Goal: Transaction & Acquisition: Purchase product/service

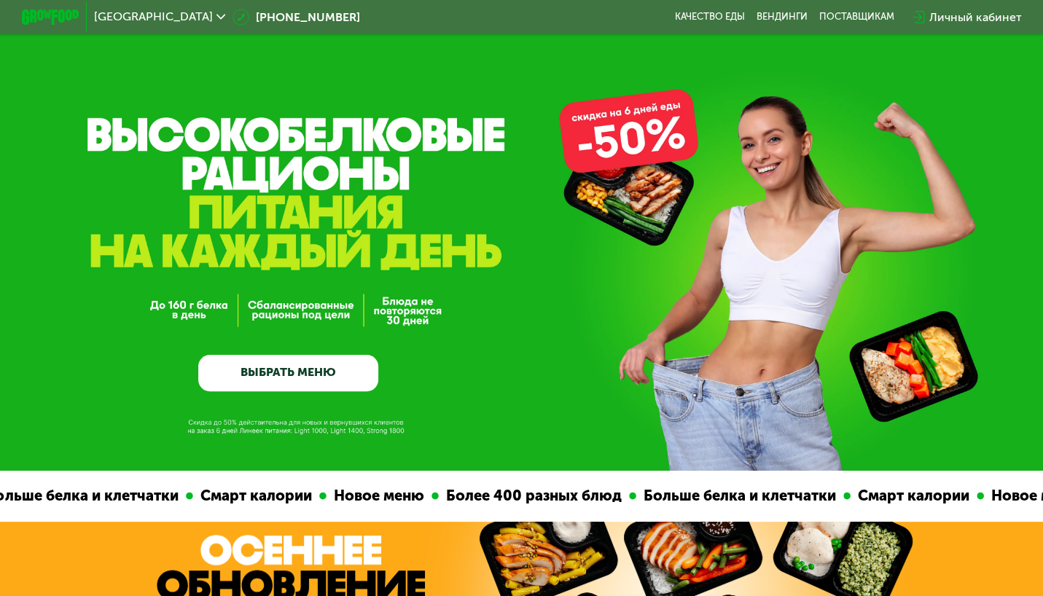
click at [316, 367] on link "ВЫБРАТЬ МЕНЮ" at bounding box center [288, 373] width 180 height 36
click at [328, 376] on link "ВЫБРАТЬ МЕНЮ" at bounding box center [288, 373] width 180 height 36
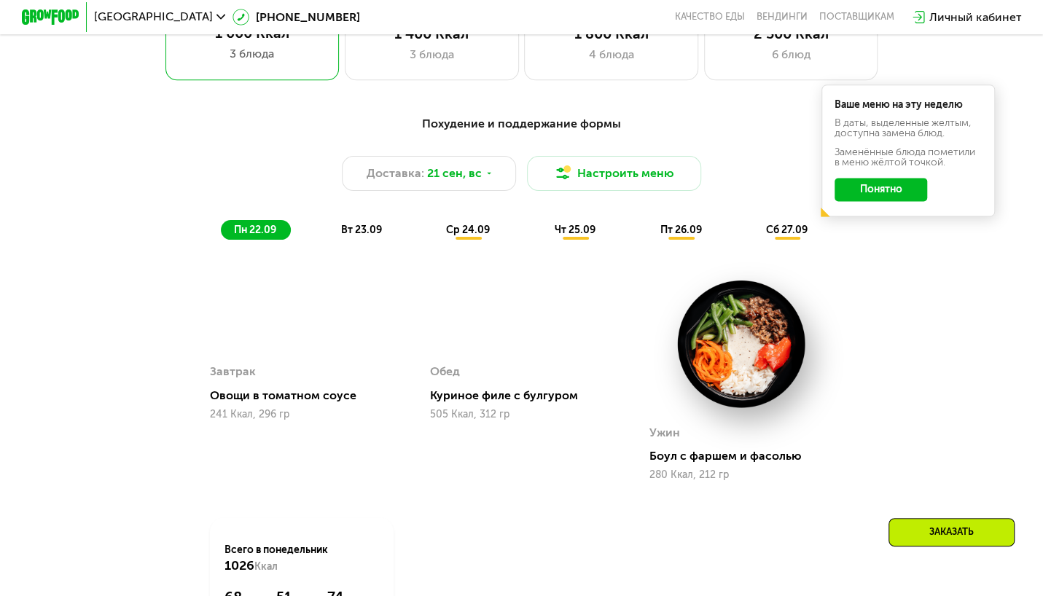
scroll to position [997, 0]
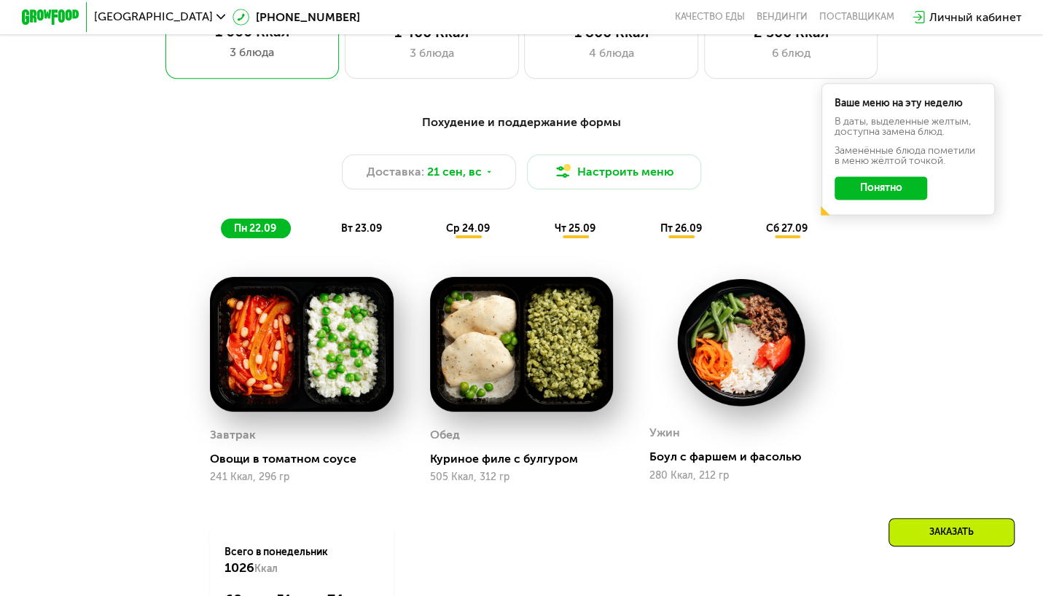
click at [917, 188] on button "Понятно" at bounding box center [881, 187] width 93 height 23
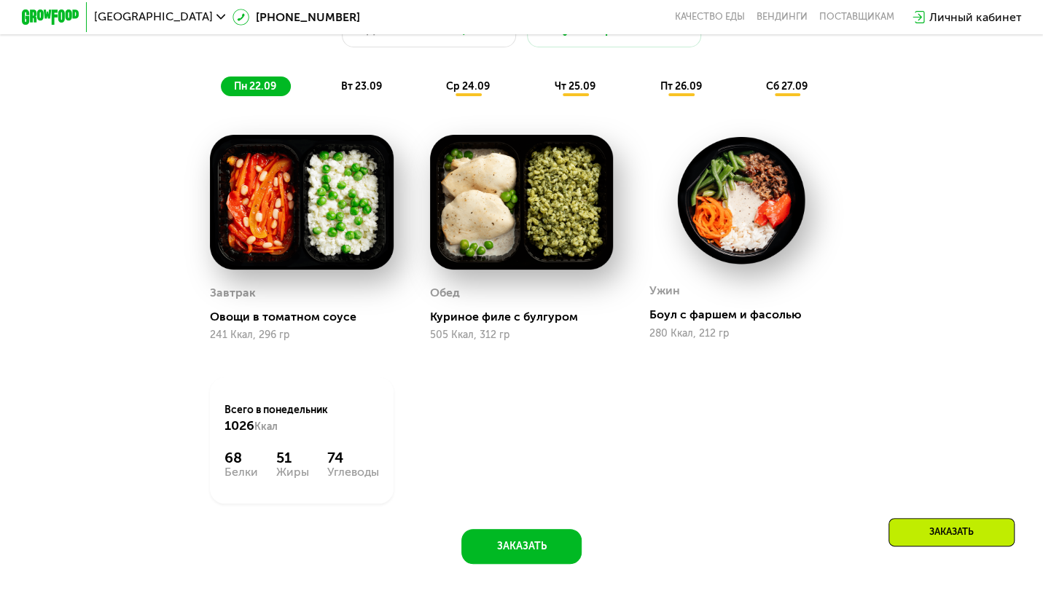
scroll to position [1143, 0]
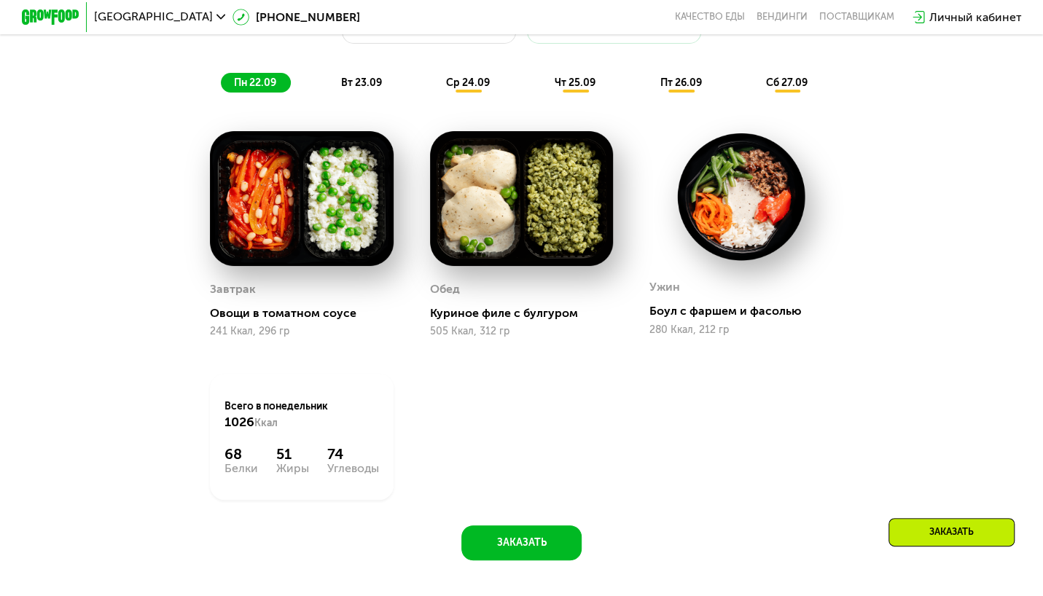
click at [744, 227] on img at bounding box center [742, 196] width 184 height 131
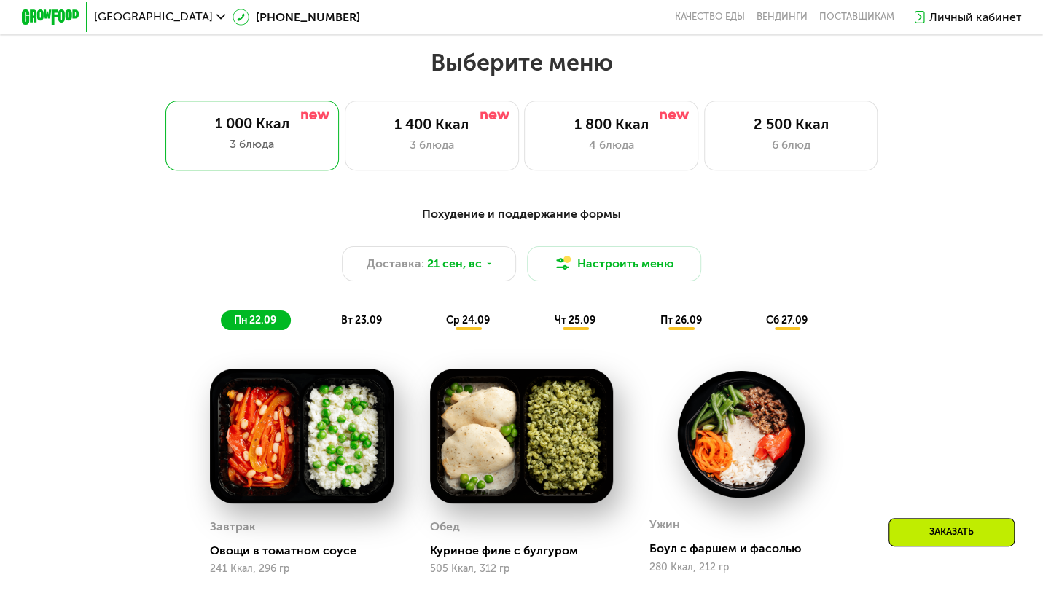
scroll to position [852, 0]
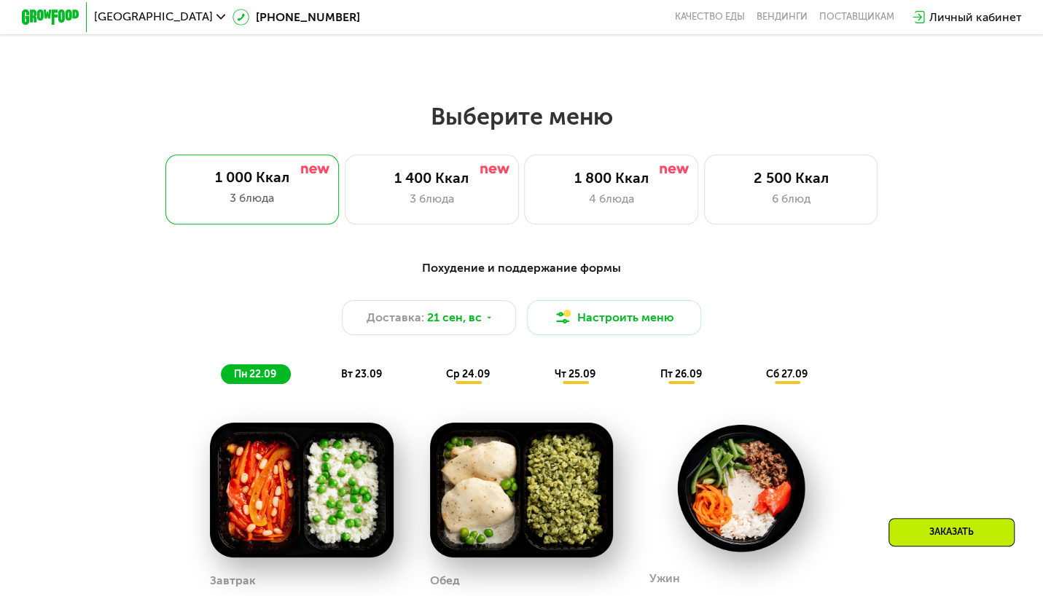
click at [362, 377] on span "вт 23.09" at bounding box center [361, 374] width 41 height 12
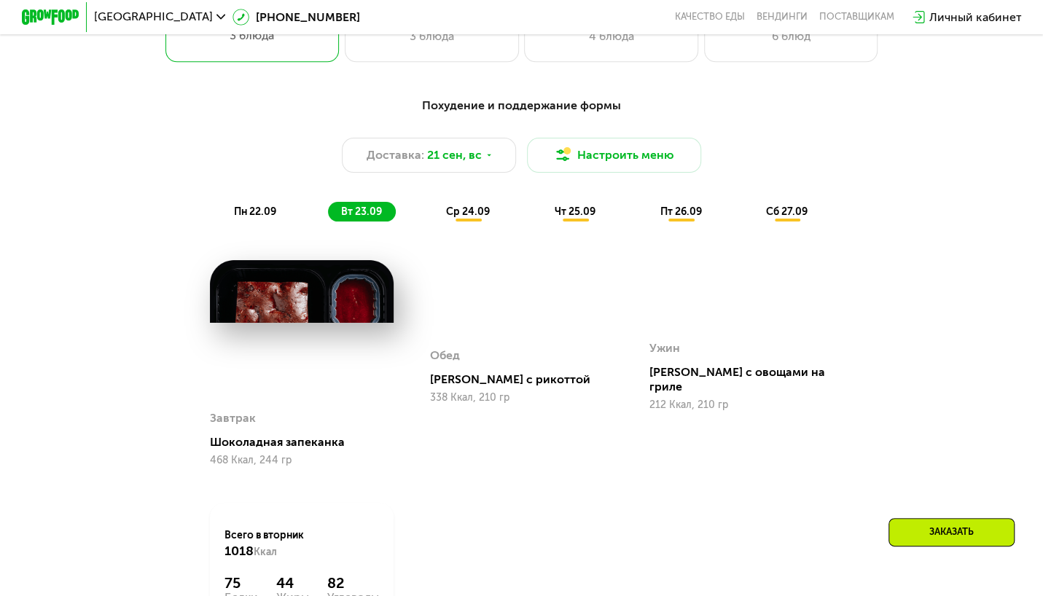
scroll to position [1070, 0]
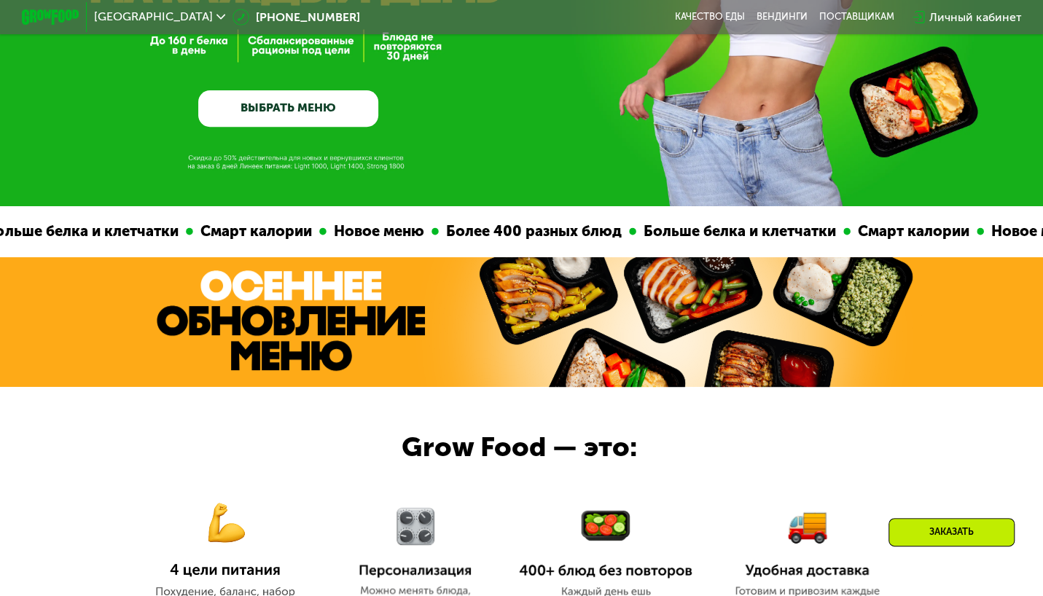
scroll to position [292, 0]
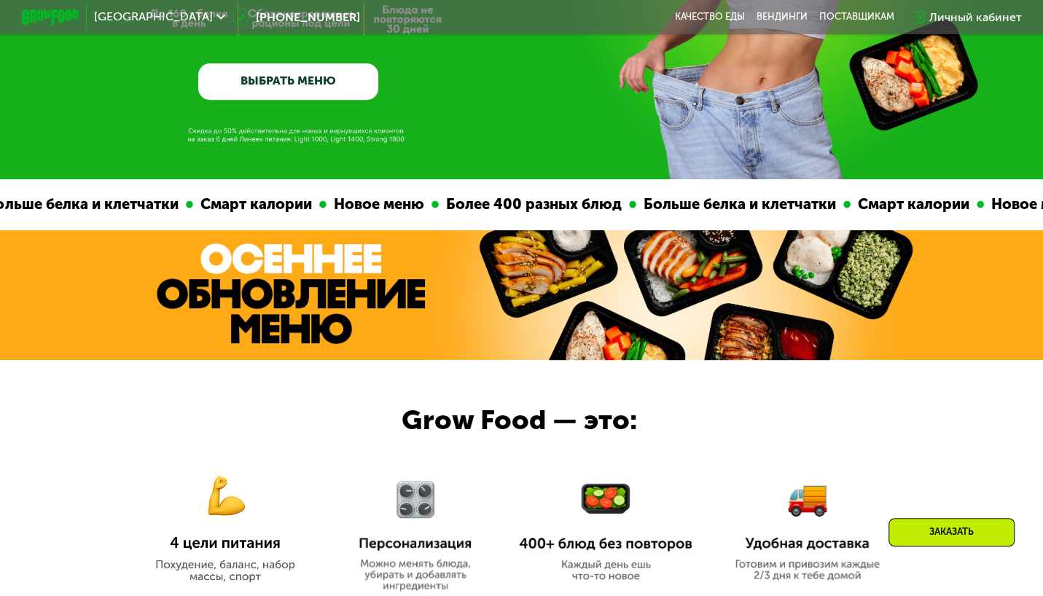
click at [335, 303] on img at bounding box center [291, 294] width 268 height 101
click at [351, 295] on img at bounding box center [291, 294] width 268 height 101
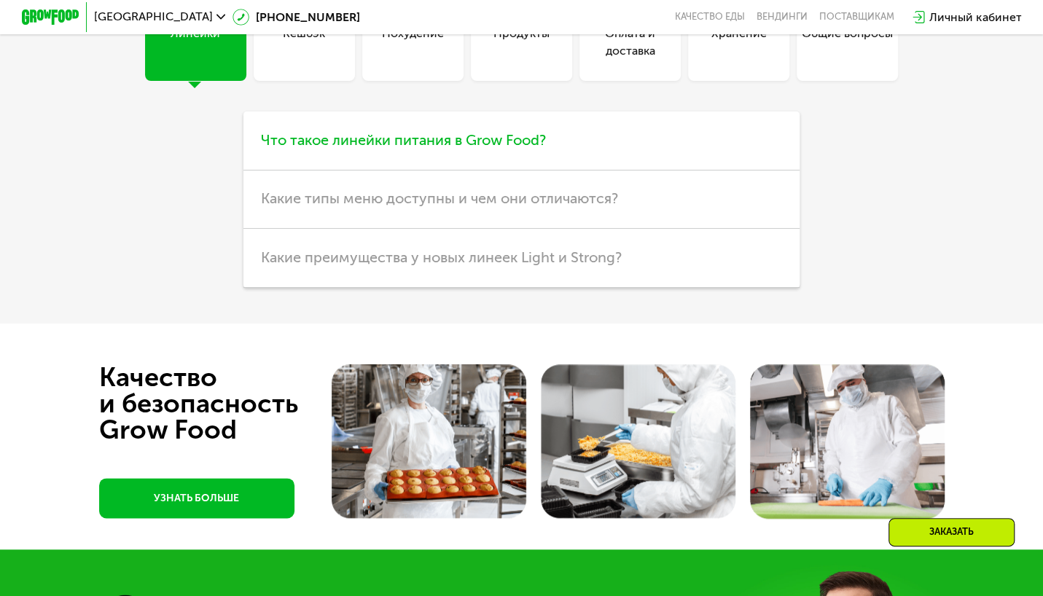
scroll to position [3864, 0]
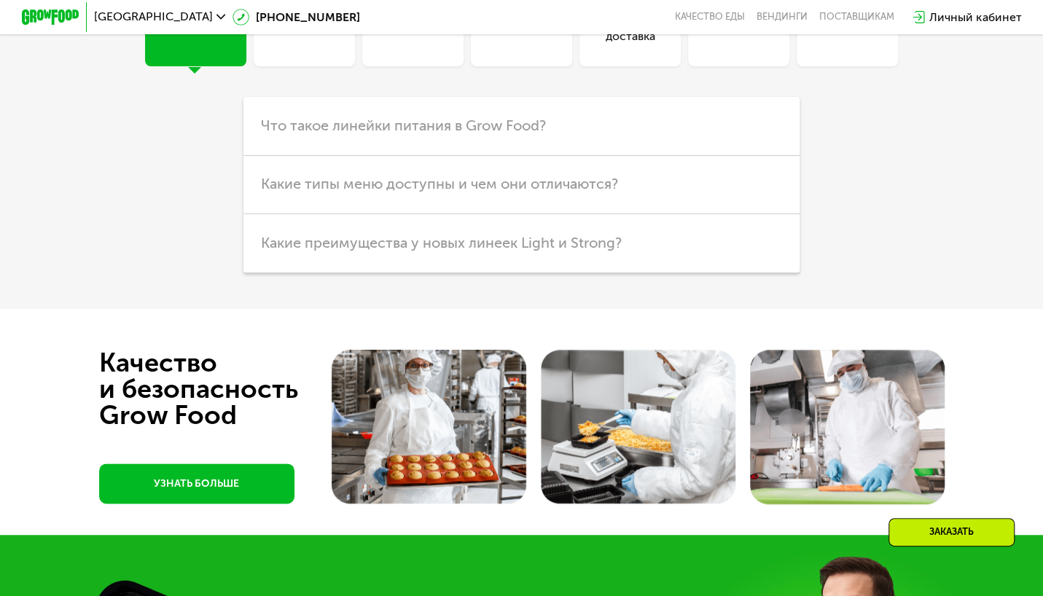
click at [202, 45] on div "Линейки" at bounding box center [196, 27] width 50 height 35
click at [684, 155] on h3 "Что такое линейки питания в Grow Food?" at bounding box center [522, 126] width 556 height 58
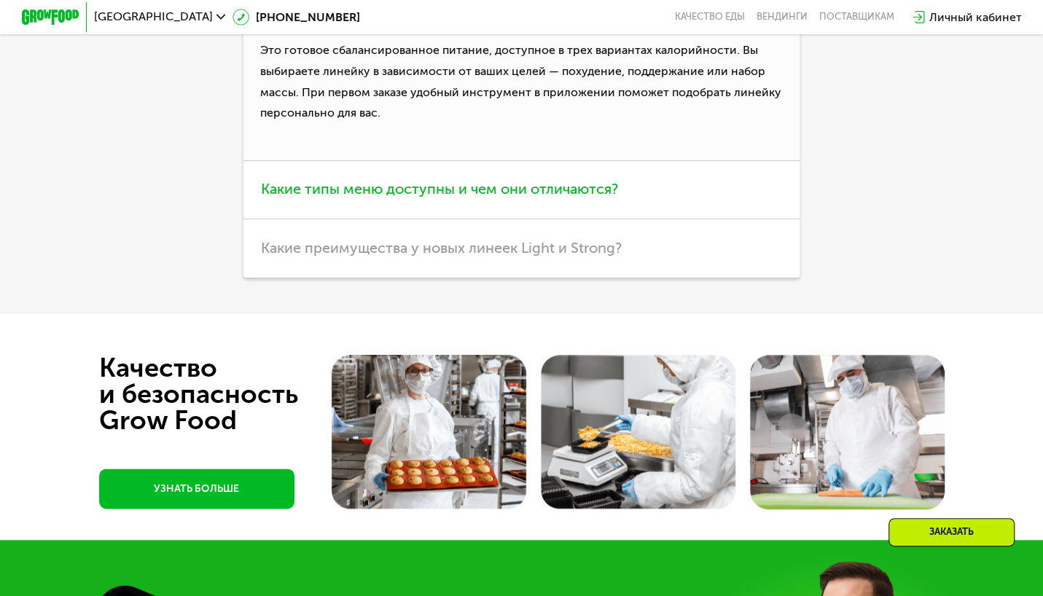
scroll to position [4010, 0]
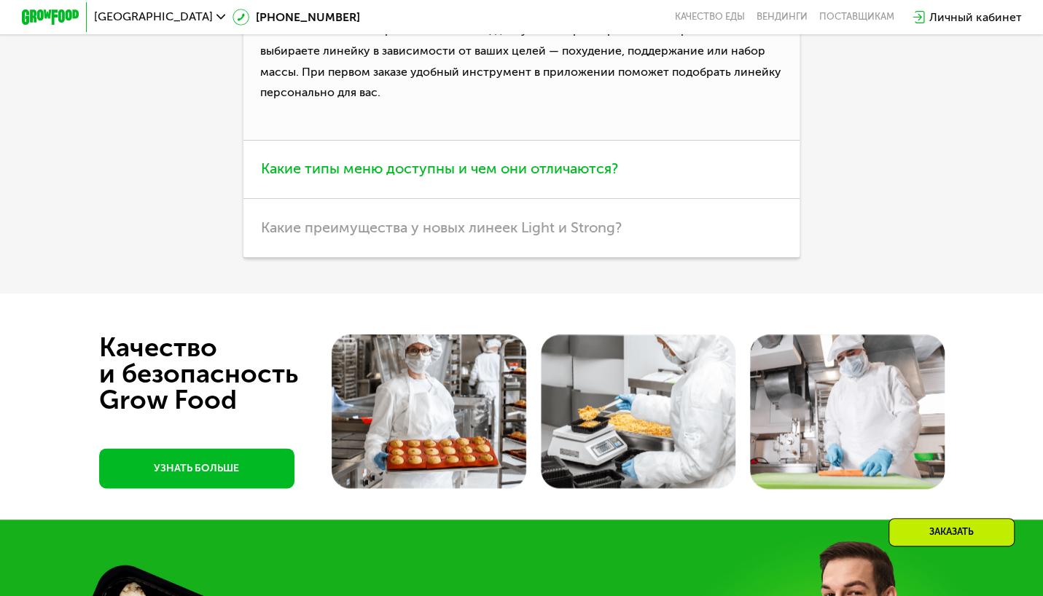
click at [559, 177] on span "Какие типы меню доступны и чем они отличаются?" at bounding box center [439, 168] width 357 height 17
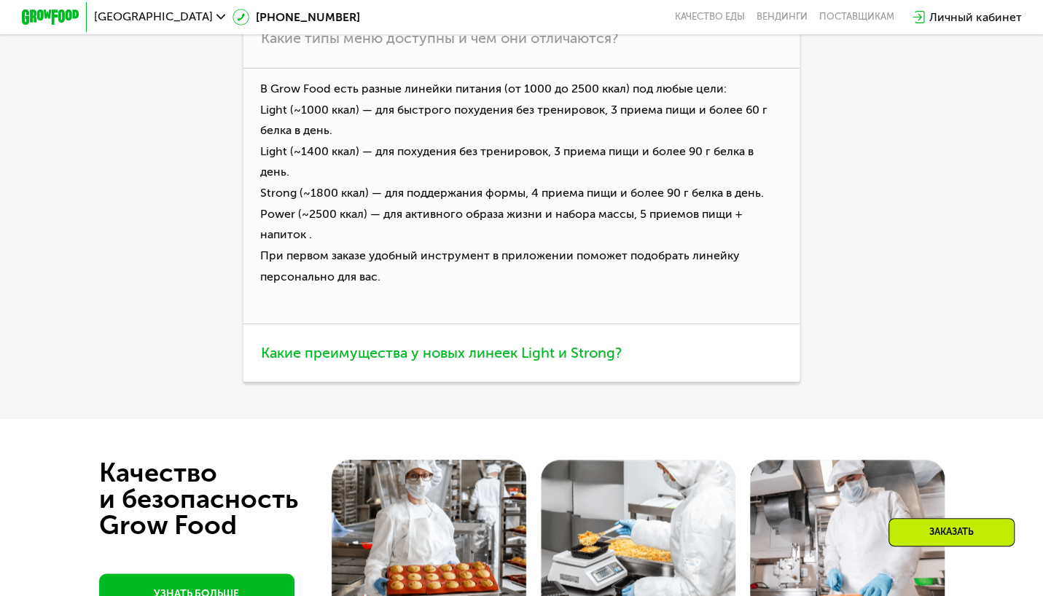
click at [555, 383] on h3 "Какие преимущества у новых линеек Light и Strong?" at bounding box center [522, 353] width 556 height 58
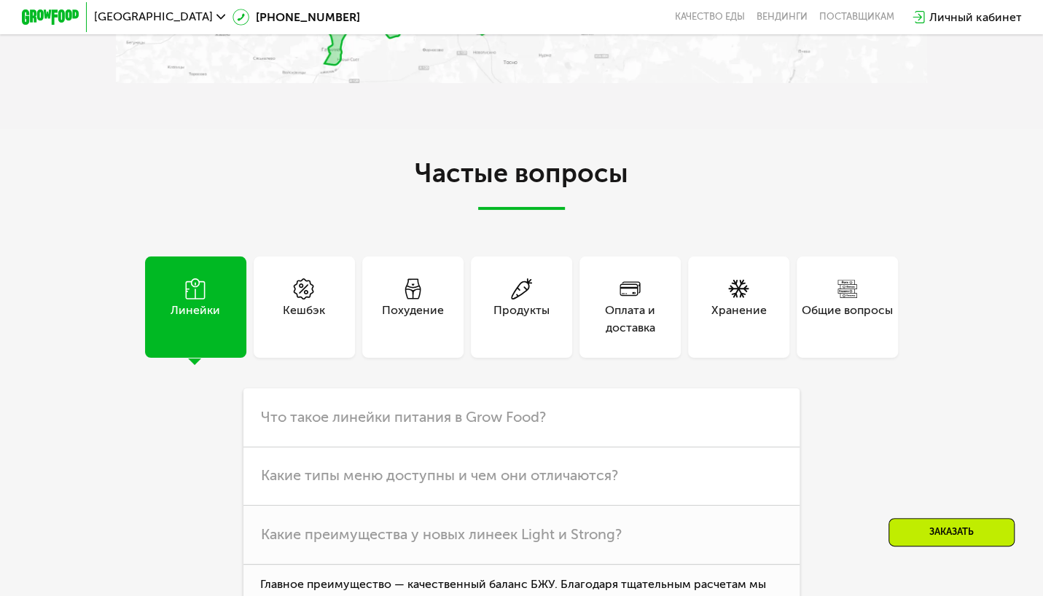
scroll to position [3646, 0]
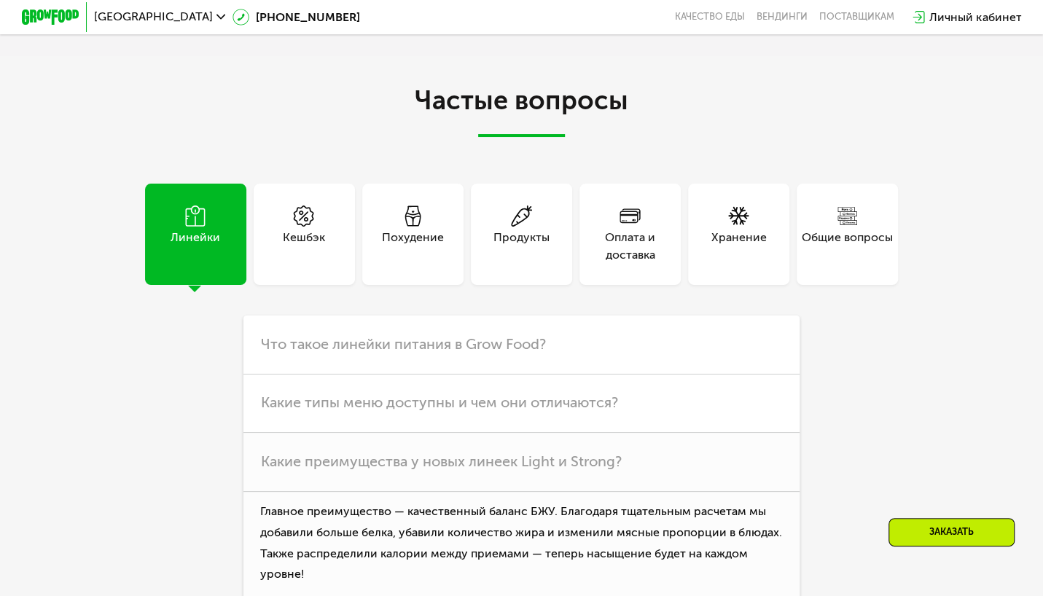
click at [261, 285] on div "Кешбэк" at bounding box center [304, 234] width 101 height 101
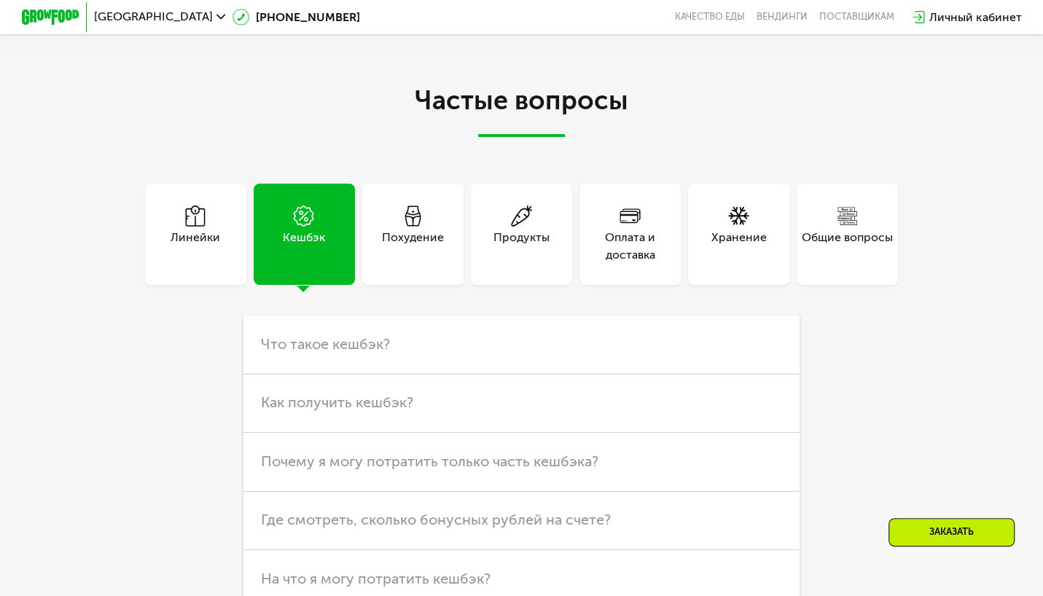
click at [306, 264] on div "Кешбэк" at bounding box center [304, 246] width 42 height 35
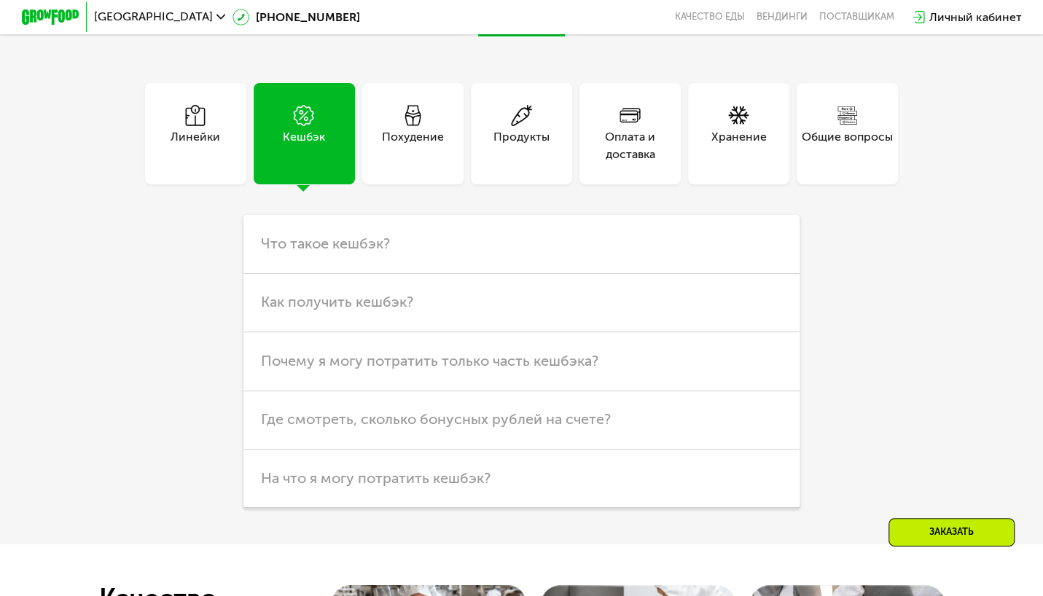
scroll to position [3864, 0]
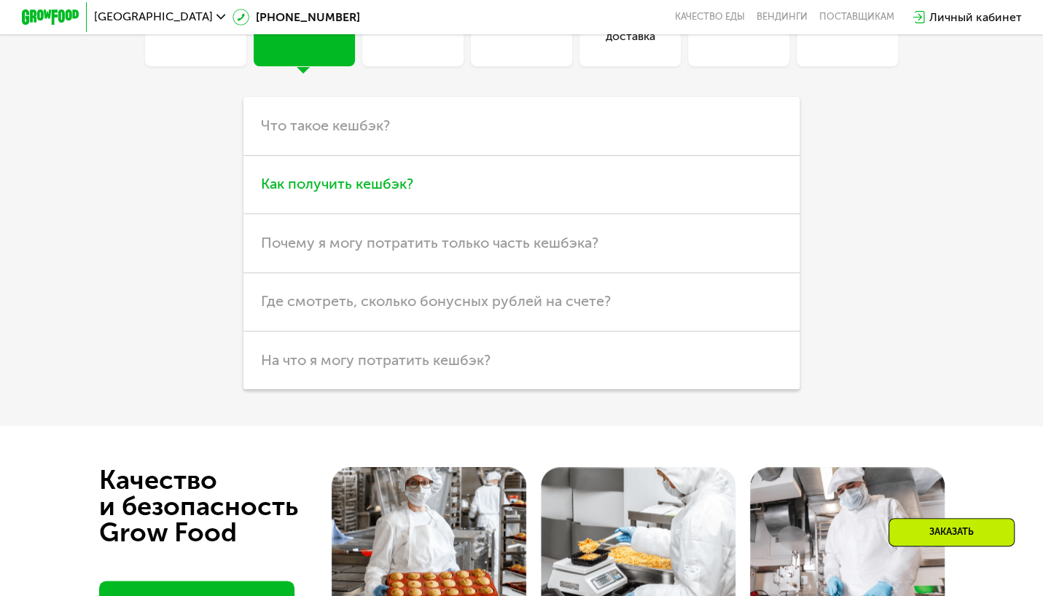
click at [510, 214] on h3 "Как получить кешбэк?" at bounding box center [522, 185] width 556 height 58
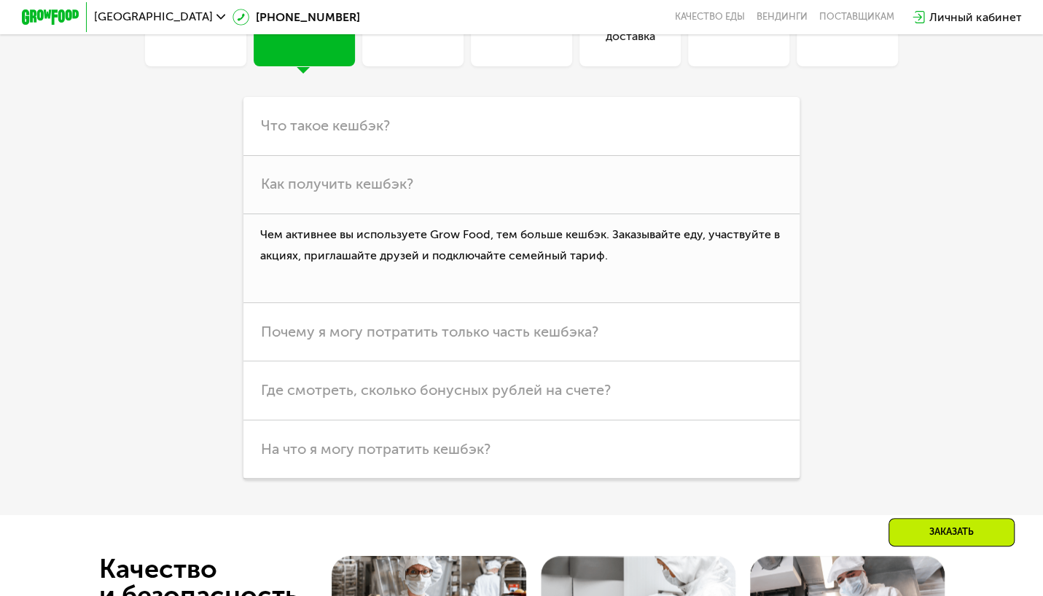
click at [421, 45] on div "Похудение" at bounding box center [413, 27] width 62 height 35
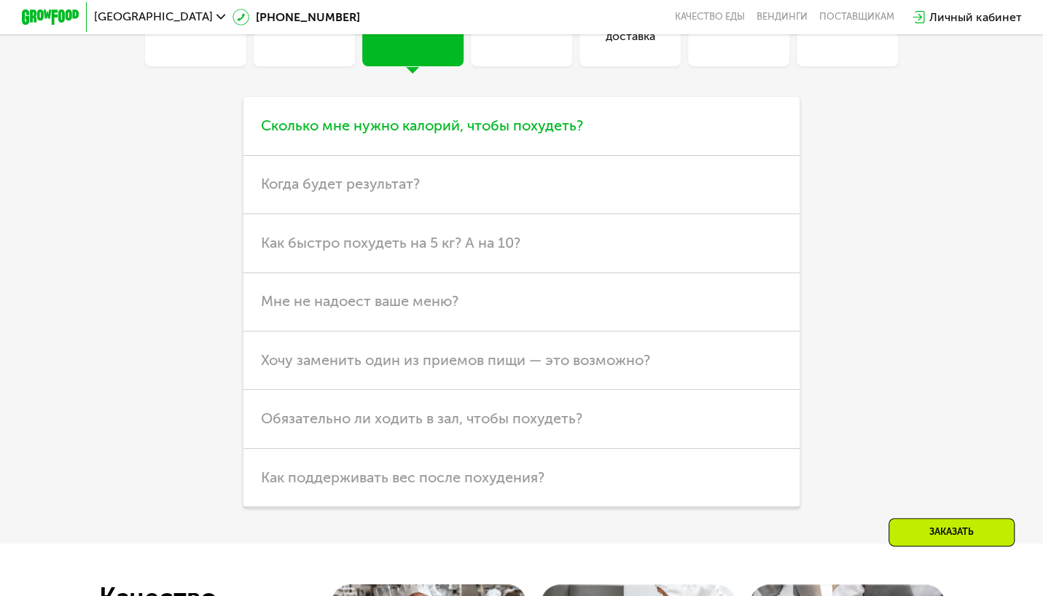
click at [536, 134] on span "Сколько мне нужно калорий, чтобы похудеть?" at bounding box center [422, 125] width 322 height 17
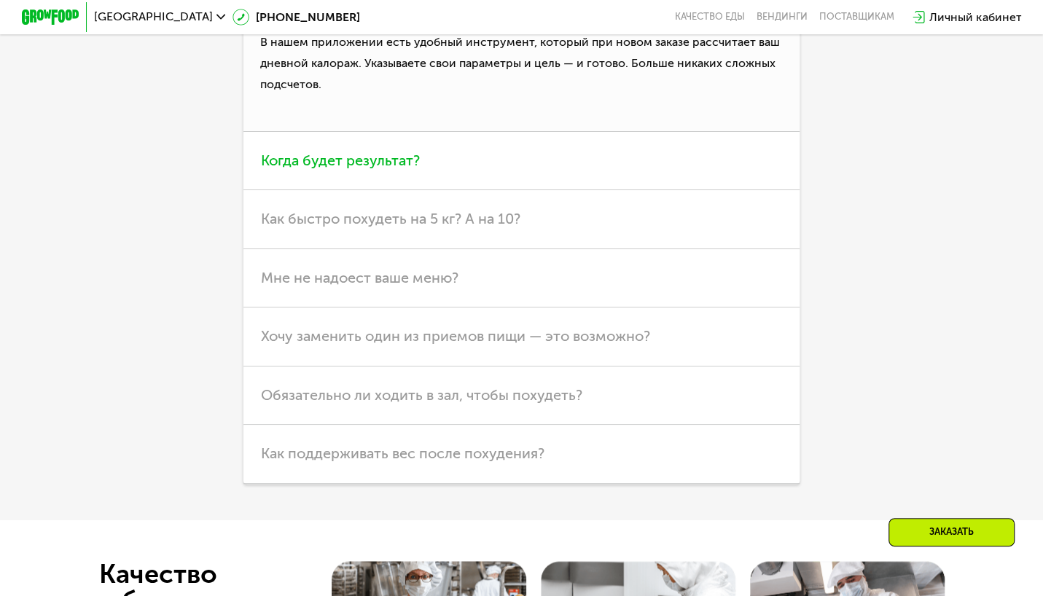
scroll to position [4010, 0]
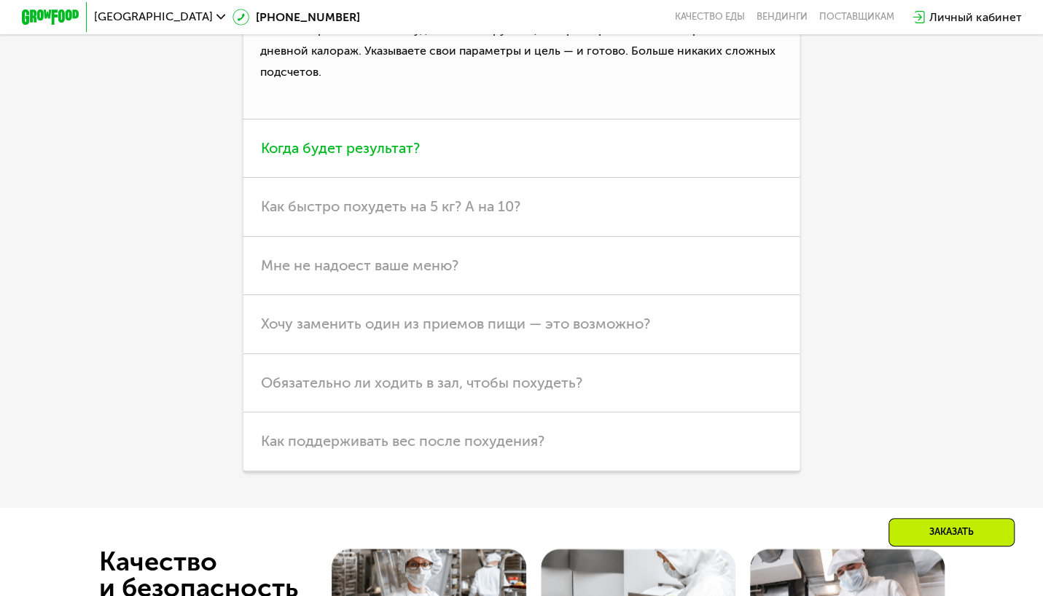
click at [402, 157] on span "Когда будет результат?" at bounding box center [340, 147] width 159 height 17
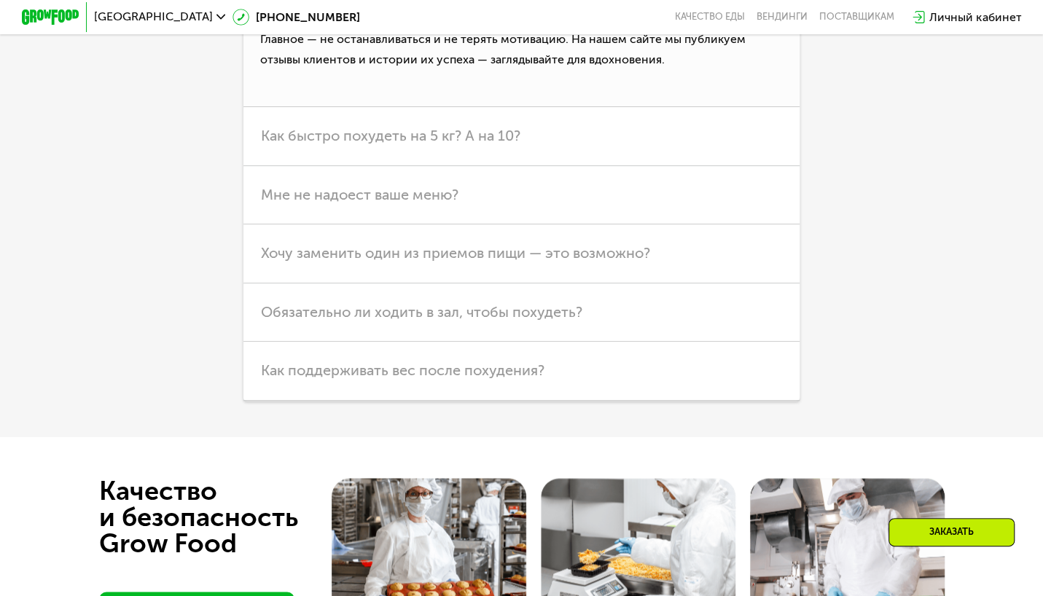
scroll to position [4083, 0]
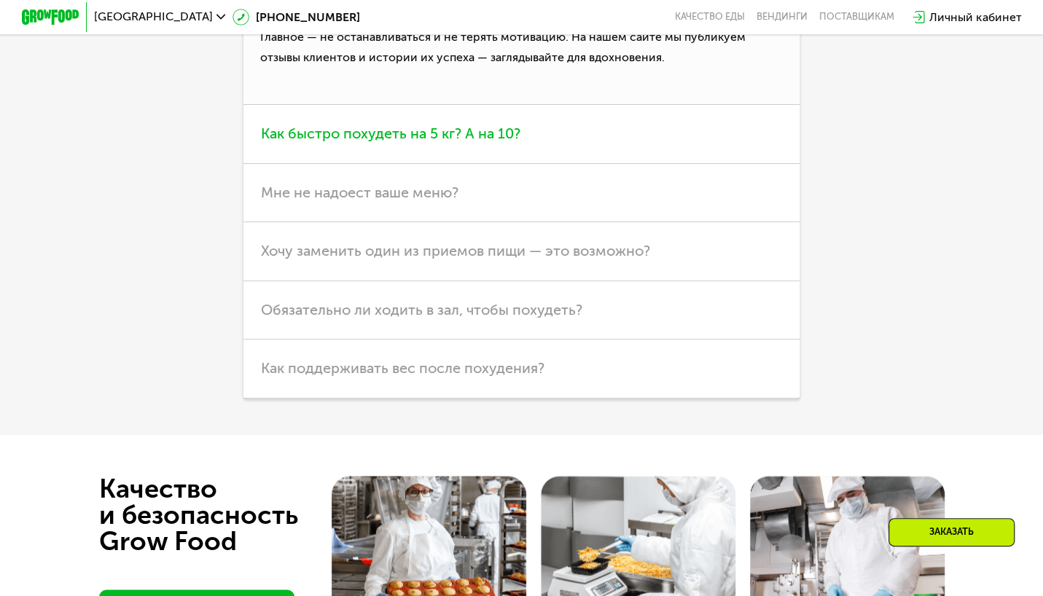
click at [375, 142] on span "Как быстро похудеть на 5 кг? А на 10?" at bounding box center [391, 133] width 260 height 17
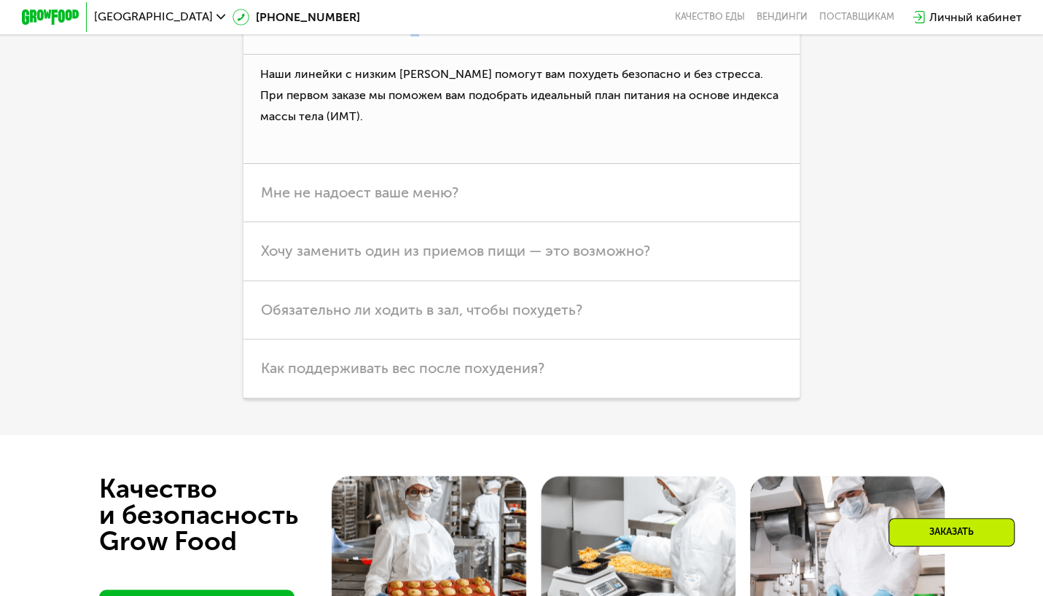
click at [413, 33] on span "Как быстро похудеть на 5 кг? А на 10?" at bounding box center [391, 23] width 260 height 17
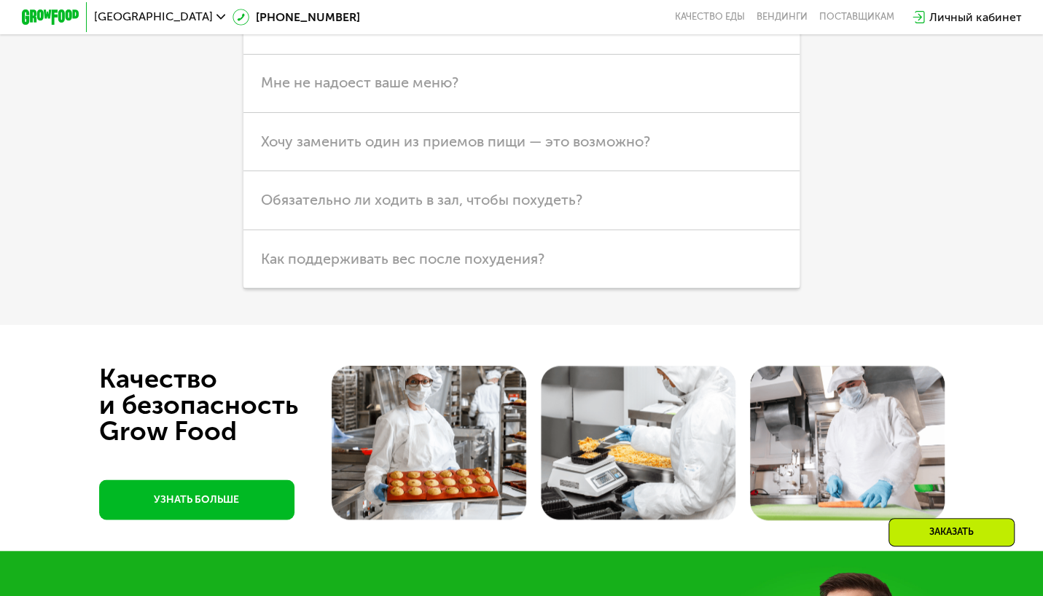
click at [489, 33] on span "Как быстро похудеть на 5 кг? А на 10?" at bounding box center [391, 23] width 260 height 17
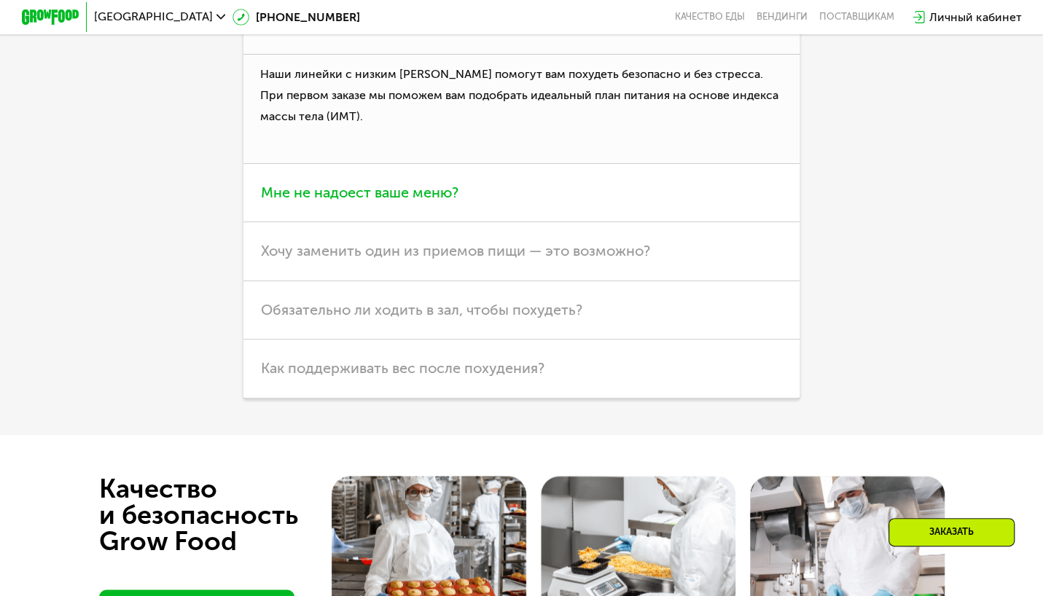
click at [370, 201] on span "Мне не надоест ваше меню?" at bounding box center [360, 192] width 198 height 17
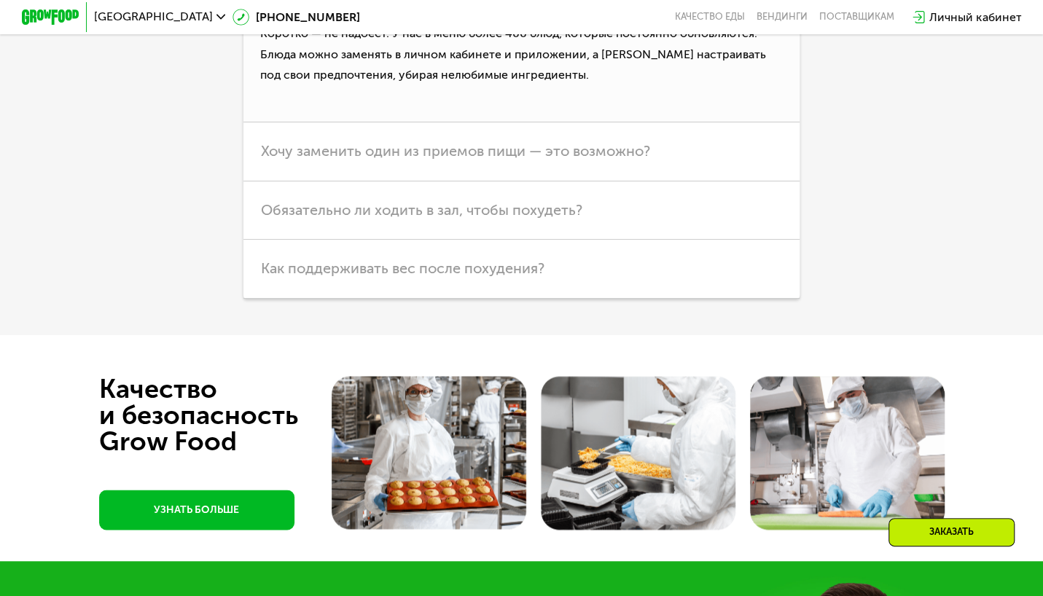
scroll to position [4229, 0]
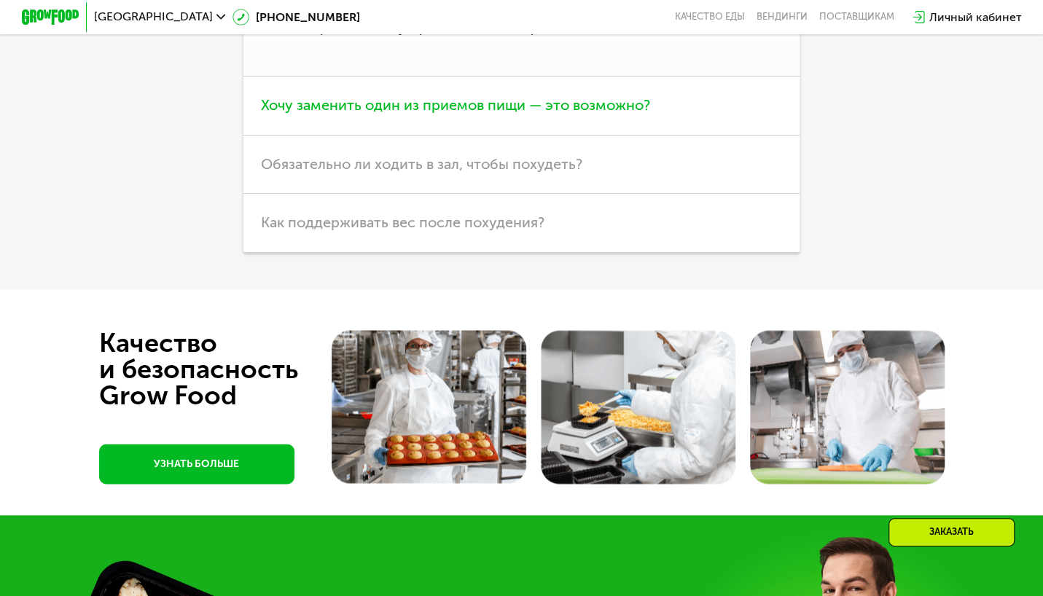
click at [441, 114] on span "Хочу заменить один из приемов пищи — это возможно?" at bounding box center [455, 104] width 389 height 17
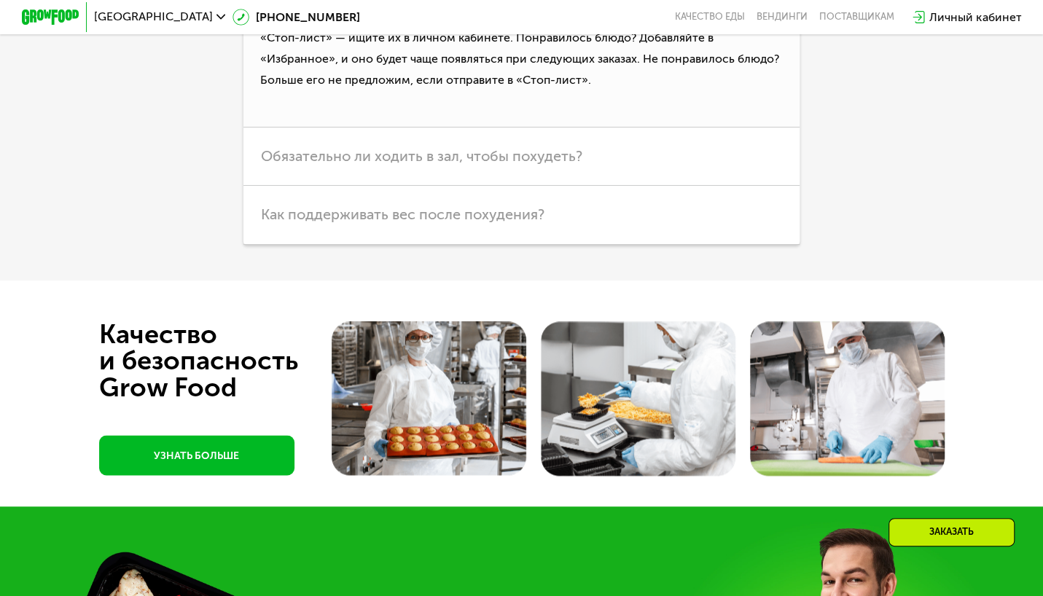
scroll to position [4302, 0]
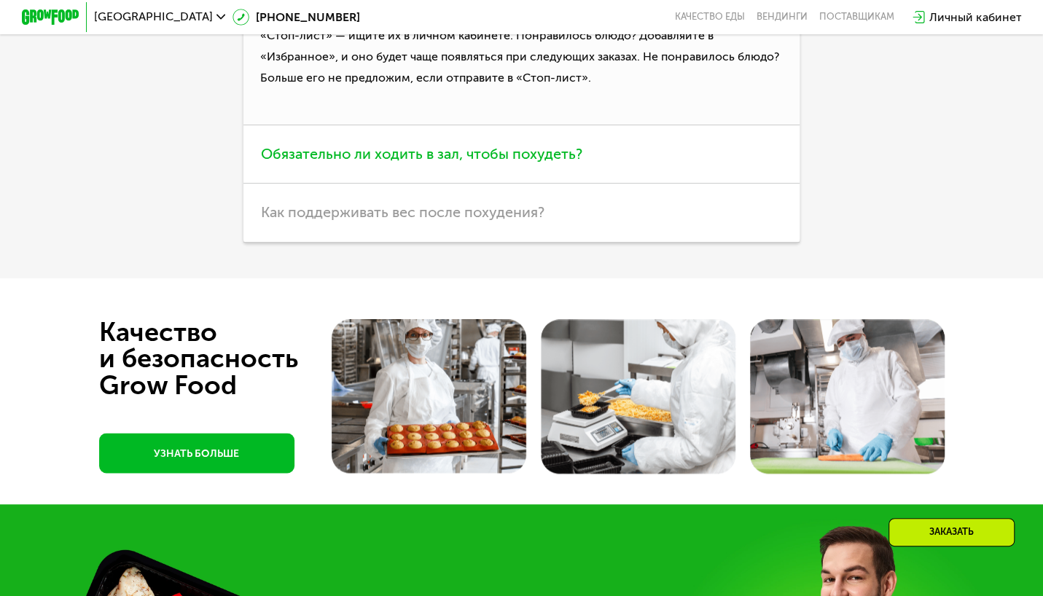
click at [345, 163] on span "Обязательно ли ходить в зал, чтобы похудеть?" at bounding box center [422, 153] width 322 height 17
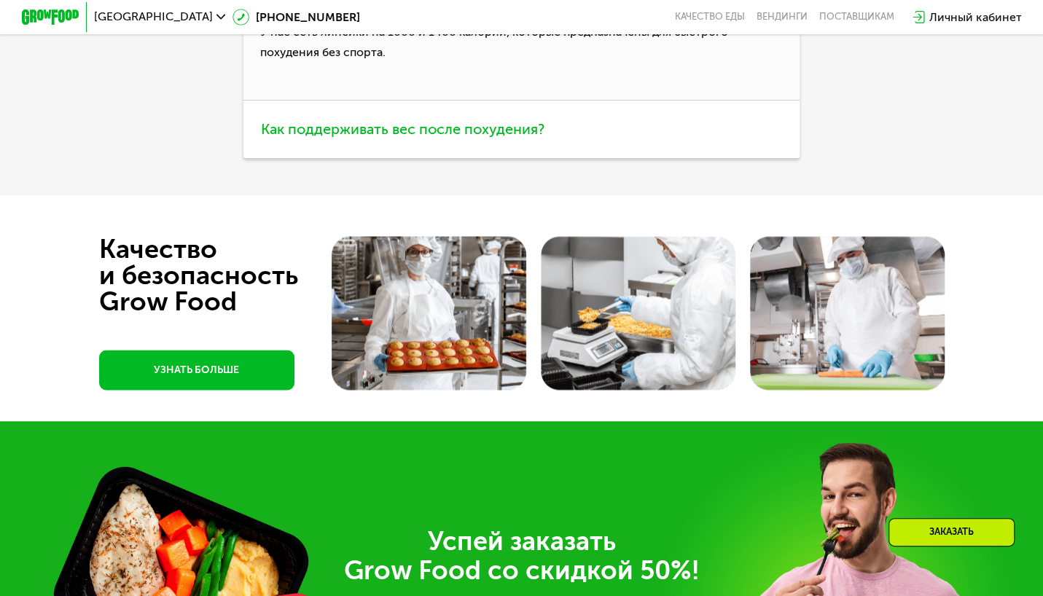
click at [375, 159] on h3 "Как поддерживать вес после похудения?" at bounding box center [522, 130] width 556 height 58
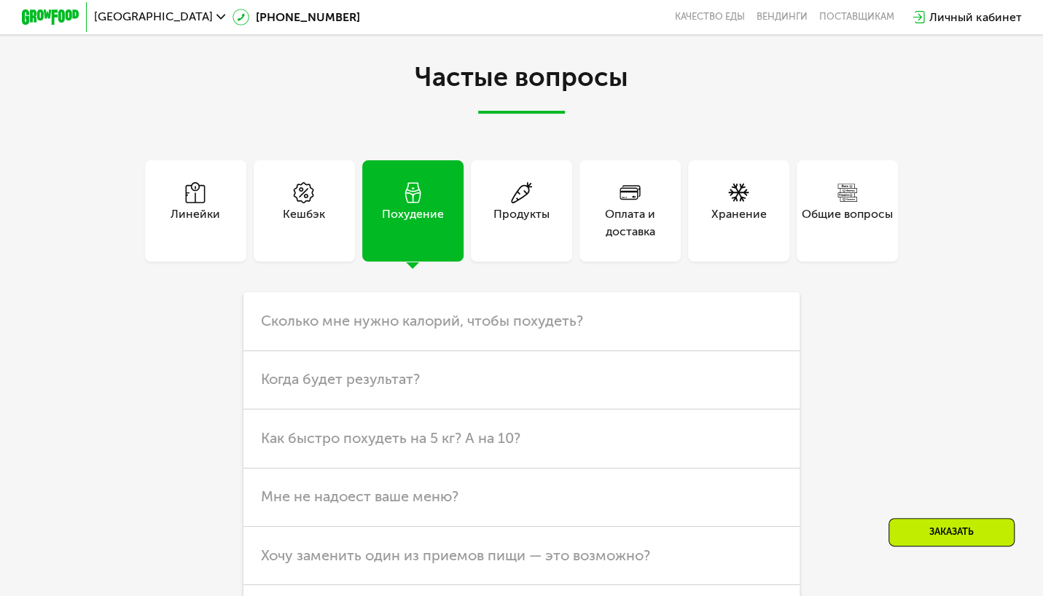
scroll to position [3646, 0]
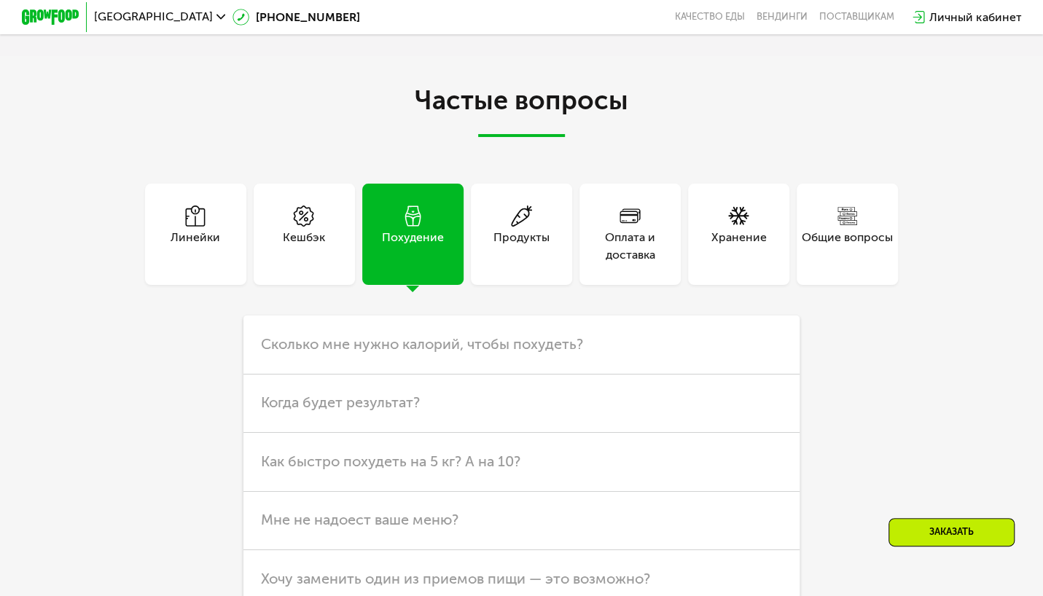
click at [636, 264] on div "Оплата и доставка" at bounding box center [630, 246] width 101 height 35
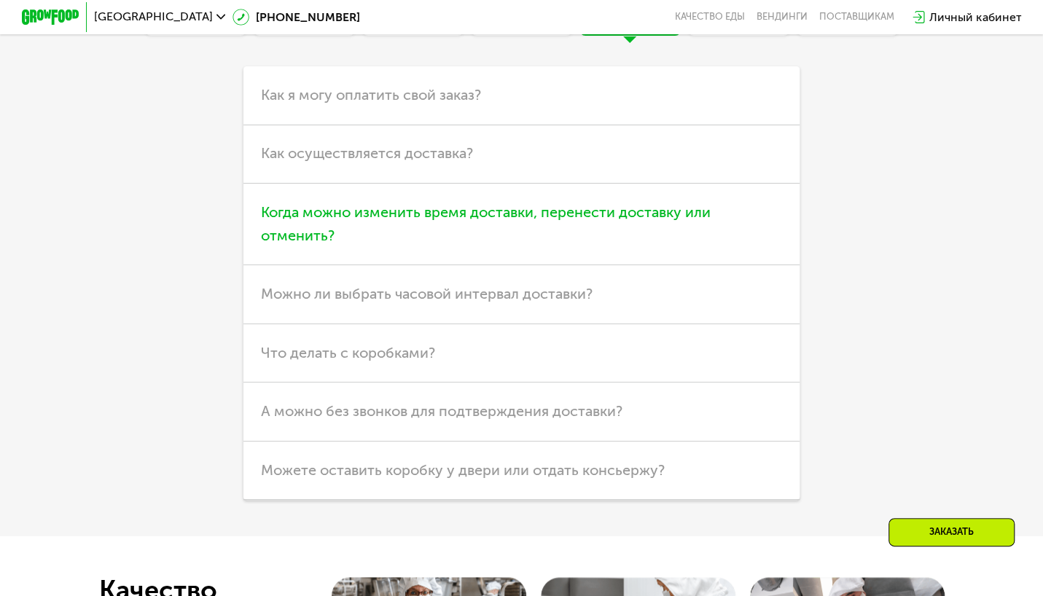
scroll to position [3937, 0]
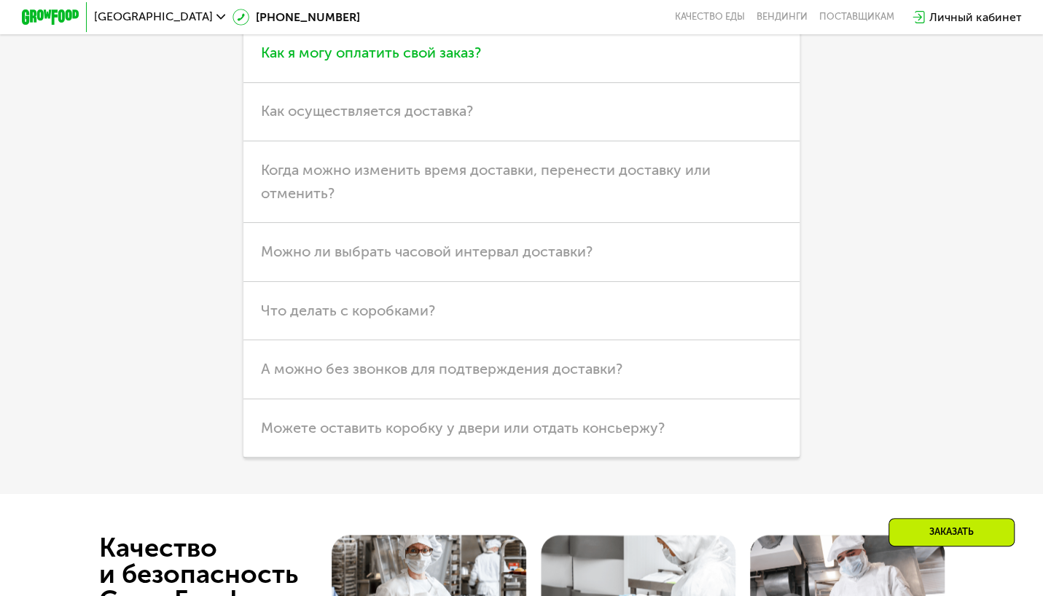
click at [472, 61] on span "Как я могу оплатить свой заказ?" at bounding box center [371, 52] width 220 height 17
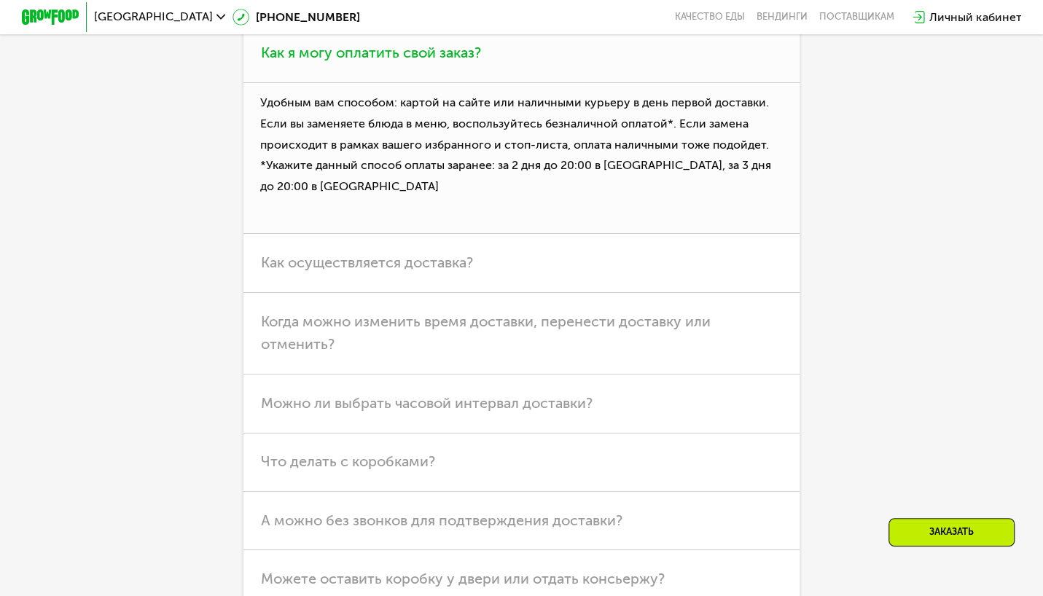
scroll to position [4083, 0]
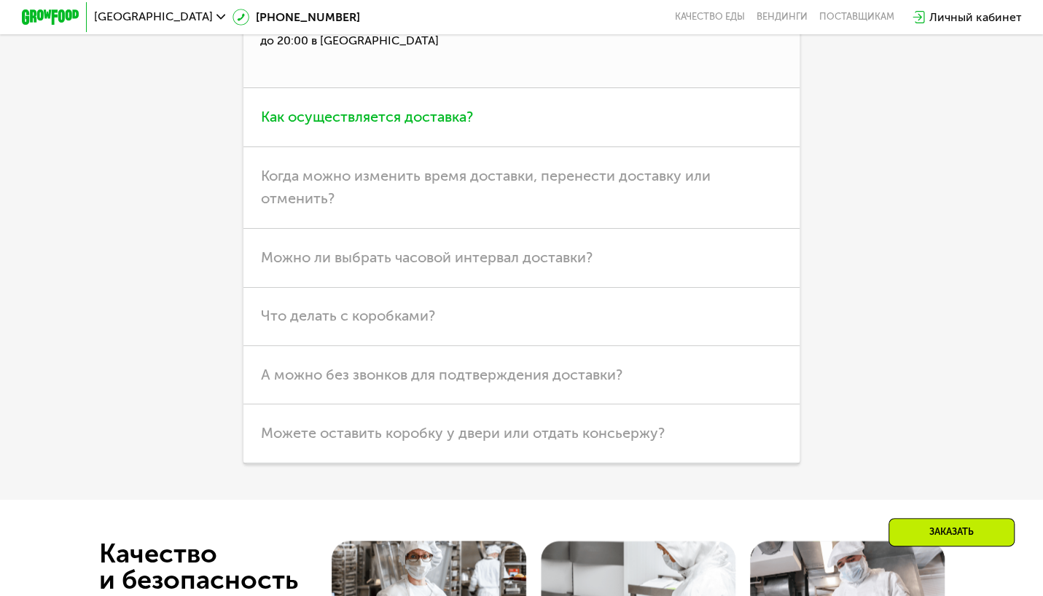
click at [467, 125] on span "Как осуществляется доставка?" at bounding box center [367, 116] width 212 height 17
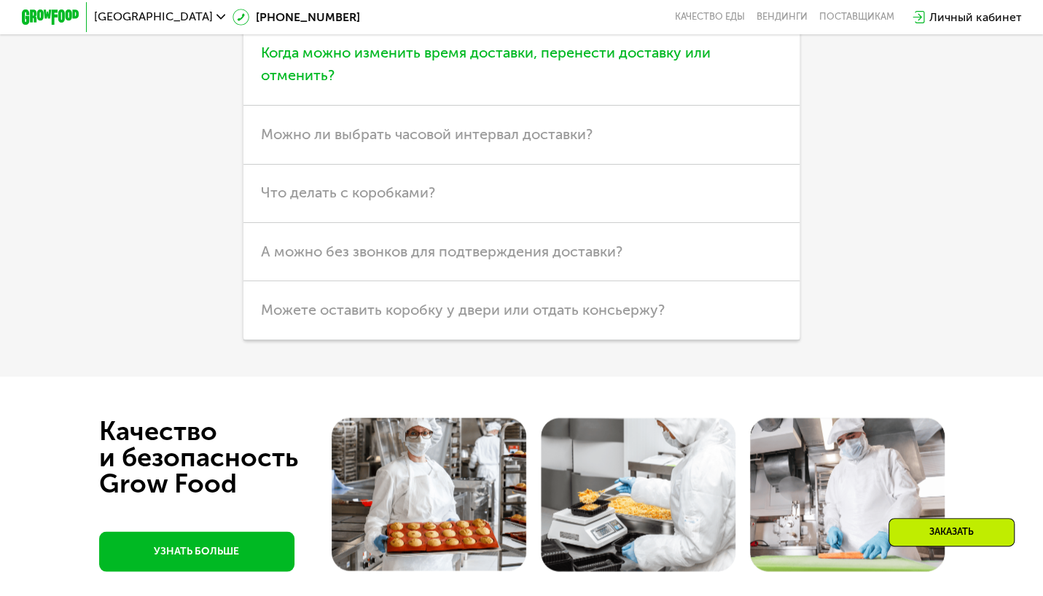
scroll to position [4375, 0]
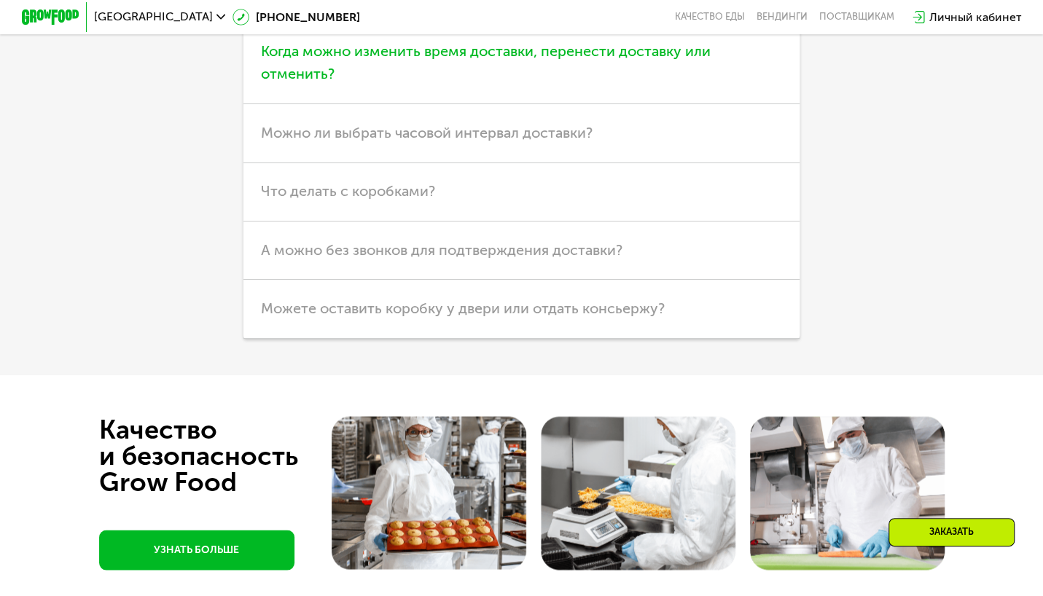
click at [398, 83] on span "Когда можно изменить время доставки, перенести доставку или отменить?" at bounding box center [486, 62] width 450 height 41
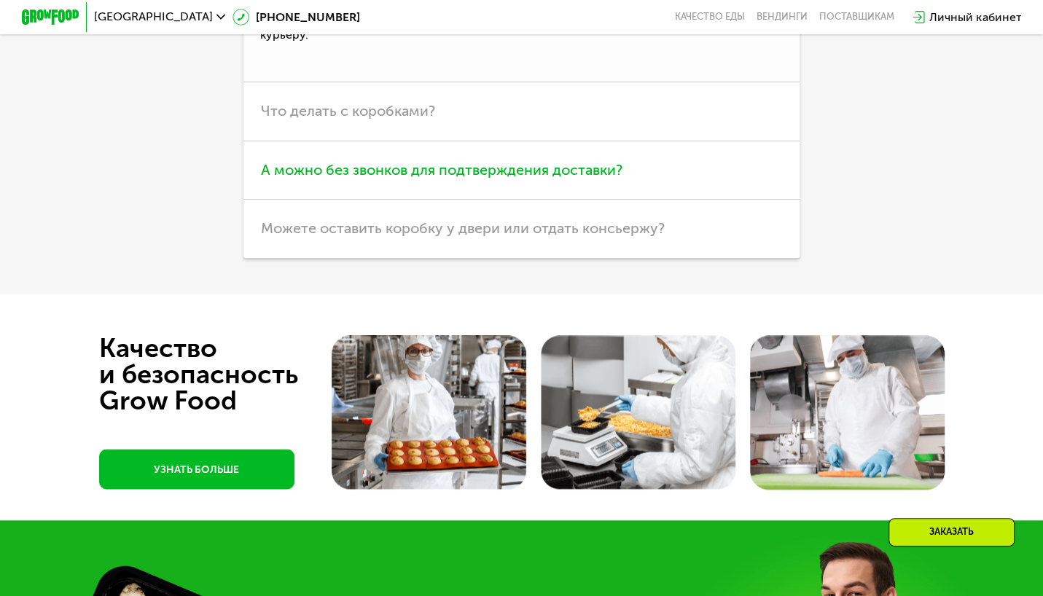
scroll to position [4229, 0]
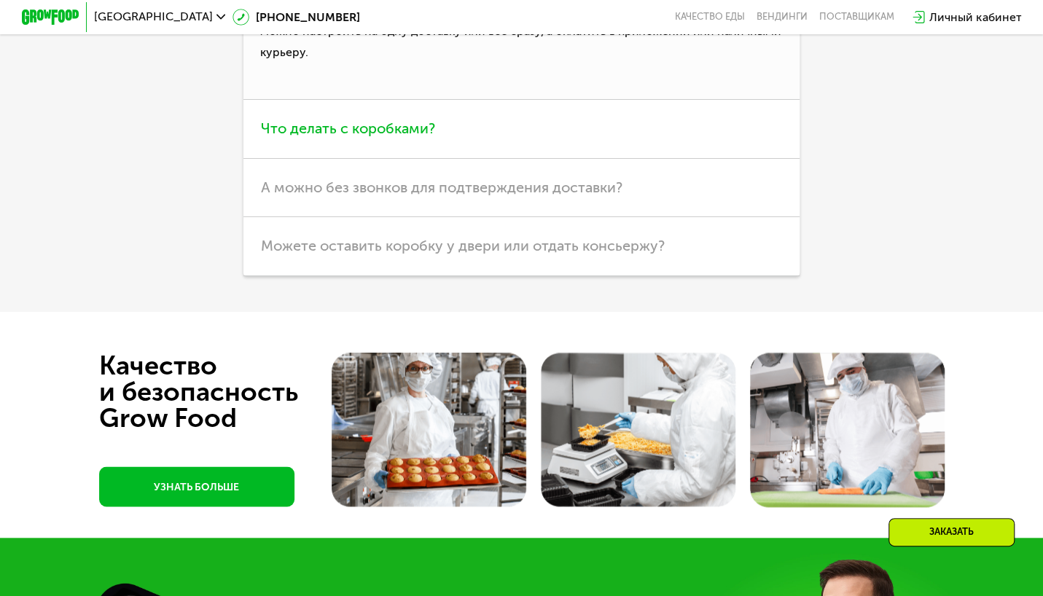
click at [395, 137] on span "Что делать с коробками?" at bounding box center [348, 128] width 174 height 17
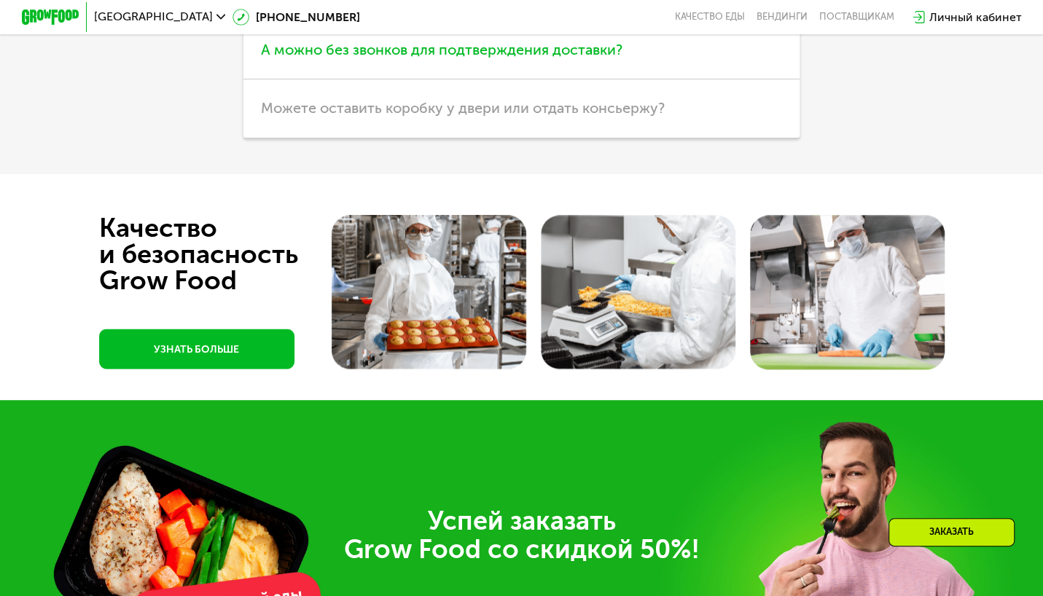
scroll to position [4375, 0]
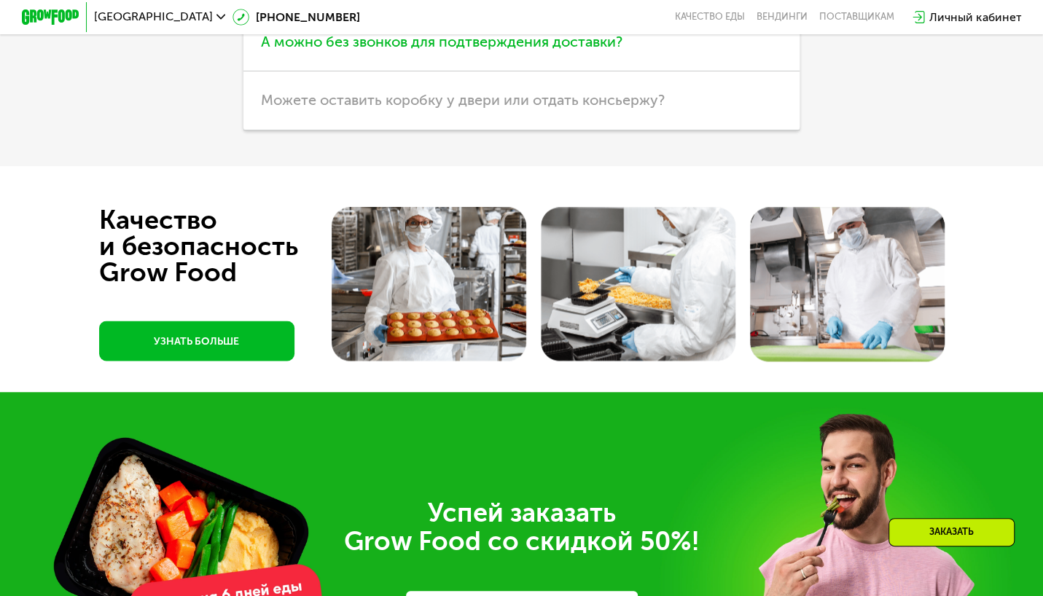
click at [405, 50] on span "А можно без звонков для подтверждения доставки?" at bounding box center [442, 41] width 362 height 17
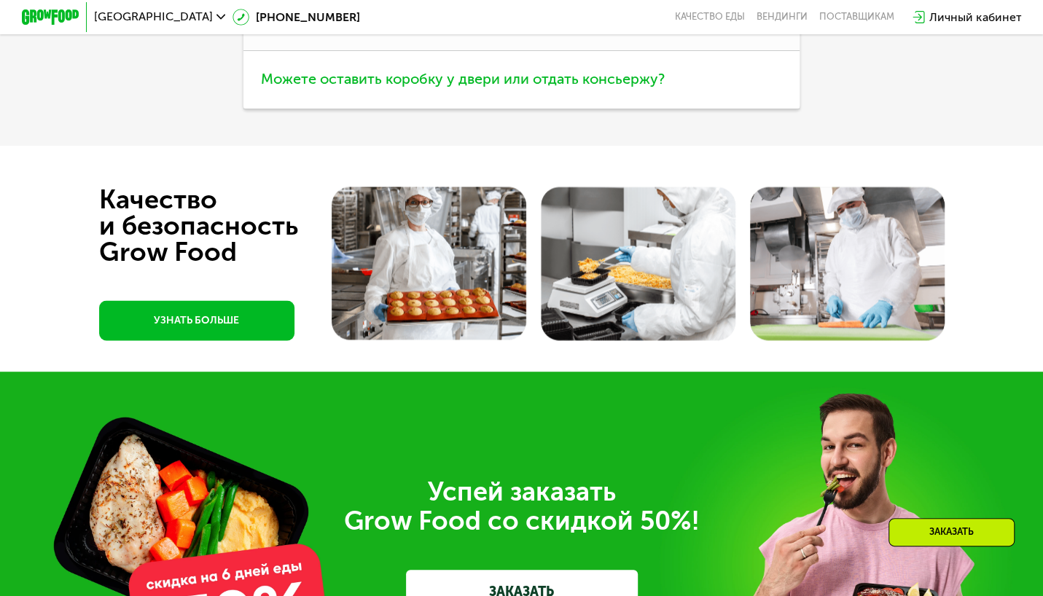
click at [397, 87] on span "Можете оставить коробку у двери или отдать консьержу?" at bounding box center [463, 78] width 404 height 17
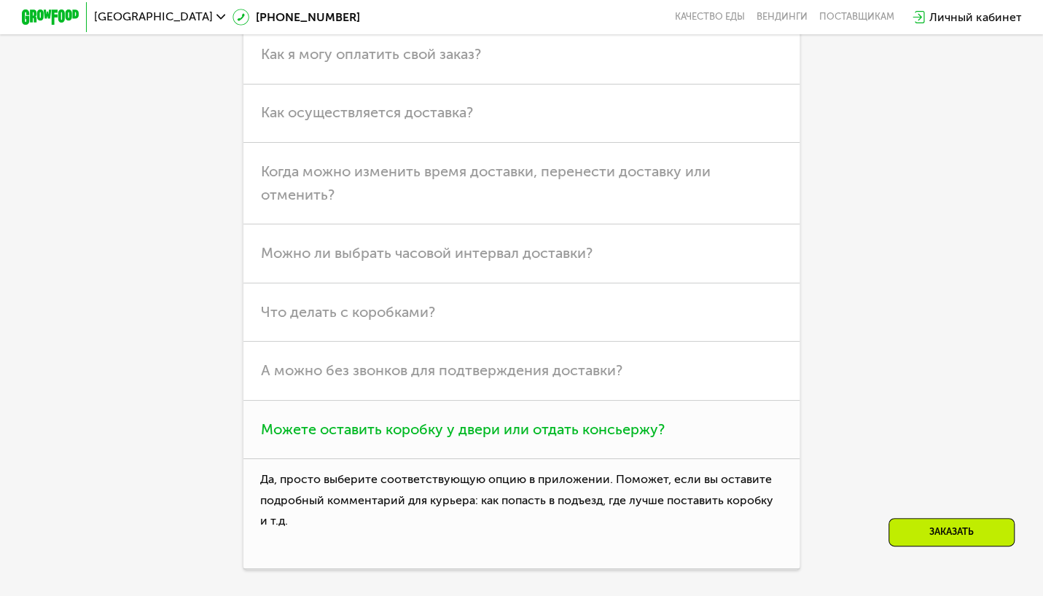
scroll to position [3864, 0]
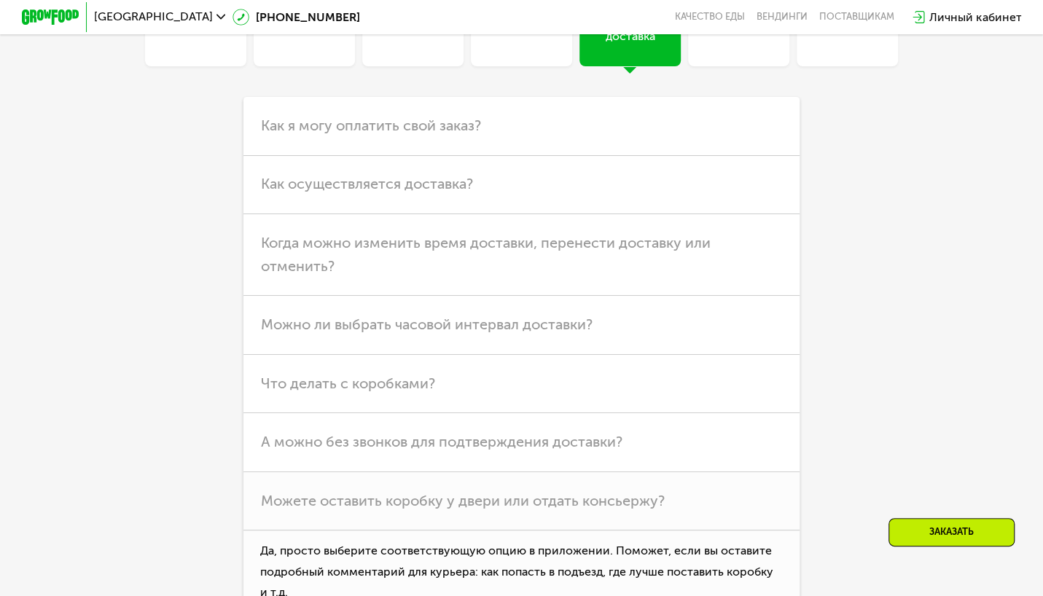
click at [739, 45] on div "Хранение" at bounding box center [739, 27] width 55 height 35
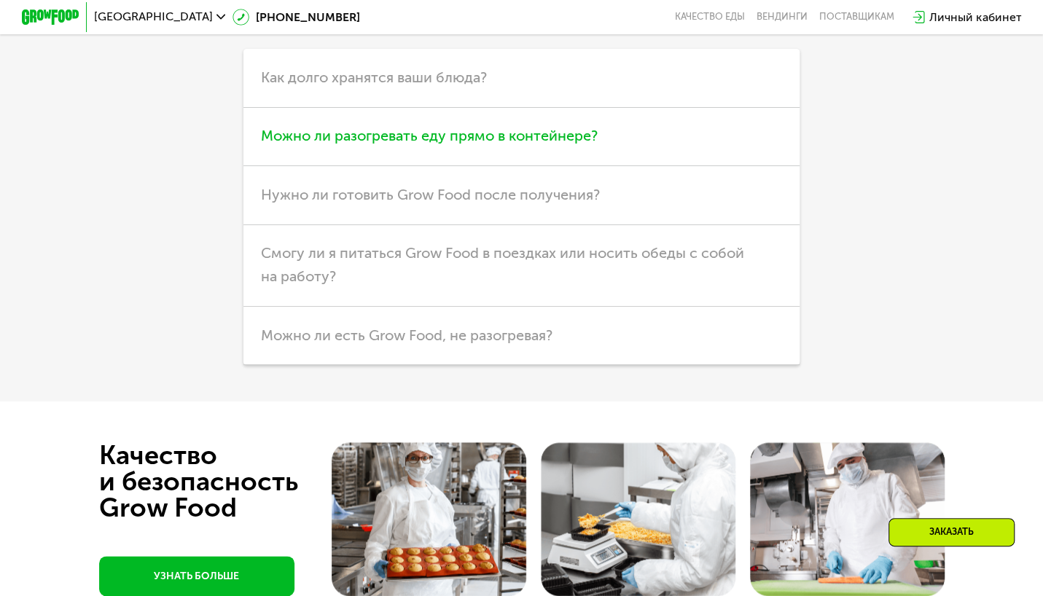
scroll to position [4010, 0]
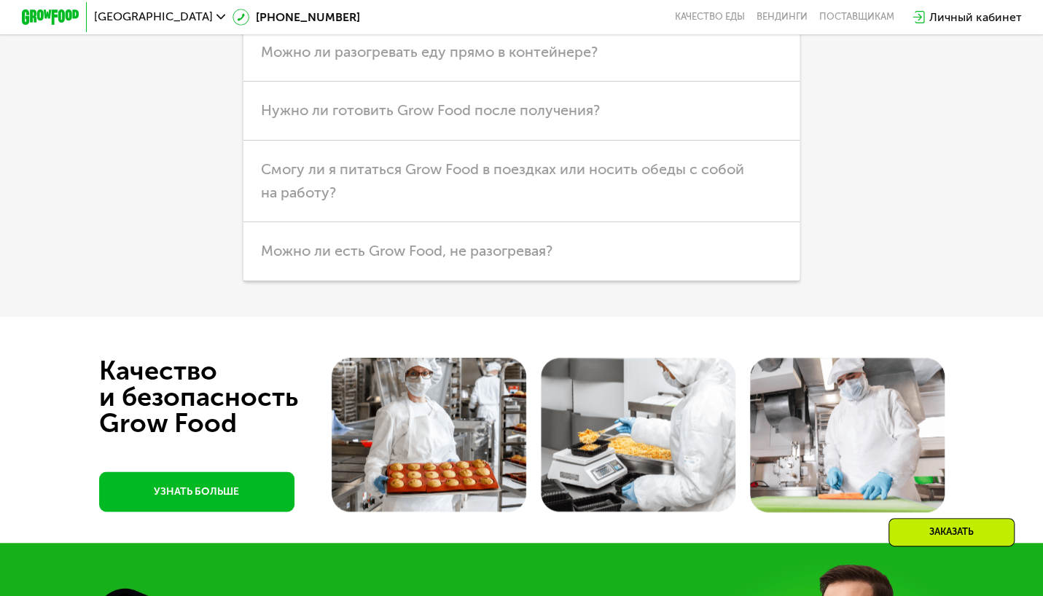
scroll to position [4156, 0]
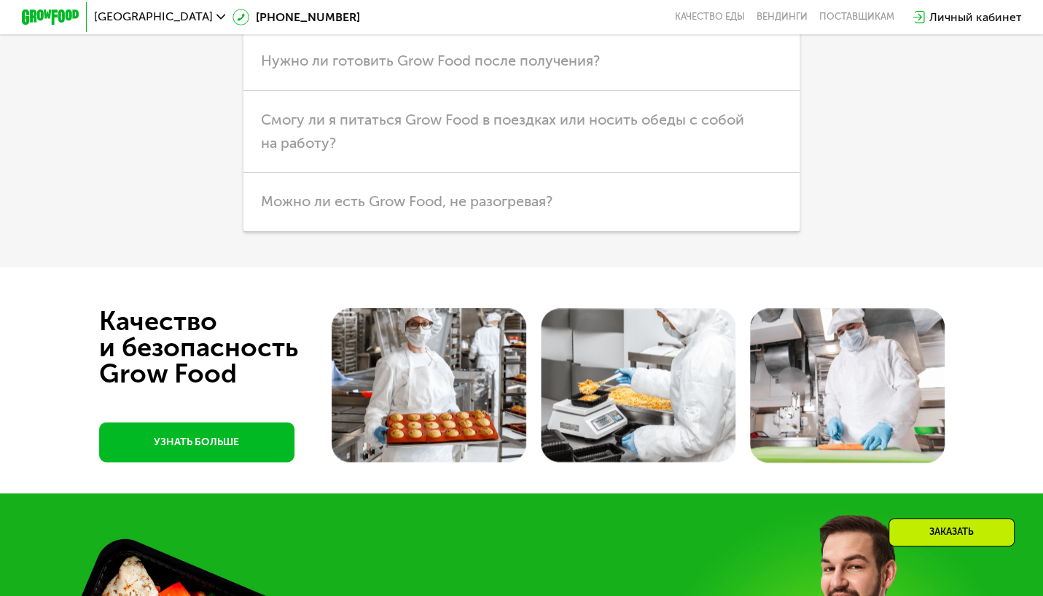
click at [530, 32] on h3 "Можно ли разогревать еду прямо в контейнере?" at bounding box center [522, 3] width 556 height 58
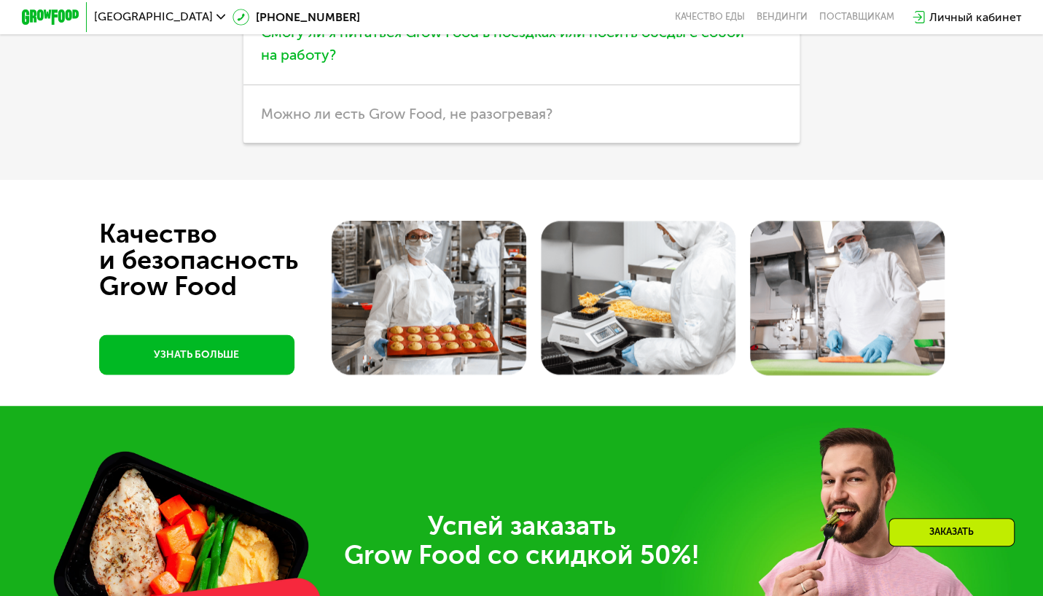
scroll to position [4229, 0]
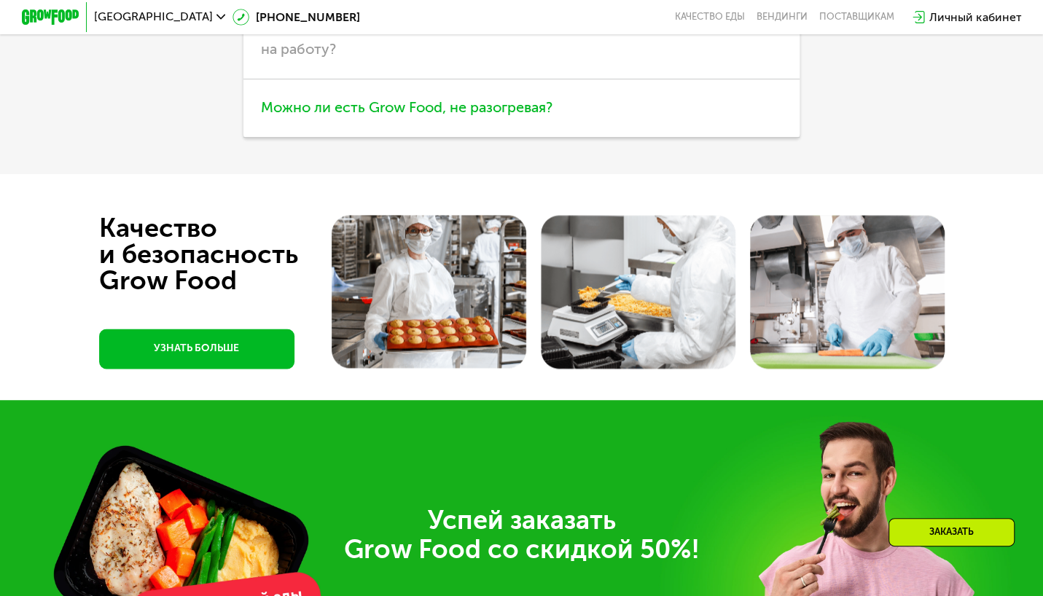
click at [483, 116] on span "Можно ли есть Grow Food, не разогревая?" at bounding box center [407, 106] width 292 height 17
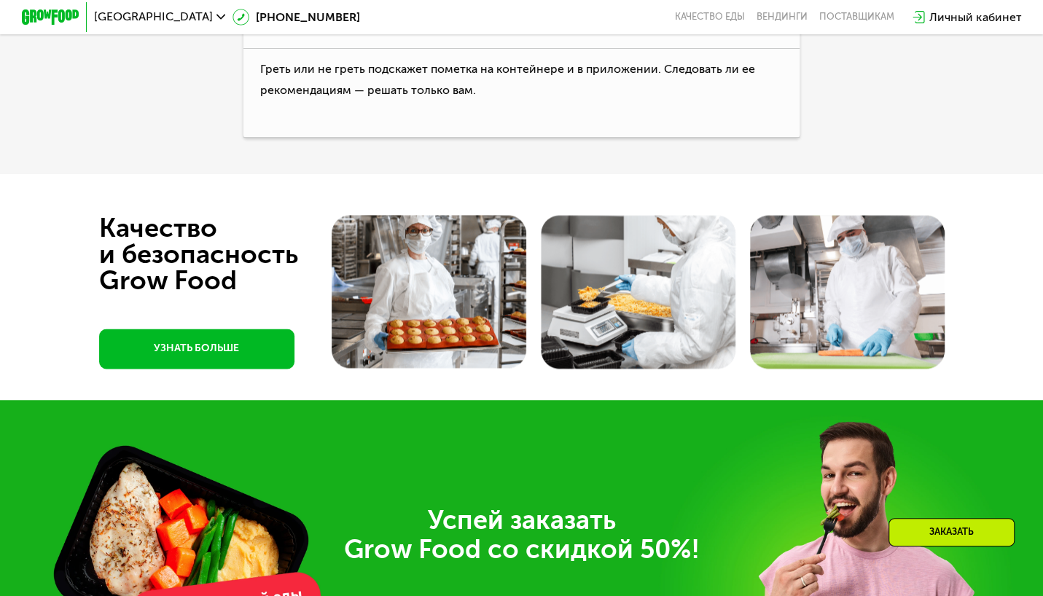
scroll to position [3792, 0]
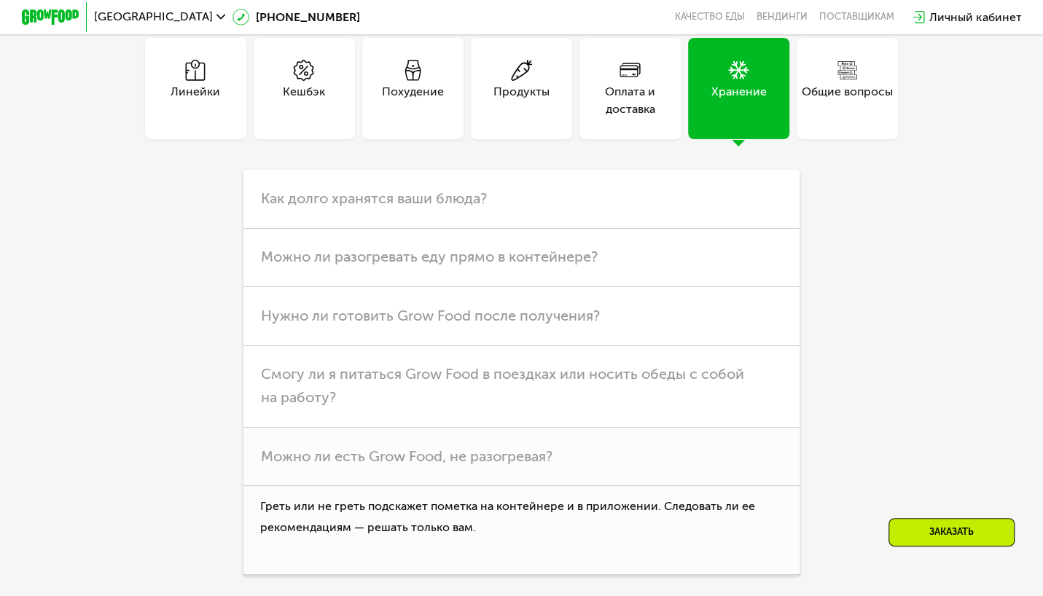
click at [868, 139] on div "Общие вопросы" at bounding box center [847, 88] width 101 height 101
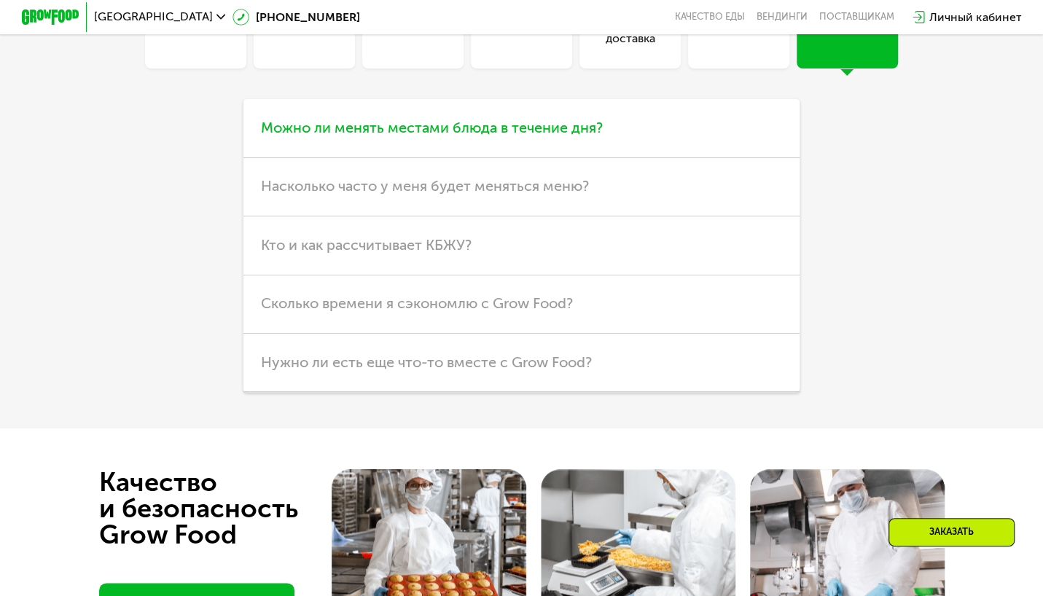
scroll to position [3864, 0]
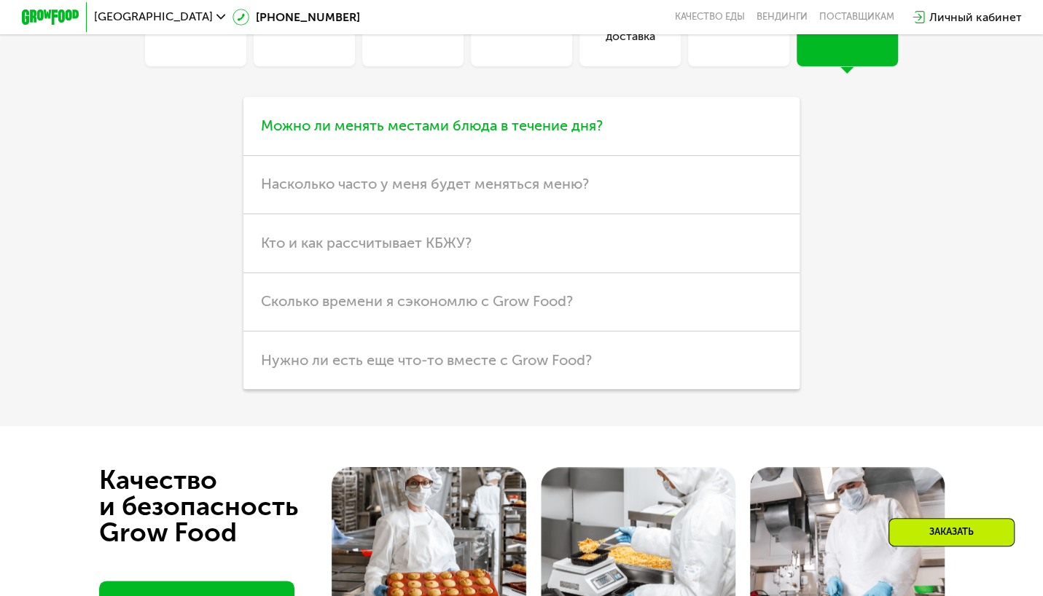
click at [548, 134] on span "Можно ли менять местами блюда в течение дня?" at bounding box center [432, 125] width 342 height 17
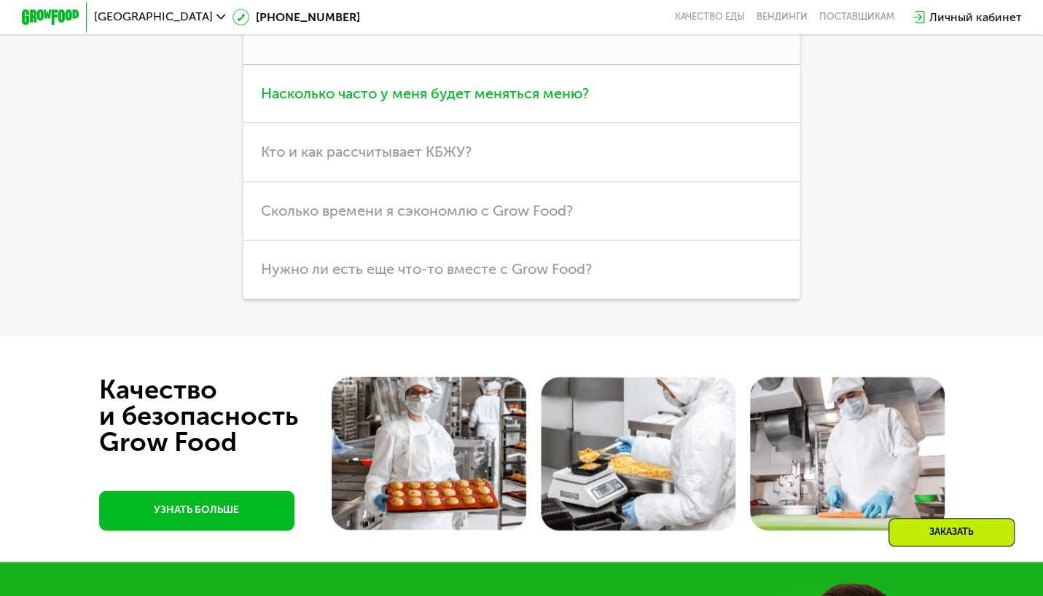
scroll to position [4083, 0]
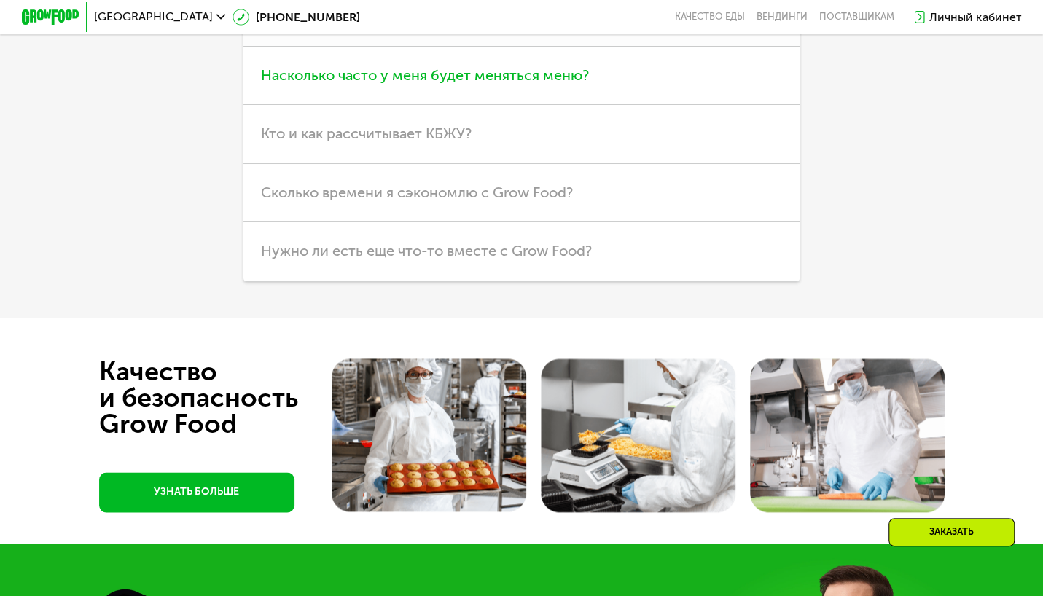
click at [332, 84] on span "Насколько часто у меня будет меняться меню?" at bounding box center [425, 74] width 328 height 17
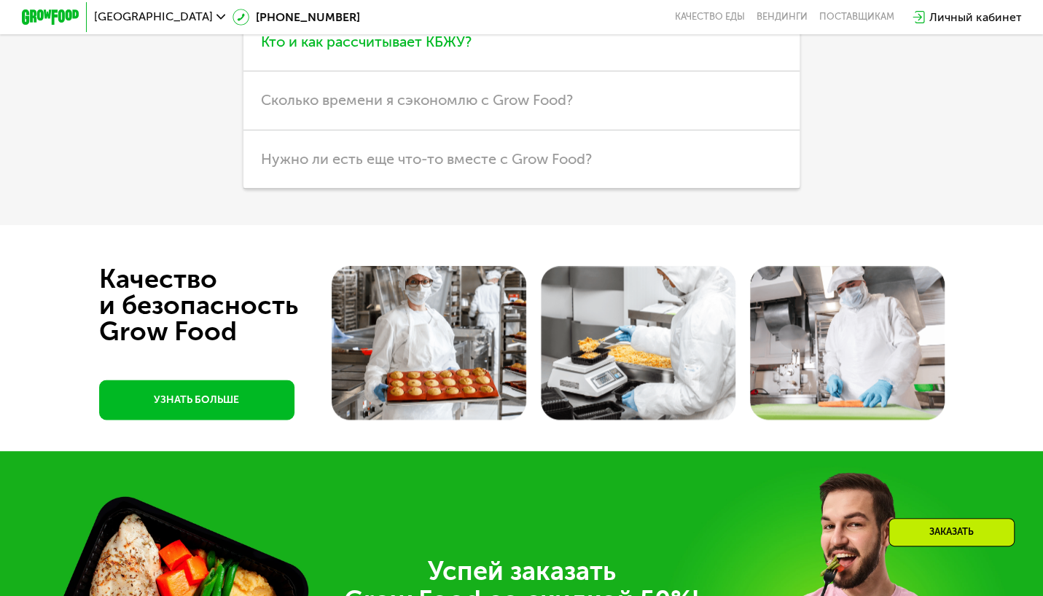
scroll to position [4156, 0]
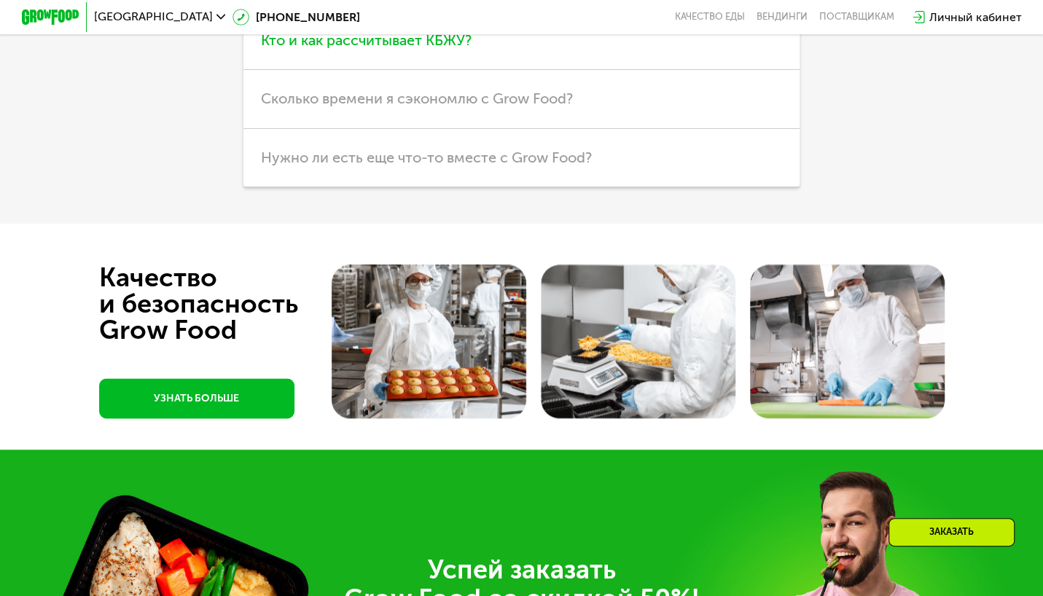
click at [427, 49] on span "Кто и как рассчитывает КБЖУ?" at bounding box center [366, 39] width 211 height 17
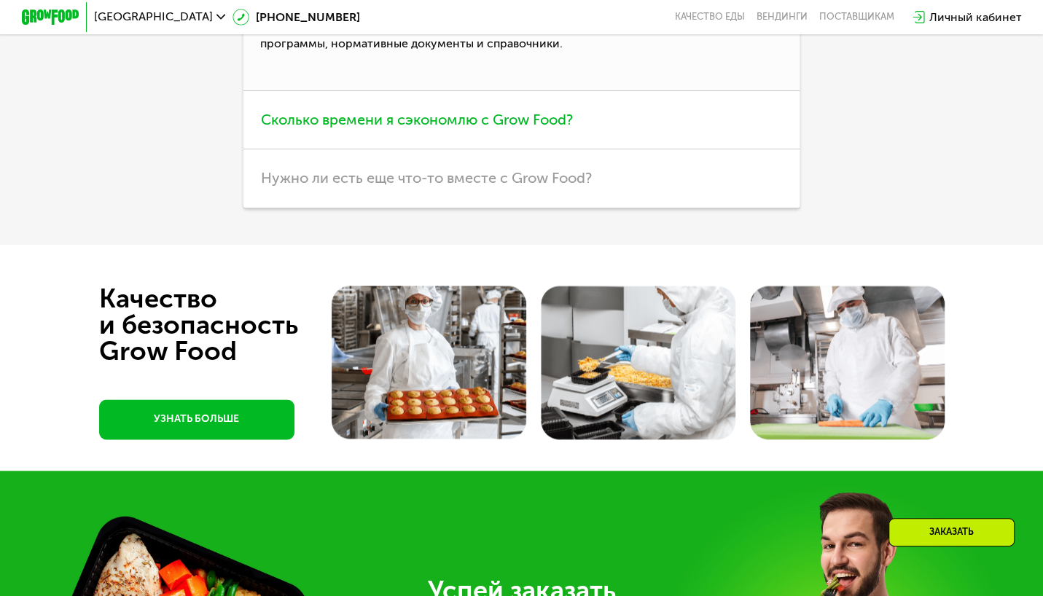
click at [386, 128] on span "Сколько времени я сэкономлю с Grow Food?" at bounding box center [417, 119] width 312 height 17
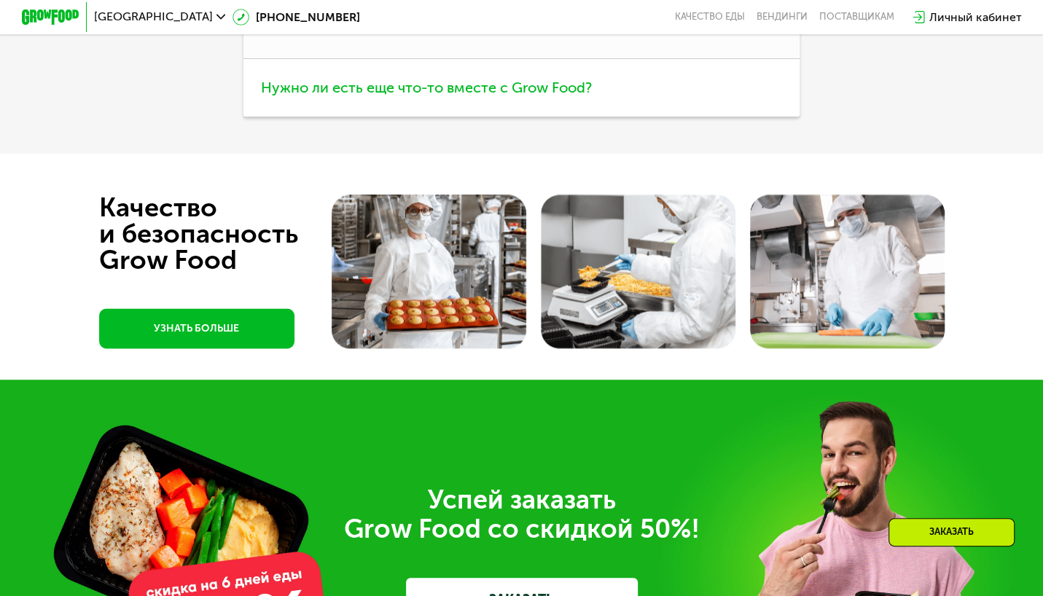
scroll to position [4229, 0]
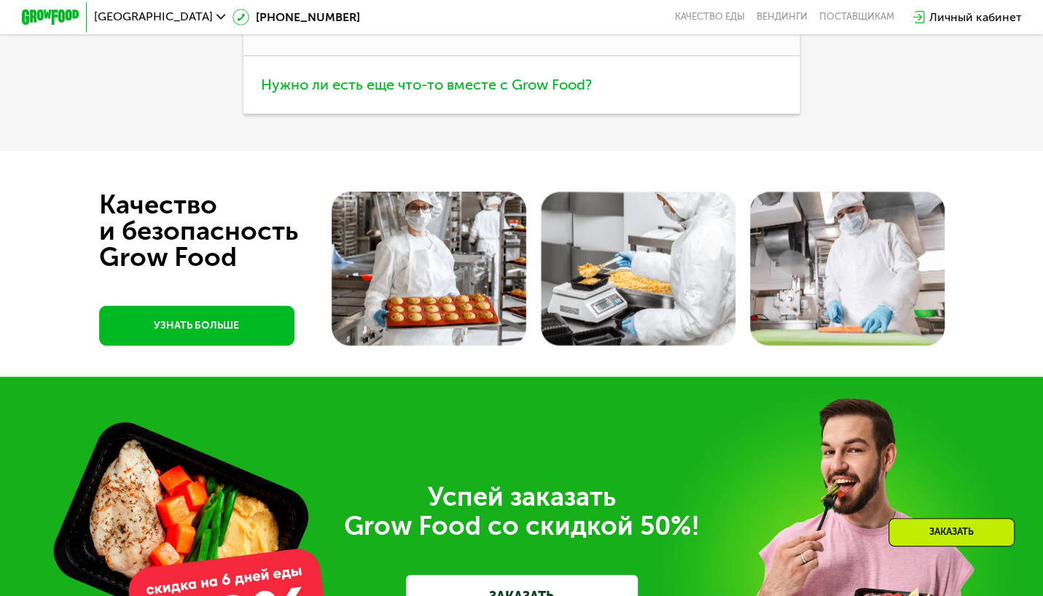
click at [412, 93] on span "Нужно ли есть еще что-то вместе с Grow Food?" at bounding box center [426, 84] width 331 height 17
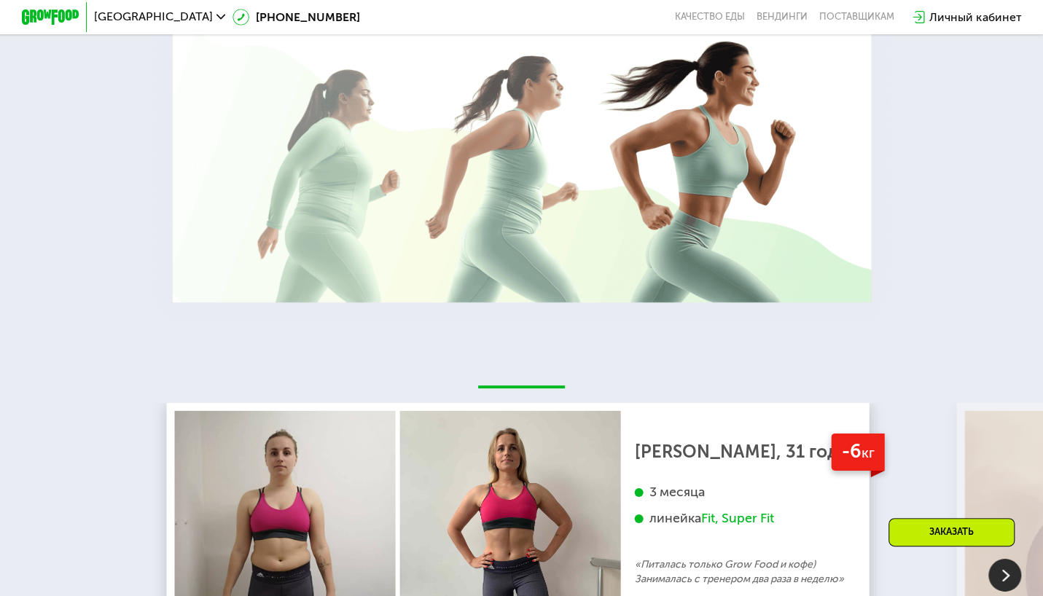
scroll to position [2698, 0]
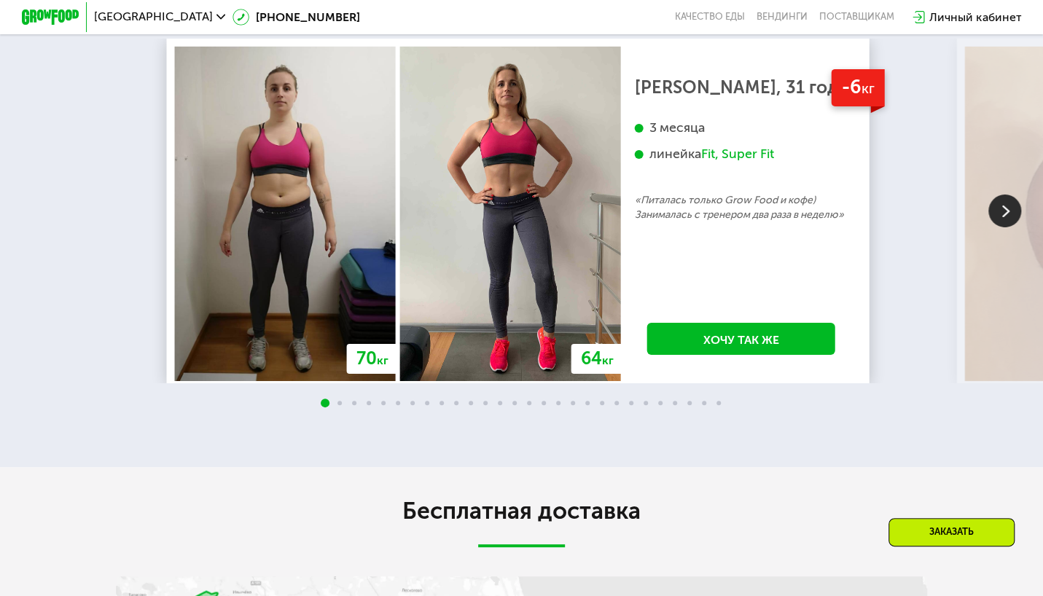
click at [1002, 227] on img at bounding box center [1005, 211] width 33 height 33
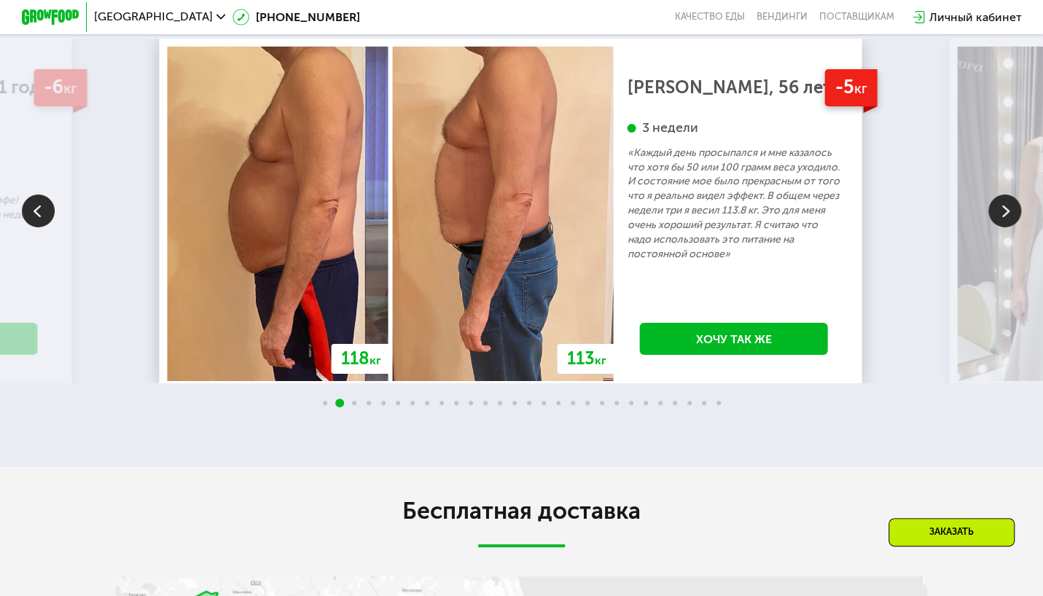
click at [1002, 227] on img at bounding box center [1005, 211] width 33 height 33
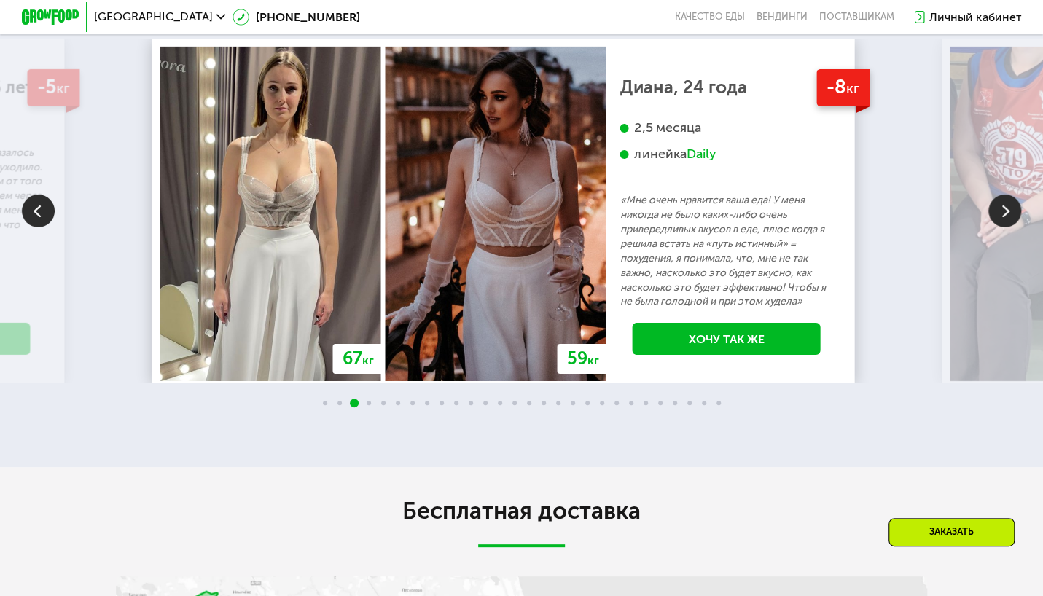
click at [1002, 227] on img at bounding box center [1005, 211] width 33 height 33
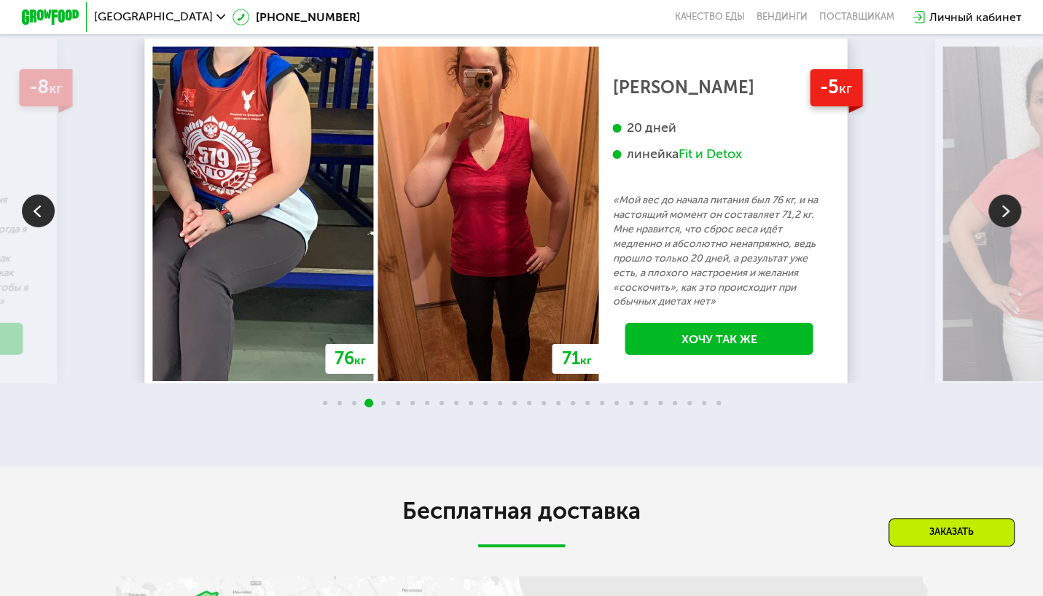
click at [1002, 227] on img at bounding box center [1005, 211] width 33 height 33
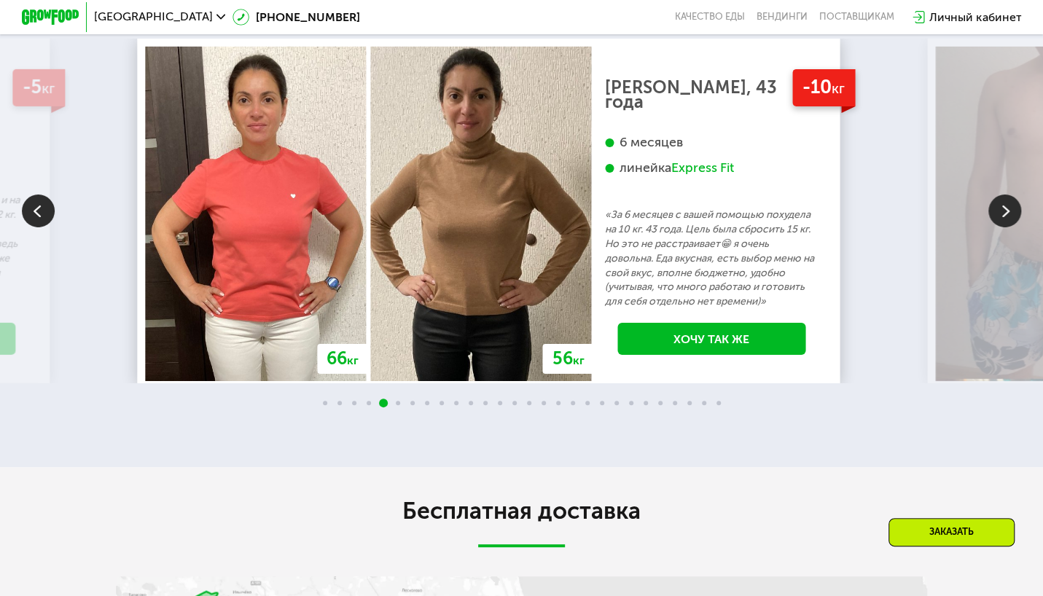
click at [1002, 227] on img at bounding box center [1005, 211] width 33 height 33
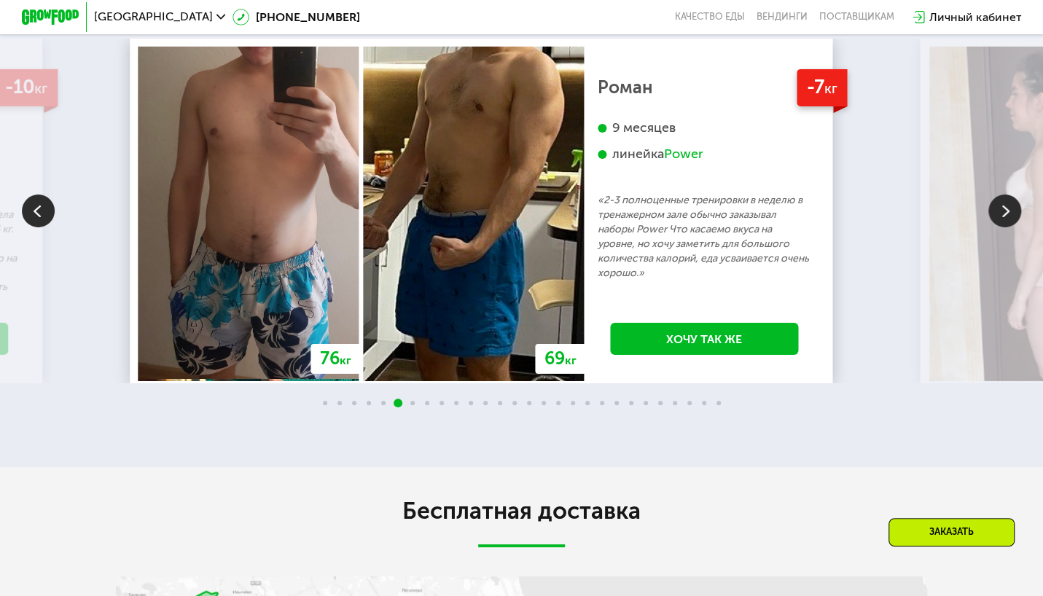
click at [1002, 227] on img at bounding box center [1005, 211] width 33 height 33
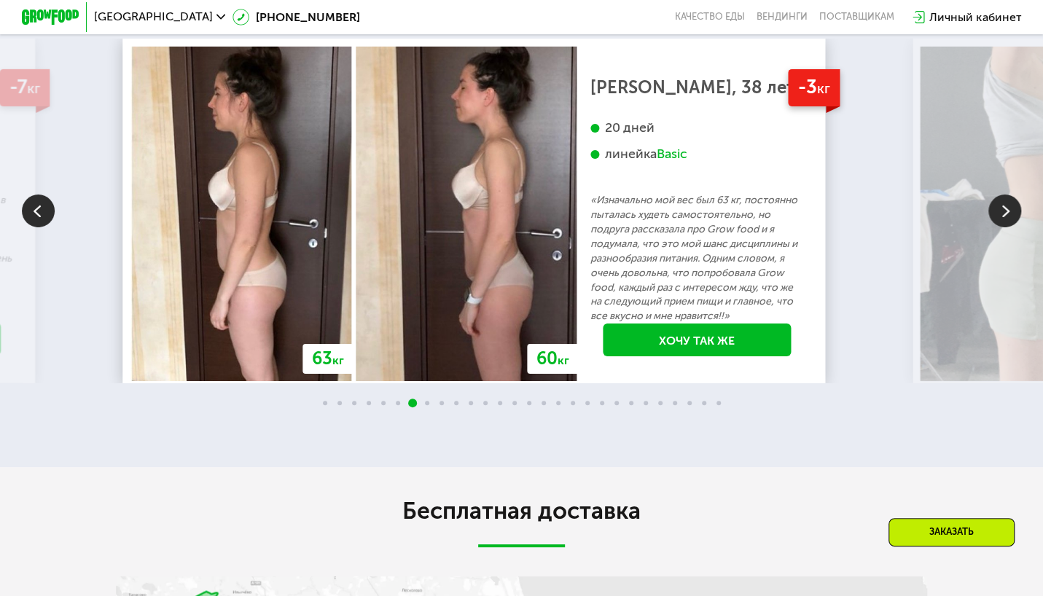
click at [1002, 227] on img at bounding box center [1005, 211] width 33 height 33
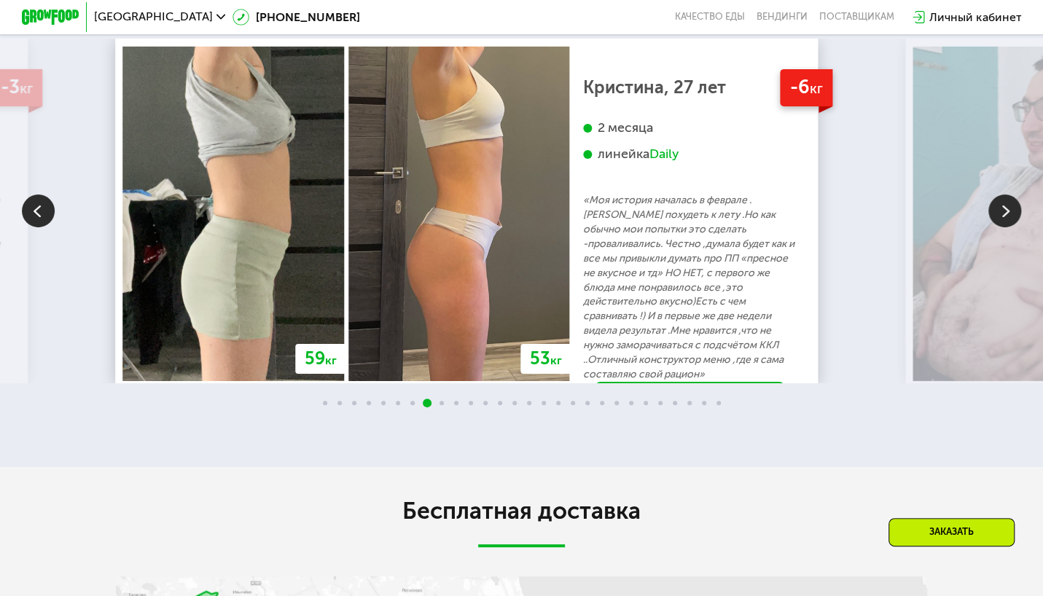
click at [1002, 227] on img at bounding box center [1005, 211] width 33 height 33
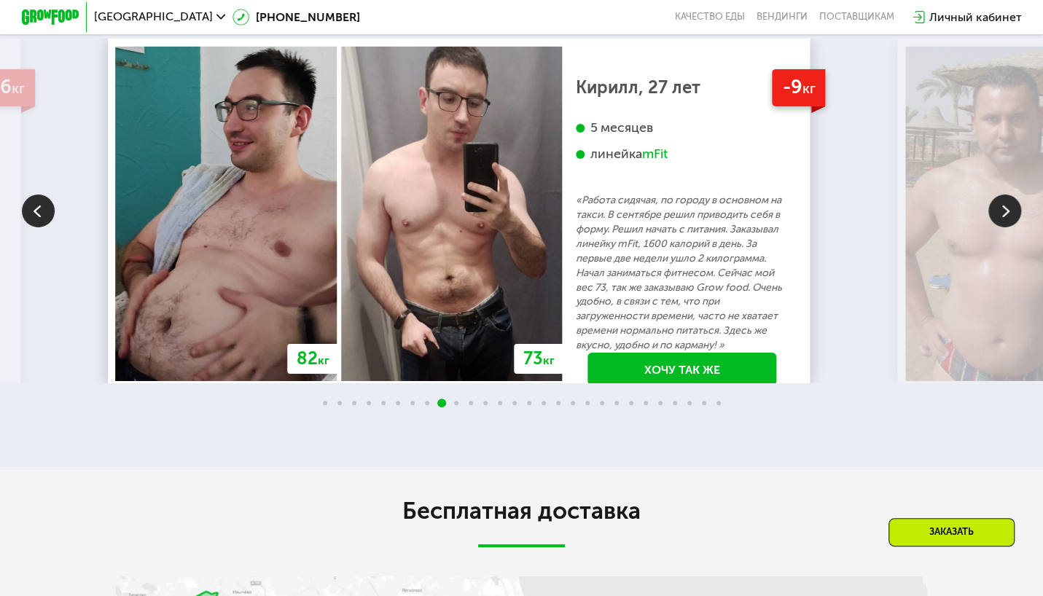
click at [1002, 227] on img at bounding box center [1005, 211] width 33 height 33
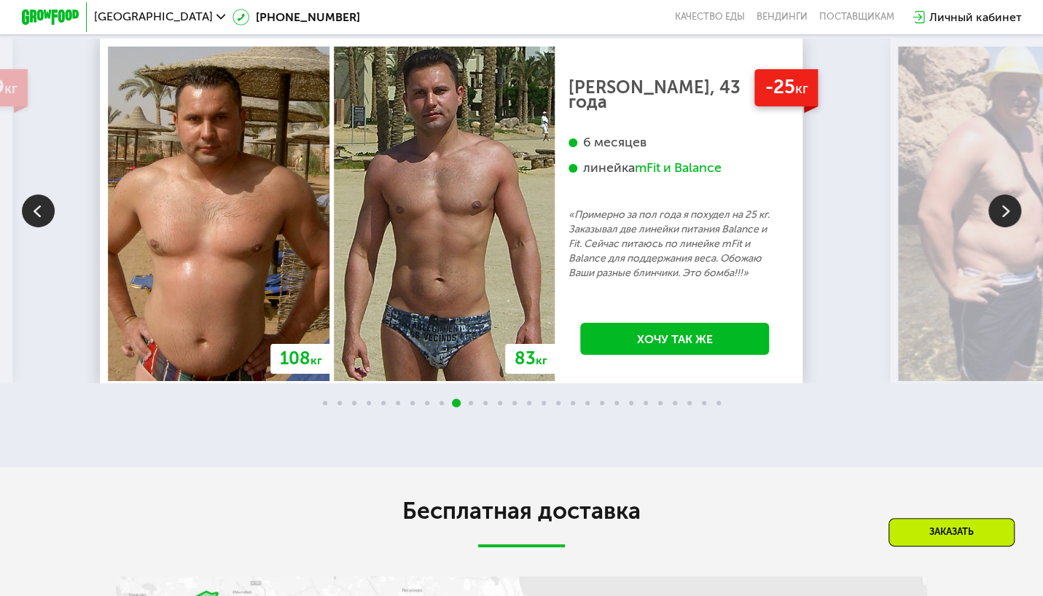
click at [1002, 227] on img at bounding box center [1005, 211] width 33 height 33
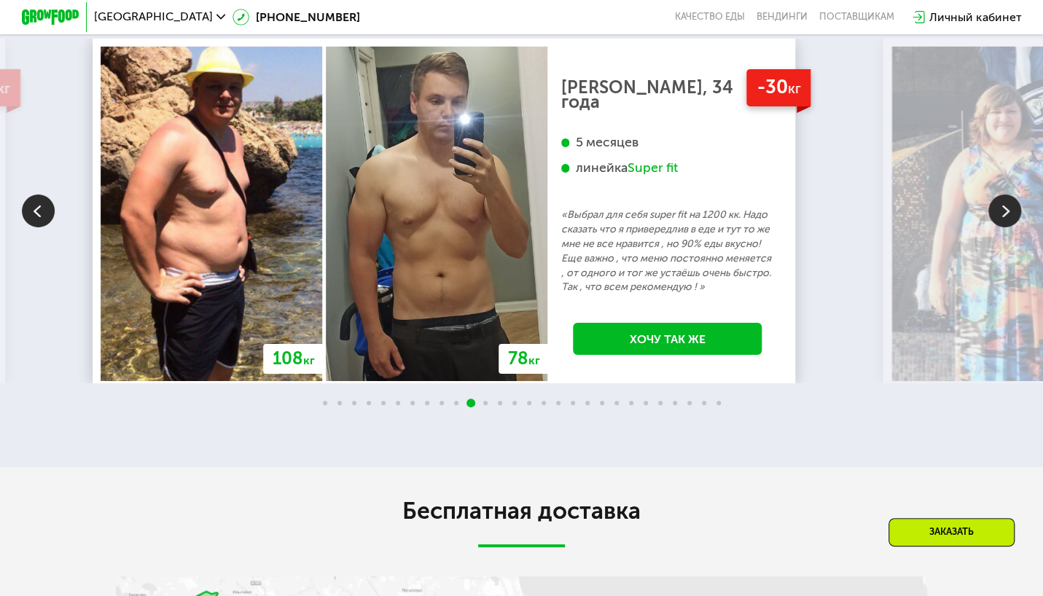
click at [1002, 227] on img at bounding box center [1005, 211] width 33 height 33
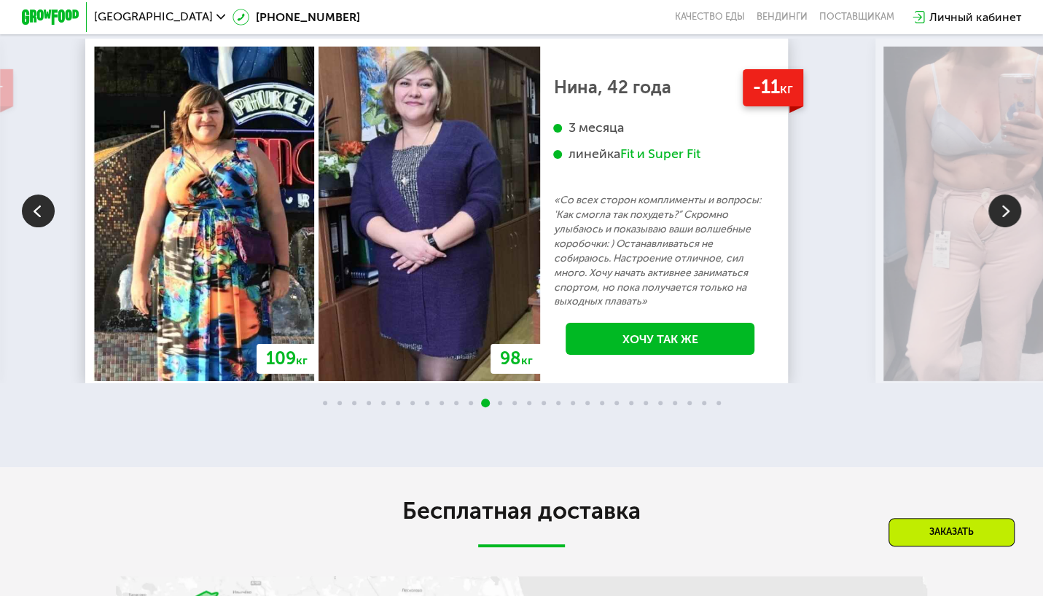
click at [1002, 227] on img at bounding box center [1005, 211] width 33 height 33
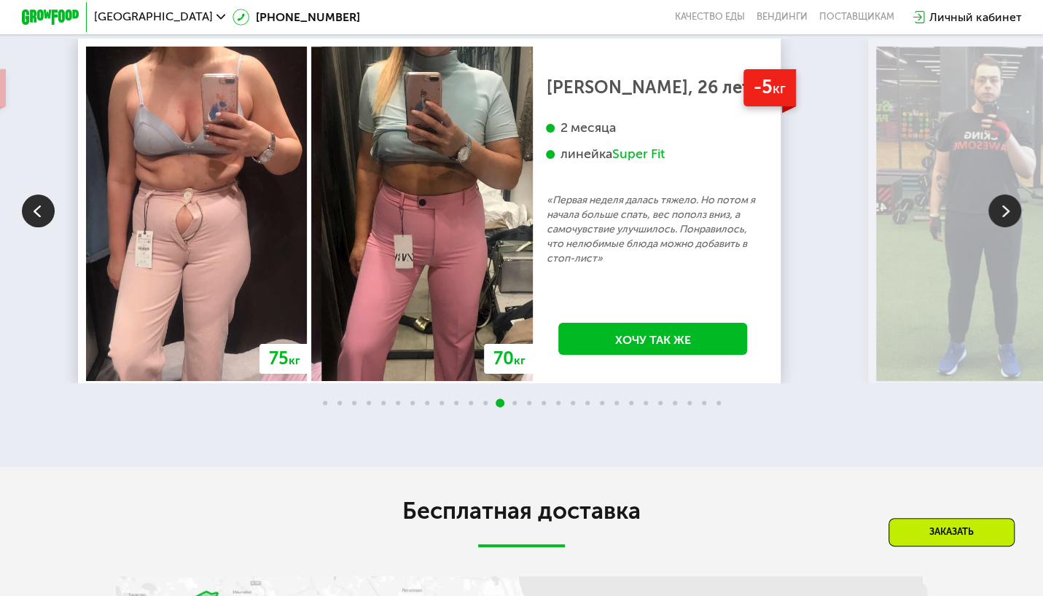
click at [1002, 227] on img at bounding box center [1005, 211] width 33 height 33
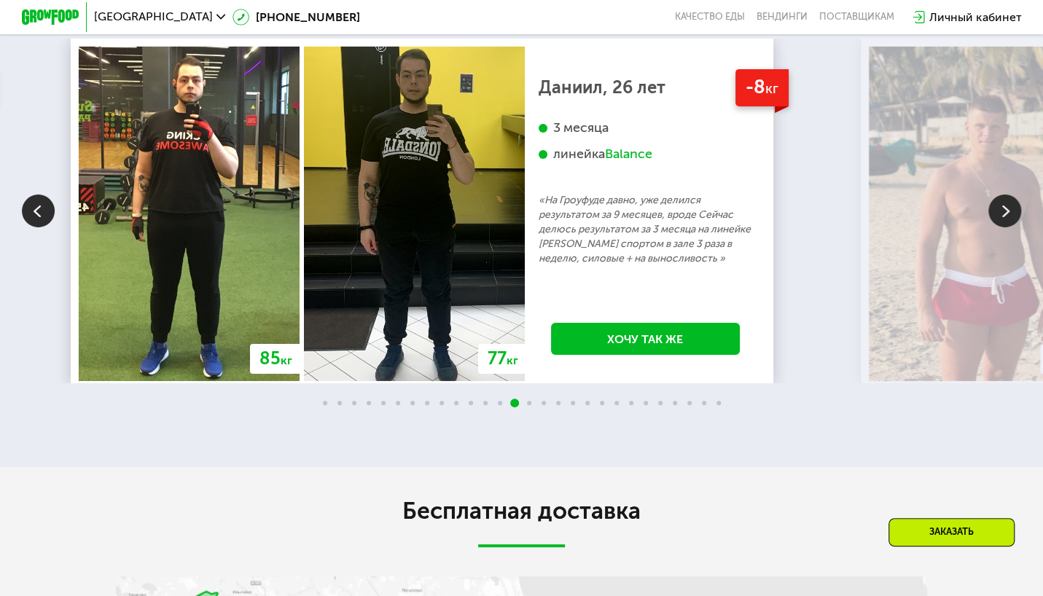
click at [1002, 227] on img at bounding box center [1005, 211] width 33 height 33
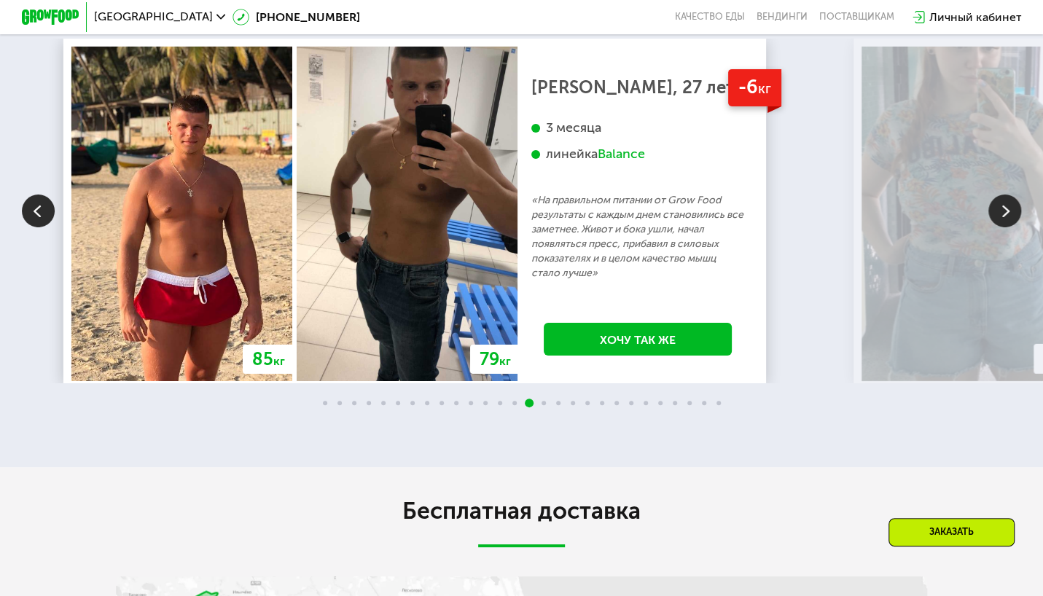
click at [1002, 227] on img at bounding box center [1005, 211] width 33 height 33
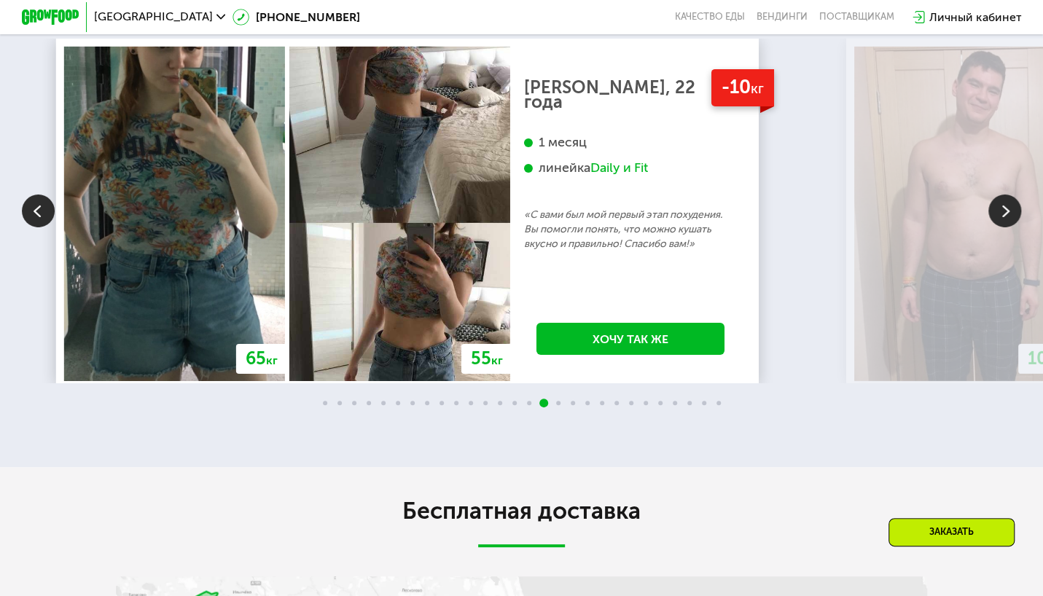
click at [1002, 227] on img at bounding box center [1005, 211] width 33 height 33
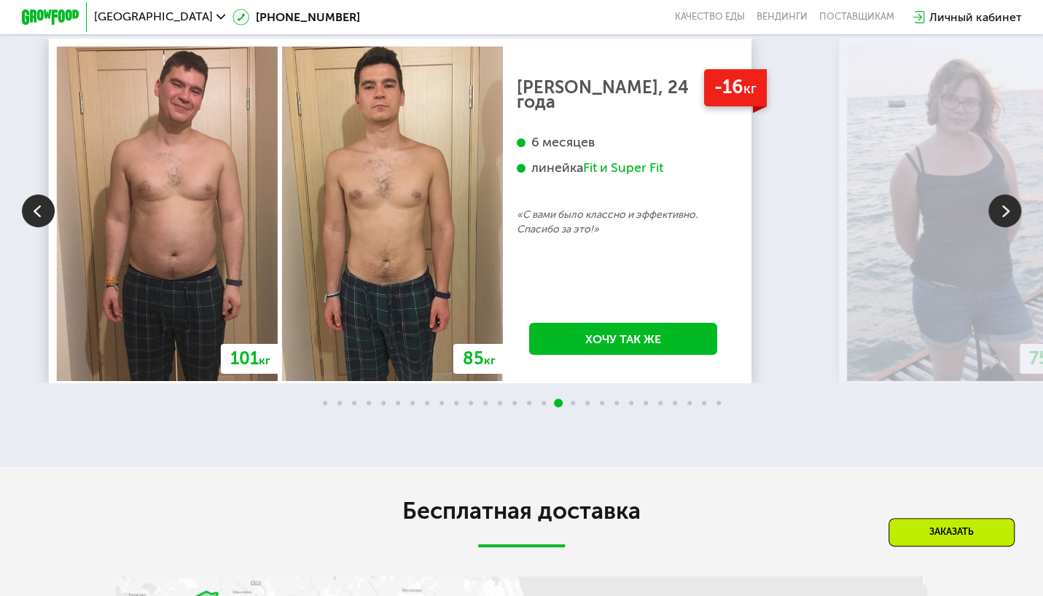
click at [1002, 227] on img at bounding box center [1005, 211] width 33 height 33
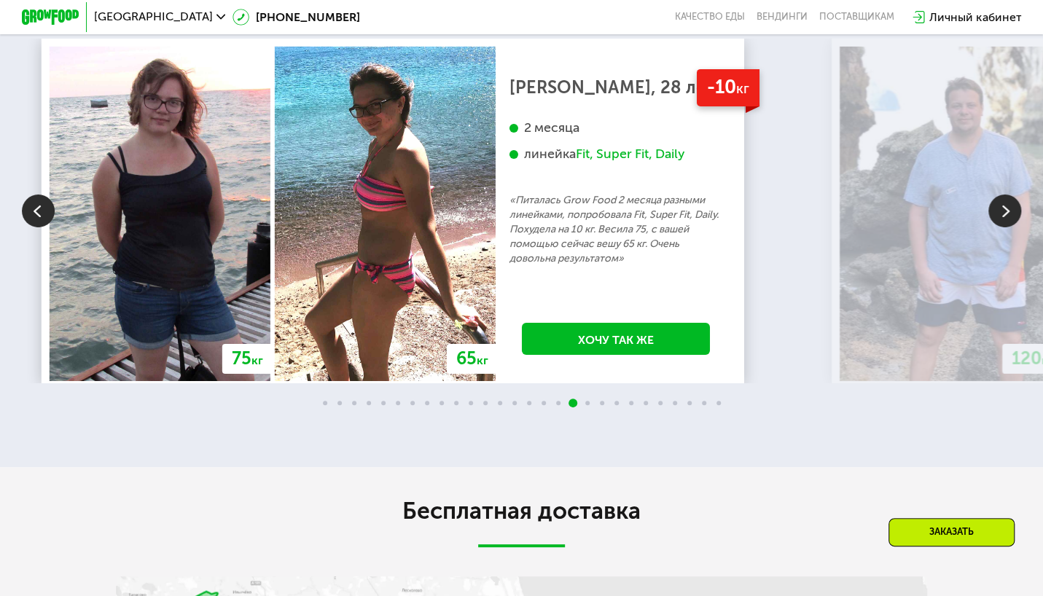
click at [1002, 227] on img at bounding box center [1005, 211] width 33 height 33
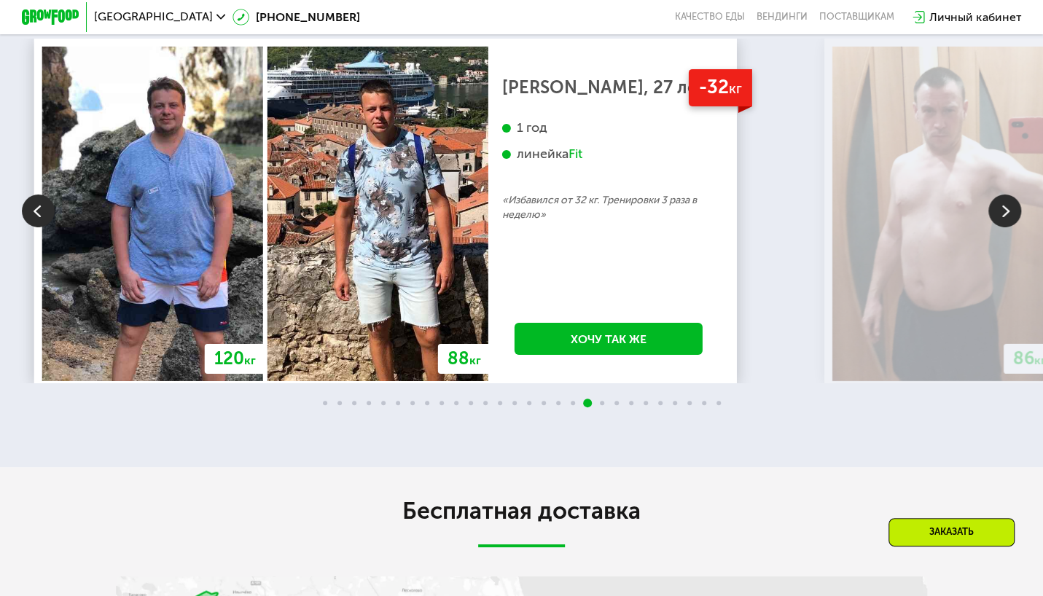
click at [1002, 227] on img at bounding box center [1005, 211] width 33 height 33
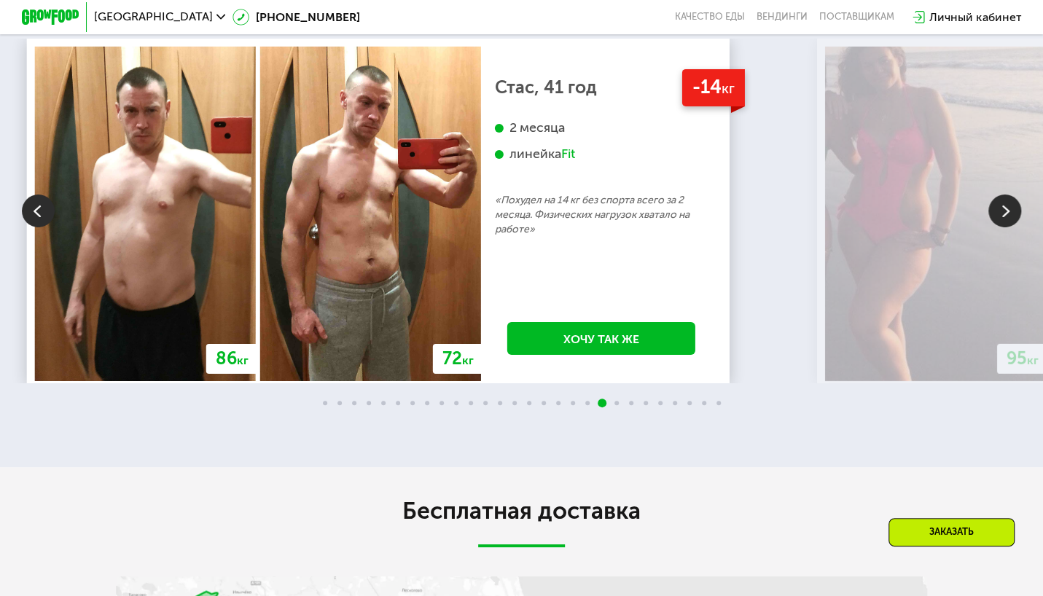
click at [1002, 227] on img at bounding box center [1005, 211] width 33 height 33
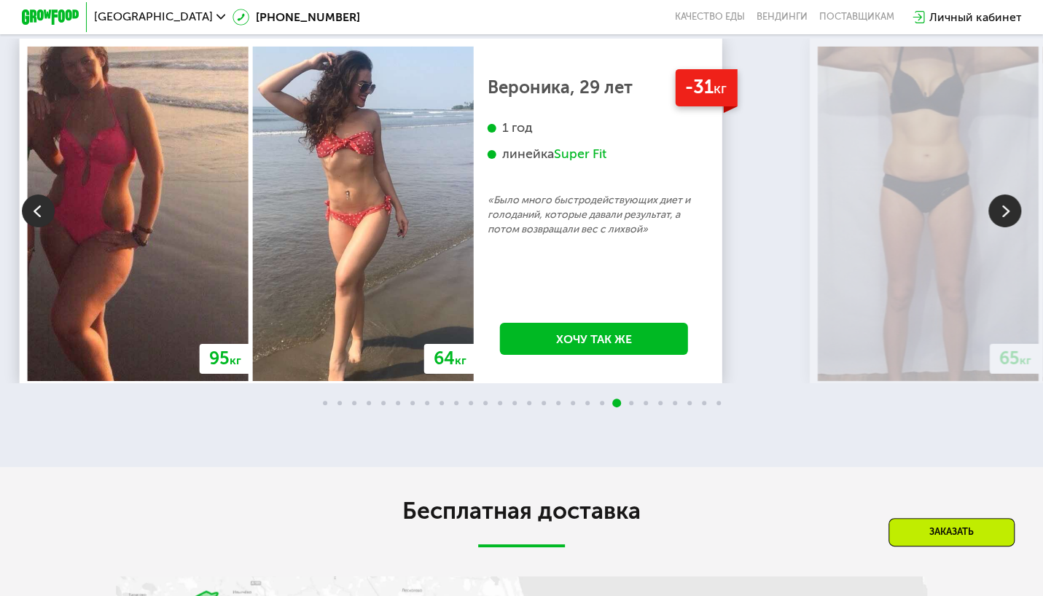
click at [1002, 227] on img at bounding box center [1005, 211] width 33 height 33
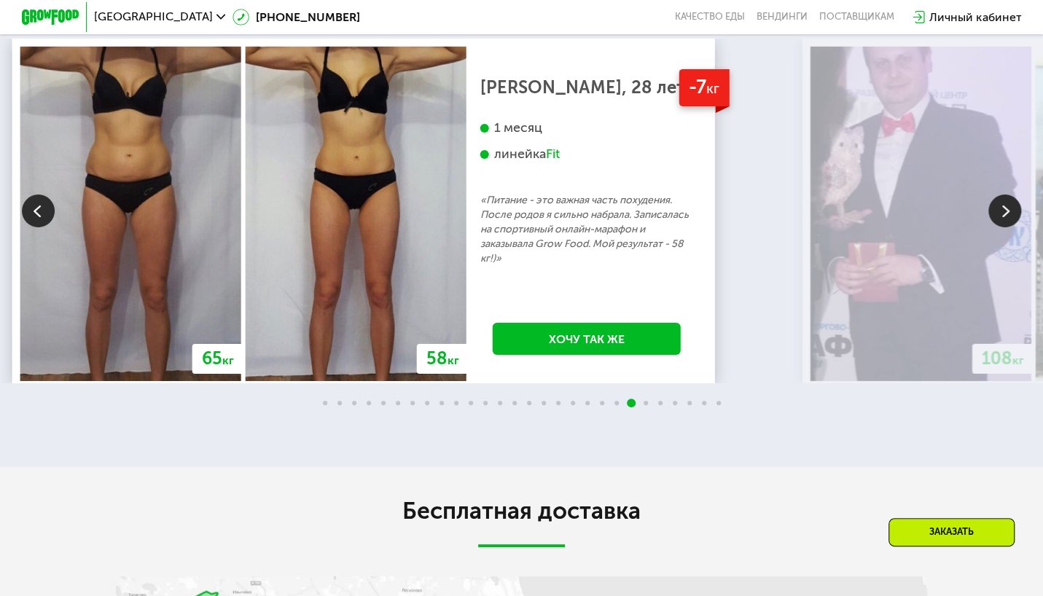
click at [1002, 227] on img at bounding box center [1005, 211] width 33 height 33
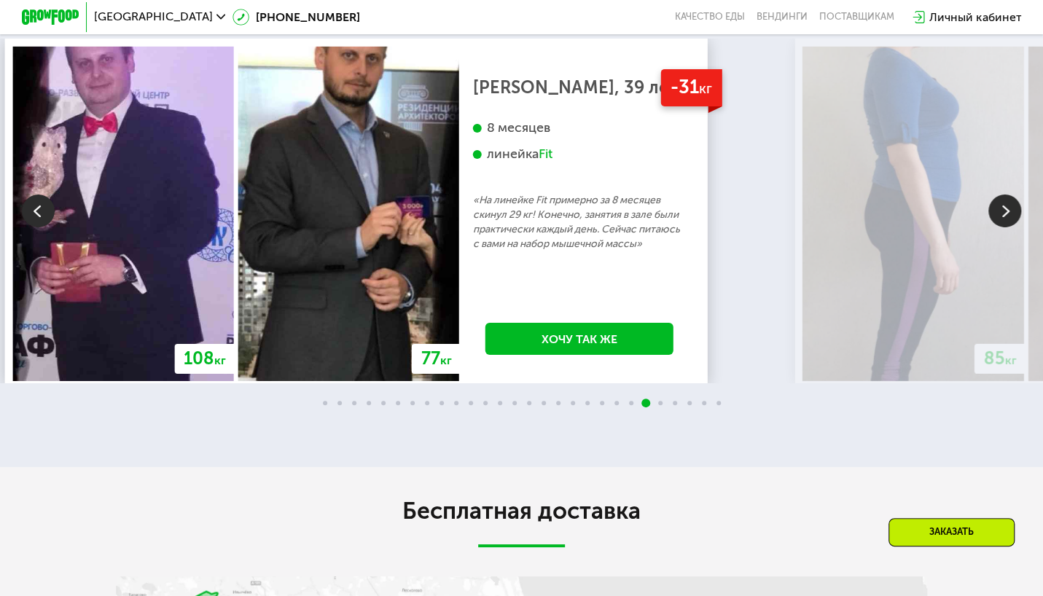
click at [1002, 227] on img at bounding box center [1005, 211] width 33 height 33
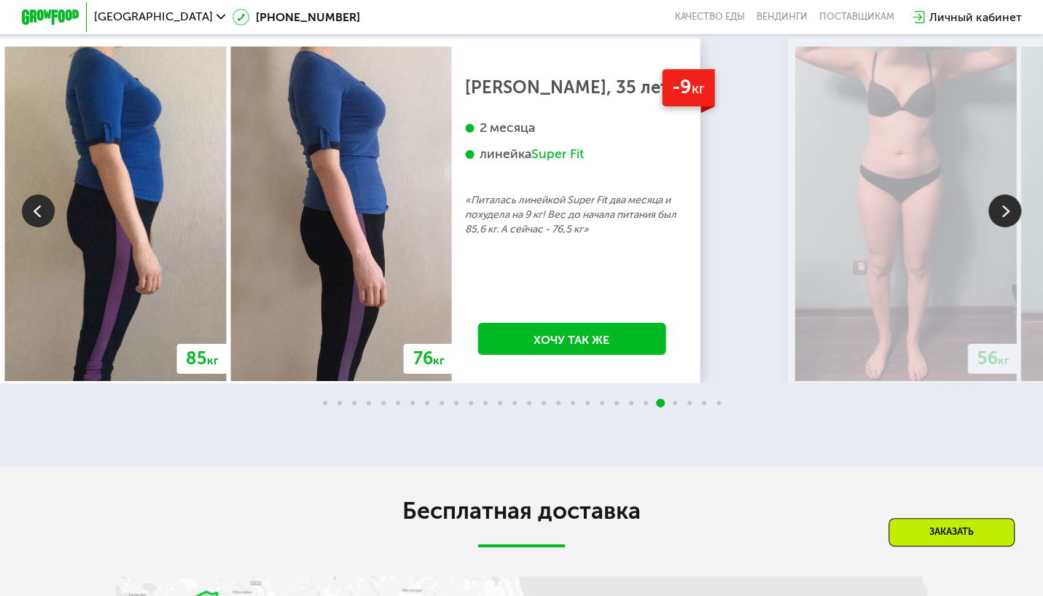
click at [1002, 227] on img at bounding box center [1005, 211] width 33 height 33
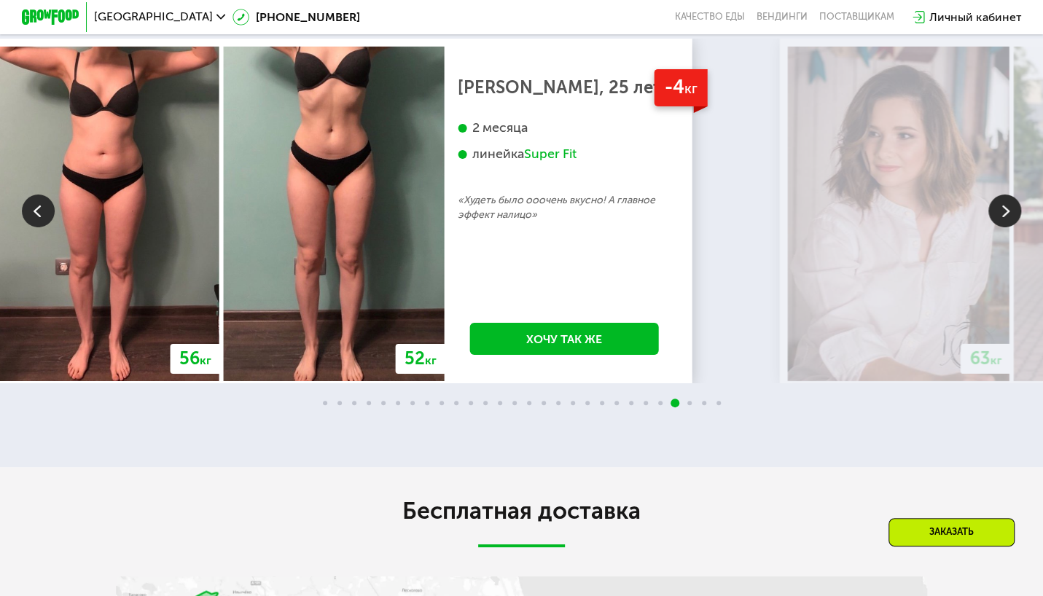
click at [1002, 227] on img at bounding box center [1005, 211] width 33 height 33
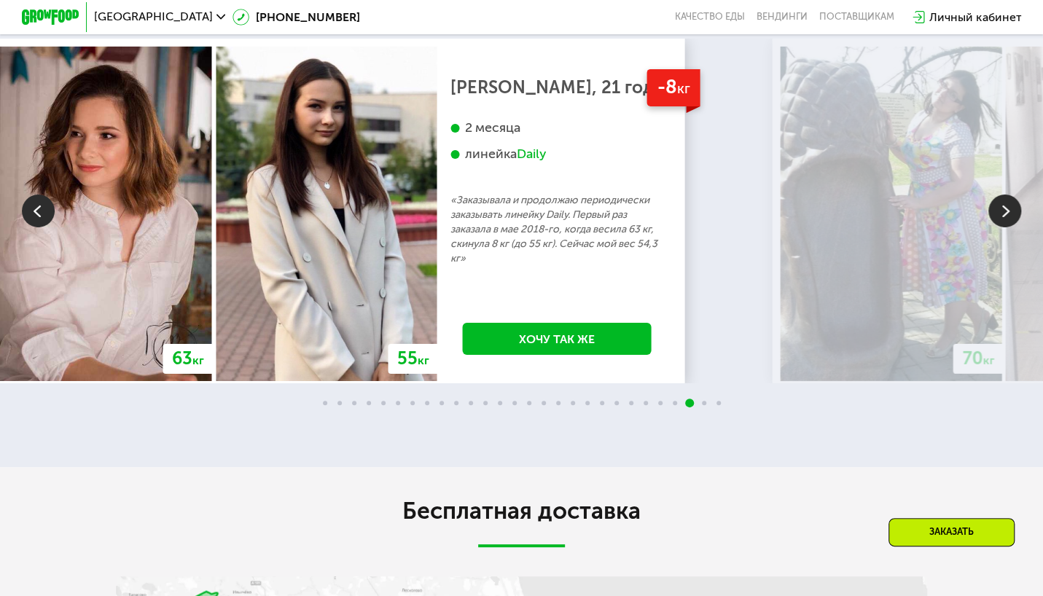
click at [1002, 227] on img at bounding box center [1005, 211] width 33 height 33
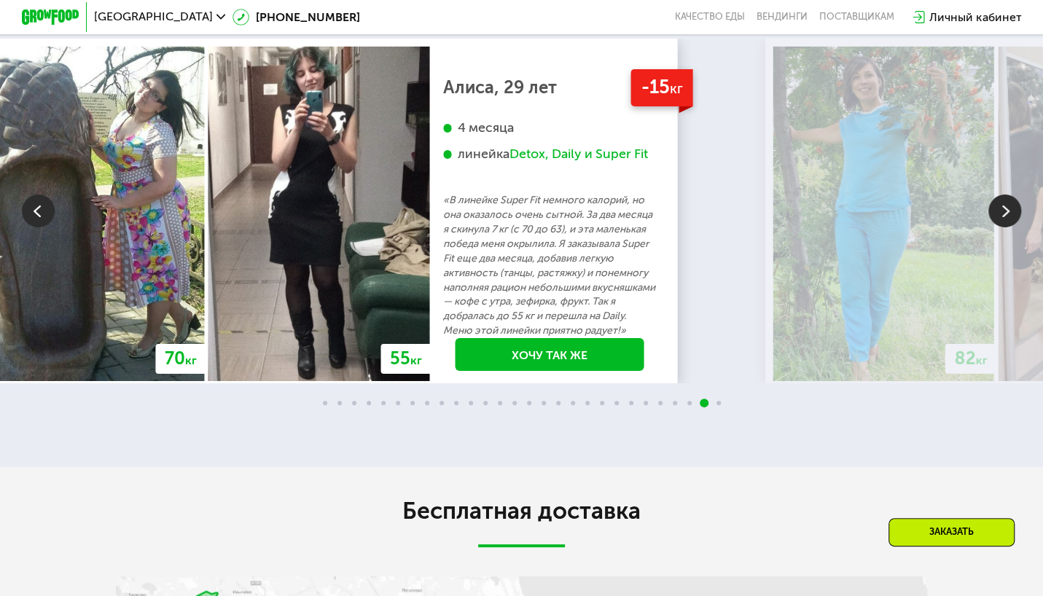
click at [1002, 227] on img at bounding box center [1005, 211] width 33 height 33
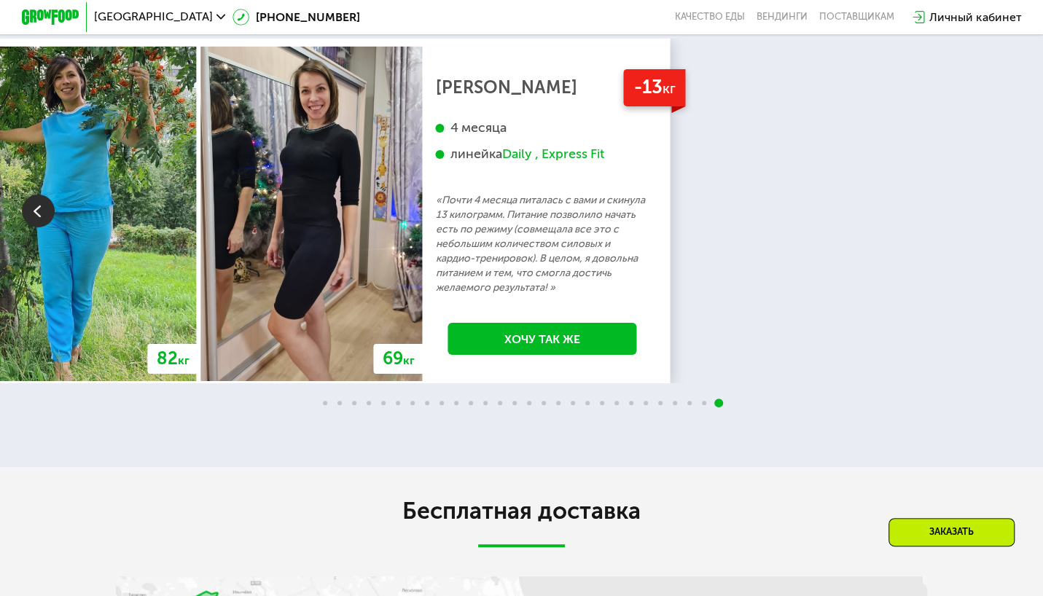
click at [1002, 354] on div "70 кг 64 кг -6 кг Екатерина, 31 год 3 месяца линейка Fit, Super Fit «Питалась т…" at bounding box center [521, 211] width 1043 height 345
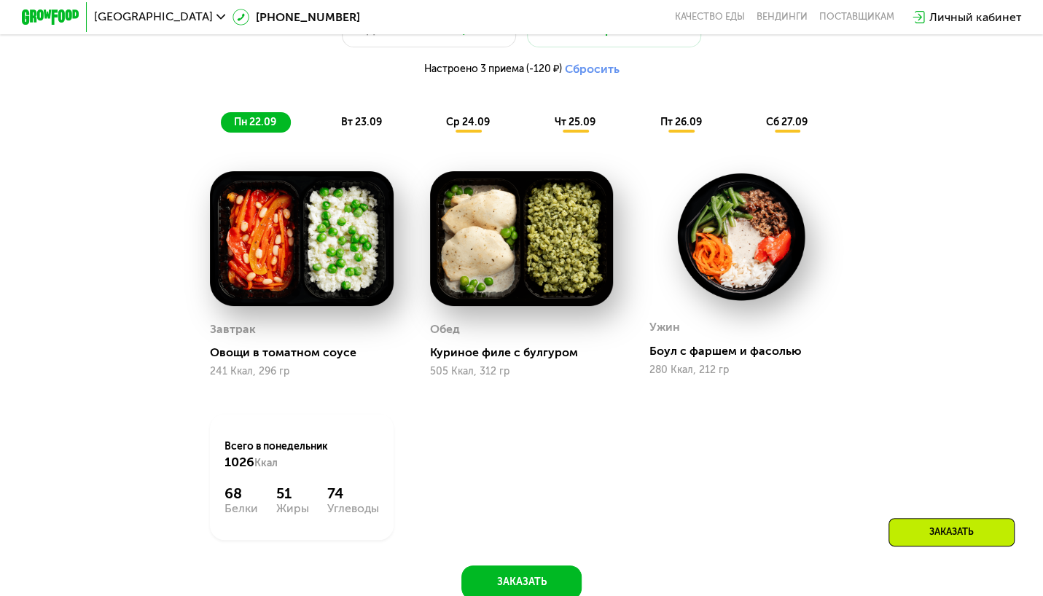
scroll to position [1167, 0]
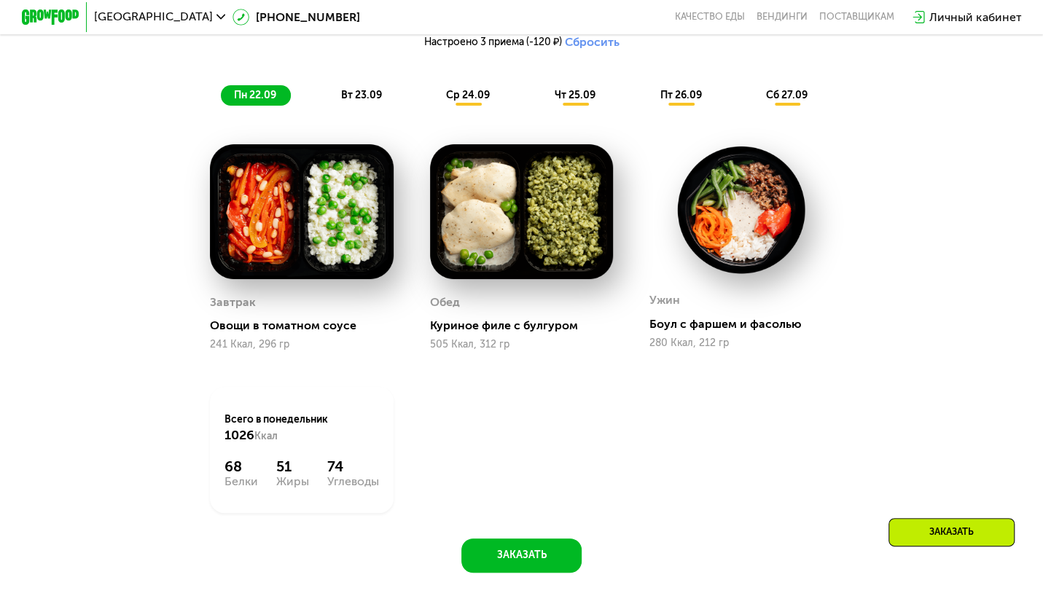
click at [359, 101] on span "вт 23.09" at bounding box center [361, 95] width 41 height 12
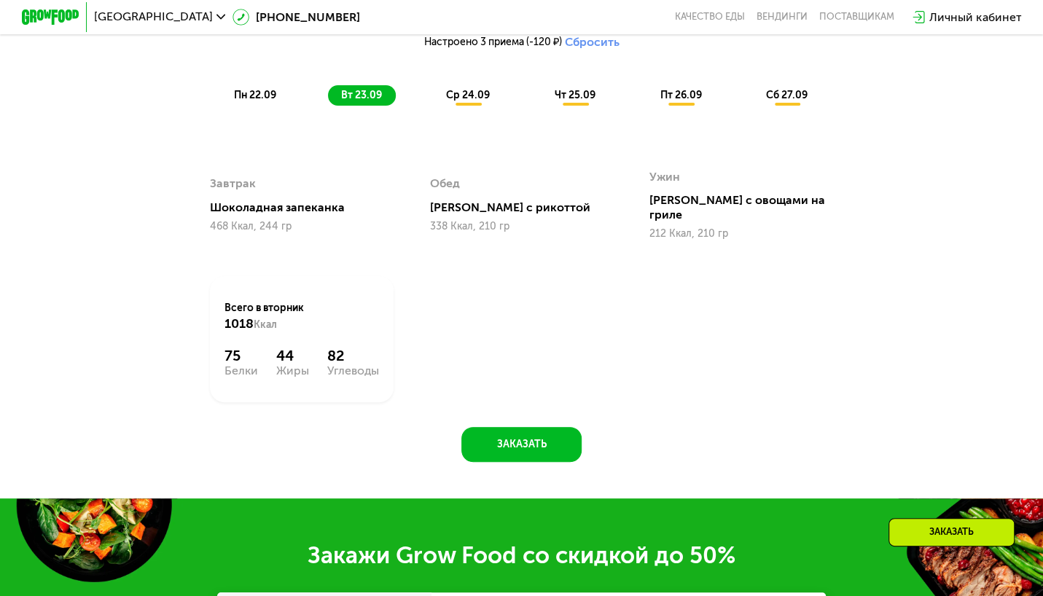
click at [481, 101] on span "ср 24.09" at bounding box center [468, 95] width 44 height 12
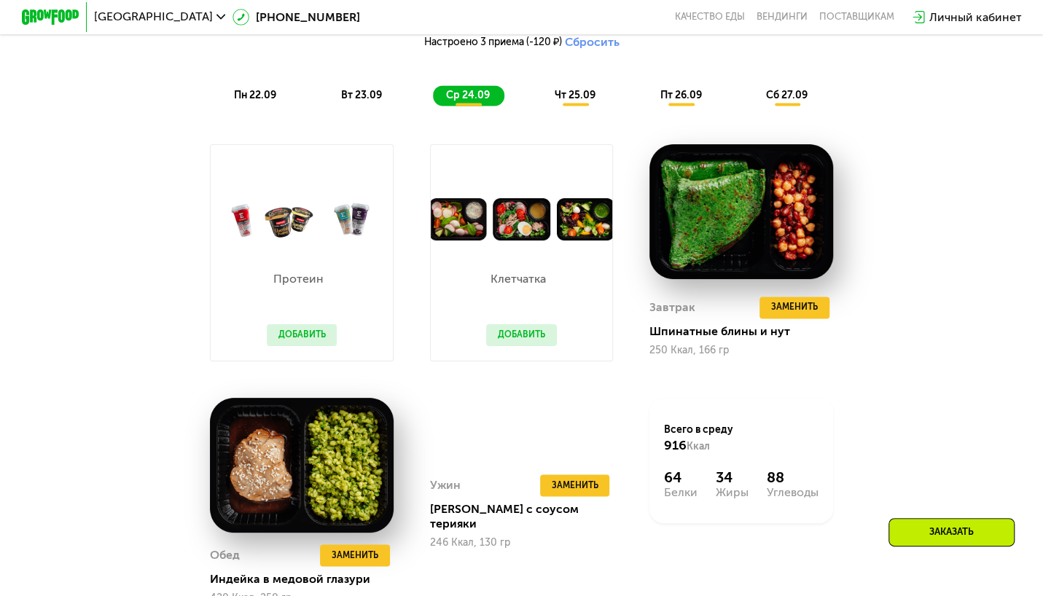
click at [566, 101] on span "чт 25.09" at bounding box center [575, 95] width 41 height 12
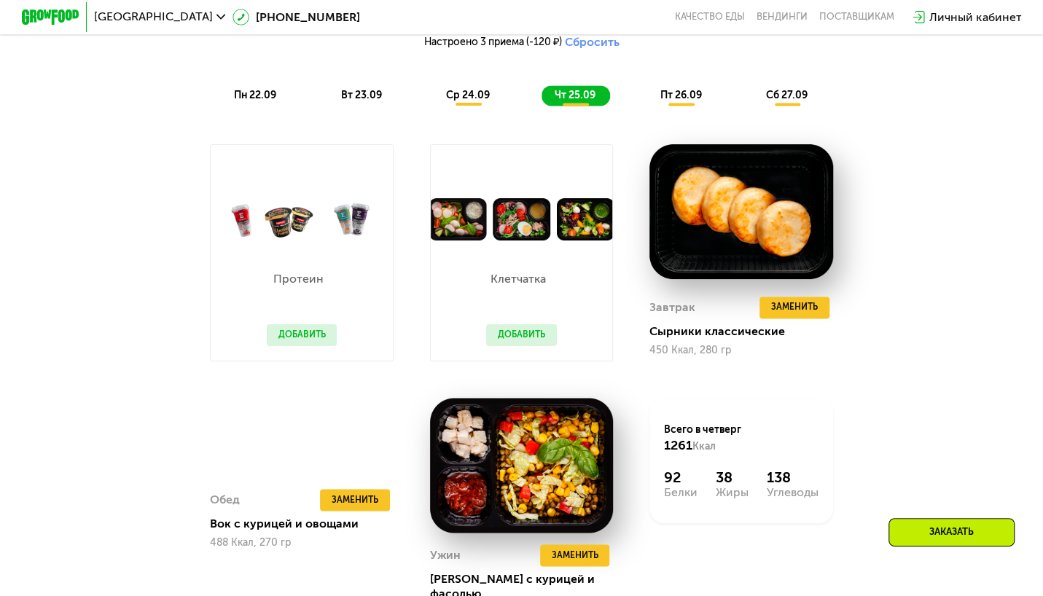
click at [684, 101] on span "пт 26.09" at bounding box center [681, 95] width 42 height 12
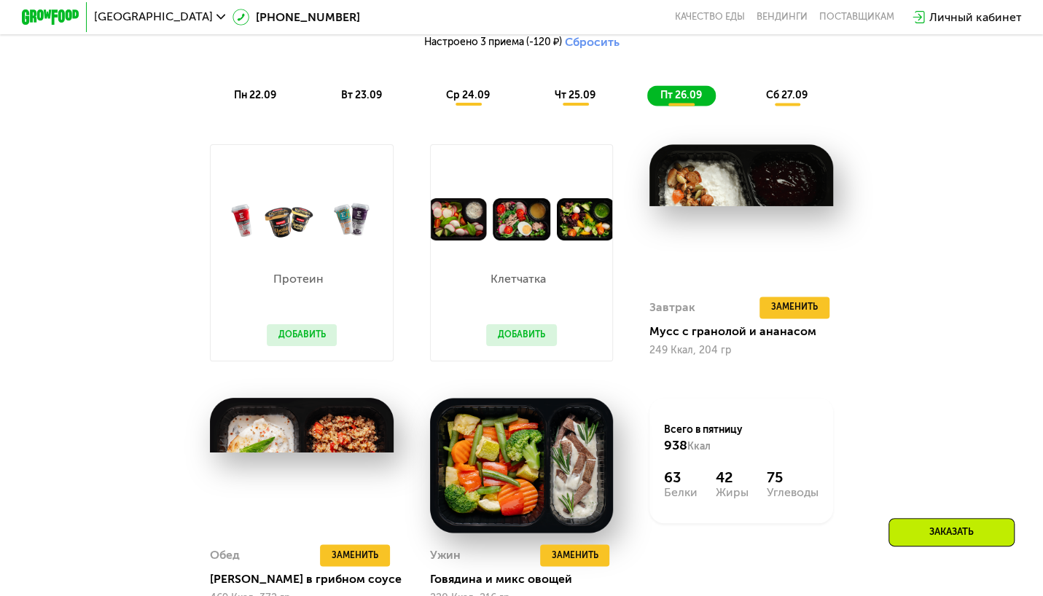
click at [773, 98] on span "сб 27.09" at bounding box center [787, 95] width 42 height 12
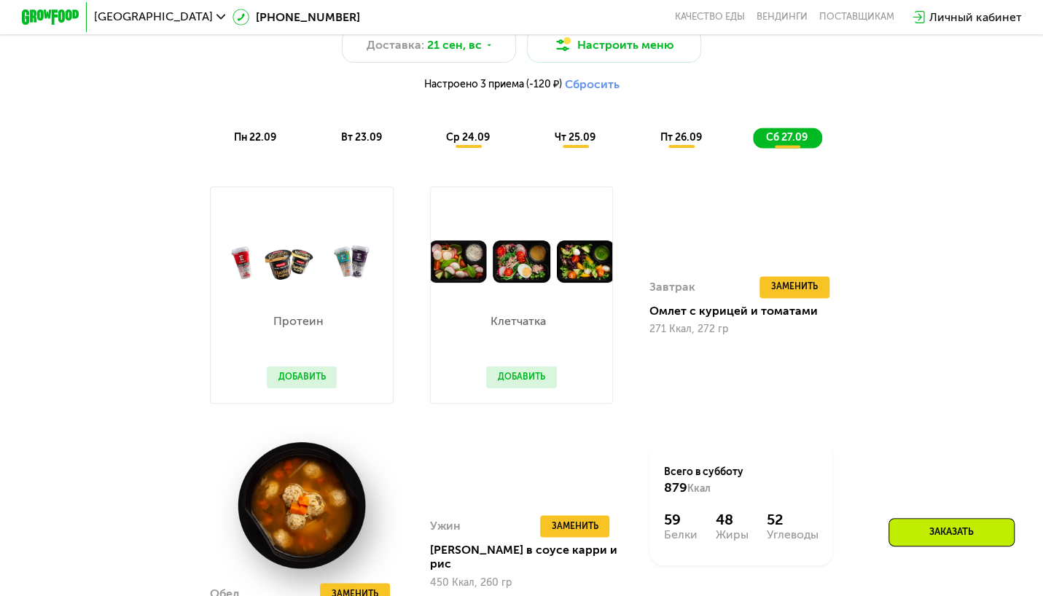
scroll to position [1094, 0]
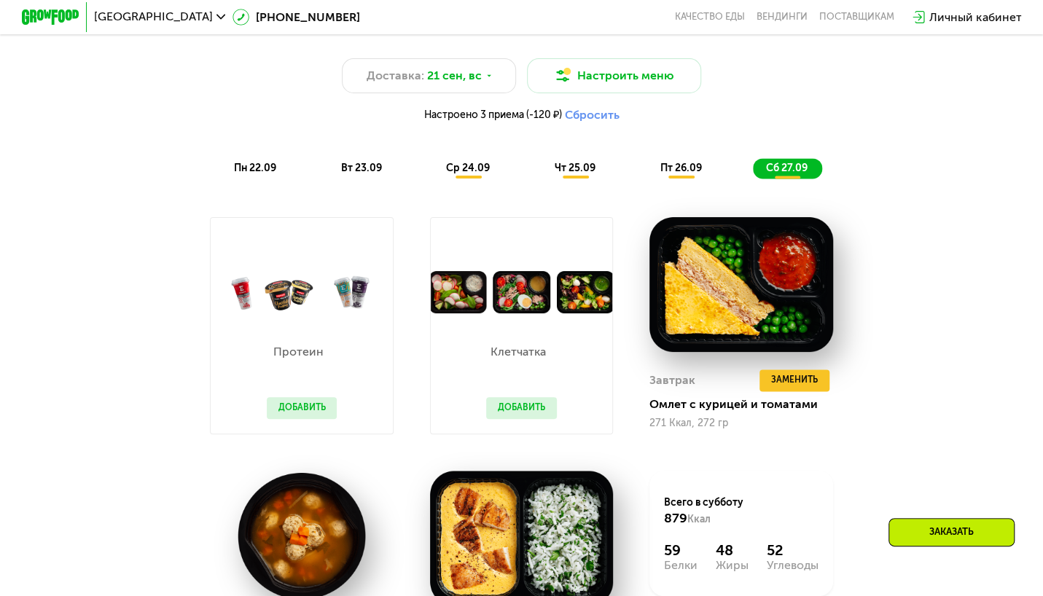
click at [573, 174] on span "чт 25.09" at bounding box center [575, 168] width 41 height 12
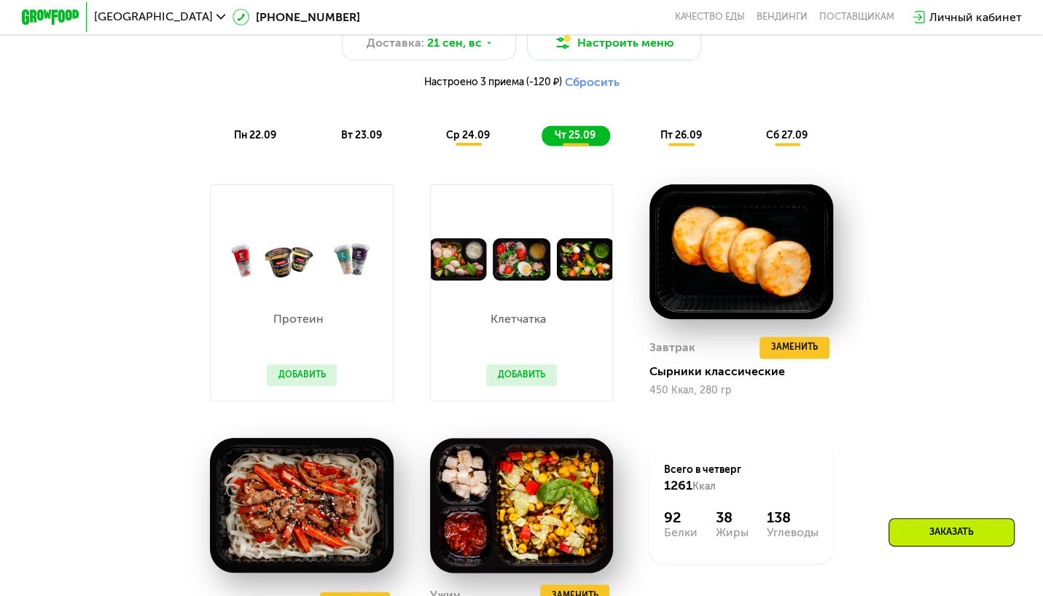
scroll to position [948, 0]
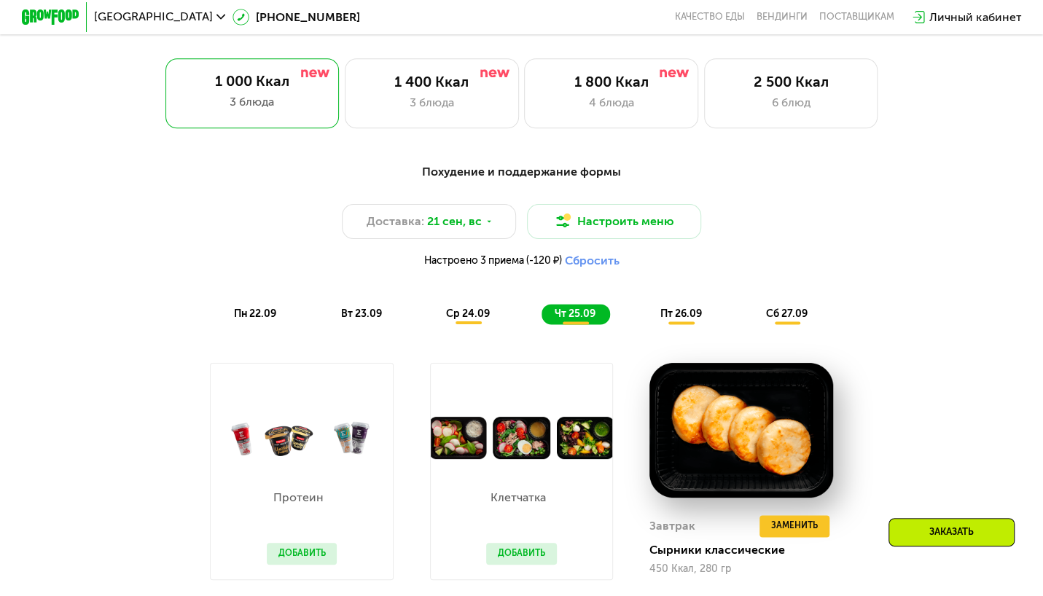
click at [681, 320] on span "пт 26.09" at bounding box center [681, 314] width 42 height 12
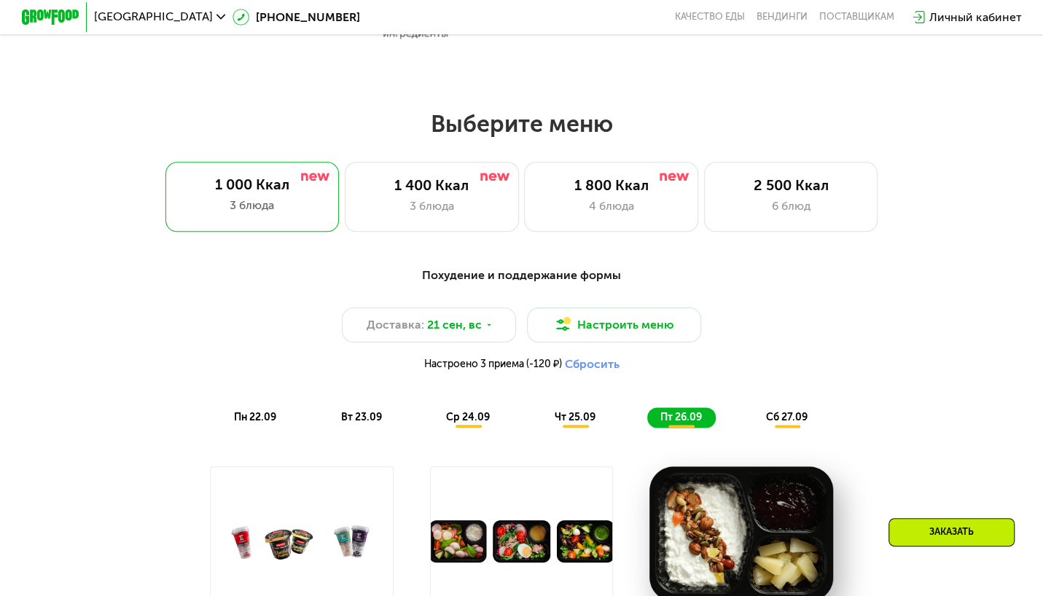
scroll to position [802, 0]
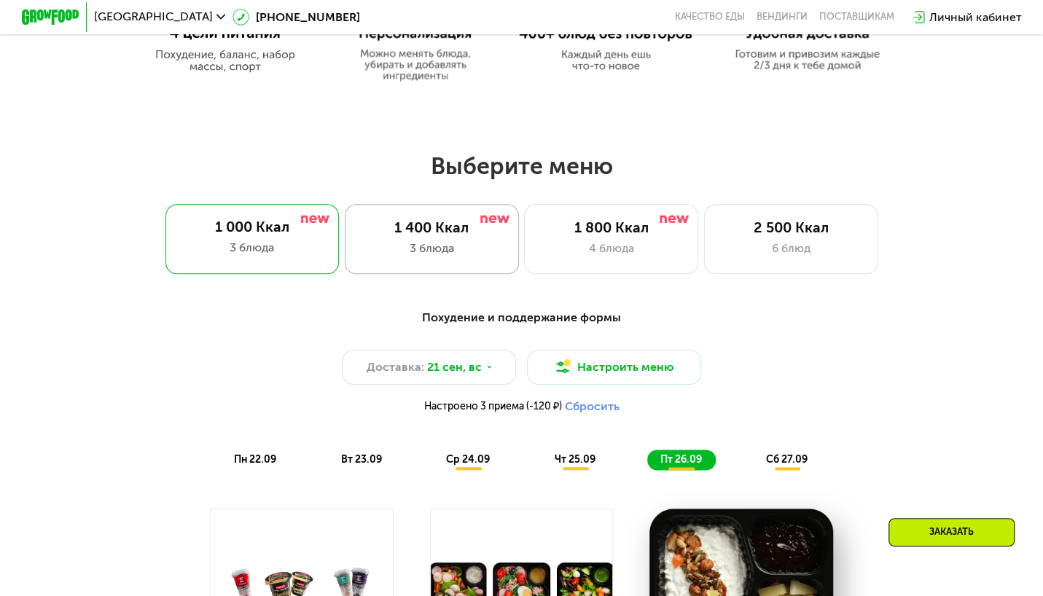
click at [443, 232] on div "1 400 Ккал" at bounding box center [432, 227] width 144 height 17
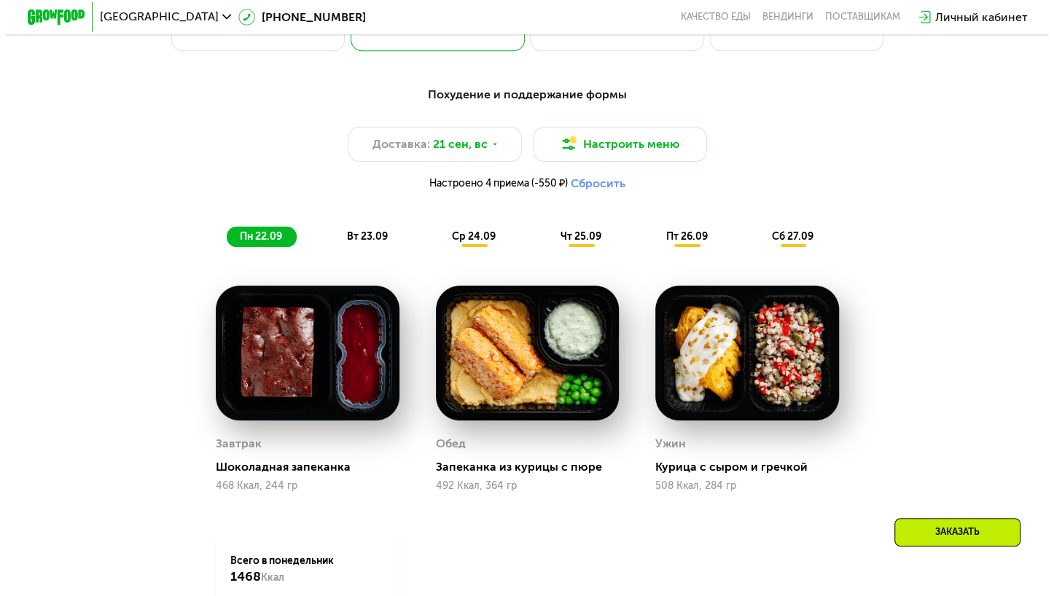
scroll to position [1094, 0]
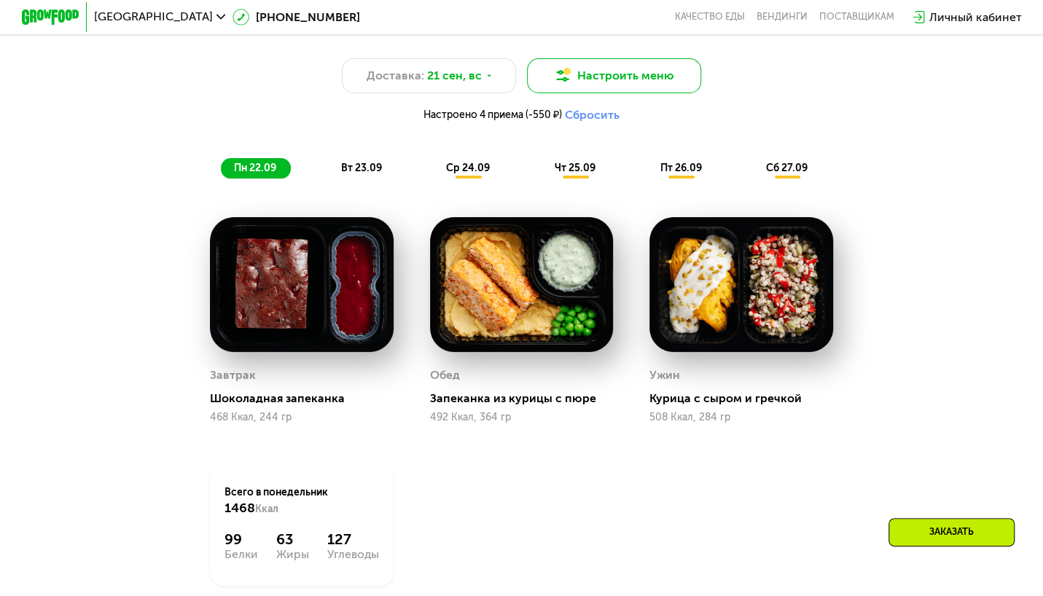
click at [585, 83] on button "Настроить меню" at bounding box center [614, 75] width 174 height 35
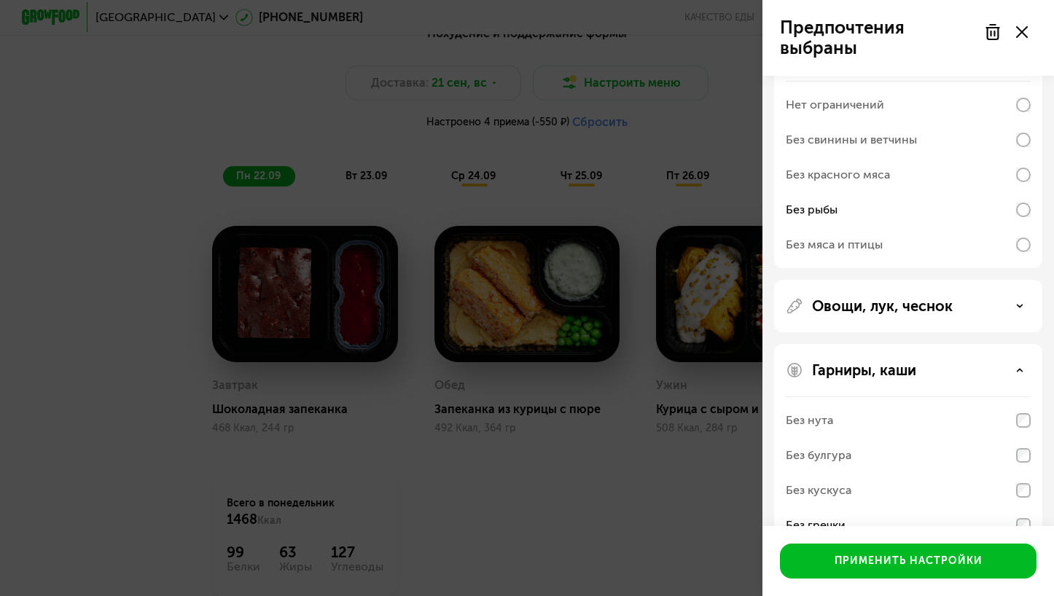
scroll to position [338, 0]
click at [1017, 309] on icon at bounding box center [1019, 307] width 7 height 7
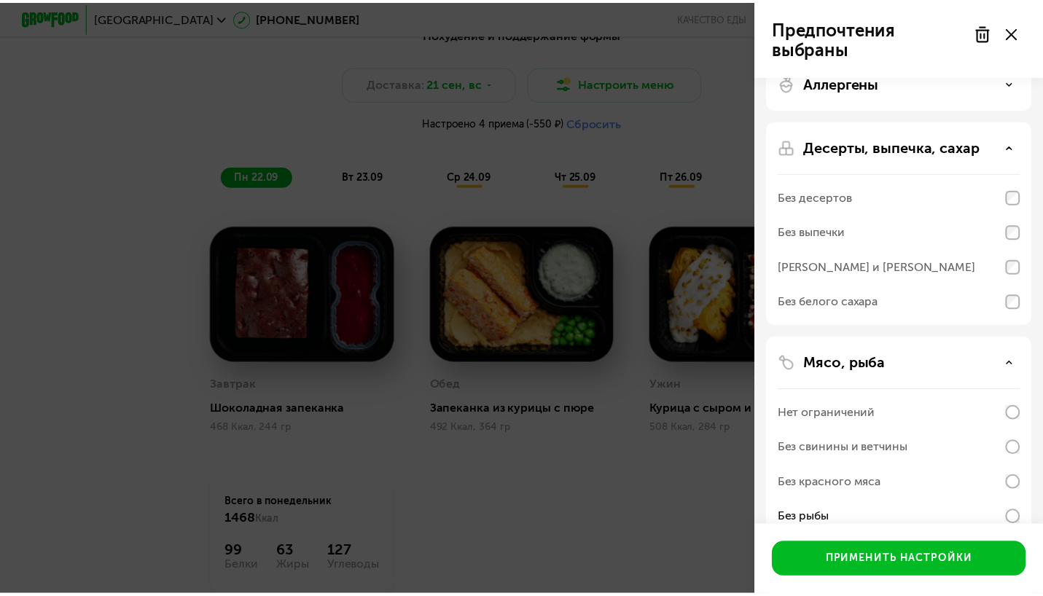
scroll to position [0, 0]
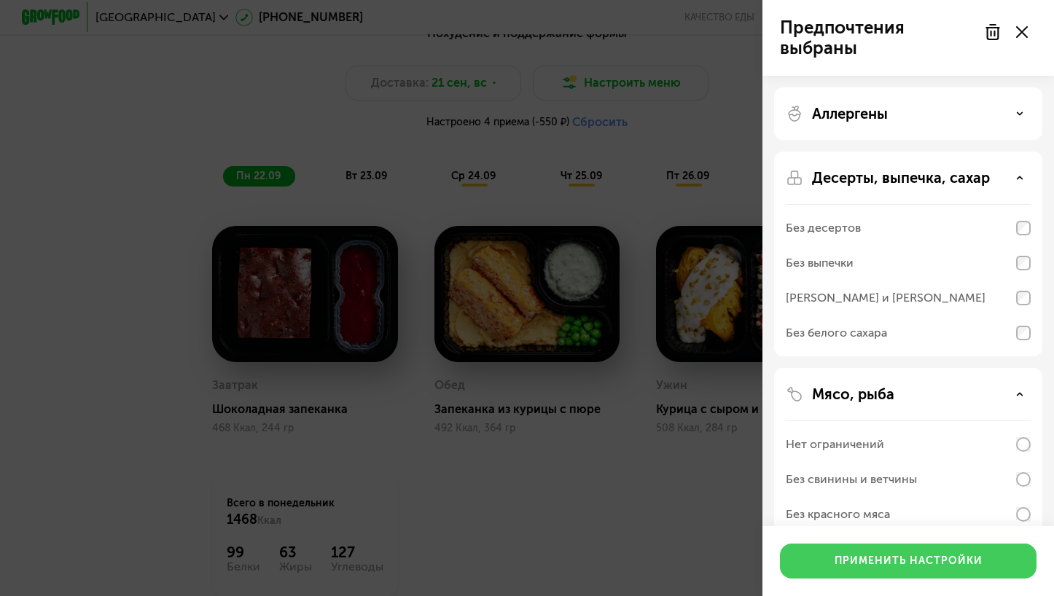
drag, startPoint x: 923, startPoint y: 561, endPoint x: 910, endPoint y: 548, distance: 18.6
click at [923, 560] on div "Применить настройки" at bounding box center [909, 561] width 148 height 15
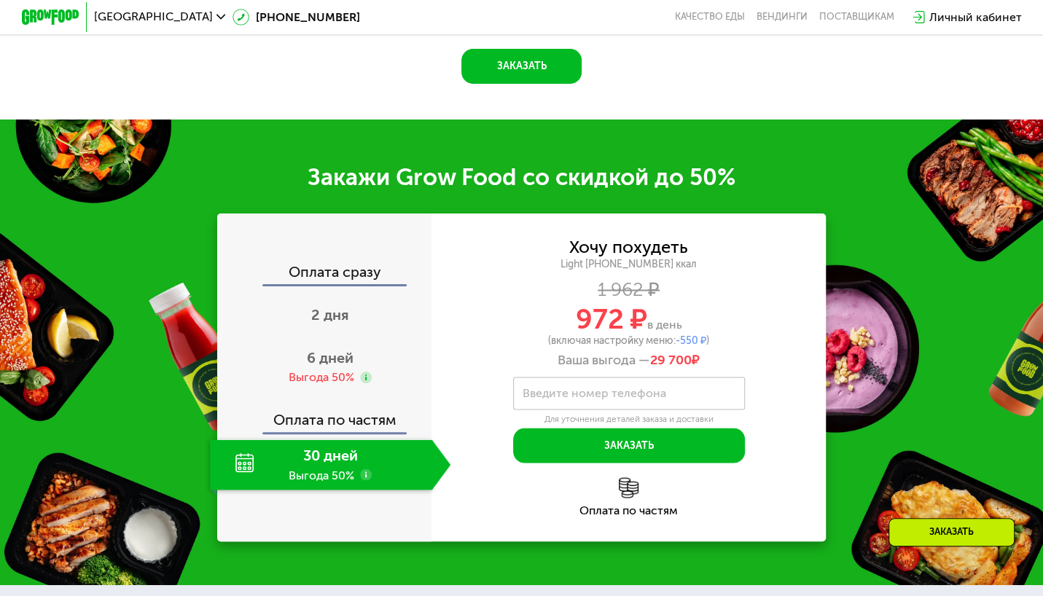
scroll to position [1021, 0]
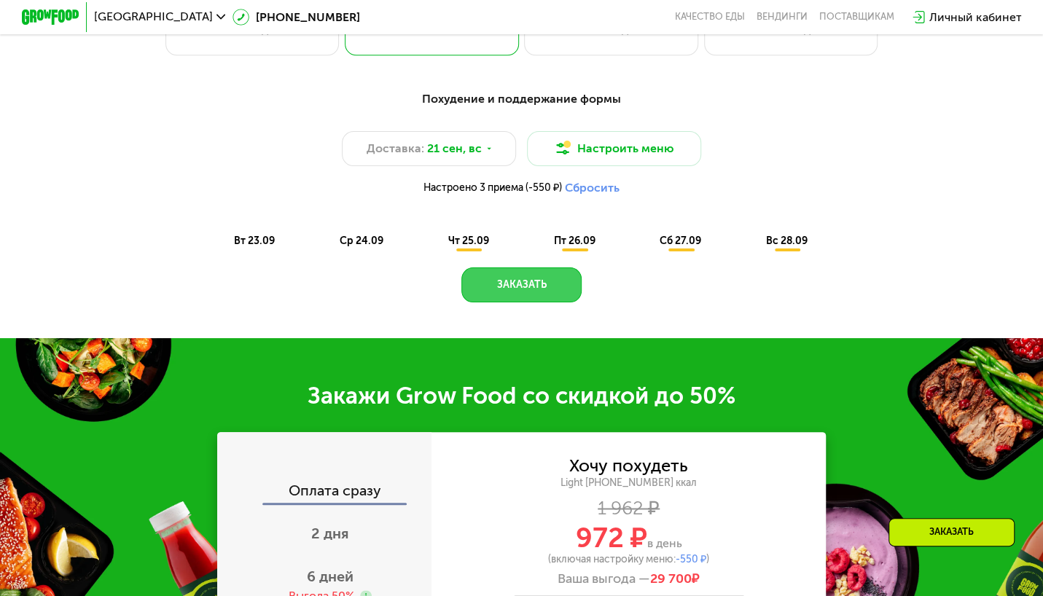
click at [540, 281] on button "Заказать" at bounding box center [522, 285] width 120 height 35
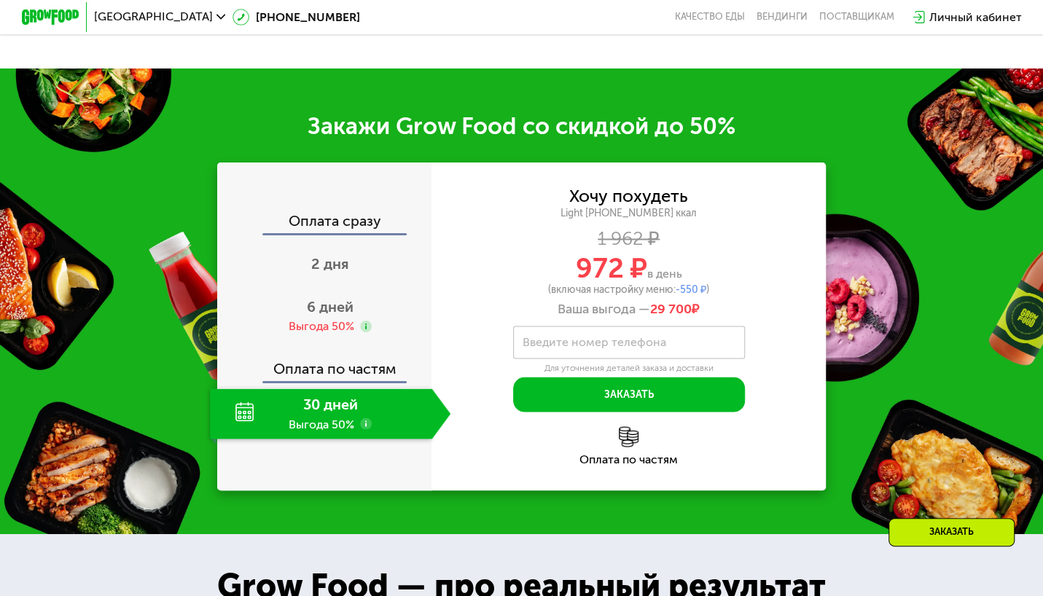
scroll to position [1368, 0]
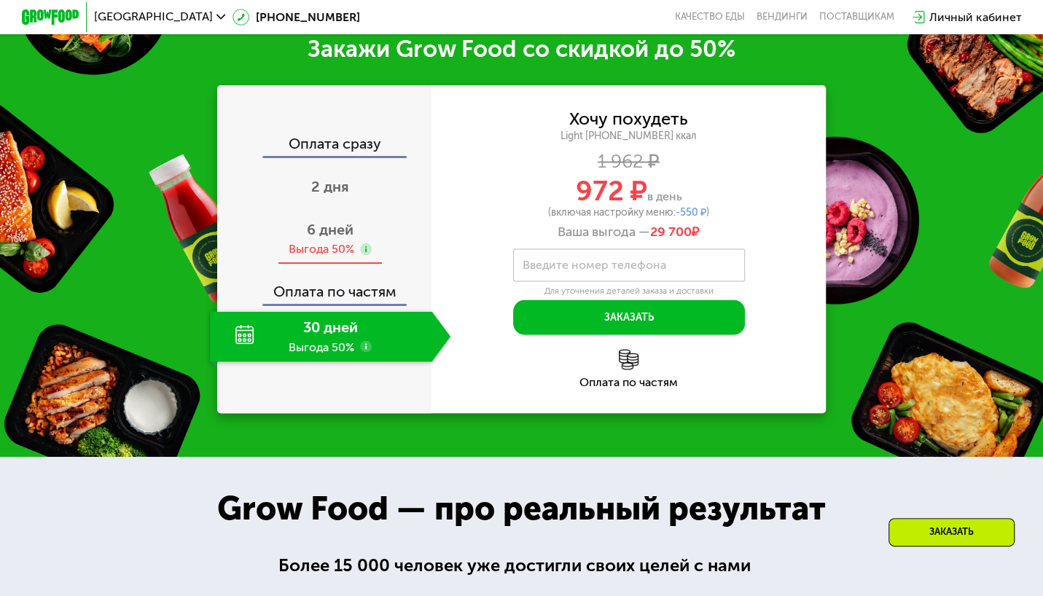
click at [341, 238] on span "6 дней" at bounding box center [330, 229] width 47 height 17
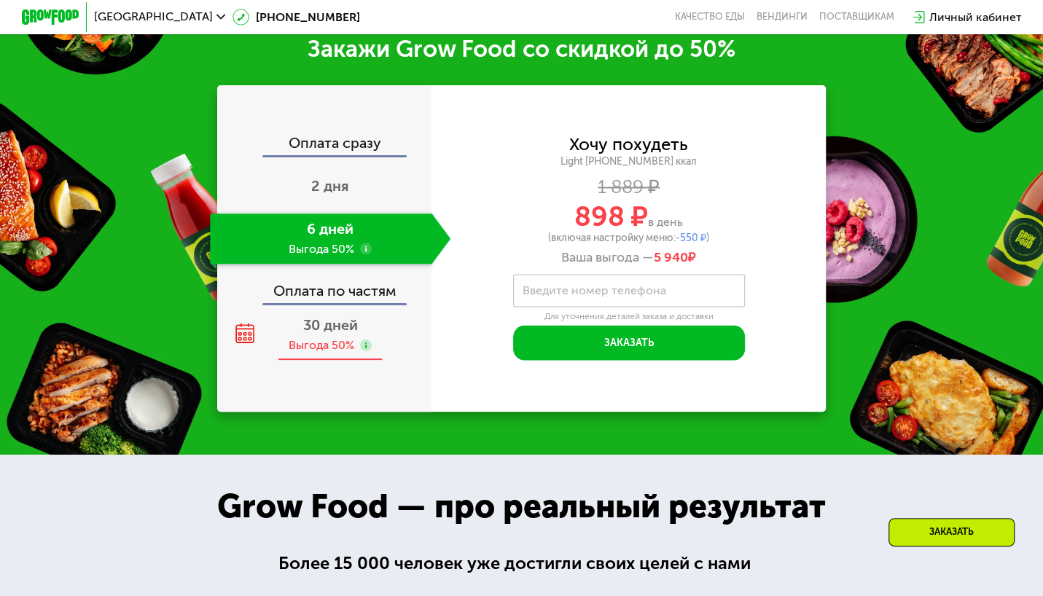
click at [335, 354] on div "Выгода 50%" at bounding box center [322, 346] width 66 height 16
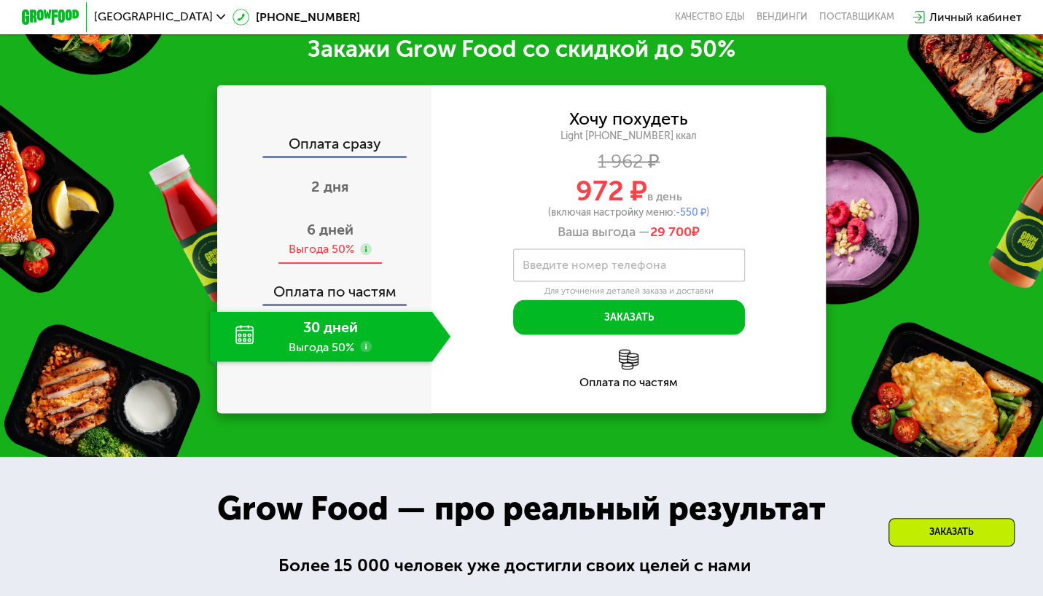
click at [326, 254] on div "Выгода 50%" at bounding box center [322, 249] width 66 height 16
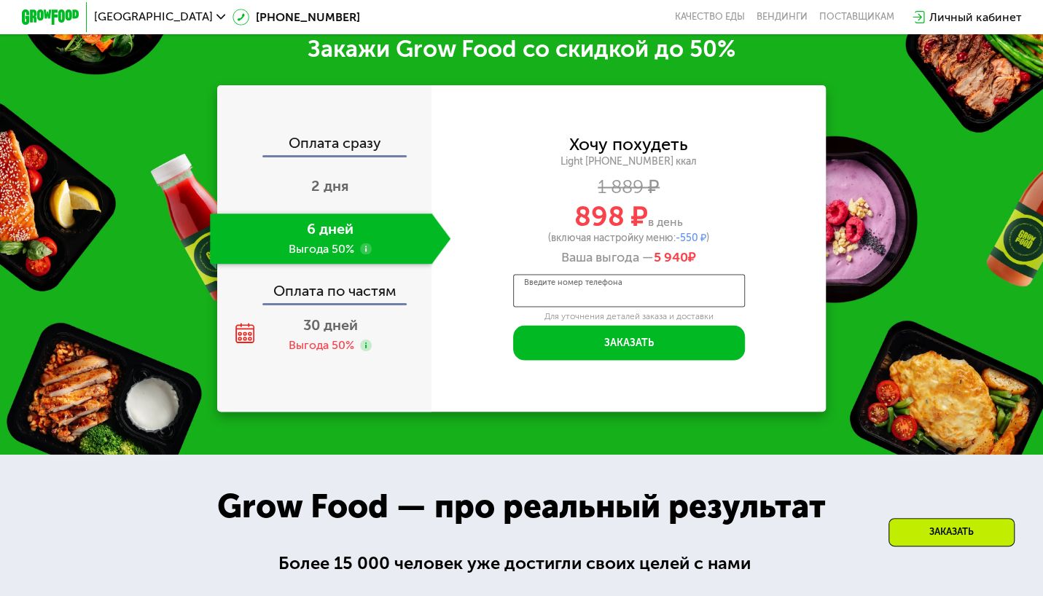
click at [532, 307] on input "Введите номер телефона" at bounding box center [629, 290] width 232 height 33
type input "**********"
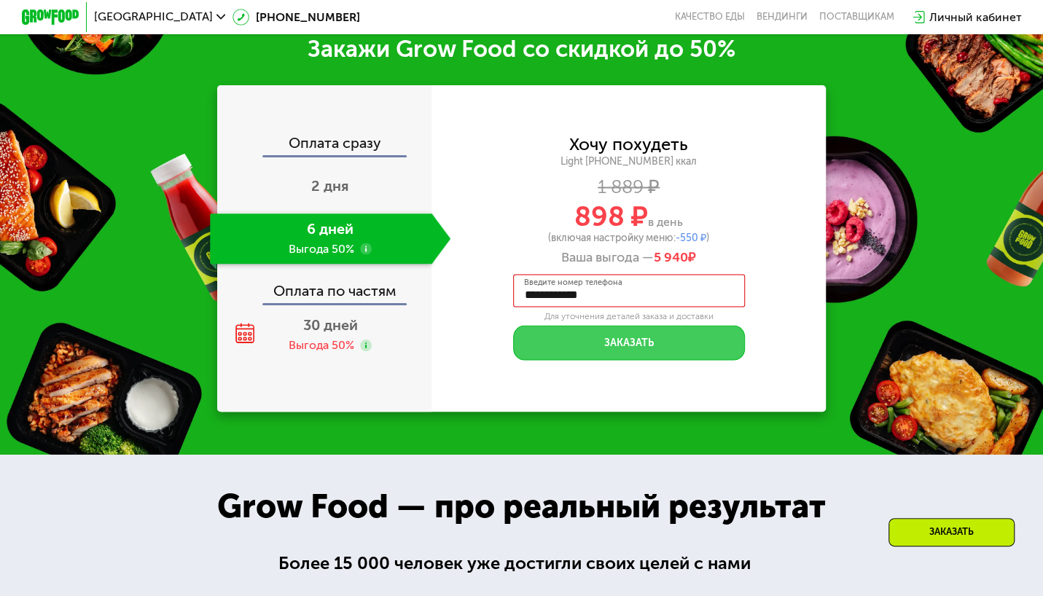
click at [639, 356] on button "Заказать" at bounding box center [629, 342] width 232 height 35
click at [617, 360] on button "Заказать" at bounding box center [629, 342] width 232 height 35
click at [650, 360] on button "Заказать" at bounding box center [629, 342] width 232 height 35
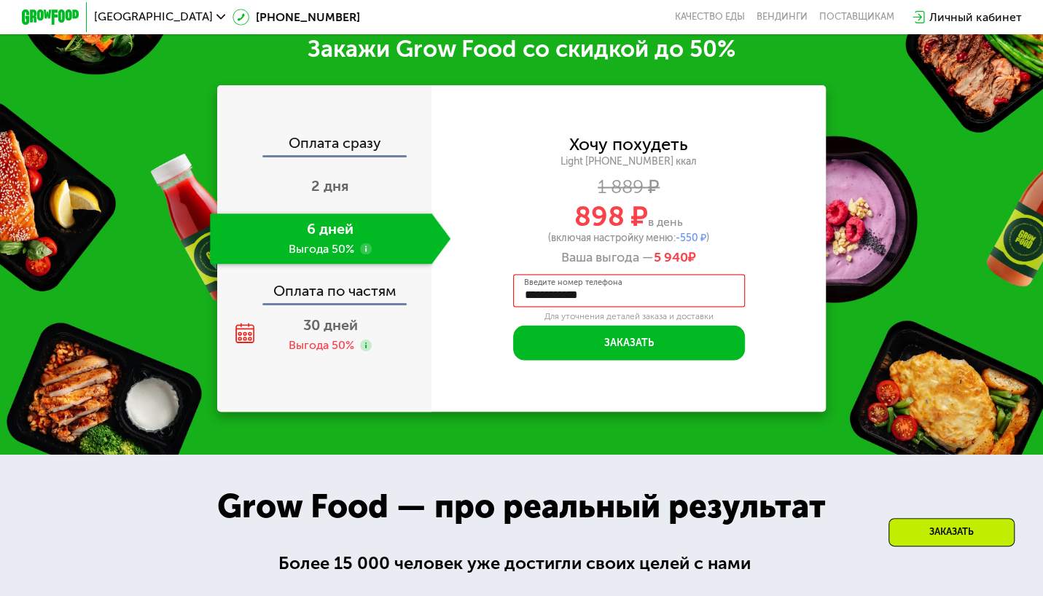
drag, startPoint x: 726, startPoint y: 308, endPoint x: 736, endPoint y: 308, distance: 10.2
click at [726, 307] on div "**********" at bounding box center [629, 290] width 232 height 33
click at [773, 347] on div "**********" at bounding box center [629, 248] width 394 height 223
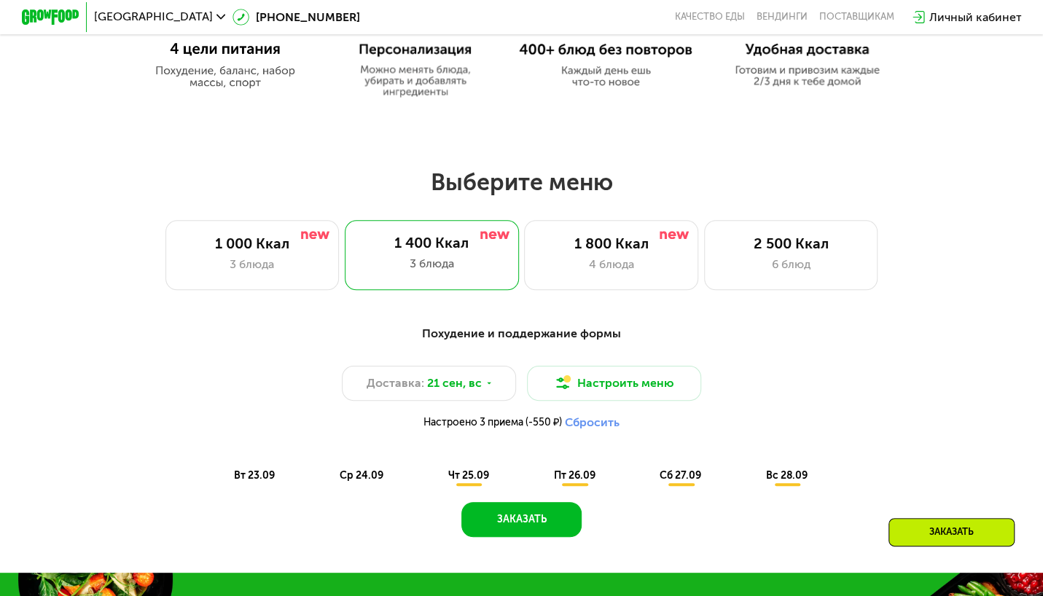
scroll to position [785, 0]
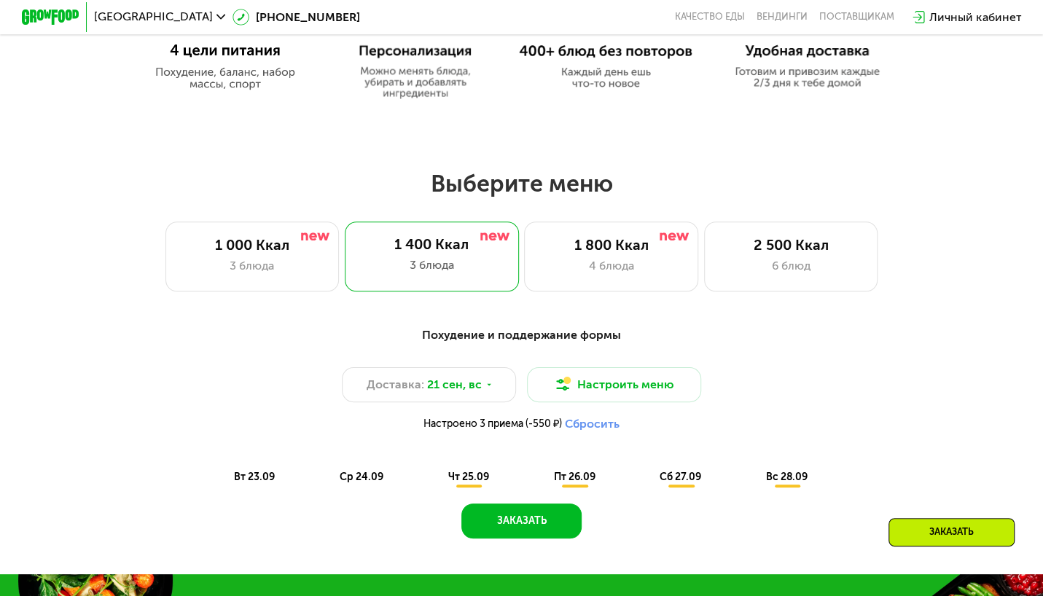
click at [992, 528] on div "Заказать" at bounding box center [952, 532] width 126 height 28
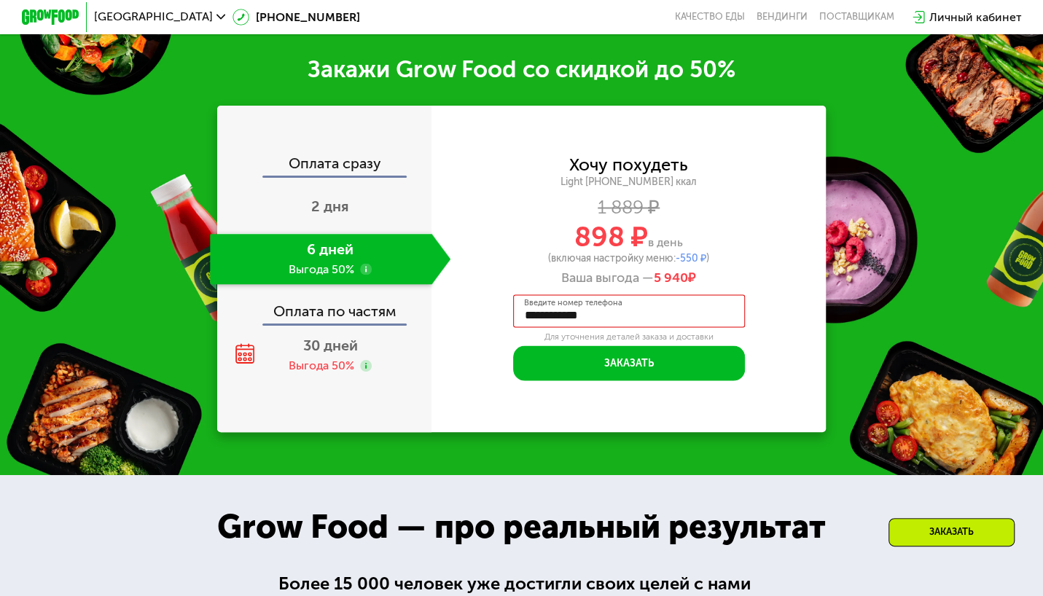
scroll to position [1368, 0]
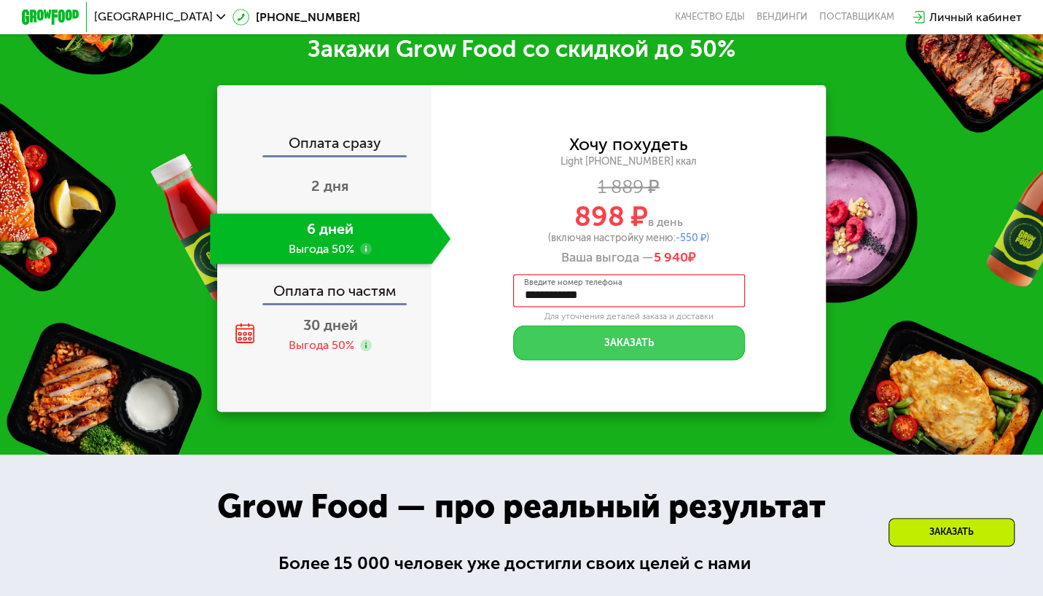
click at [672, 360] on button "Заказать" at bounding box center [629, 342] width 232 height 35
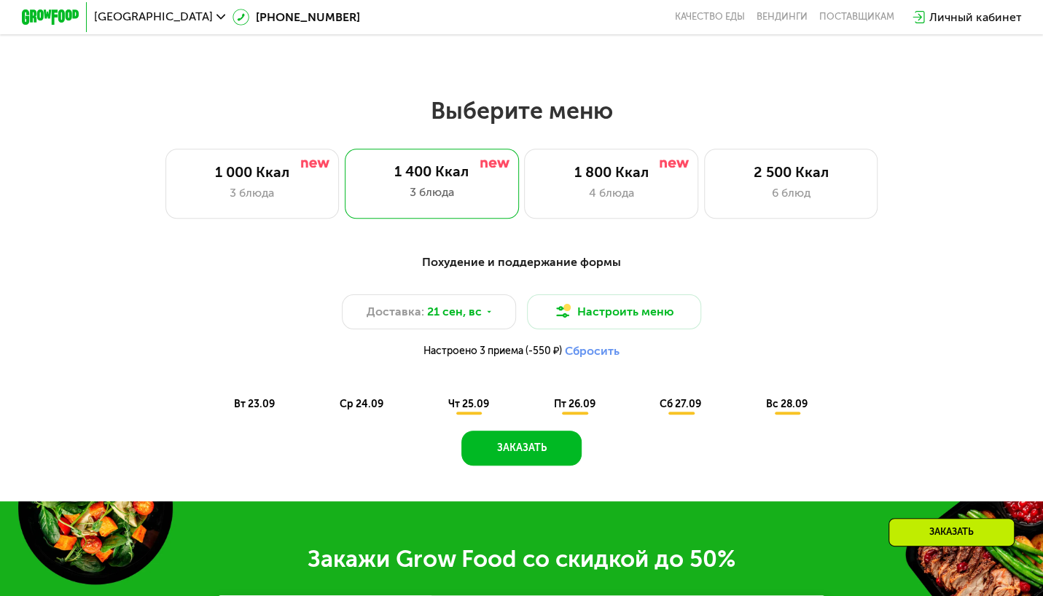
scroll to position [347, 0]
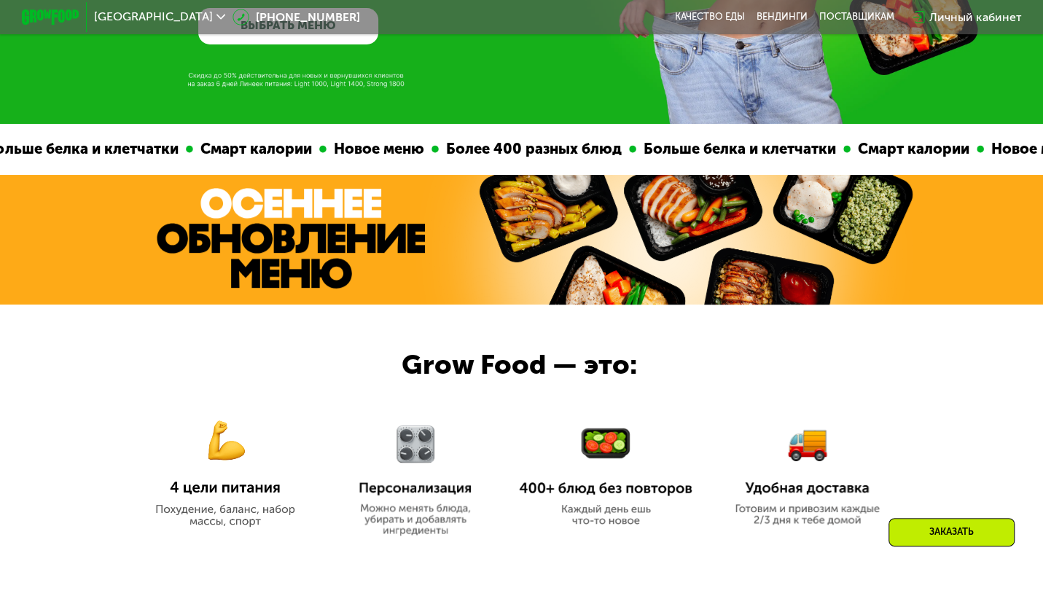
click at [965, 15] on div "Личный кабинет" at bounding box center [976, 17] width 92 height 17
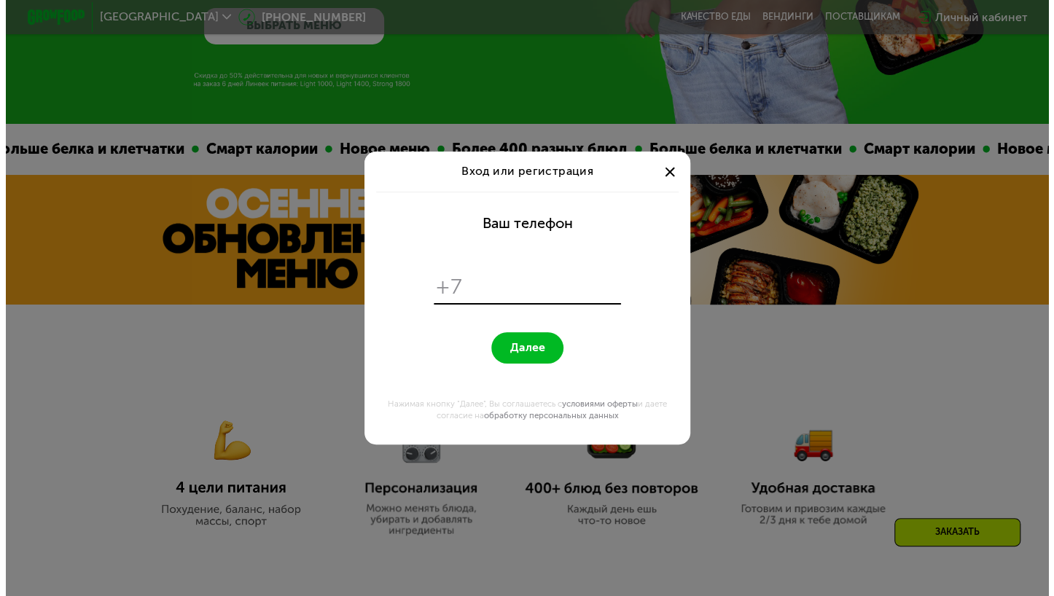
scroll to position [0, 0]
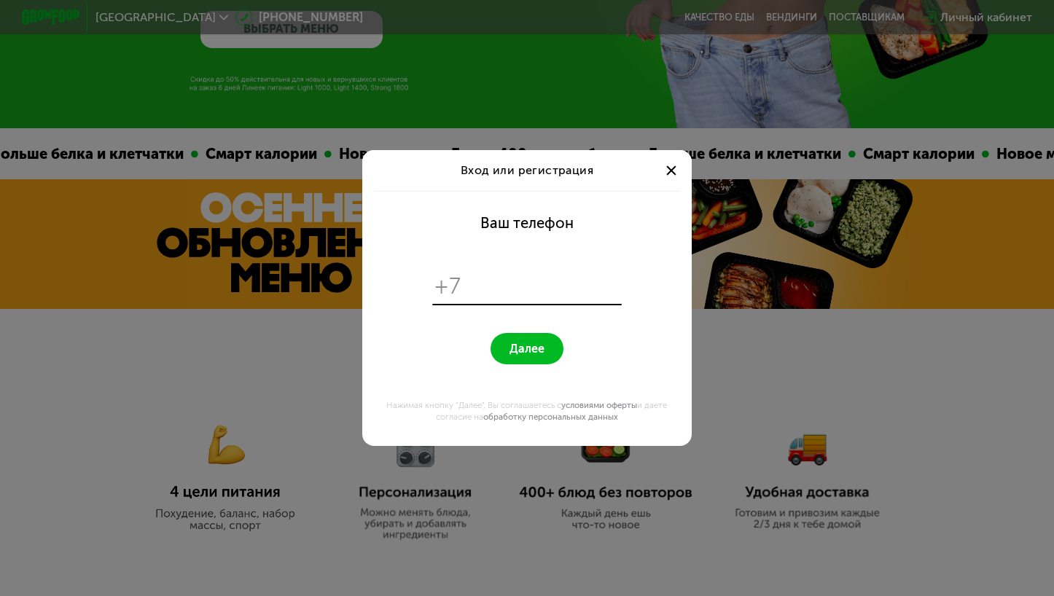
click at [469, 288] on input "tel" at bounding box center [543, 287] width 150 height 28
click at [536, 351] on span "Далее" at bounding box center [527, 349] width 35 height 14
click at [477, 283] on input "**********" at bounding box center [543, 287] width 150 height 28
click at [585, 292] on input "**********" at bounding box center [543, 287] width 150 height 28
type input "*"
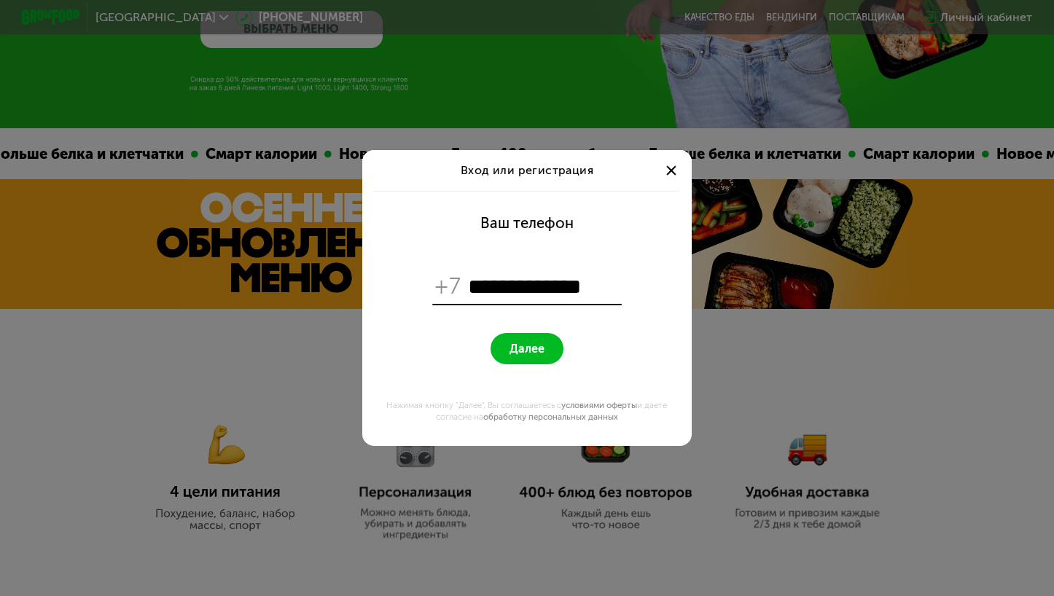
type input "**********"
click at [507, 356] on button "Далее" at bounding box center [527, 348] width 73 height 31
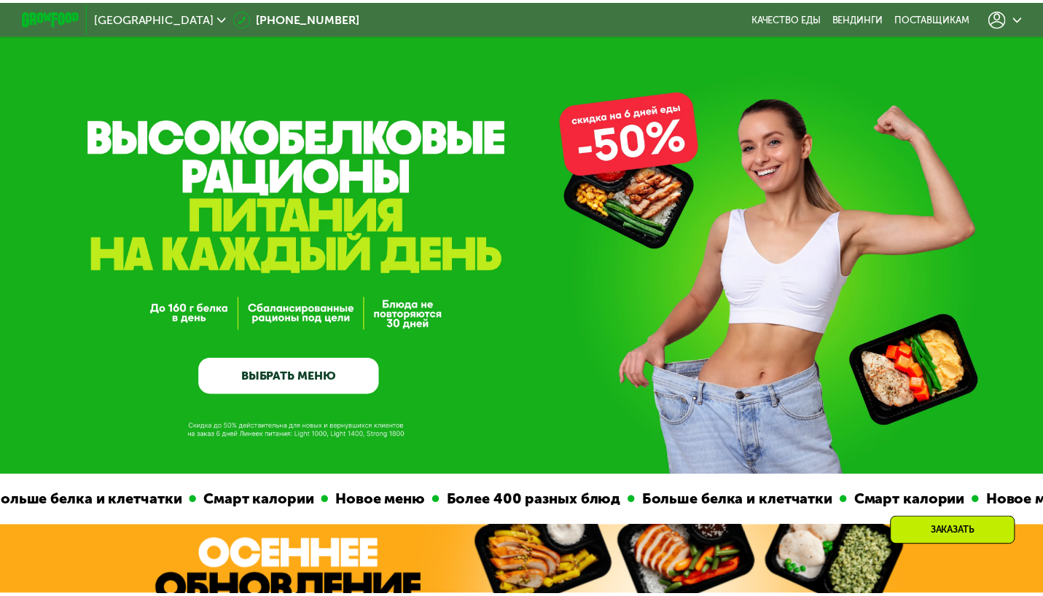
scroll to position [347, 0]
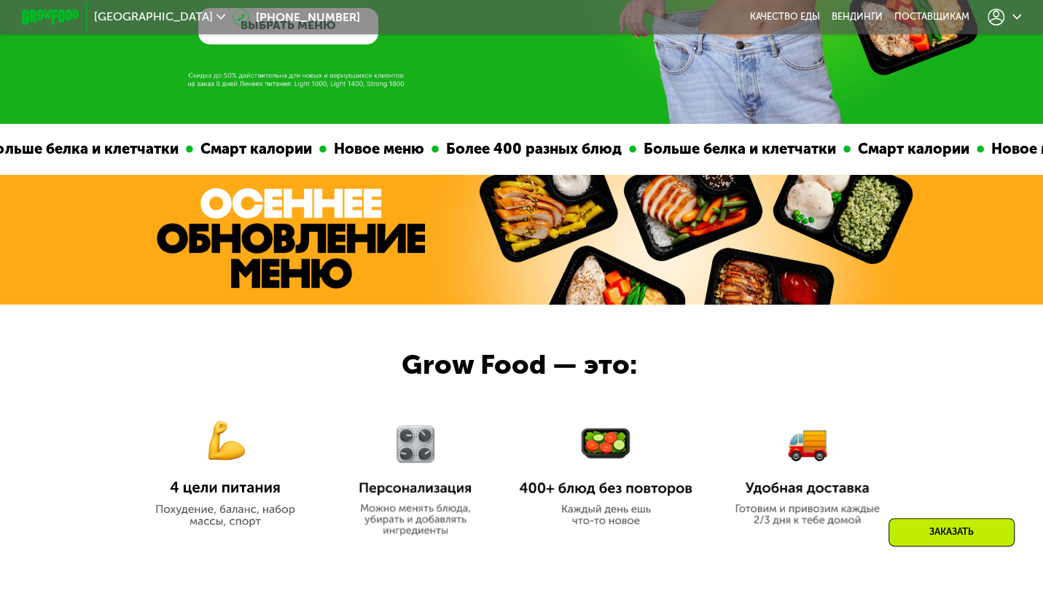
click at [1021, 21] on icon at bounding box center [1017, 16] width 9 height 9
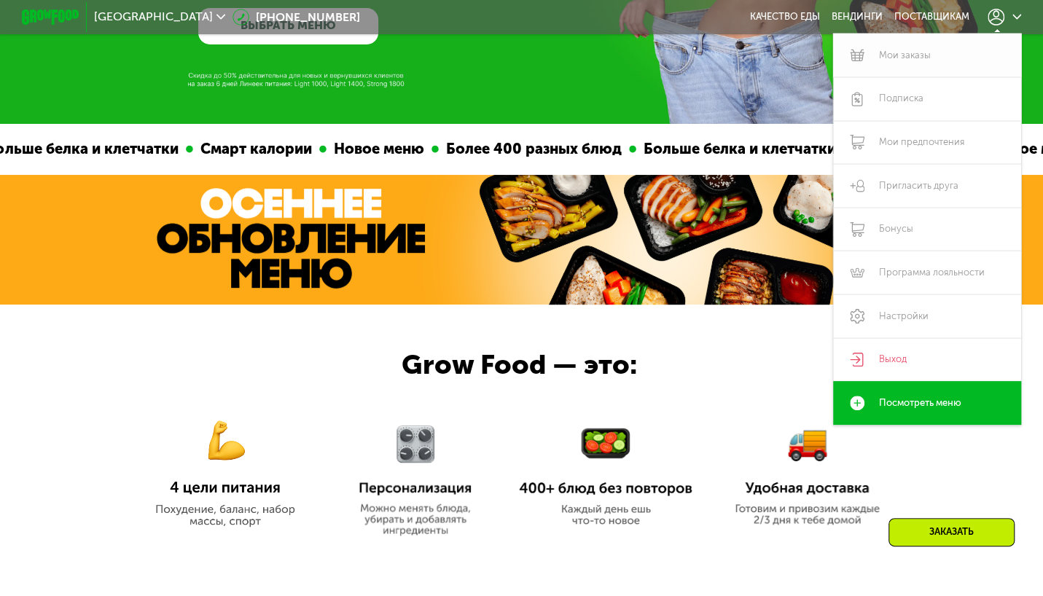
click at [900, 52] on link "Мои заказы" at bounding box center [927, 56] width 188 height 44
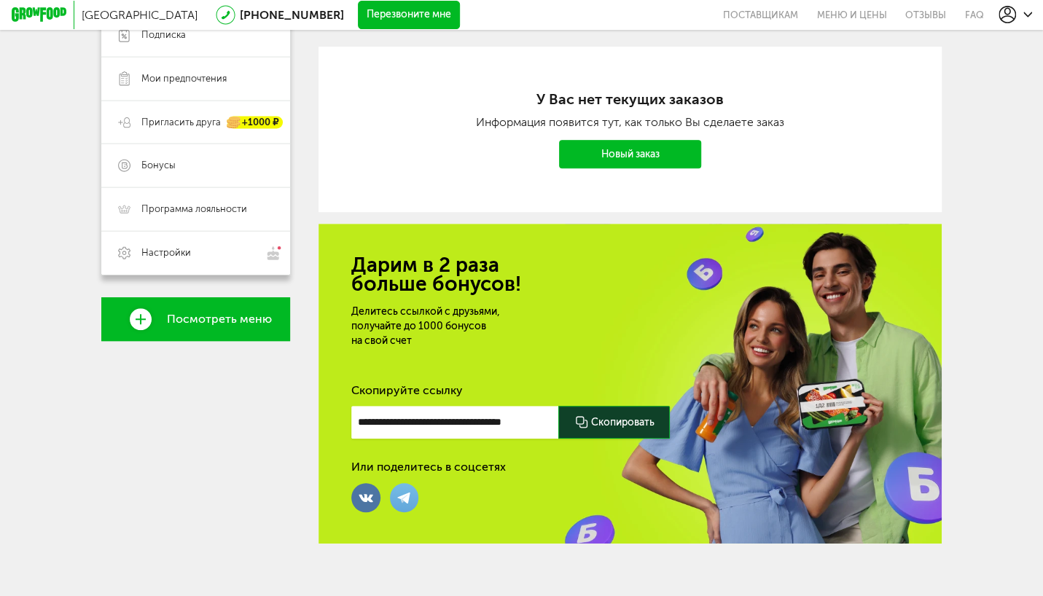
scroll to position [284, 0]
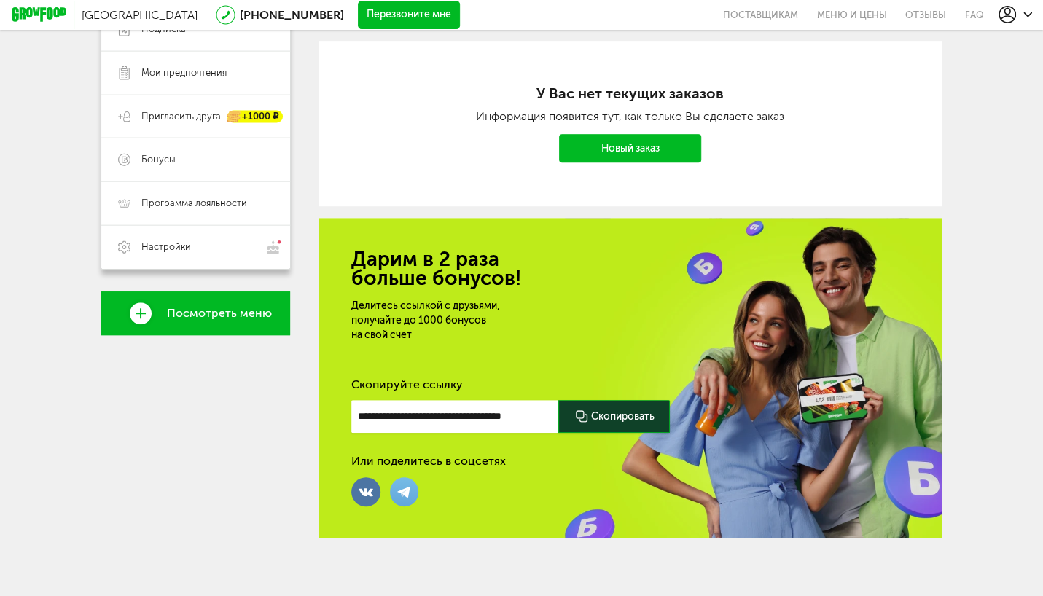
click at [252, 315] on span "Посмотреть меню" at bounding box center [219, 313] width 105 height 13
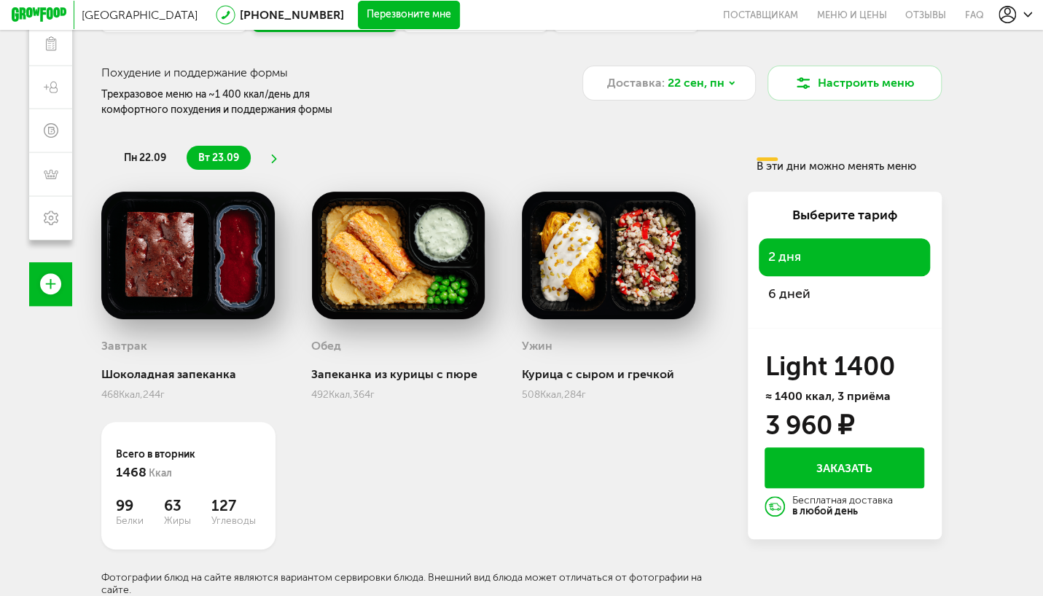
scroll to position [211, 0]
click at [778, 292] on span "6 дней" at bounding box center [845, 294] width 154 height 20
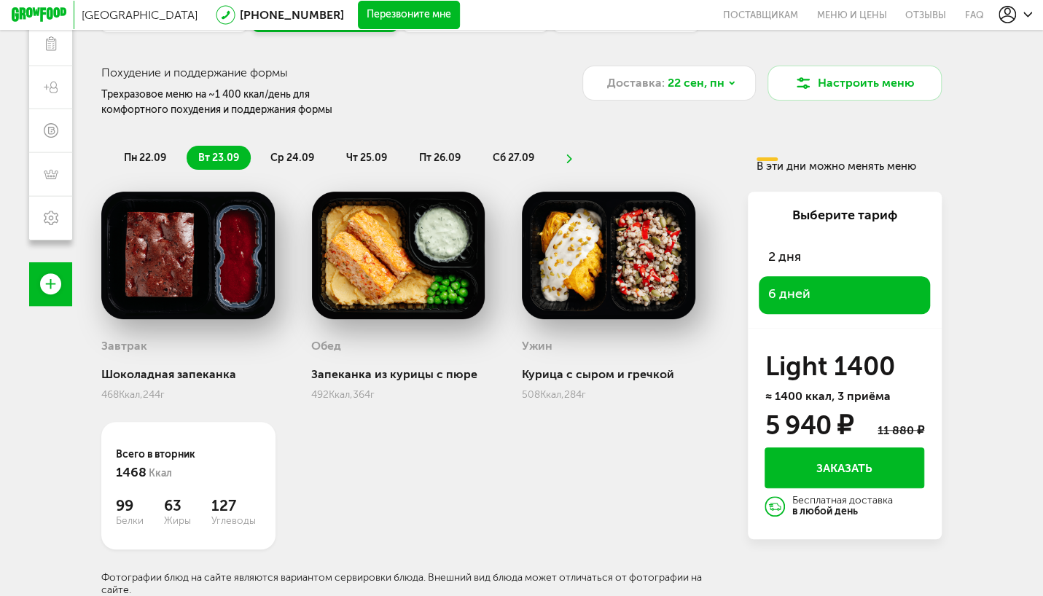
click at [145, 152] on span "пн 22.09" at bounding box center [145, 158] width 42 height 12
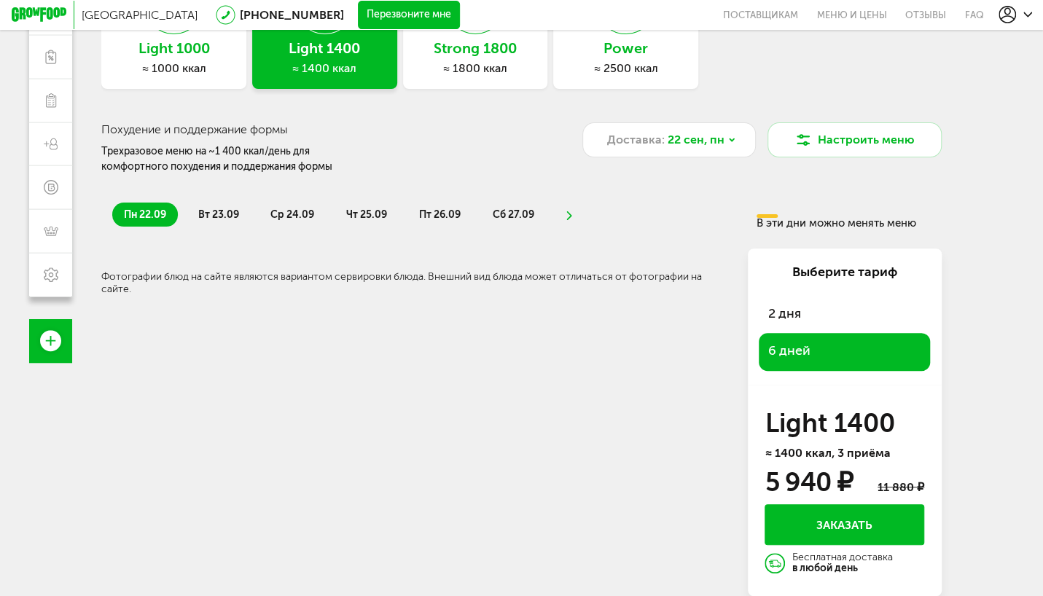
scroll to position [155, 0]
click at [219, 218] on span "вт 23.09" at bounding box center [218, 215] width 41 height 12
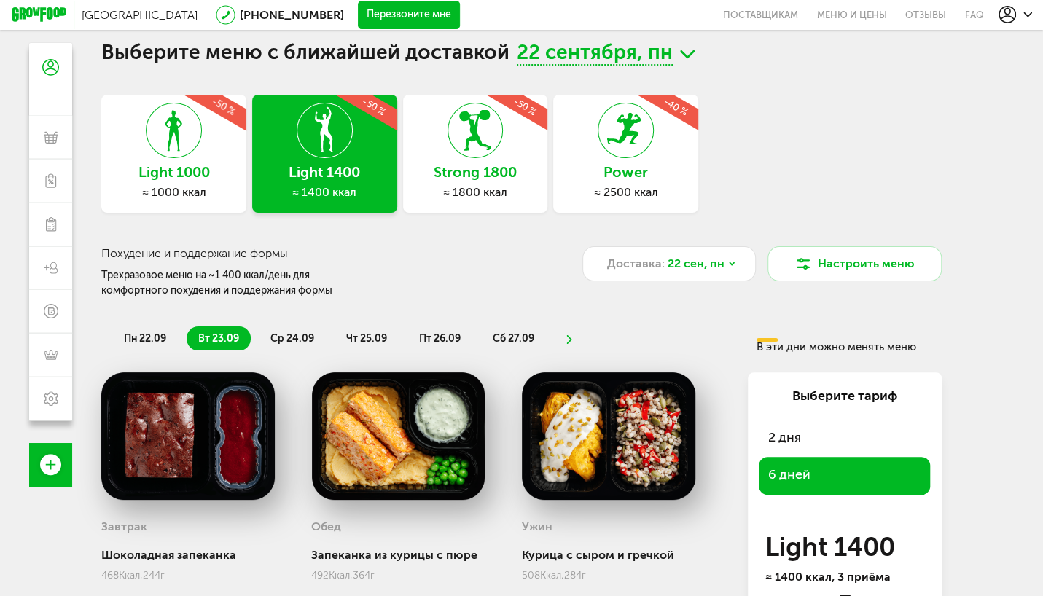
scroll to position [0, 0]
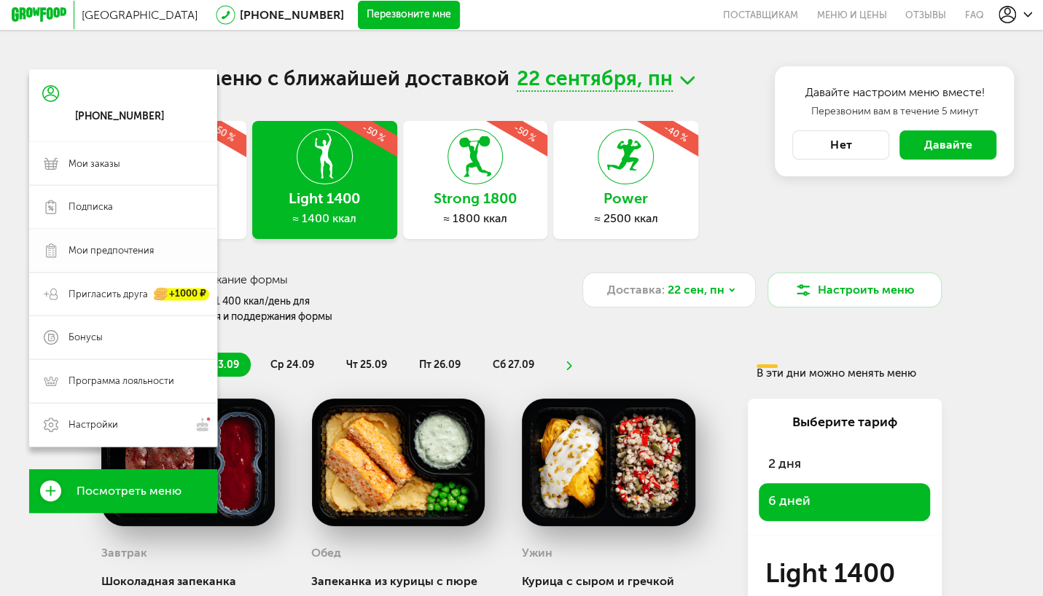
click at [84, 252] on span "Мои предпочтения" at bounding box center [111, 250] width 85 height 13
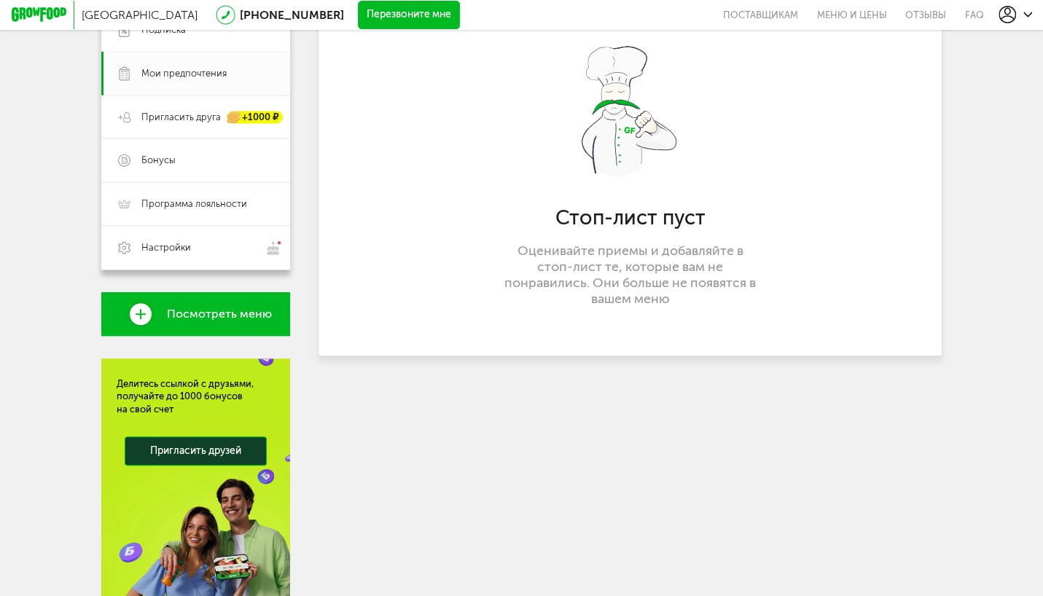
scroll to position [292, 0]
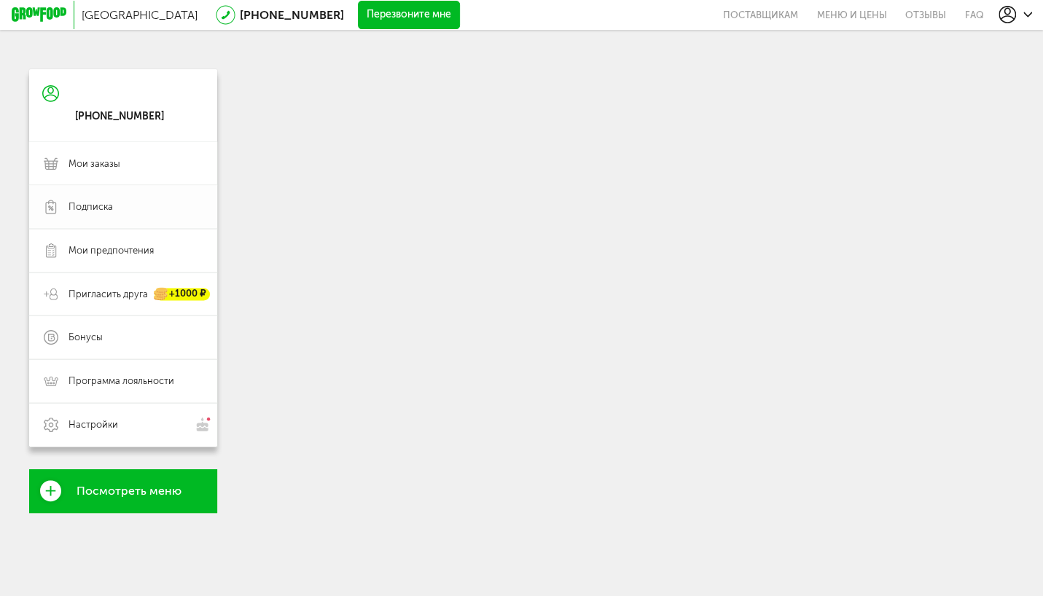
click at [57, 218] on link "Подписка" at bounding box center [123, 207] width 188 height 44
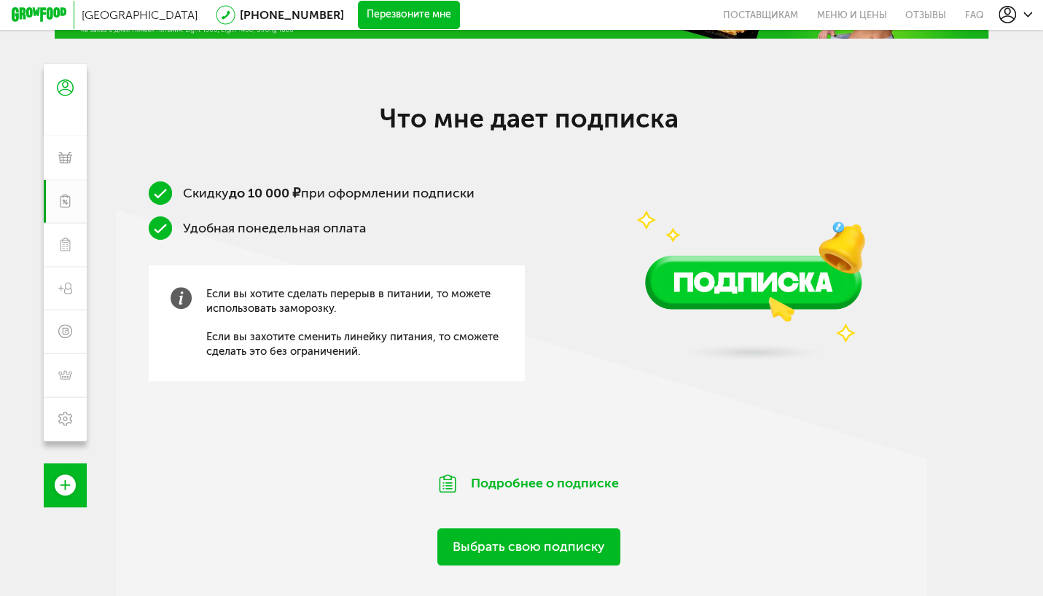
scroll to position [146, 0]
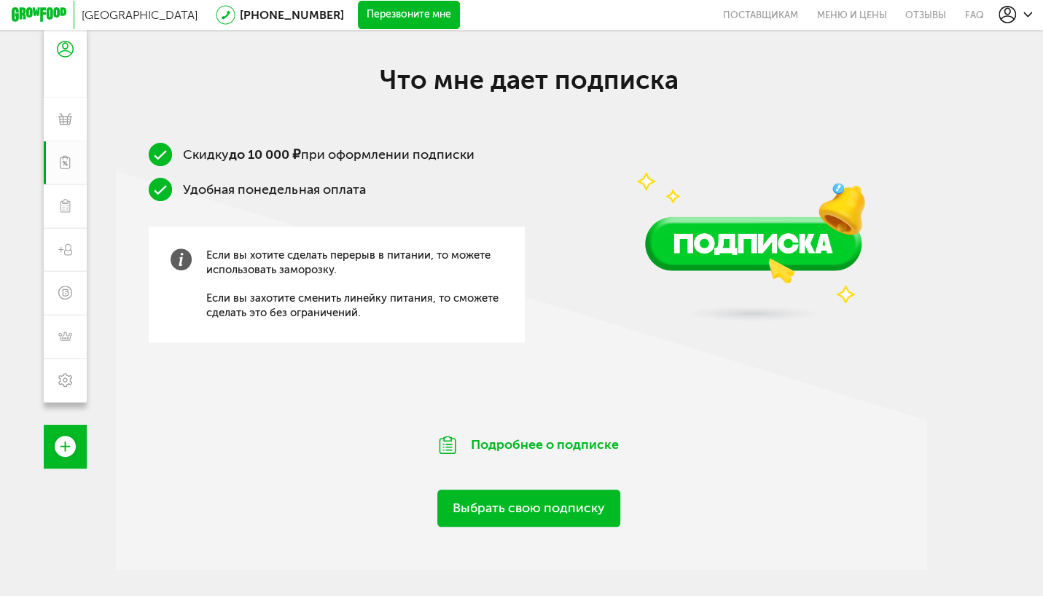
click at [761, 252] on img at bounding box center [753, 200] width 311 height 275
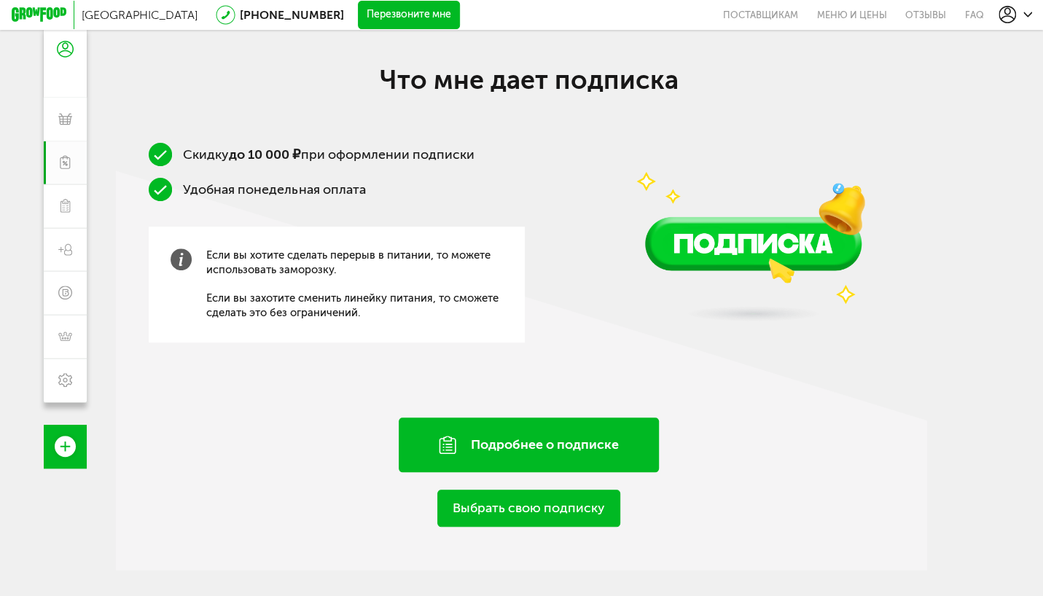
click at [518, 445] on div "Подробнее о подписке" at bounding box center [529, 445] width 261 height 55
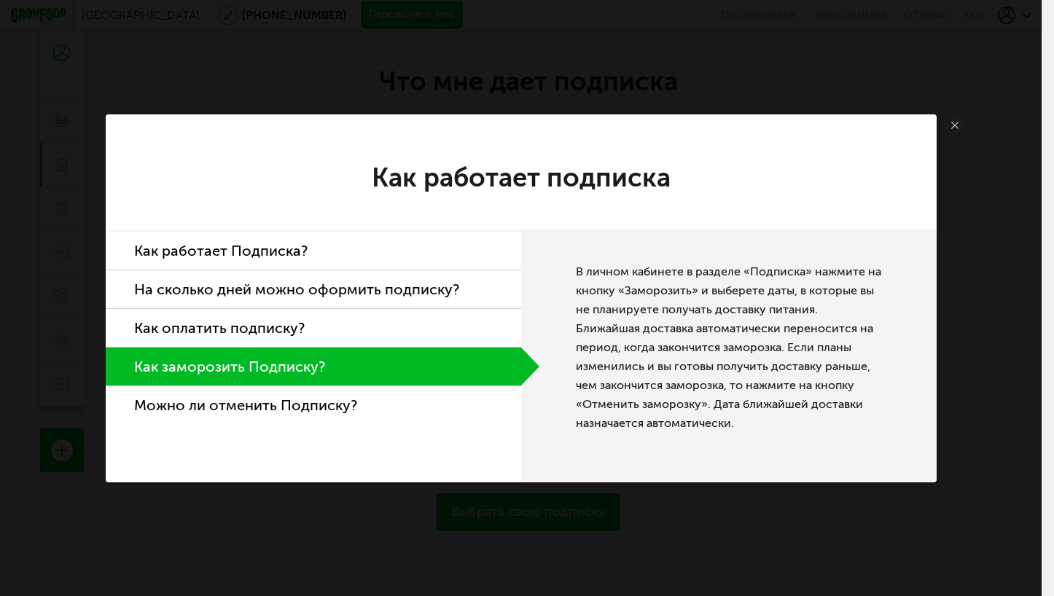
click at [230, 245] on li "Как работает Подписка?" at bounding box center [314, 251] width 416 height 39
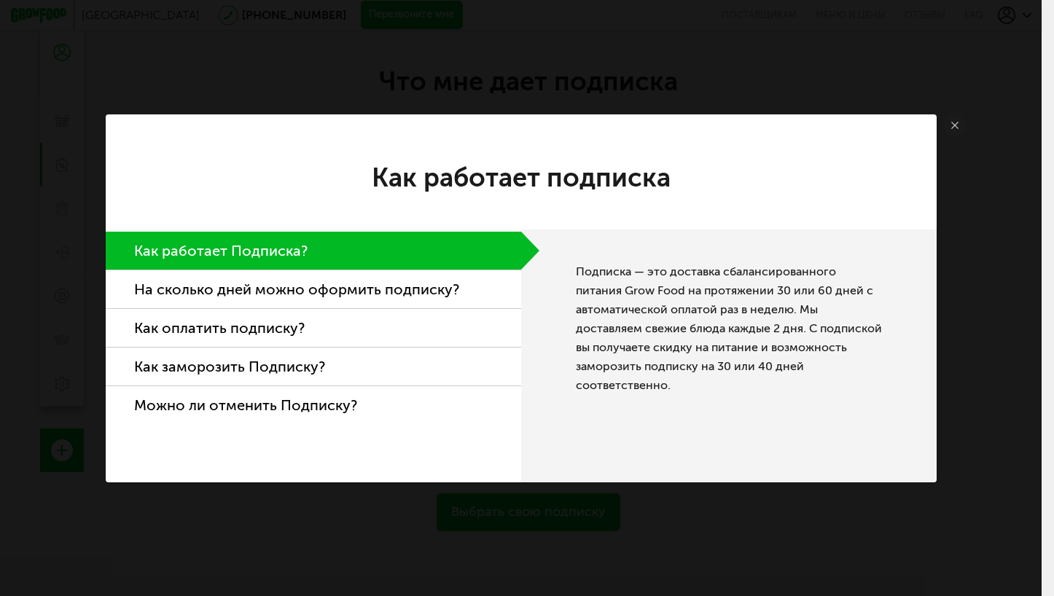
click at [283, 289] on li "На сколько дней можно оформить подписку?" at bounding box center [314, 290] width 416 height 39
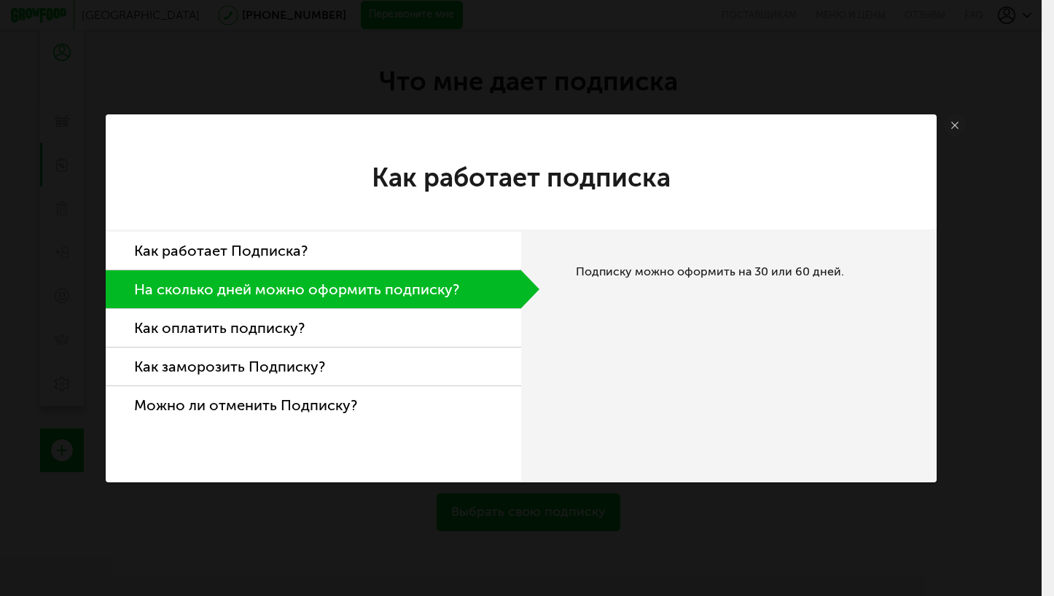
click at [281, 324] on li "Как оплатить подписку?" at bounding box center [314, 328] width 416 height 39
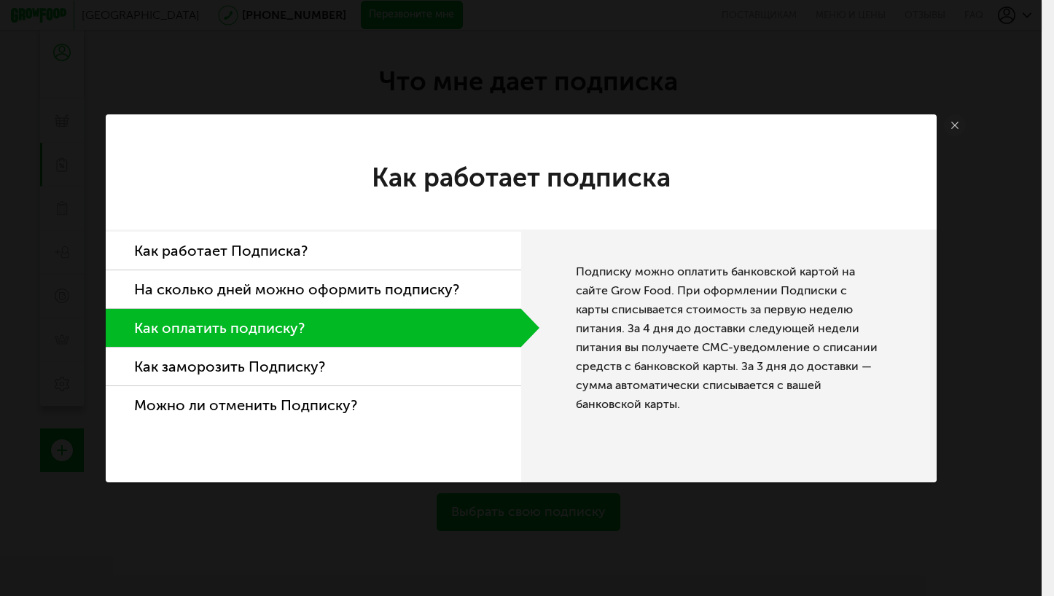
click at [266, 368] on li "Как заморозить Подписку?" at bounding box center [314, 367] width 416 height 39
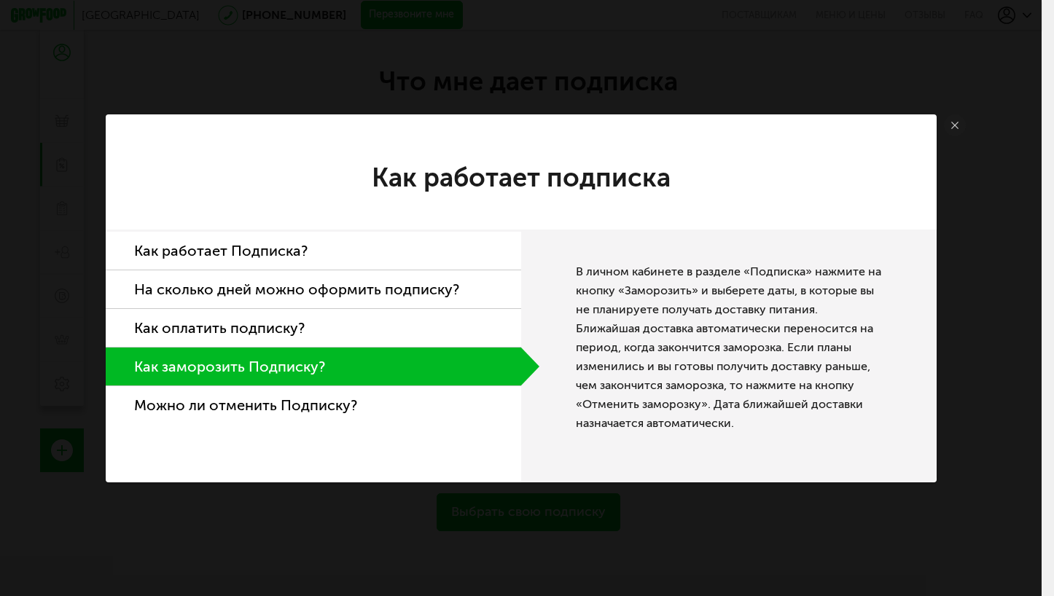
drag, startPoint x: 286, startPoint y: 400, endPoint x: 305, endPoint y: 390, distance: 21.2
click at [289, 398] on li "Можно ли отменить Подписку?" at bounding box center [314, 405] width 416 height 38
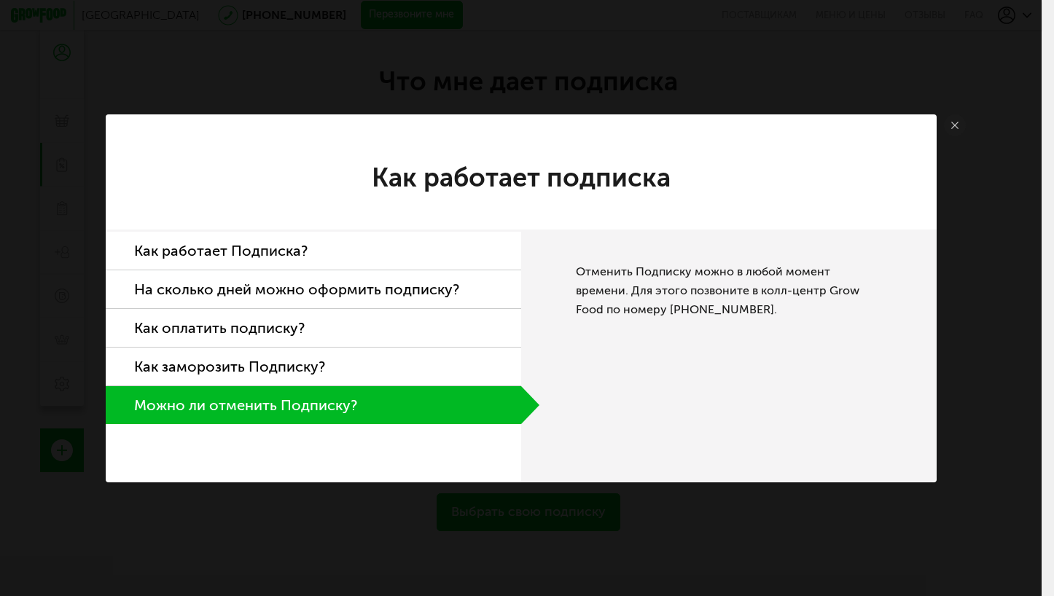
click at [955, 124] on use at bounding box center [955, 125] width 7 height 7
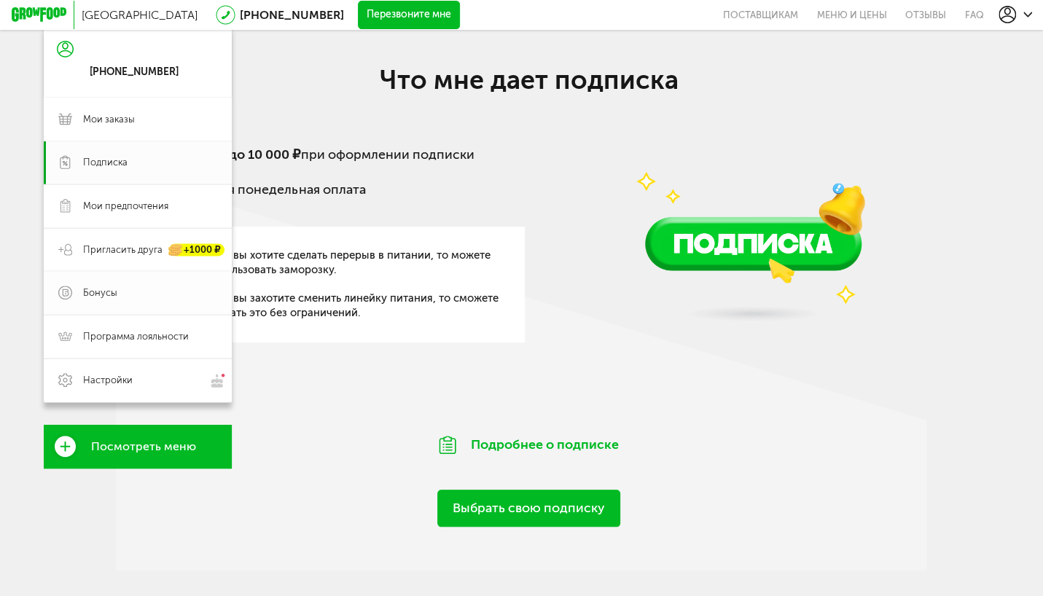
click at [115, 295] on span "Бонусы" at bounding box center [150, 293] width 134 height 13
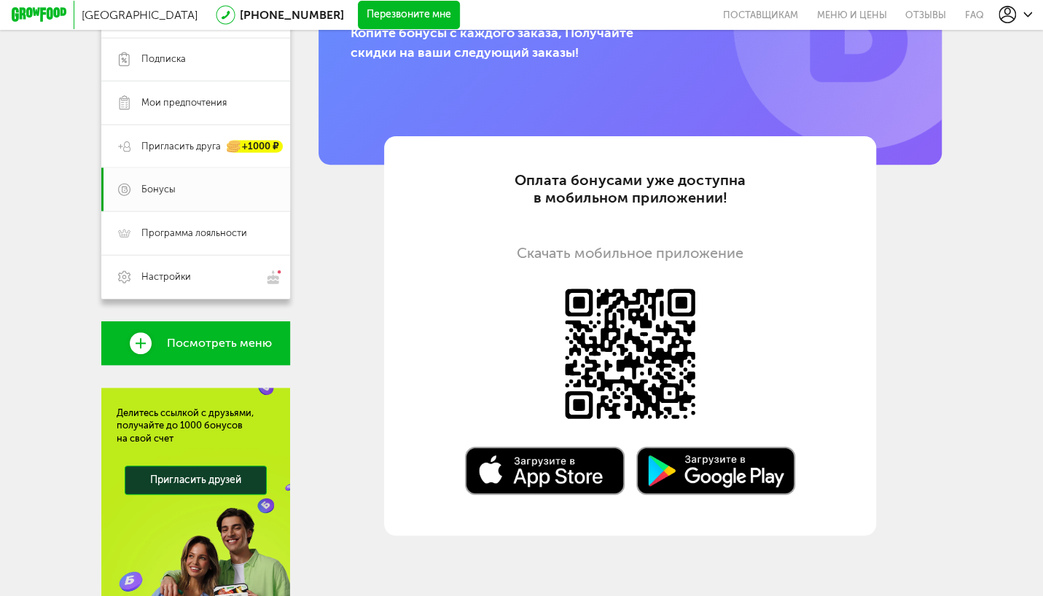
scroll to position [292, 0]
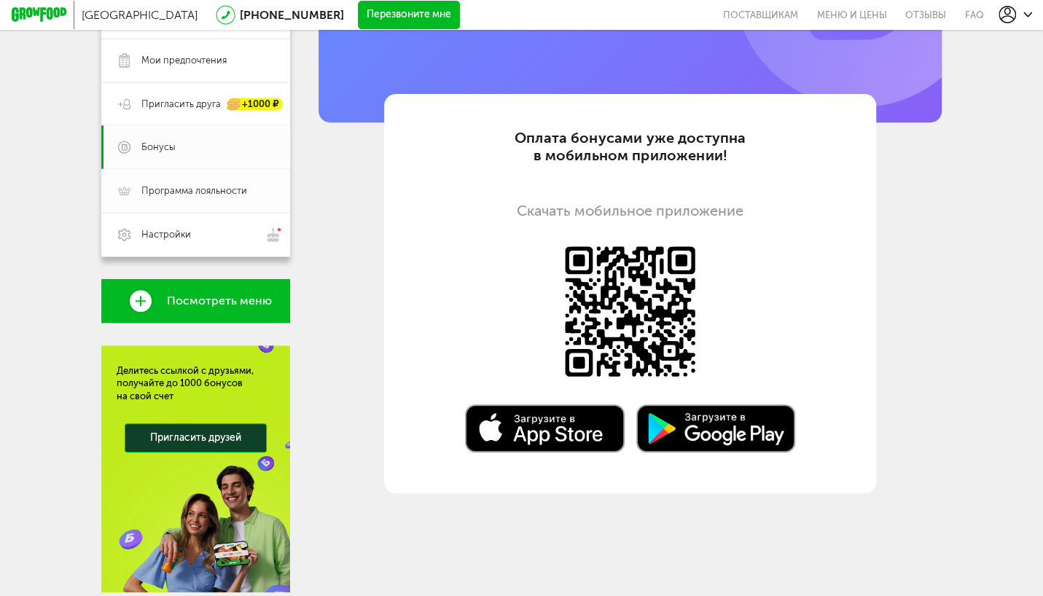
click at [174, 191] on span "Программа лояльности" at bounding box center [194, 190] width 106 height 13
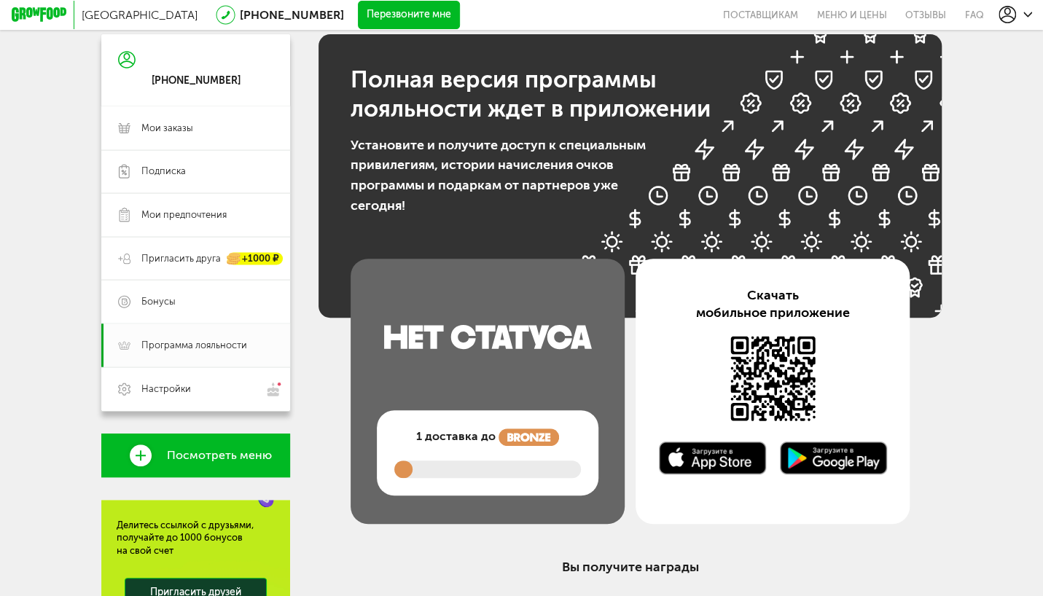
scroll to position [133, 0]
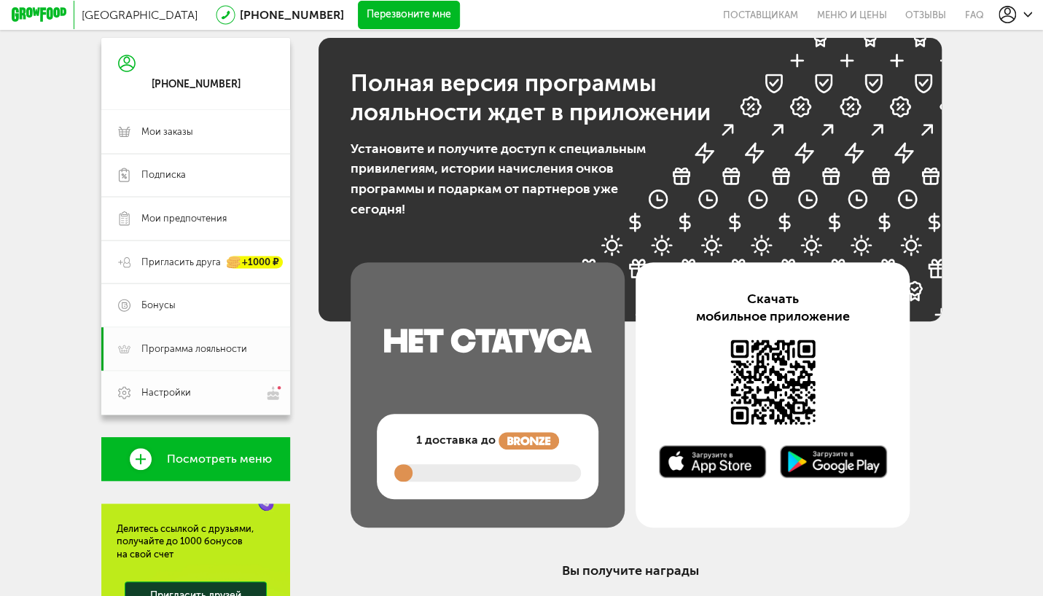
click at [168, 392] on span "Настройки" at bounding box center [166, 392] width 50 height 13
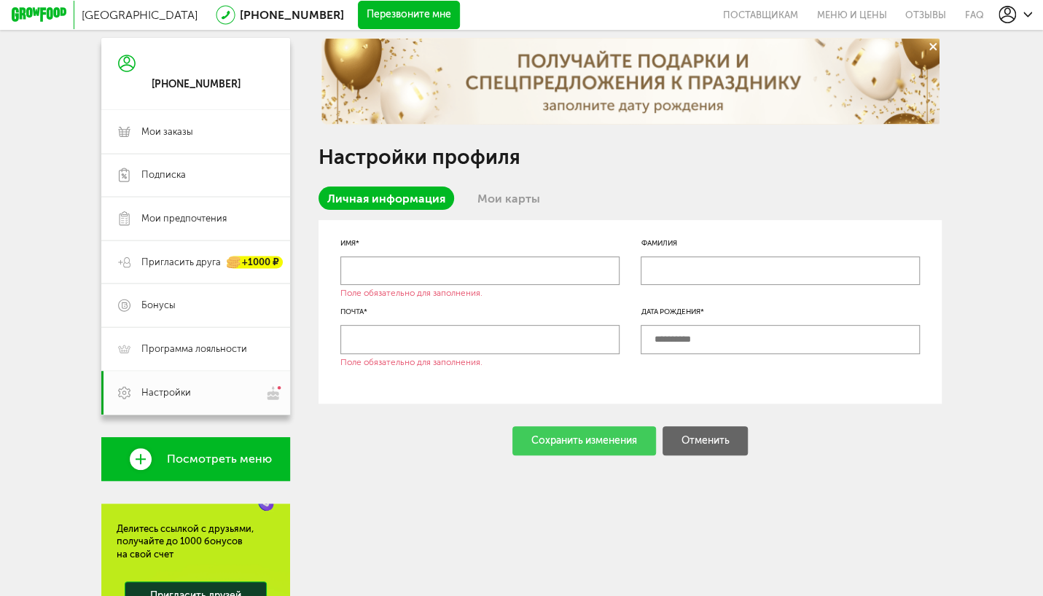
click at [354, 276] on input "text" at bounding box center [480, 271] width 279 height 29
type input "********"
click at [647, 281] on input "text" at bounding box center [780, 271] width 279 height 29
type input "*********"
click at [357, 340] on input "text" at bounding box center [480, 339] width 279 height 29
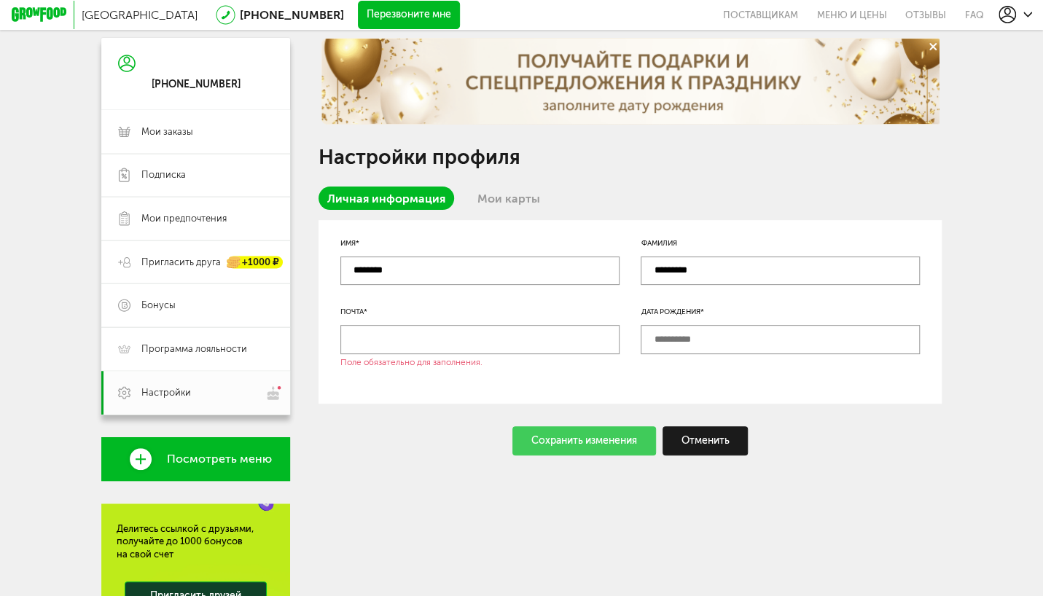
type input "**********"
click at [672, 338] on input "text" at bounding box center [780, 339] width 279 height 29
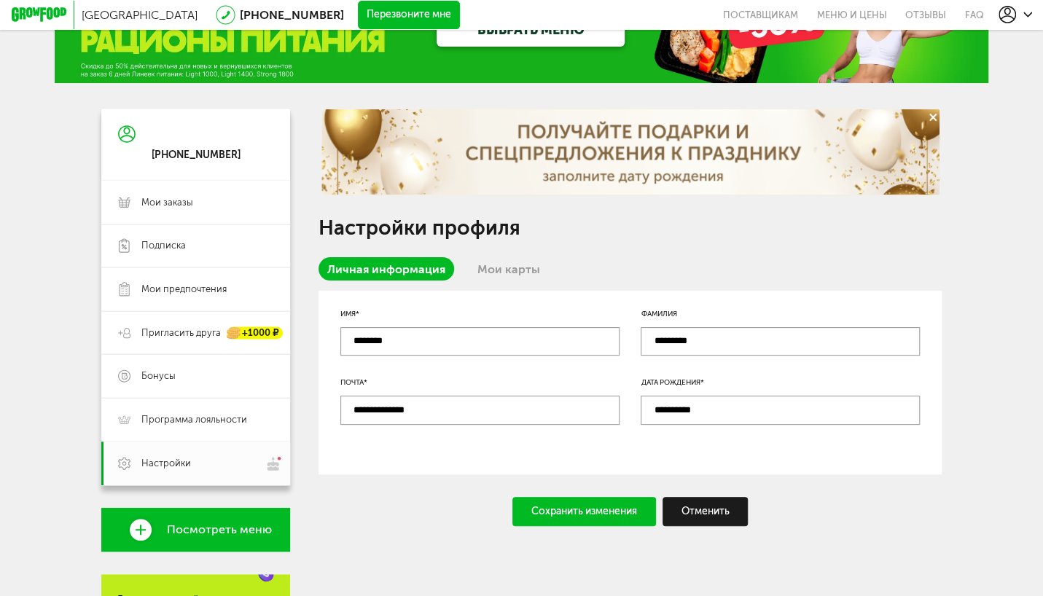
scroll to position [61, 0]
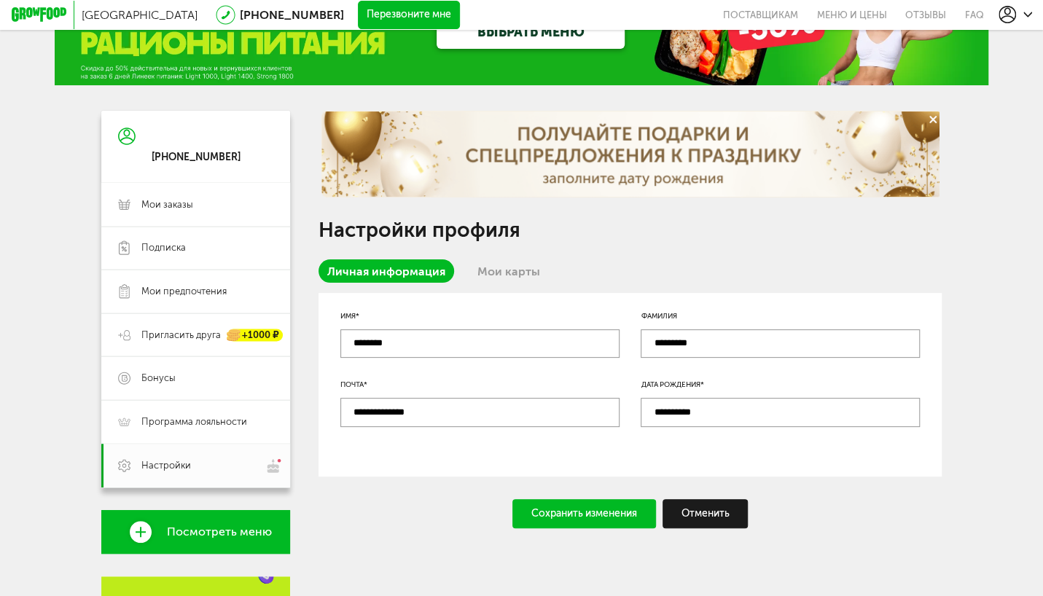
type input "**********"
click at [557, 516] on div "Сохранить изменения" at bounding box center [585, 513] width 144 height 29
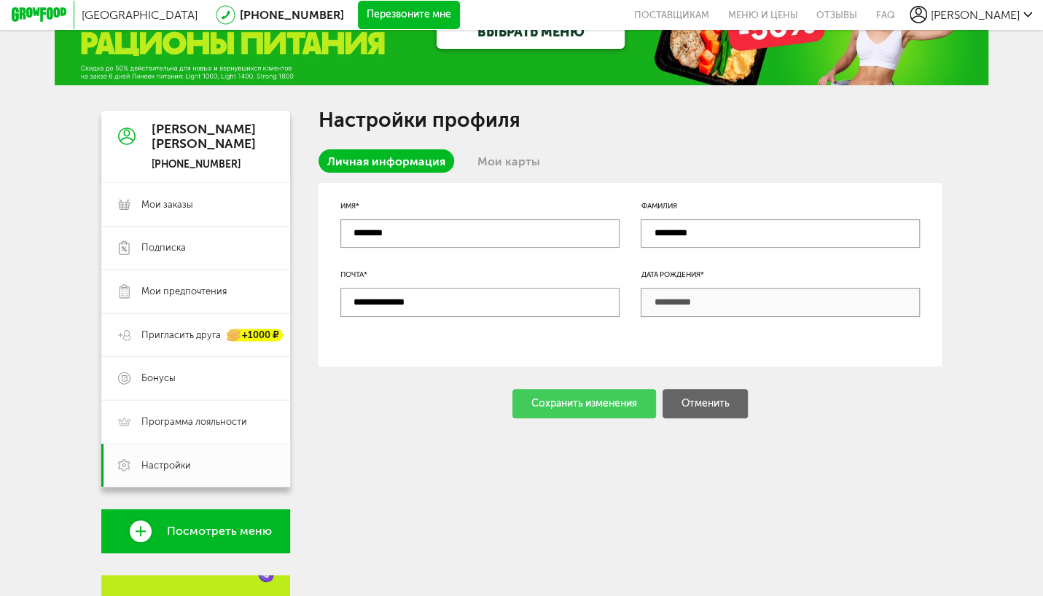
click at [502, 163] on link "Мои карты" at bounding box center [509, 160] width 80 height 23
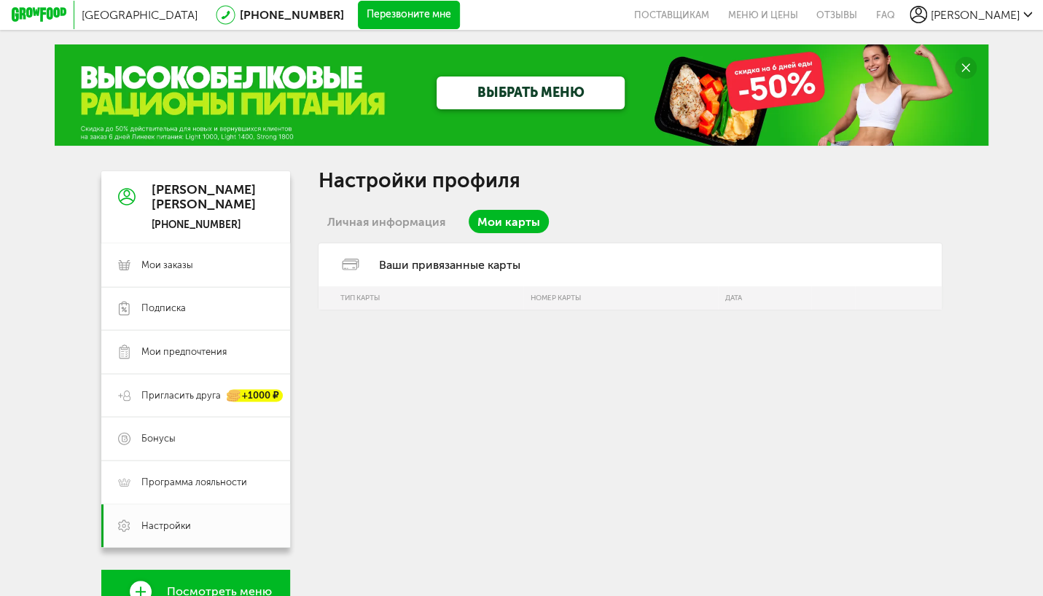
click at [535, 97] on link "ВЫБРАТЬ МЕНЮ" at bounding box center [531, 93] width 188 height 33
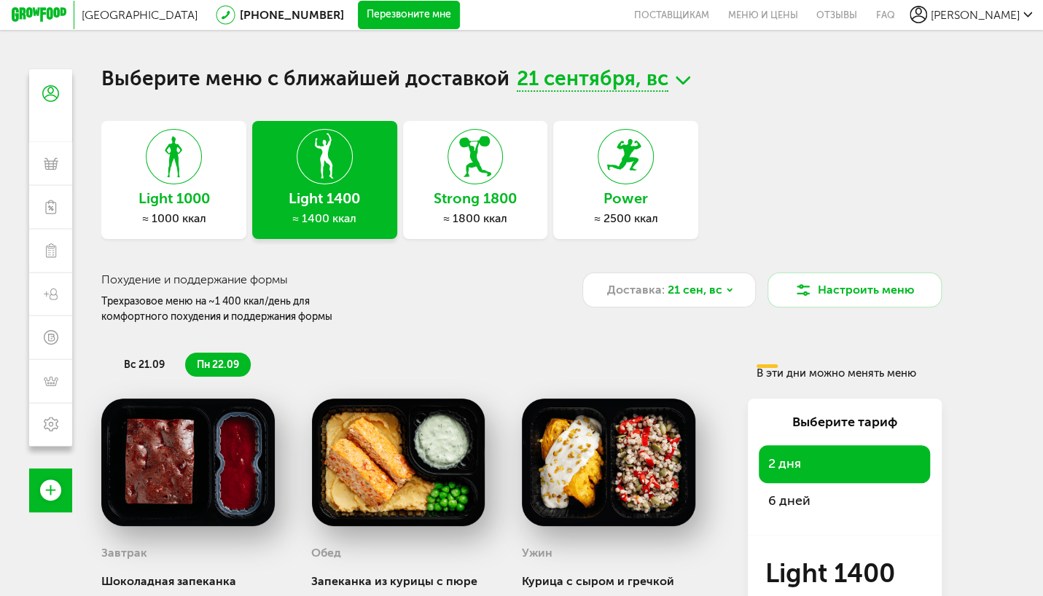
scroll to position [73, 0]
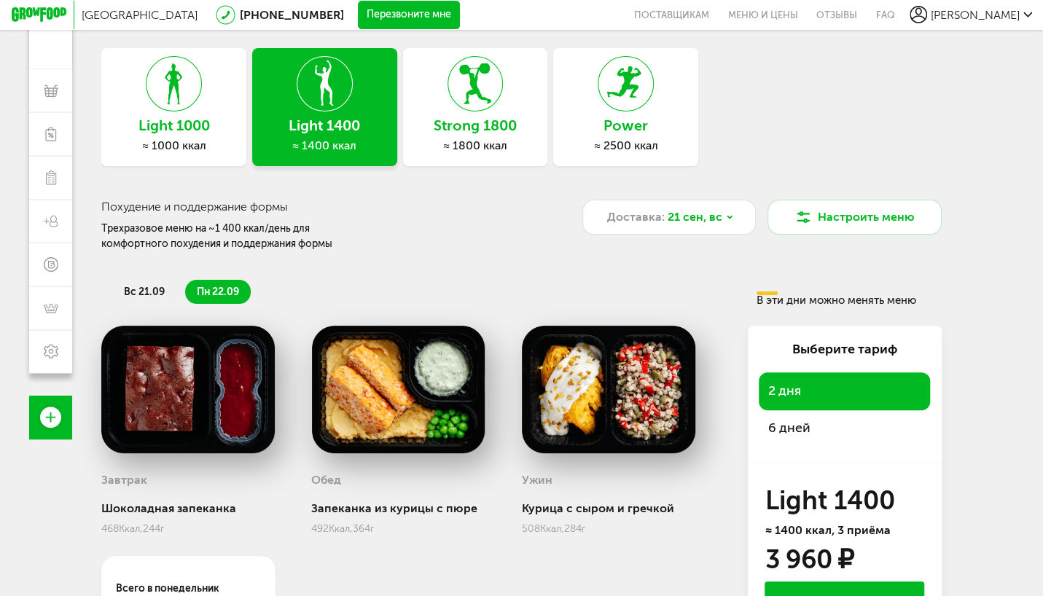
click at [227, 298] on span "пн 22.09" at bounding box center [218, 292] width 42 height 12
click at [725, 222] on icon at bounding box center [729, 217] width 9 height 9
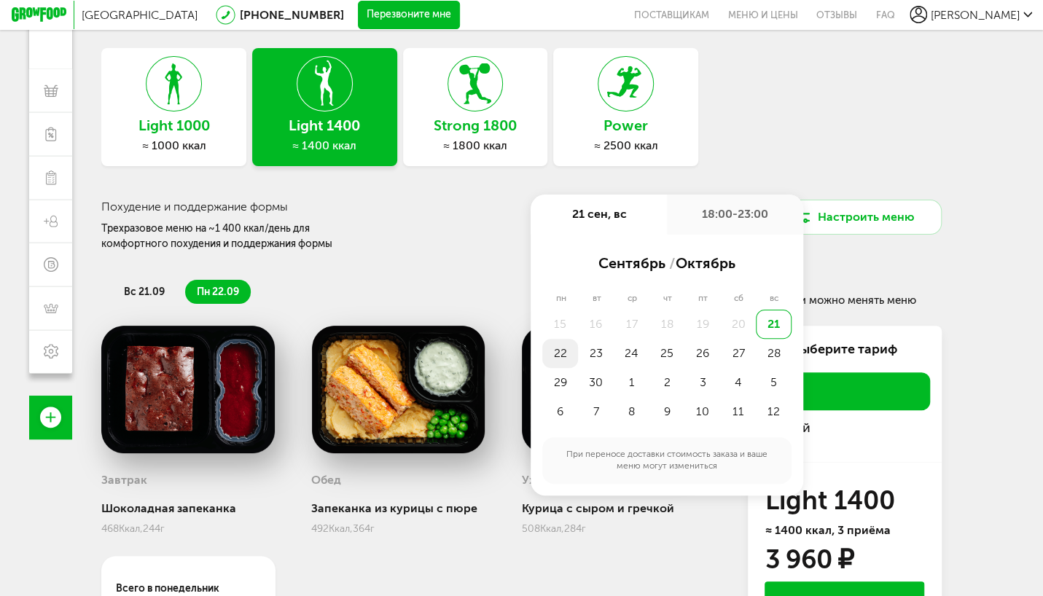
click at [562, 358] on div "22" at bounding box center [560, 353] width 36 height 29
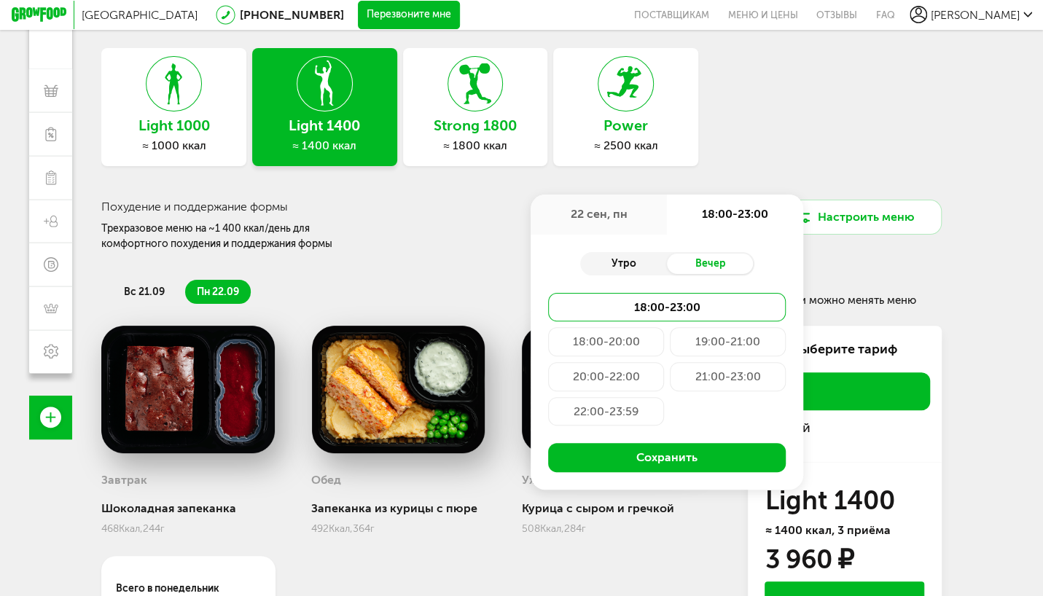
click at [615, 258] on div "Утро" at bounding box center [623, 264] width 87 height 20
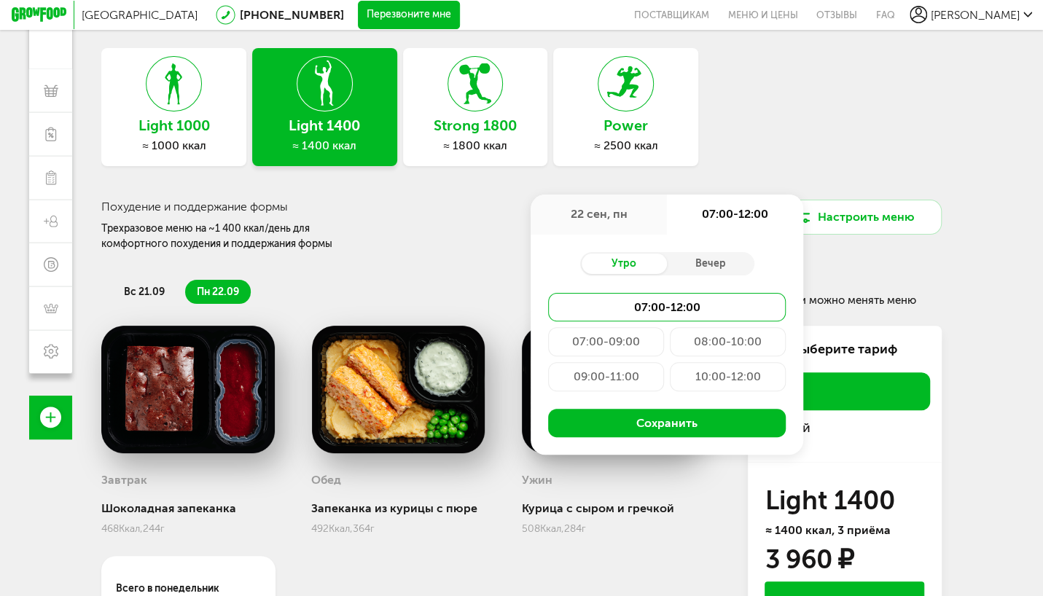
click at [597, 340] on div "07:00-09:00" at bounding box center [606, 341] width 116 height 29
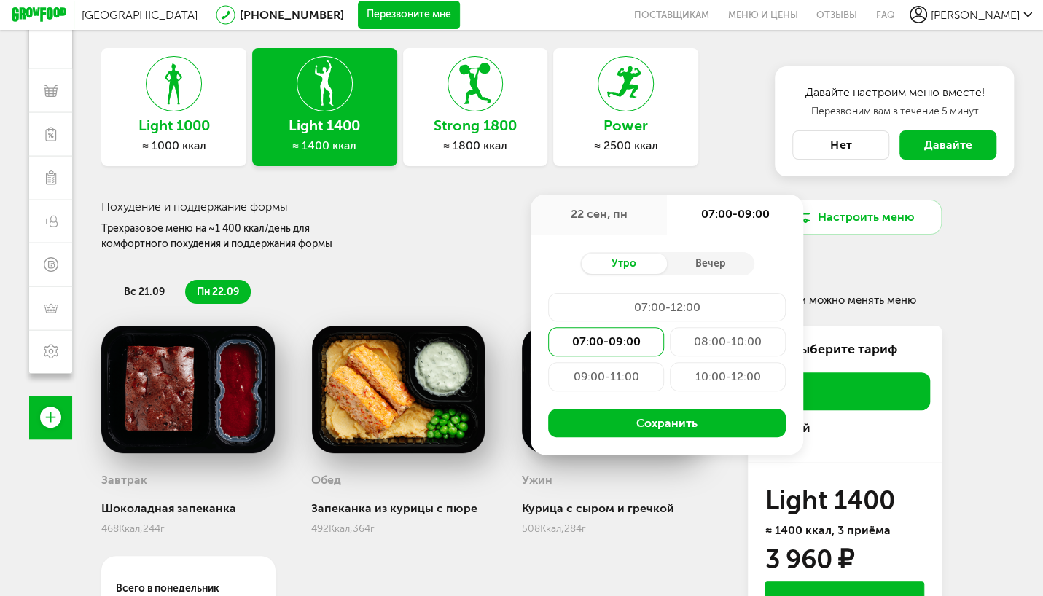
click at [930, 149] on span "Давайте" at bounding box center [949, 145] width 48 height 14
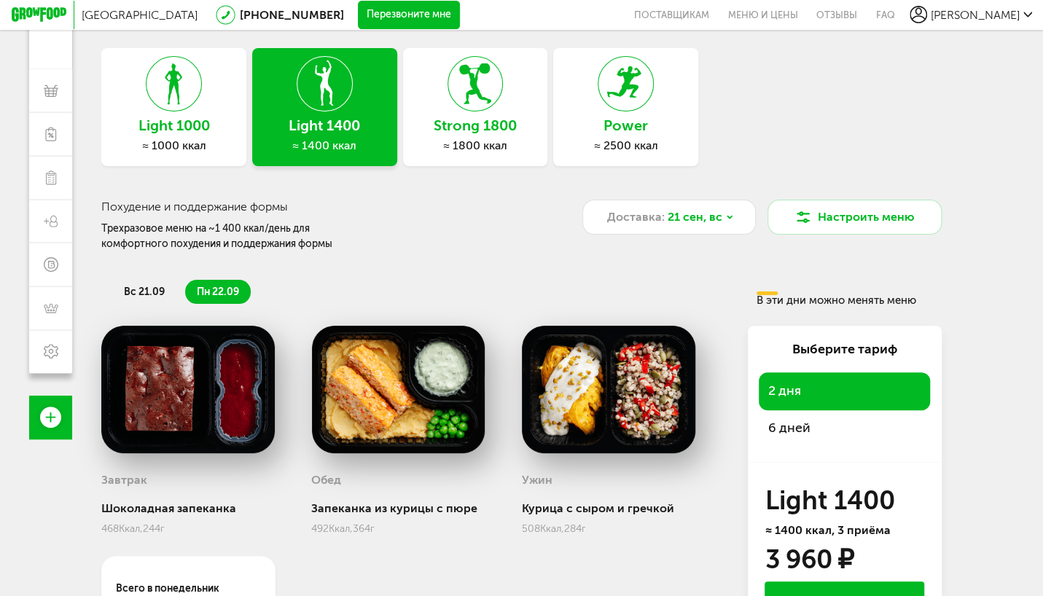
scroll to position [211, 0]
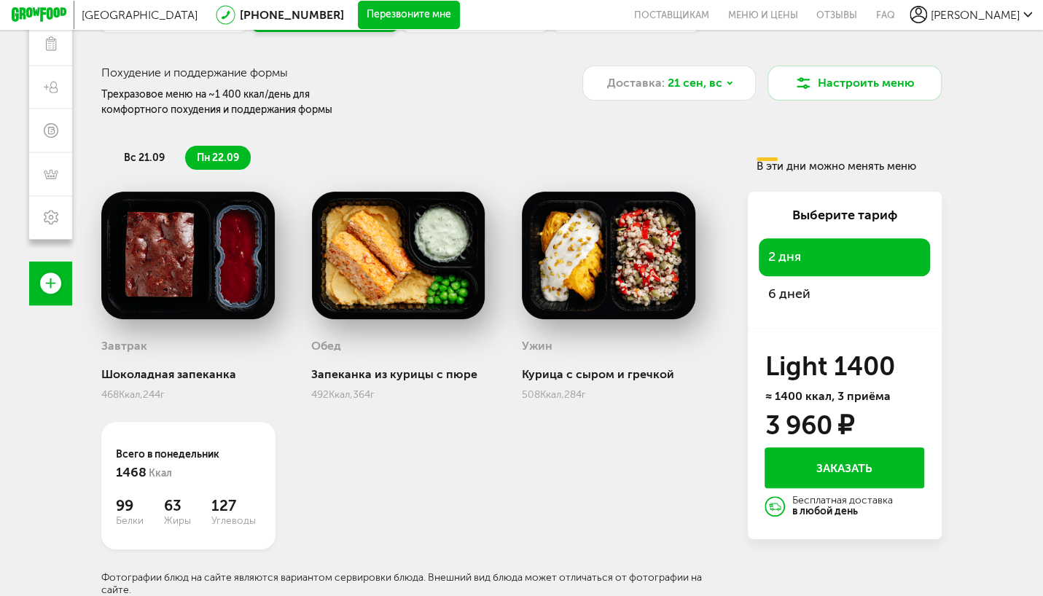
click at [787, 297] on span "6 дней" at bounding box center [845, 294] width 154 height 20
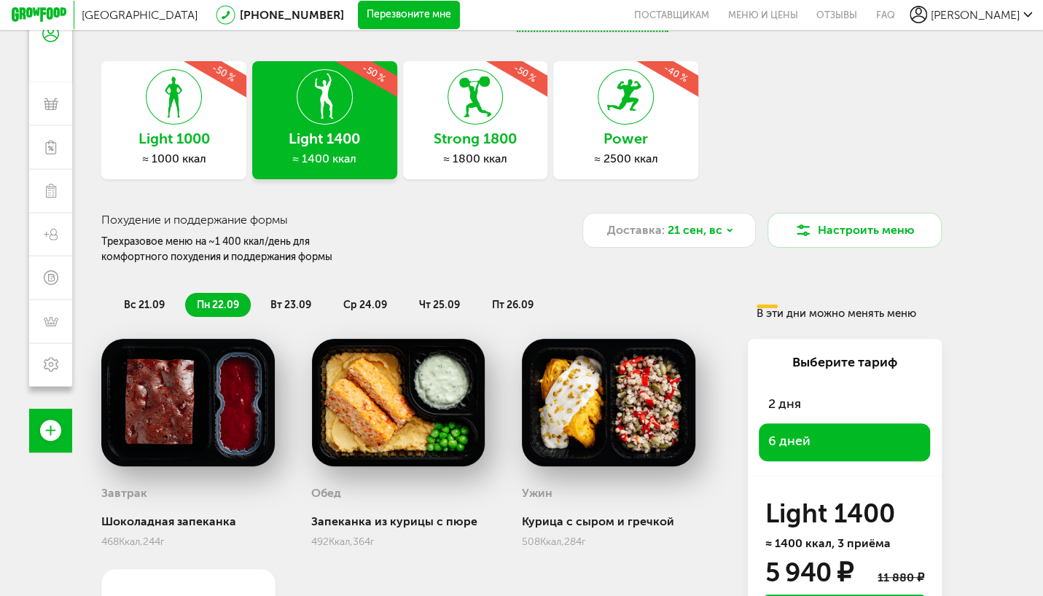
scroll to position [0, 0]
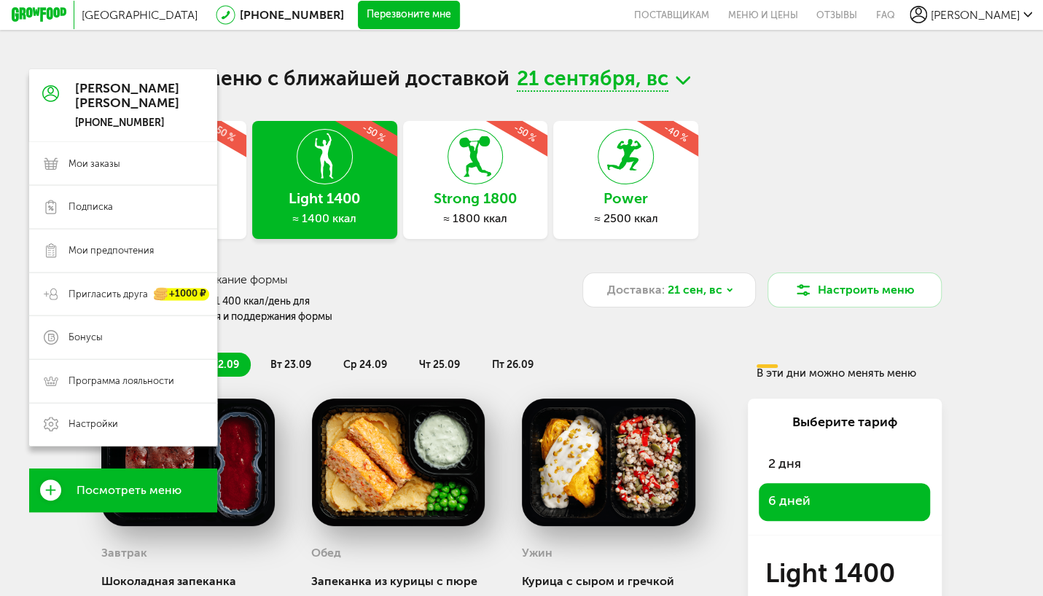
click at [48, 491] on icon at bounding box center [51, 491] width 22 height 22
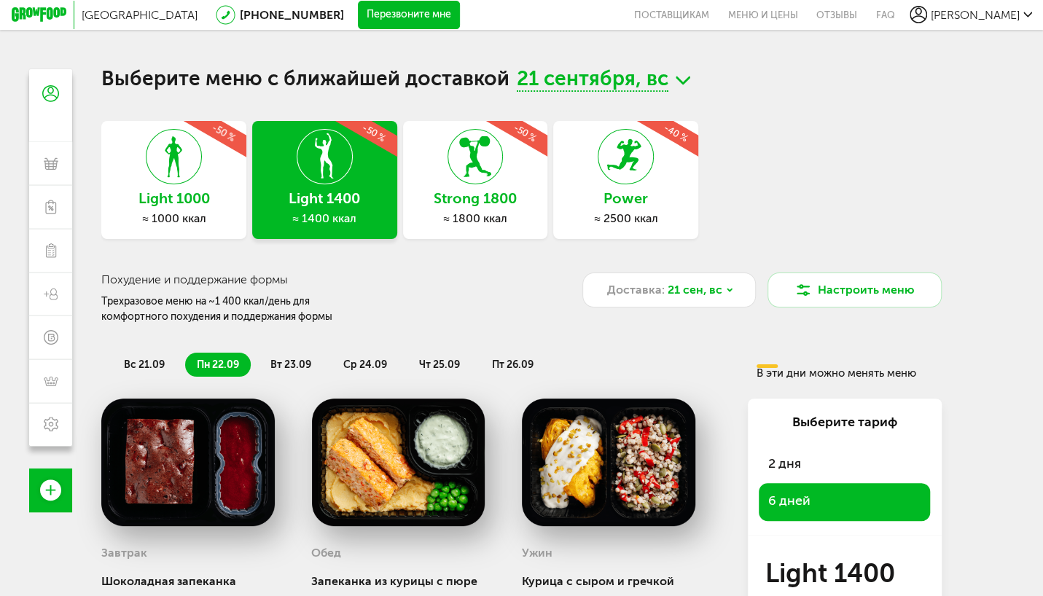
click at [144, 363] on span "вс 21.09" at bounding box center [144, 365] width 41 height 12
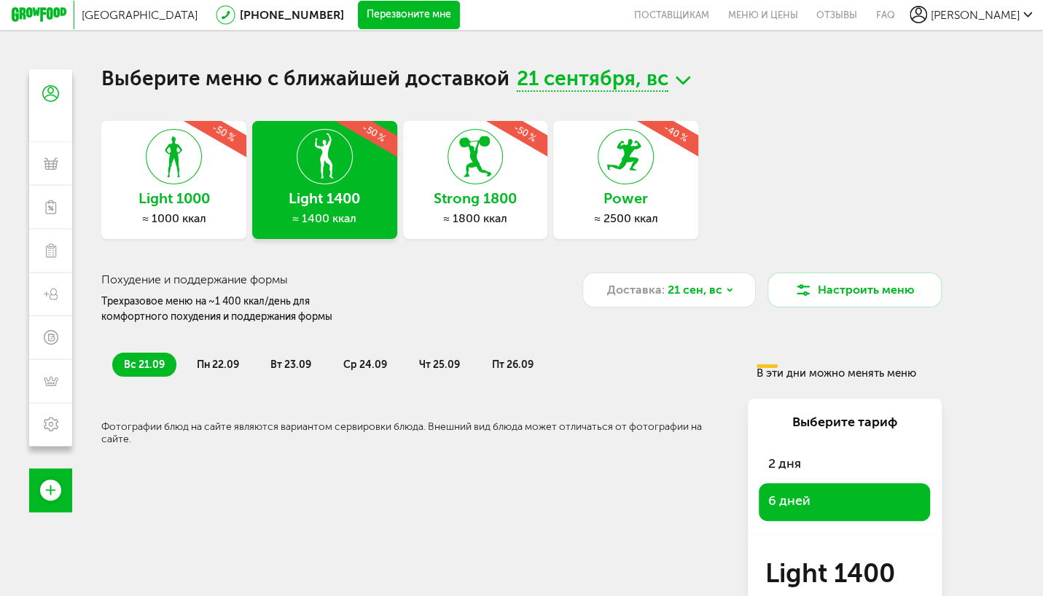
click at [223, 367] on span "пн 22.09" at bounding box center [218, 365] width 42 height 12
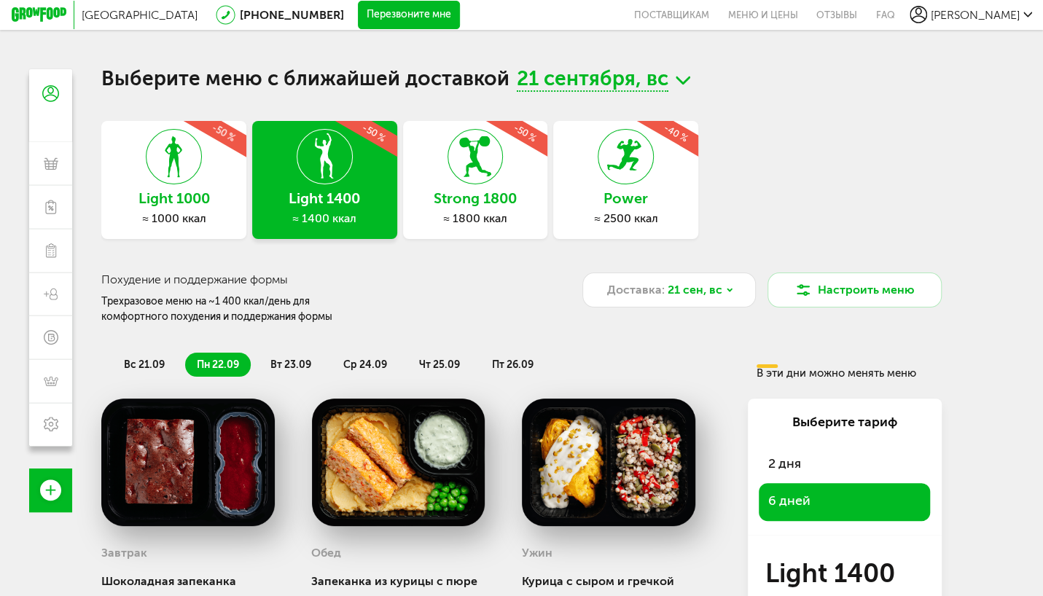
click at [308, 363] on span "вт 23.09" at bounding box center [291, 365] width 41 height 12
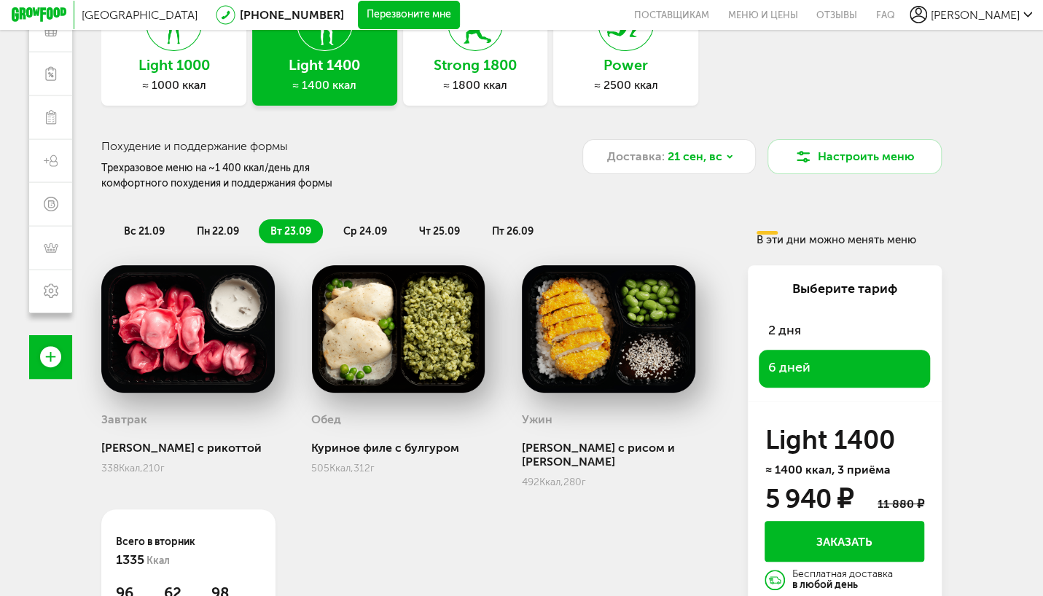
scroll to position [211, 0]
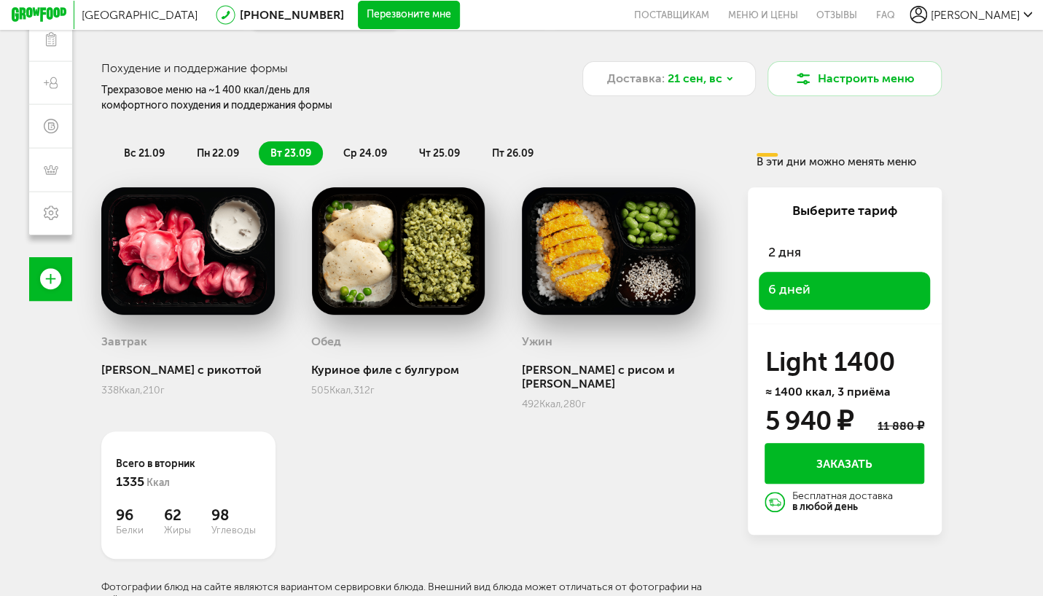
click at [362, 150] on span "ср 24.09" at bounding box center [365, 153] width 44 height 12
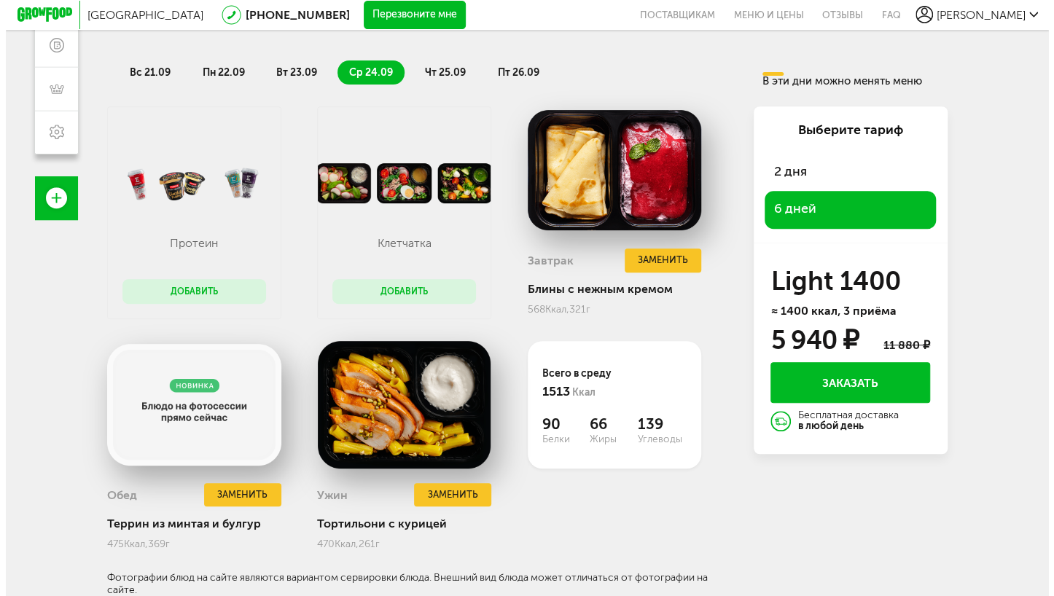
scroll to position [297, 0]
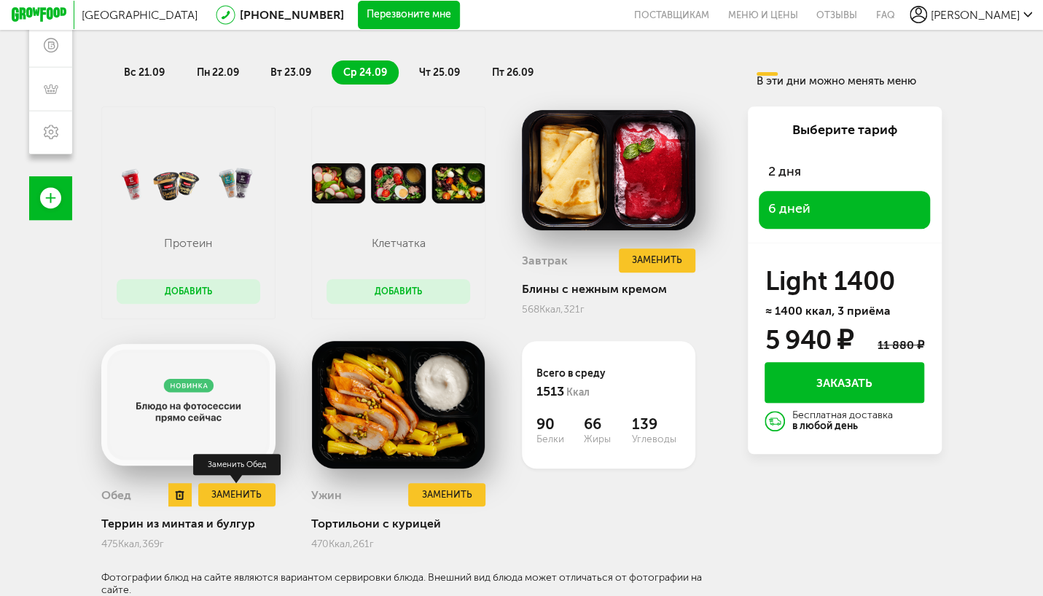
click at [254, 494] on button "Заменить" at bounding box center [236, 494] width 77 height 23
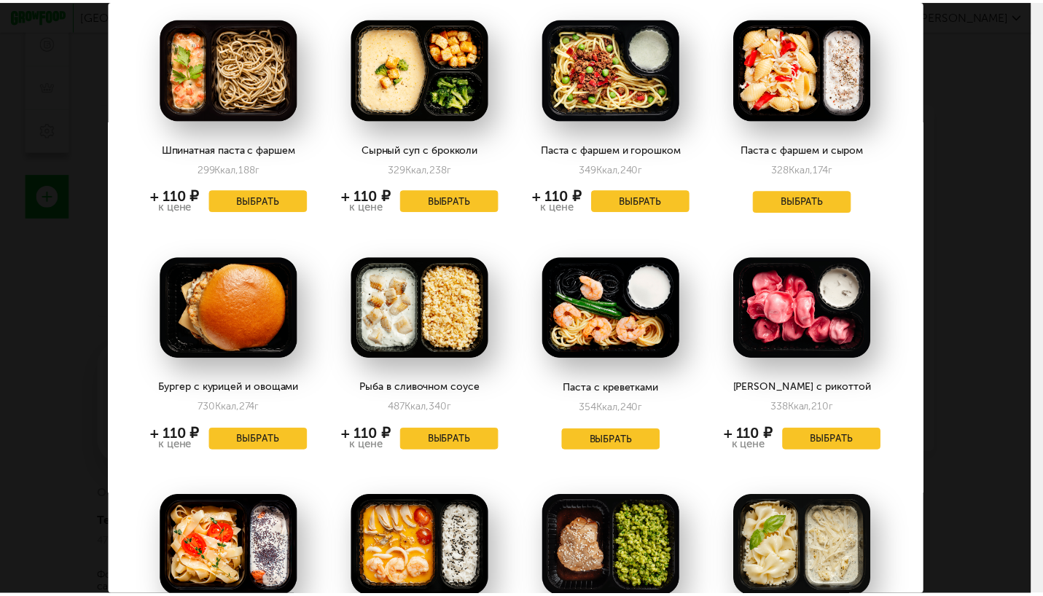
scroll to position [0, 0]
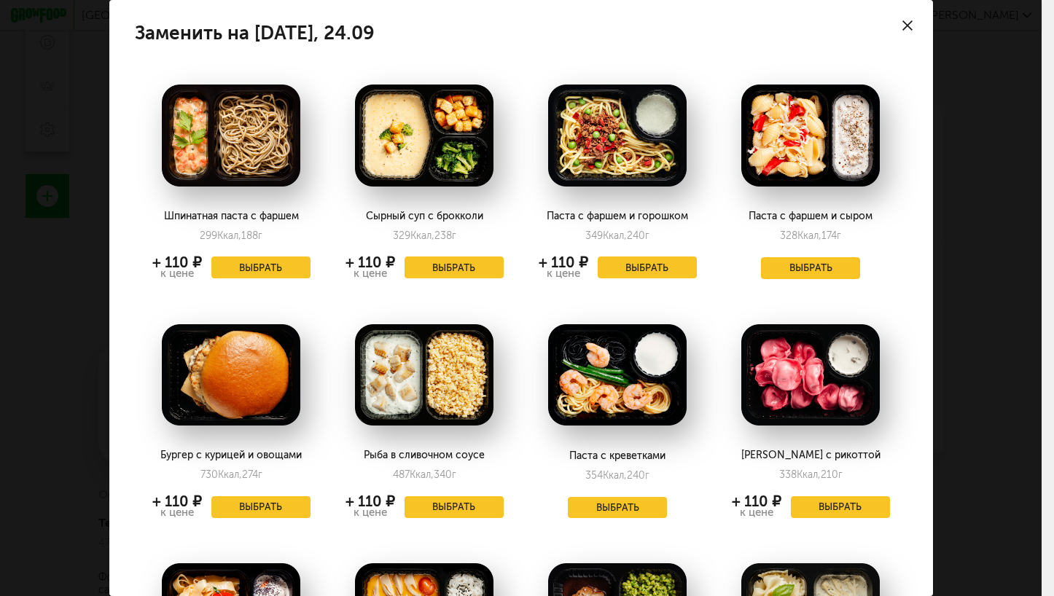
click at [903, 21] on icon at bounding box center [908, 25] width 10 height 10
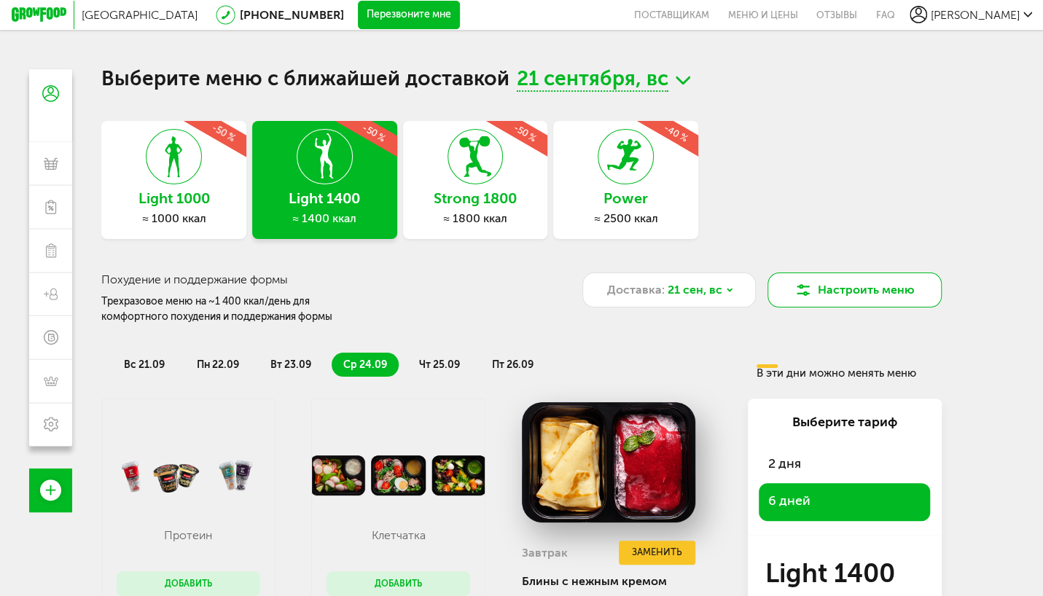
click at [876, 287] on button "Настроить меню" at bounding box center [855, 290] width 174 height 35
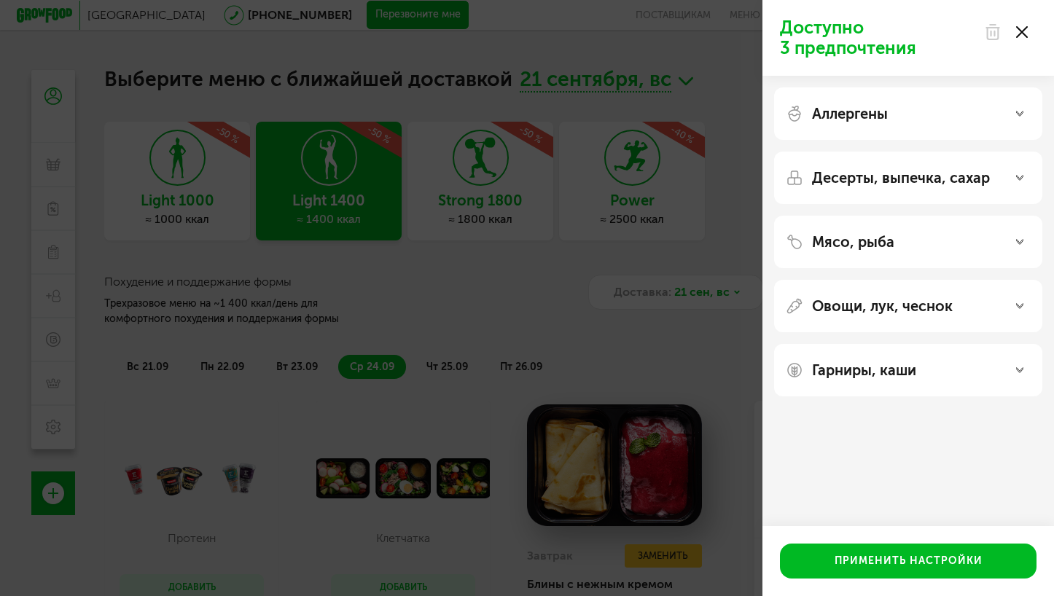
click at [1024, 117] on div "Аллергены" at bounding box center [908, 113] width 245 height 17
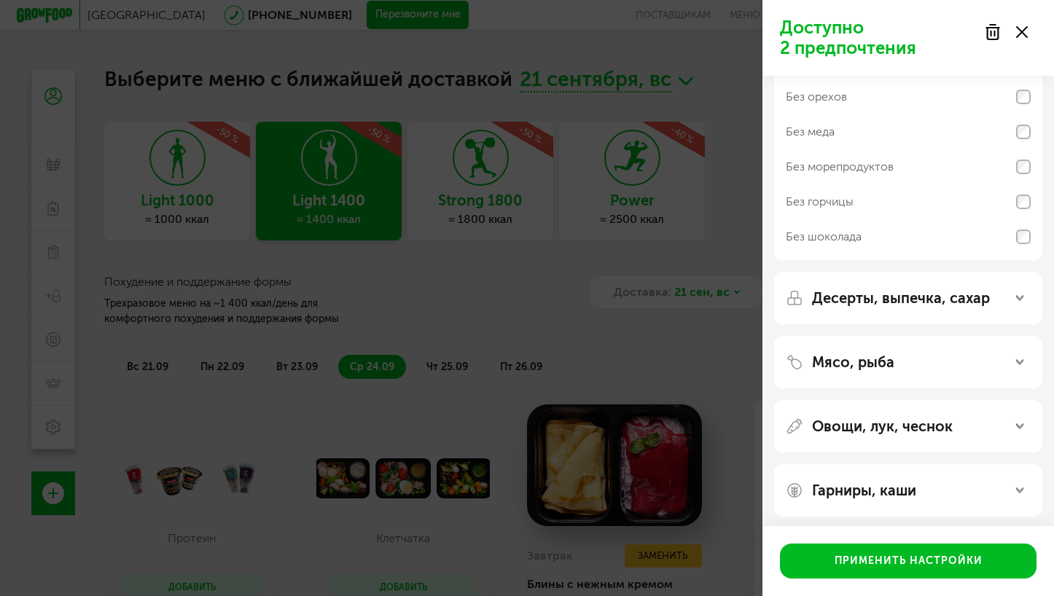
scroll to position [106, 0]
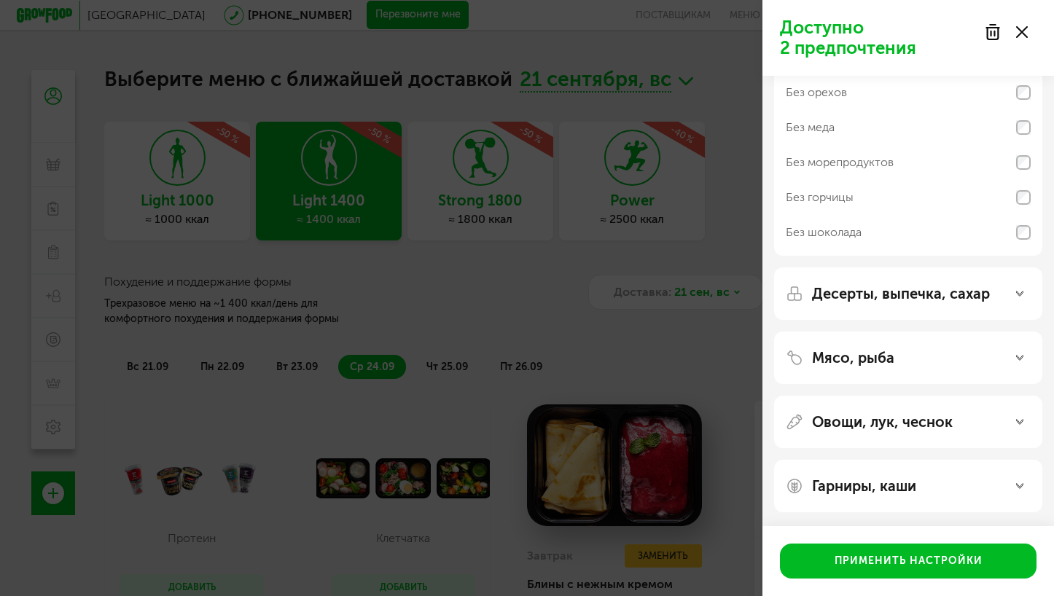
click at [1020, 296] on icon at bounding box center [1019, 293] width 7 height 7
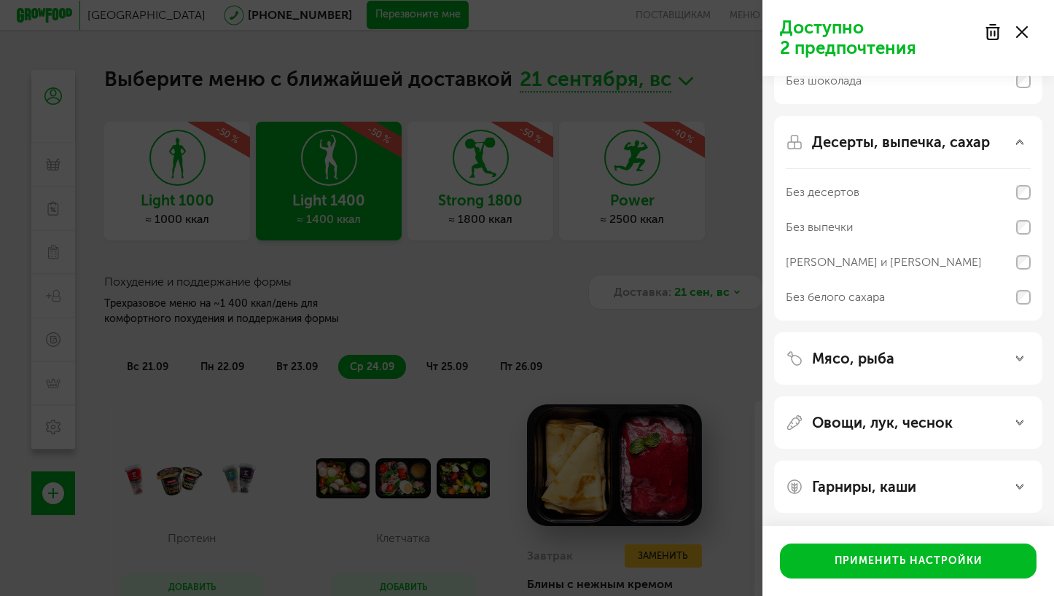
scroll to position [259, 0]
click at [1017, 358] on icon at bounding box center [1019, 357] width 7 height 7
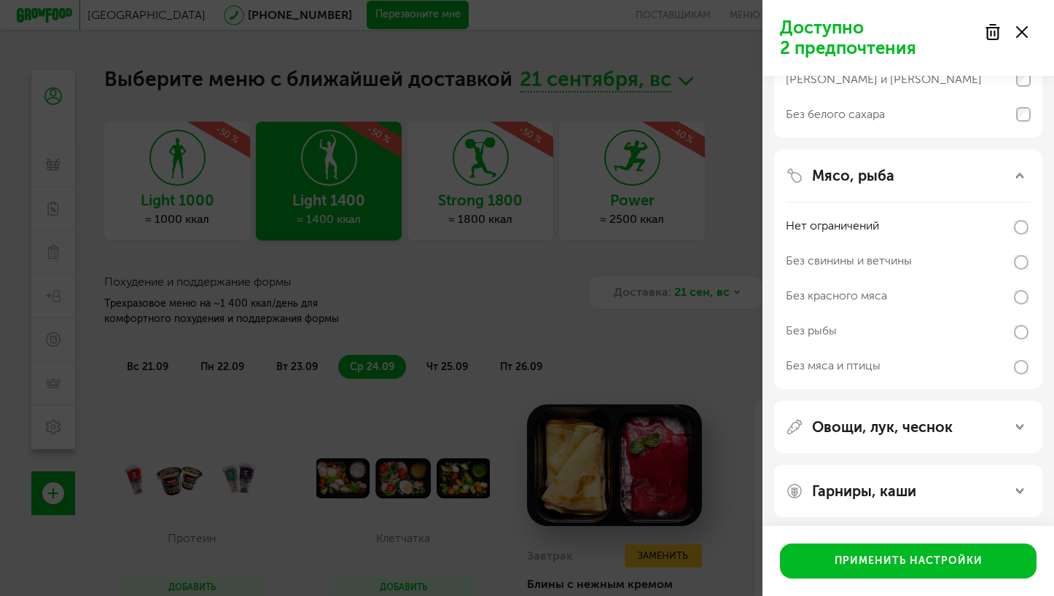
scroll to position [446, 0]
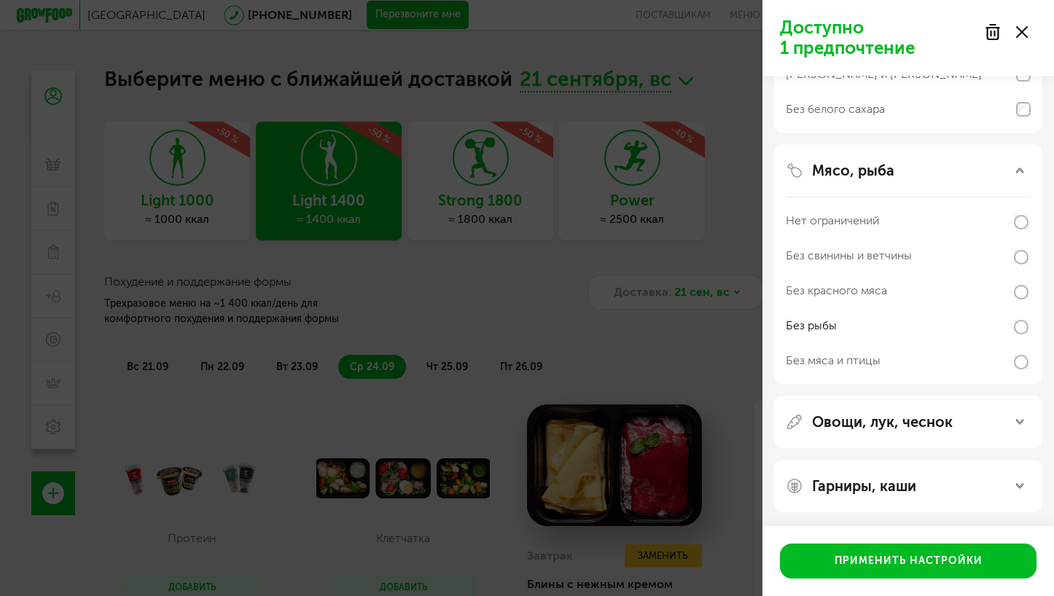
drag, startPoint x: 1020, startPoint y: 486, endPoint x: 1024, endPoint y: 479, distance: 7.5
click at [1020, 484] on icon at bounding box center [1019, 486] width 7 height 7
click at [1014, 482] on div "Гарниры, каши" at bounding box center [908, 486] width 245 height 17
click at [1017, 488] on icon at bounding box center [1019, 486] width 7 height 7
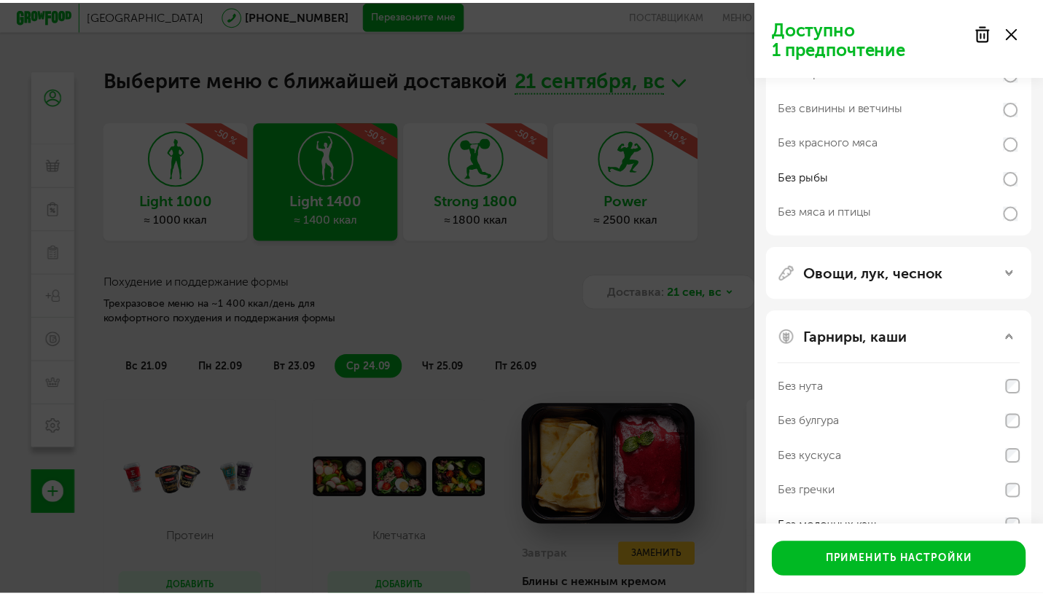
scroll to position [633, 0]
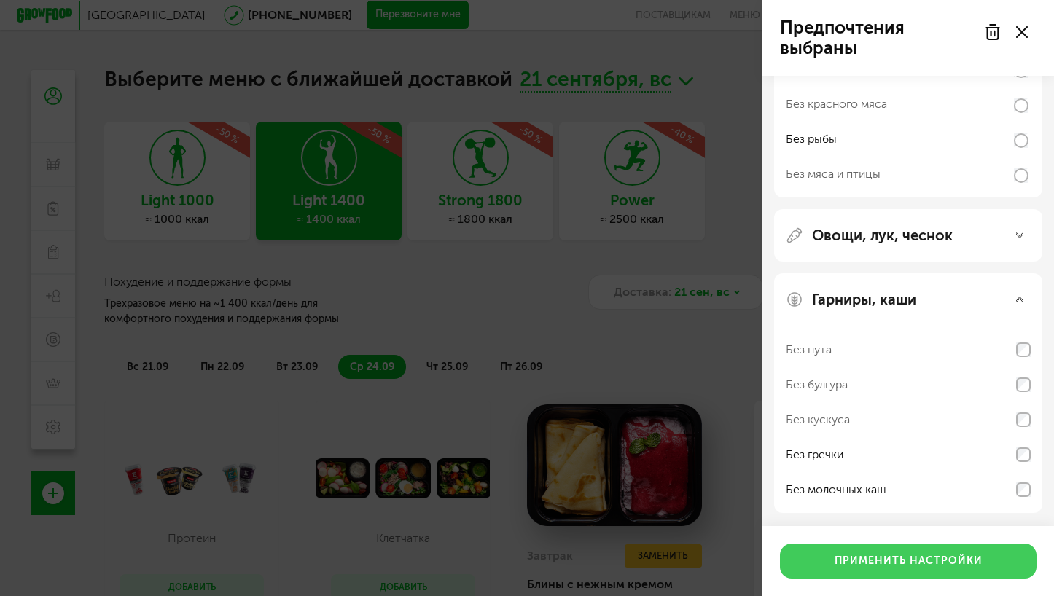
click at [925, 563] on button "Применить настройки" at bounding box center [908, 561] width 257 height 35
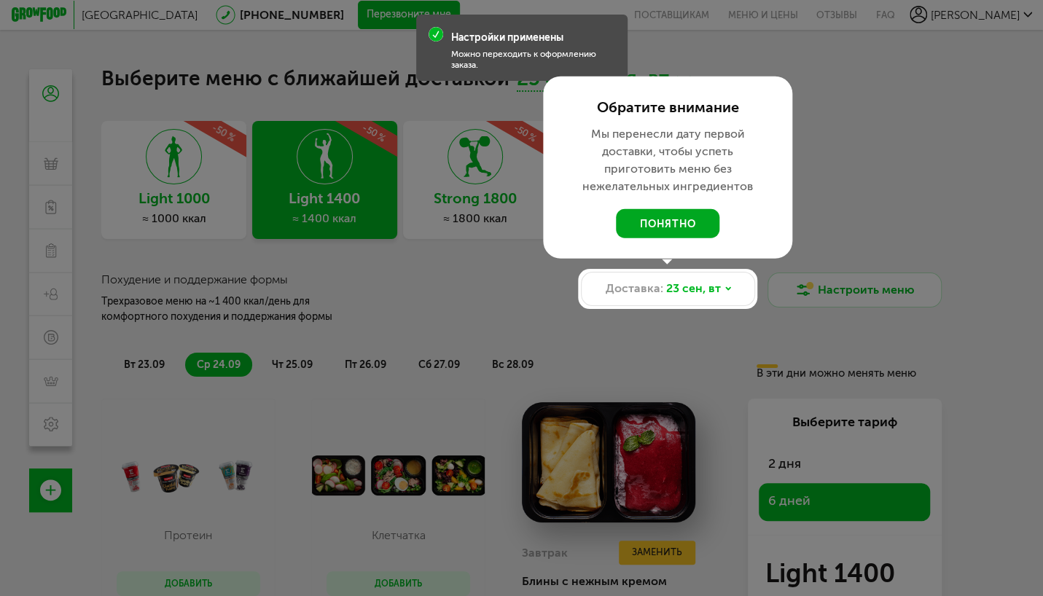
click at [659, 213] on button "понятно" at bounding box center [668, 223] width 104 height 29
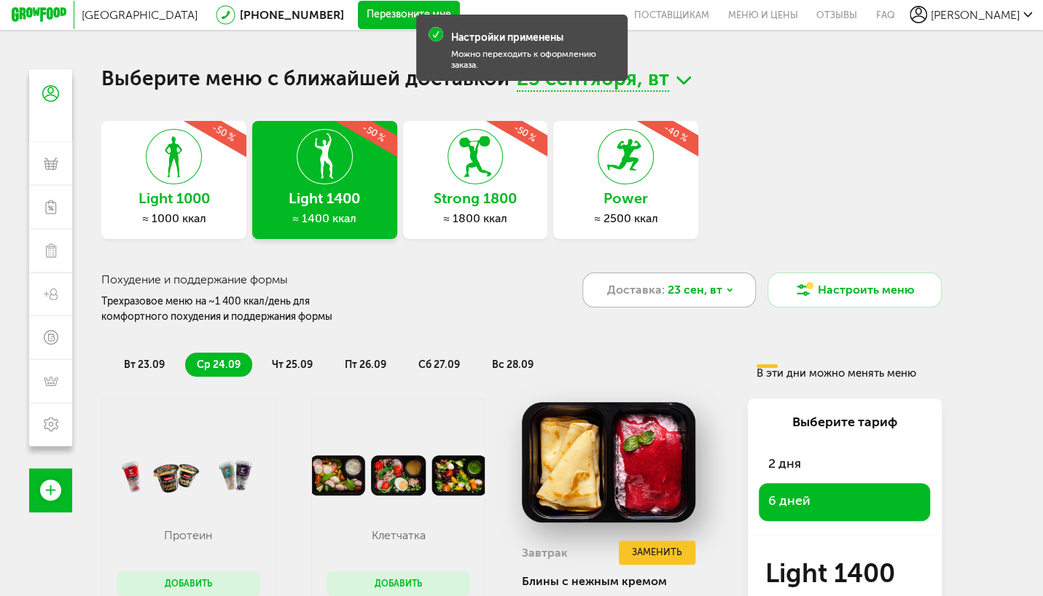
click at [731, 292] on icon at bounding box center [729, 290] width 9 height 9
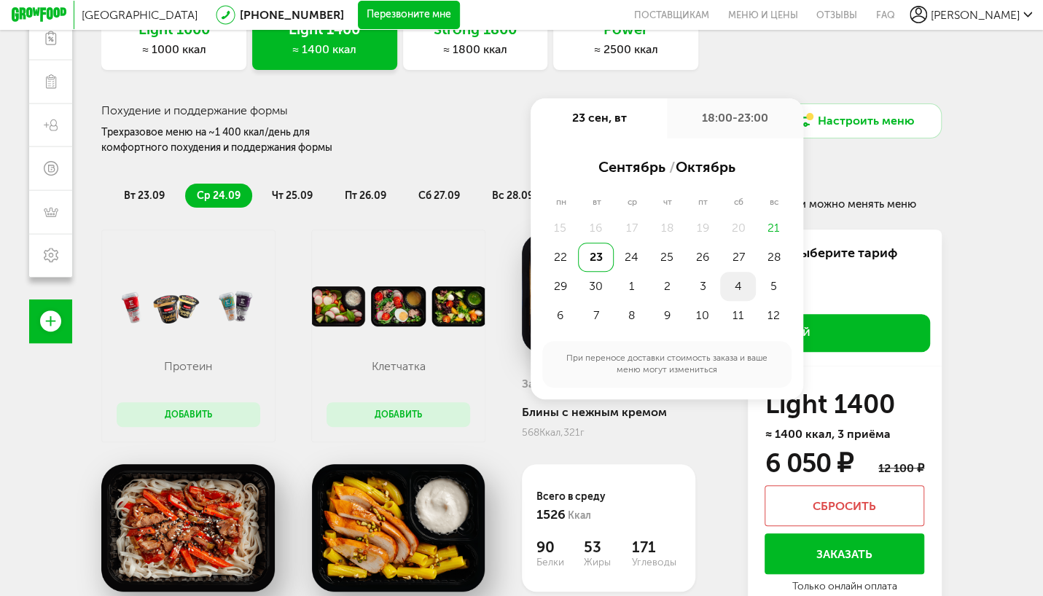
scroll to position [219, 0]
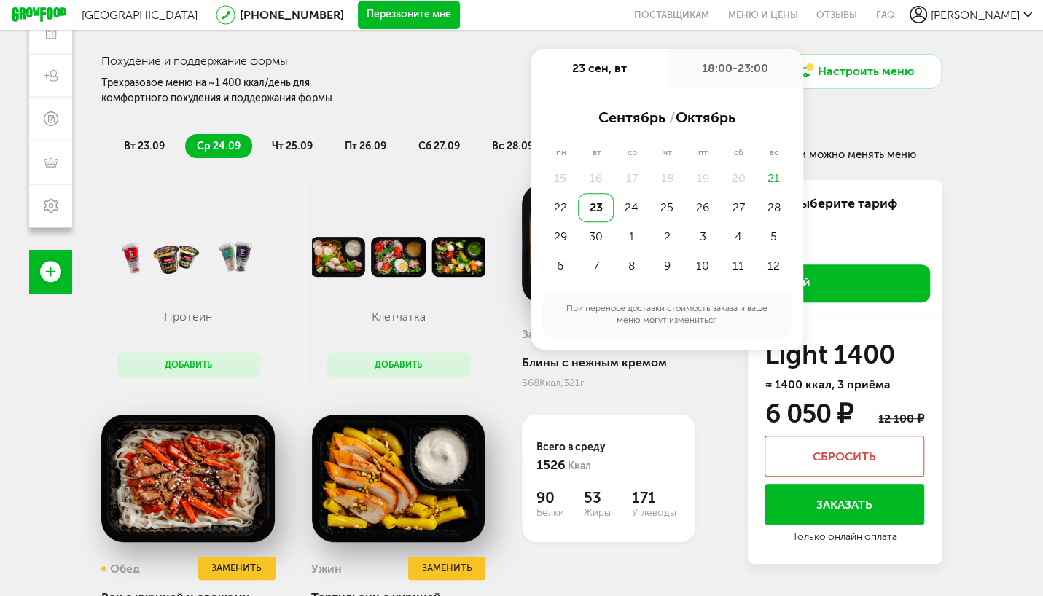
click at [861, 117] on div "Light 1000 ≈ 1000 ккал -50 % Light 1400 ≈ 1400 ккал -50 % Strong 1800 ≈ 1800 кк…" at bounding box center [521, 286] width 841 height 768
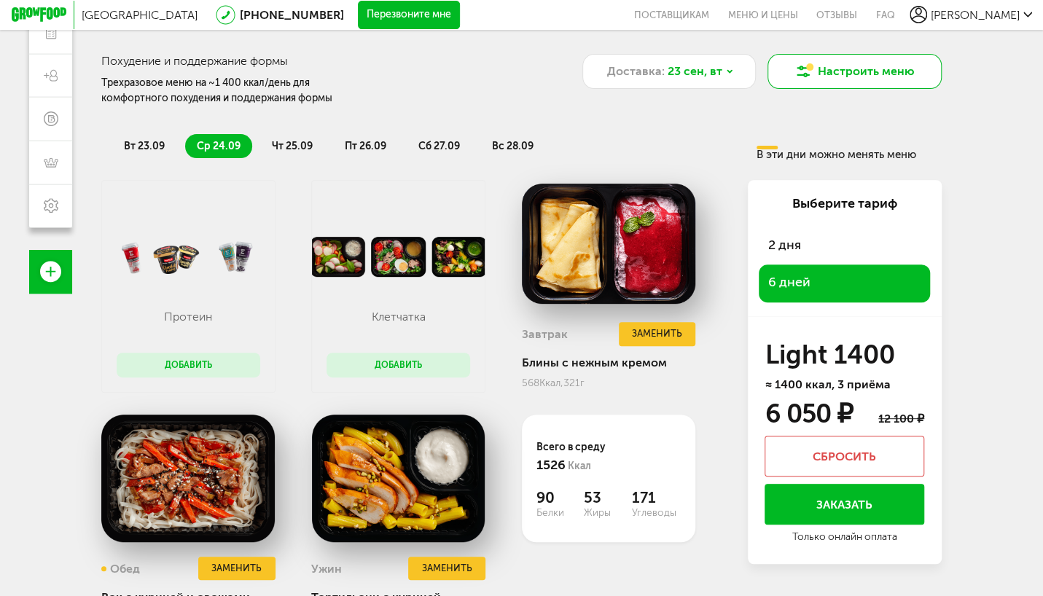
click at [809, 71] on button "Настроить меню" at bounding box center [855, 71] width 174 height 35
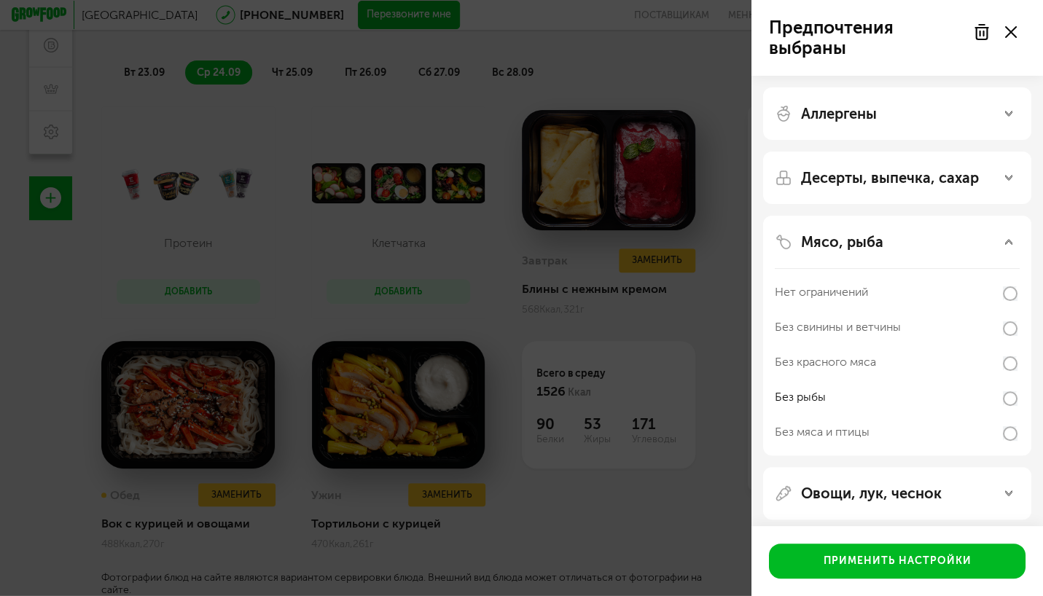
scroll to position [128, 0]
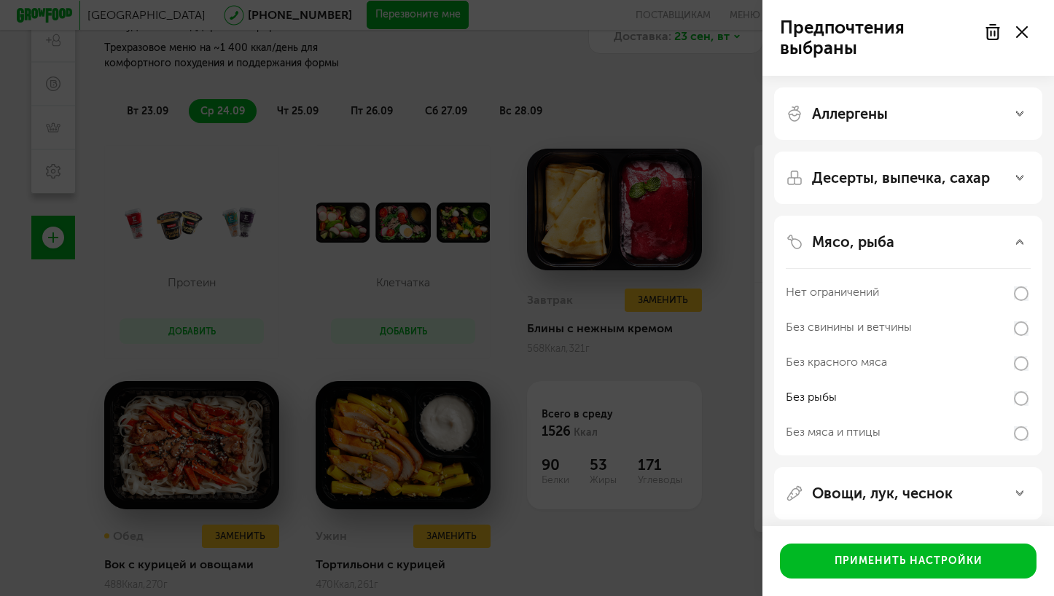
click at [709, 127] on div "Предпочтения выбраны Аллергены Десерты, выпечка, сахар Мясо, рыба Нет ограничен…" at bounding box center [527, 298] width 1054 height 596
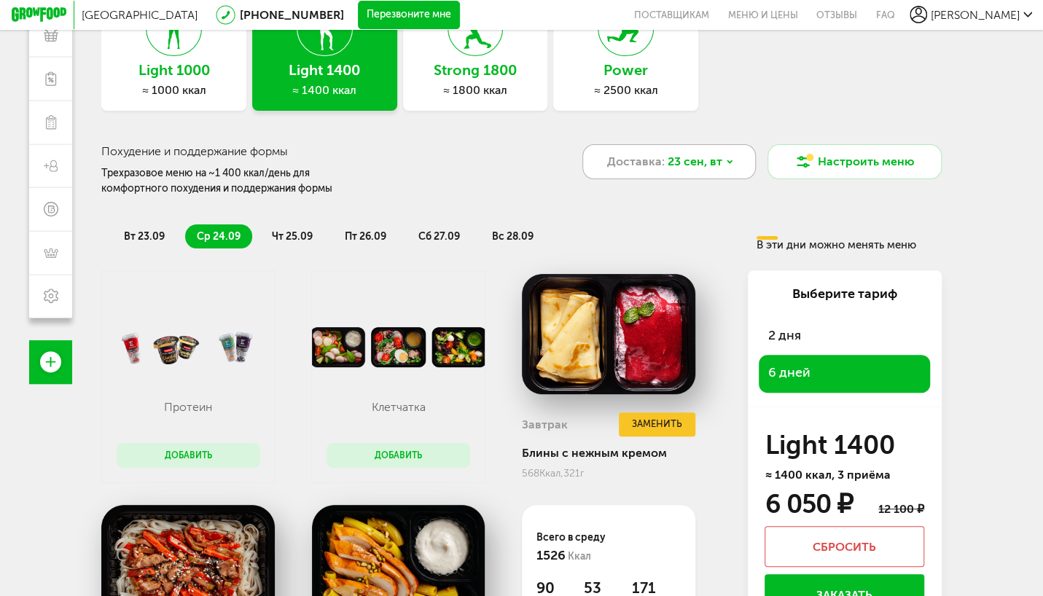
click at [733, 157] on div "Доставка: [DATE]" at bounding box center [670, 161] width 174 height 35
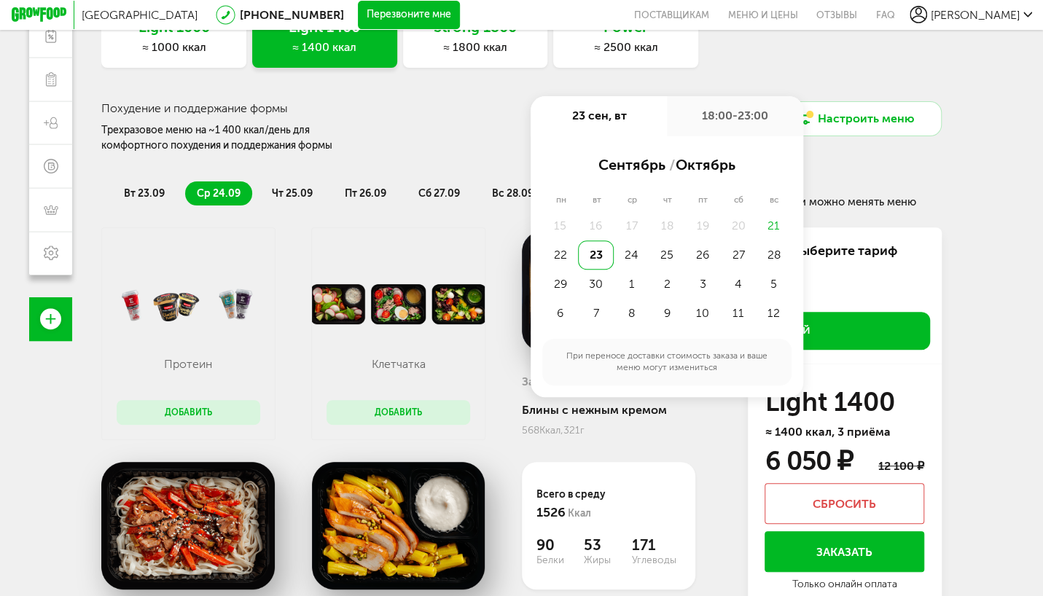
scroll to position [225, 0]
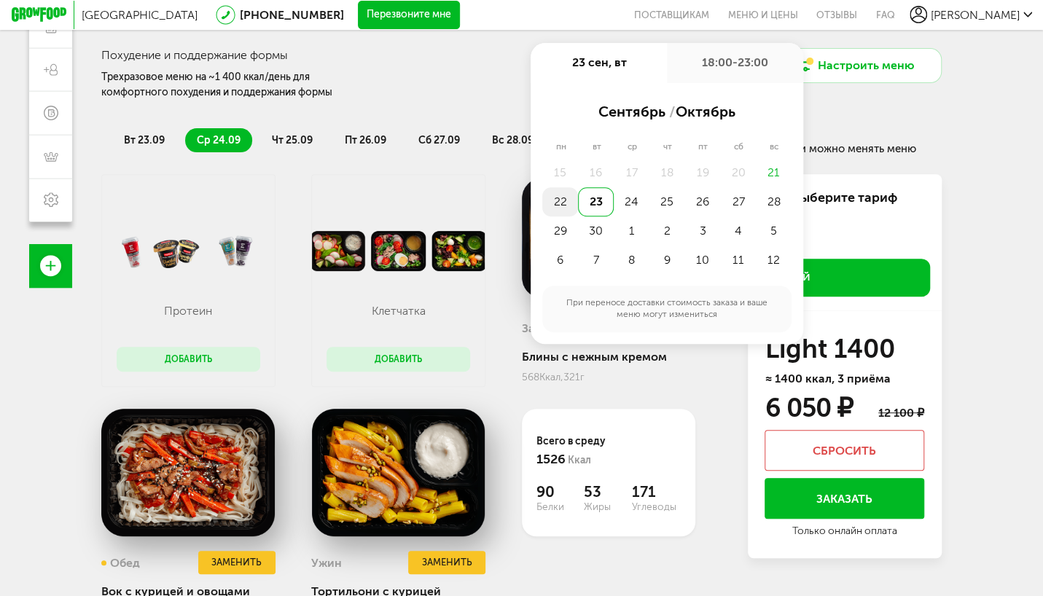
click at [566, 206] on div "22" at bounding box center [560, 201] width 36 height 29
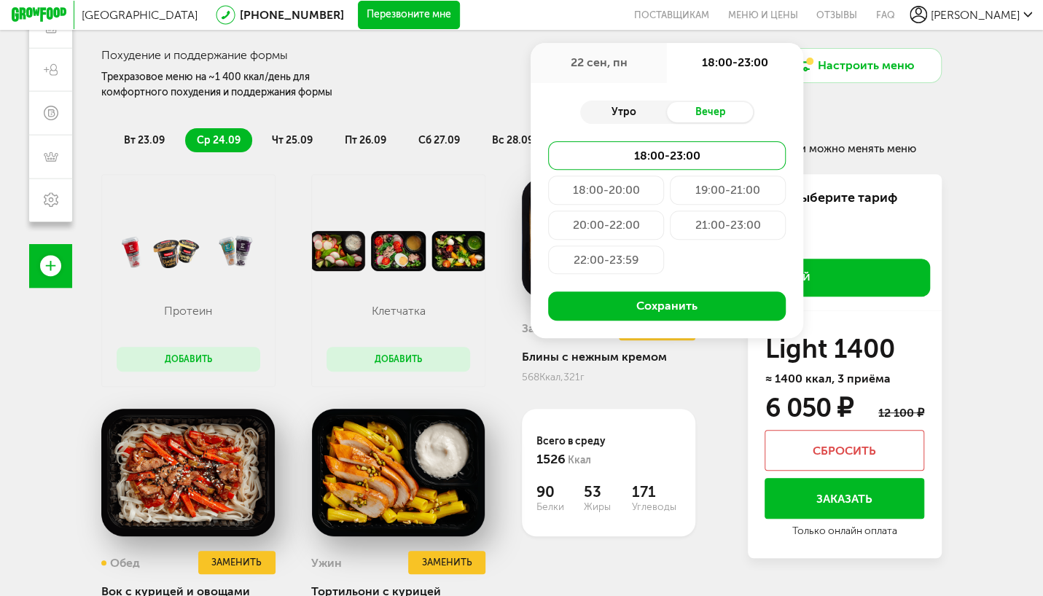
click at [621, 118] on div "Утро" at bounding box center [623, 112] width 87 height 20
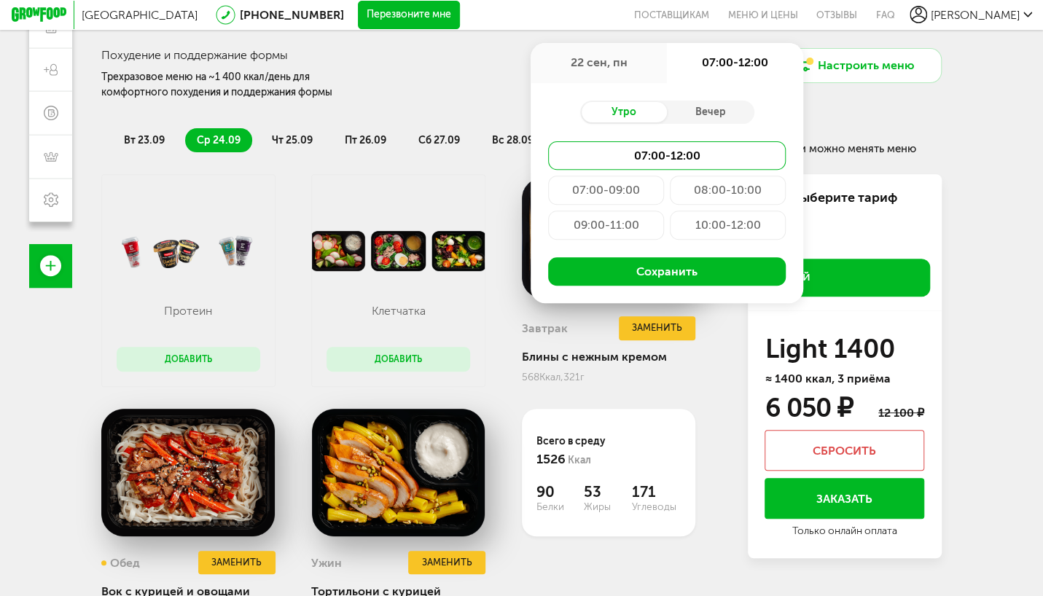
click at [617, 194] on div "07:00-09:00" at bounding box center [606, 190] width 116 height 29
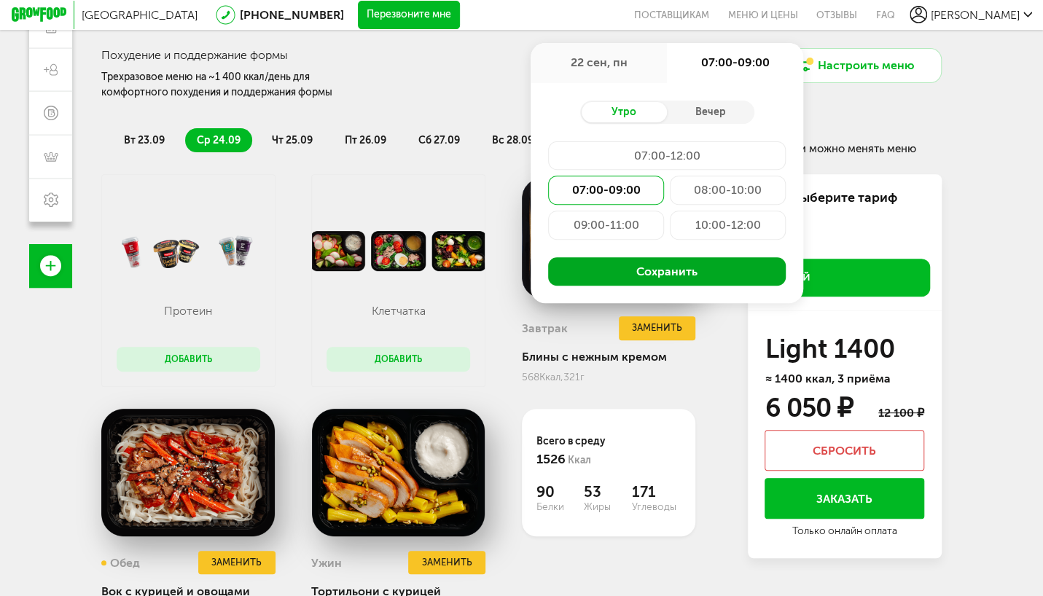
click at [666, 279] on button "Сохранить" at bounding box center [667, 271] width 238 height 29
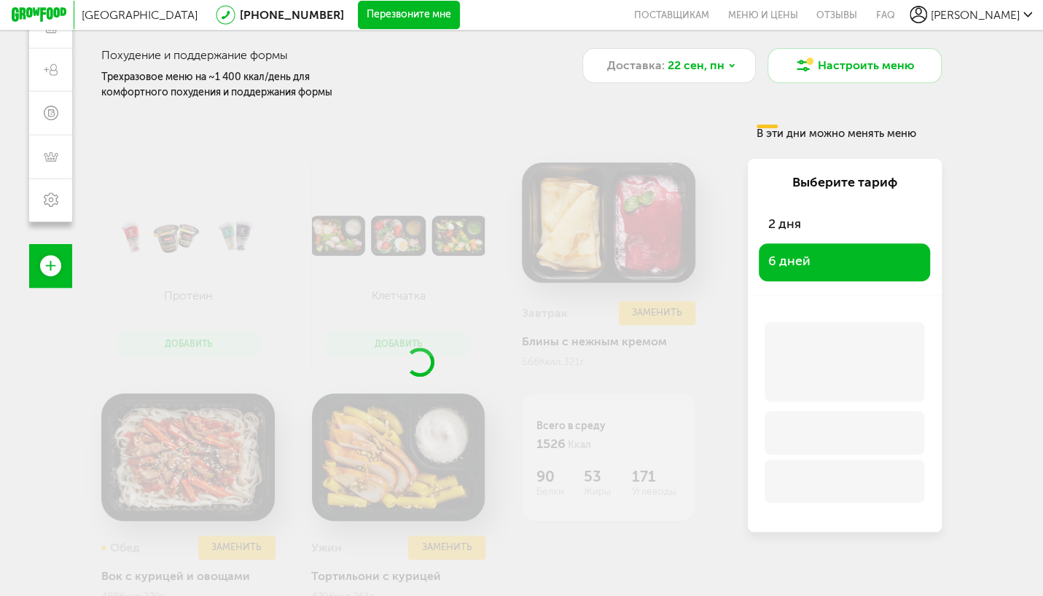
scroll to position [211, 0]
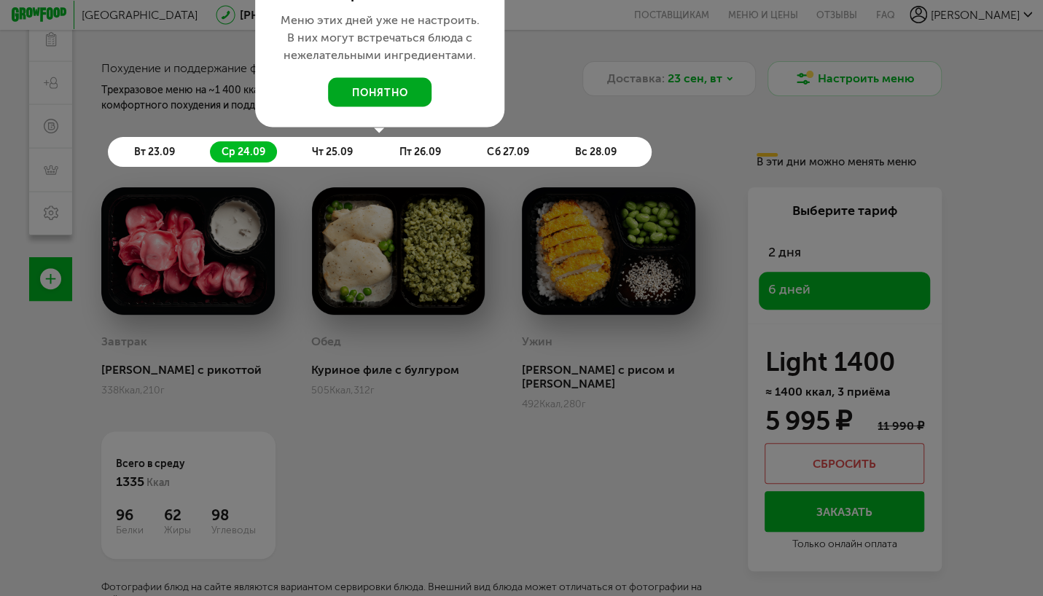
click at [392, 90] on button "понятно" at bounding box center [380, 92] width 104 height 29
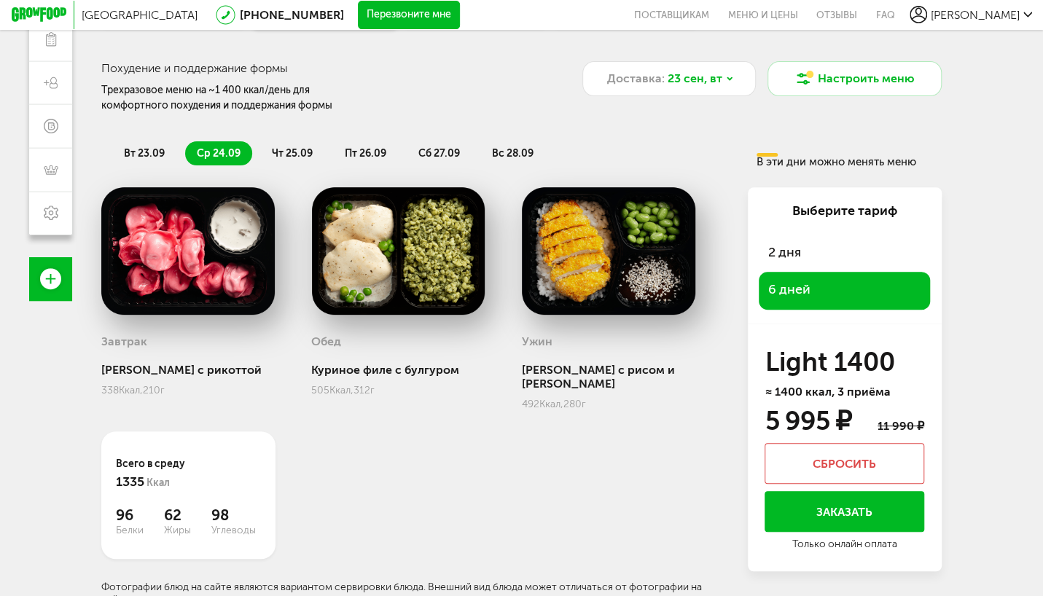
click at [306, 150] on span "чт 25.09" at bounding box center [292, 153] width 41 height 12
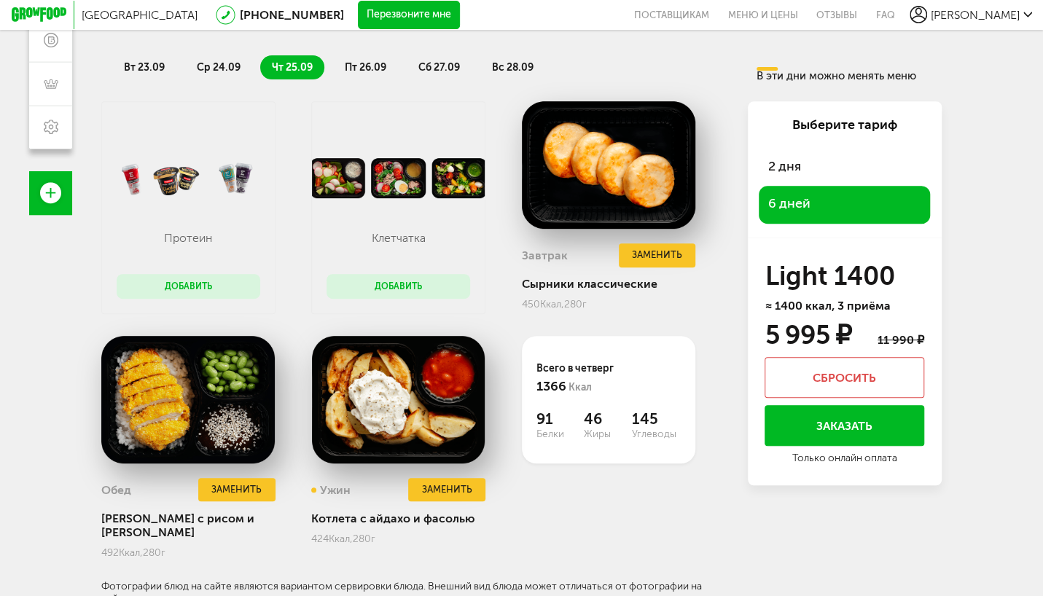
scroll to position [297, 0]
click at [359, 67] on span "пт 26.09" at bounding box center [366, 67] width 42 height 12
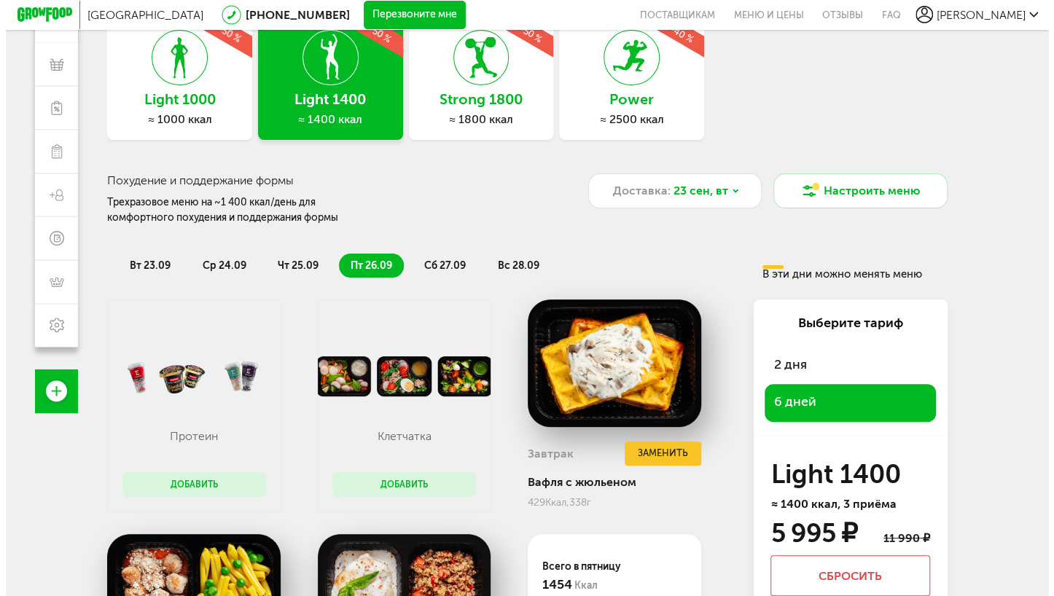
scroll to position [0, 0]
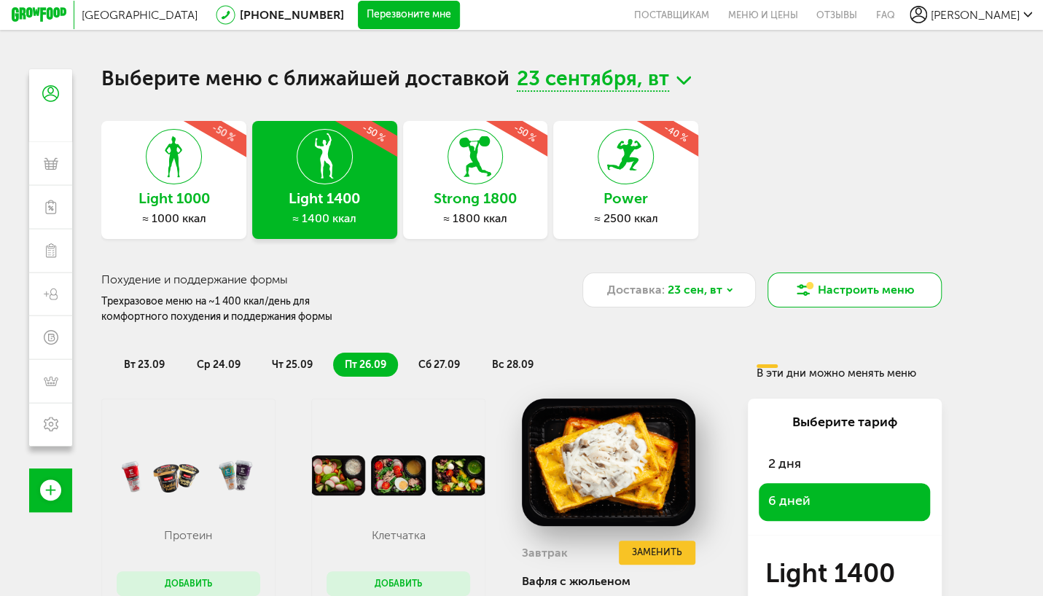
click at [879, 287] on button "Настроить меню" at bounding box center [855, 290] width 174 height 35
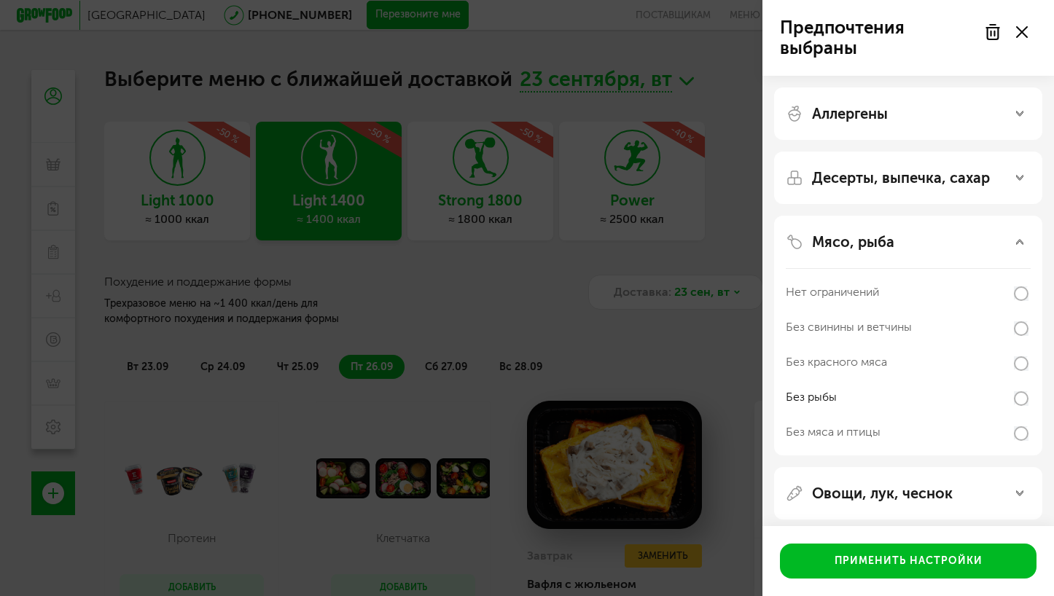
click at [1018, 114] on use at bounding box center [1019, 114] width 7 height 5
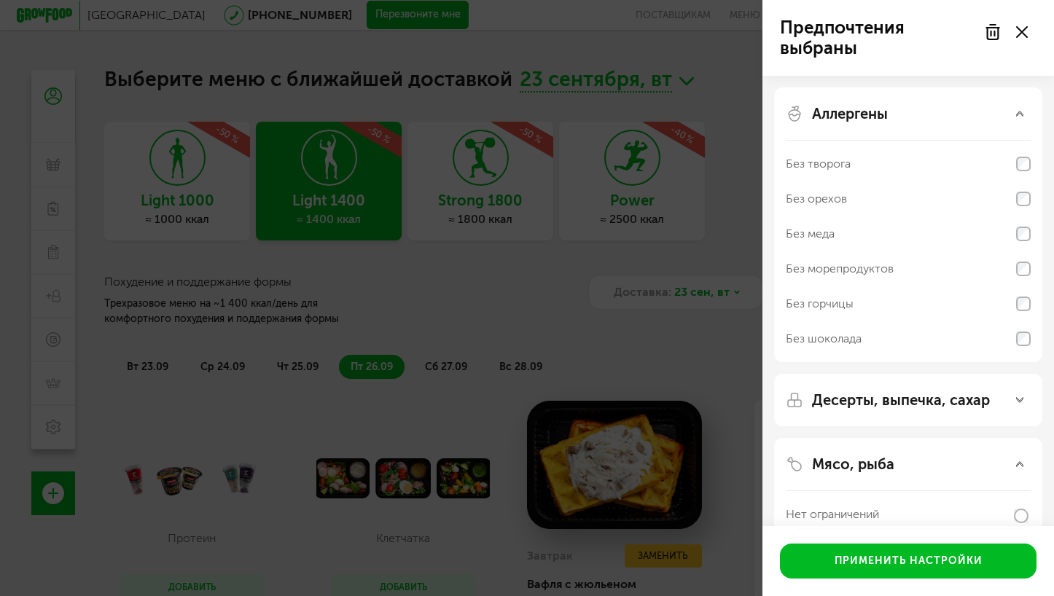
click at [1020, 27] on icon at bounding box center [1022, 32] width 12 height 12
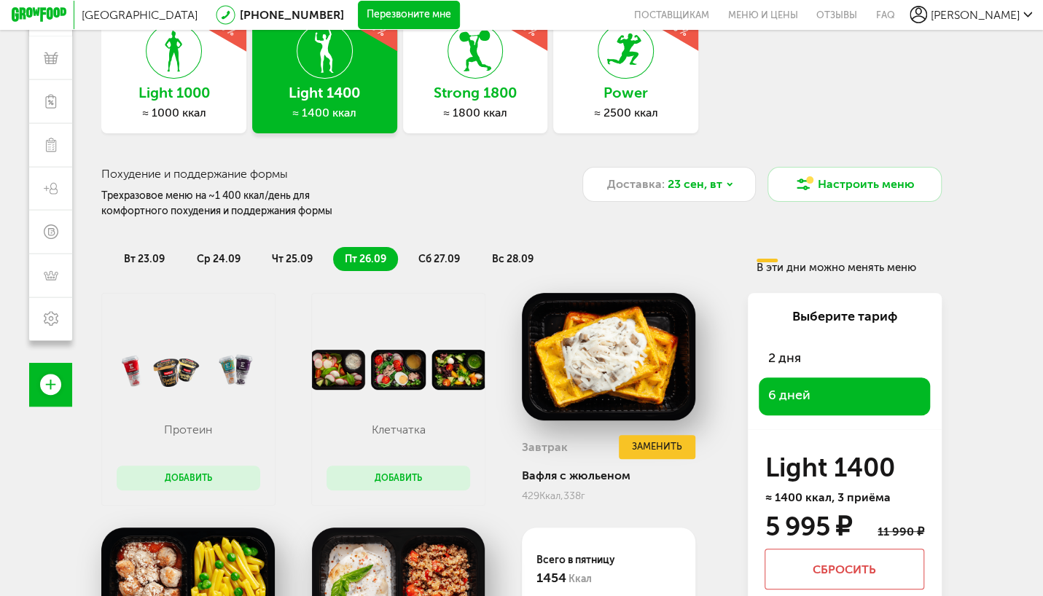
scroll to position [219, 0]
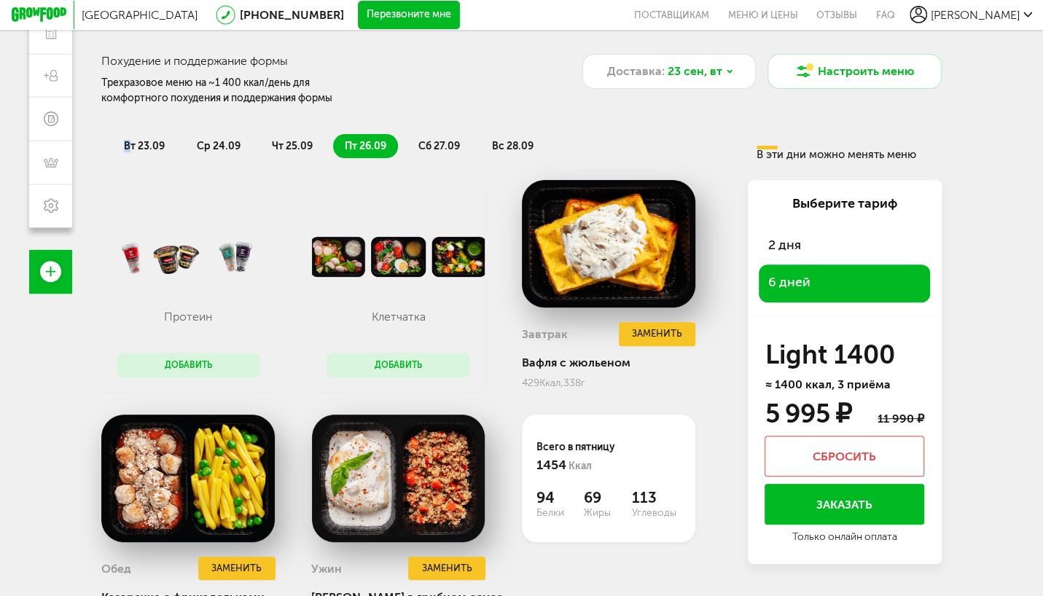
click at [126, 150] on li "вт 23.09" at bounding box center [144, 146] width 64 height 24
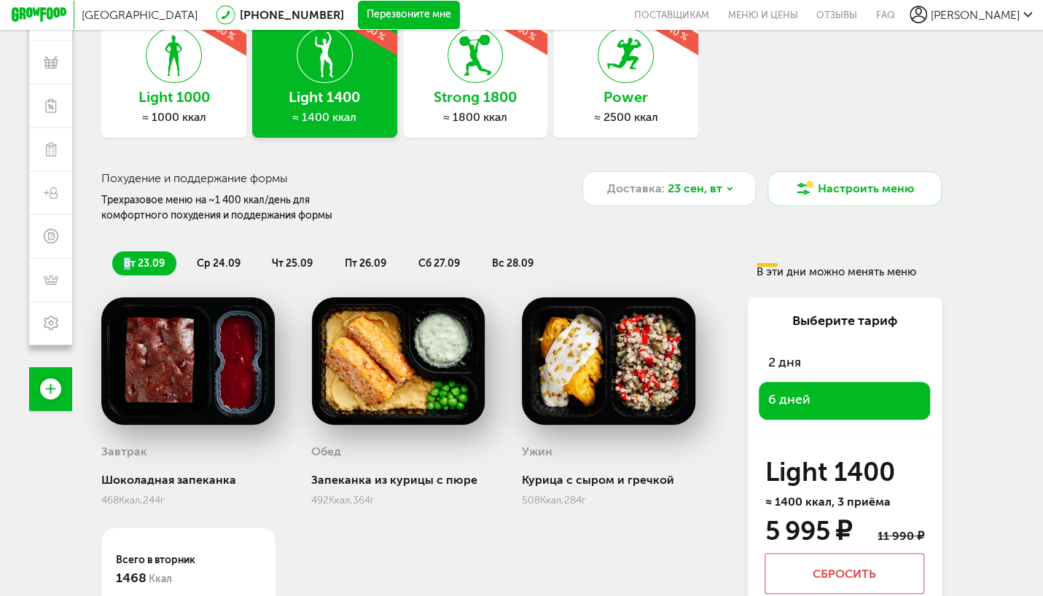
scroll to position [146, 0]
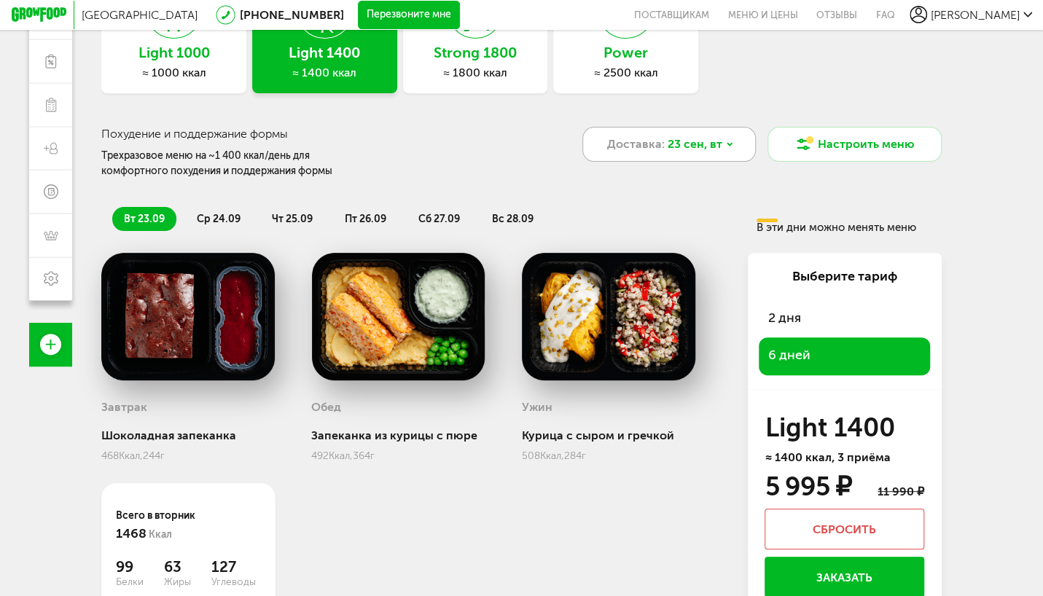
click at [729, 146] on icon at bounding box center [730, 145] width 4 height 2
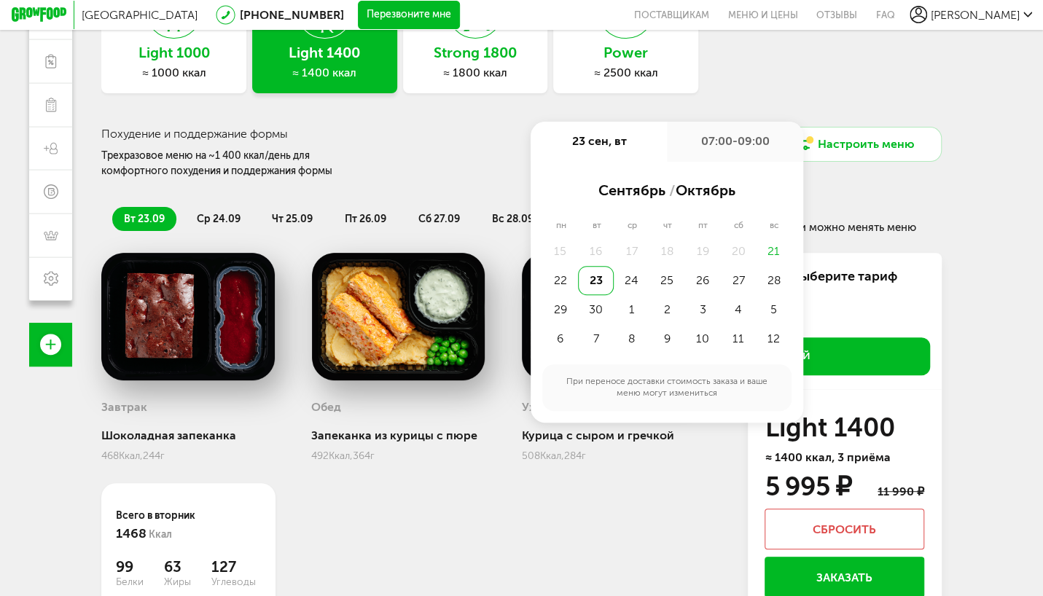
click at [592, 287] on div "23" at bounding box center [596, 280] width 36 height 29
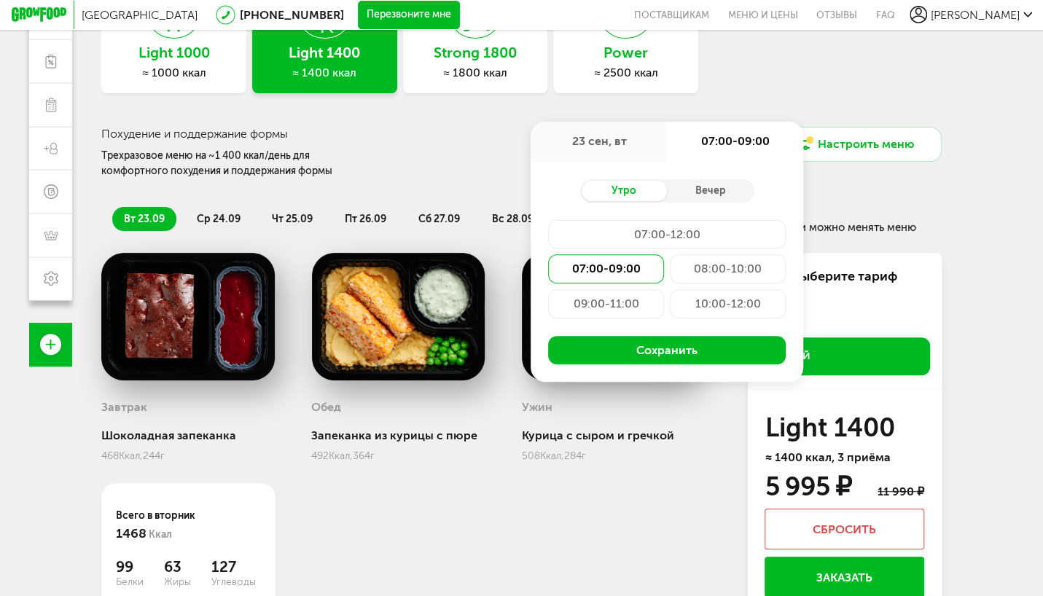
click at [805, 69] on div "Light 1000 ≈ 1000 ккал -50 % Light 1400 ≈ 1400 ккал -50 % Strong 1800 ≈ 1800 кк…" at bounding box center [521, 34] width 841 height 118
click at [832, 194] on div "Light 1000 ≈ 1000 ккал -50 % Light 1400 ≈ 1400 ккал -50 % Strong 1800 ≈ 1800 кк…" at bounding box center [521, 316] width 841 height 682
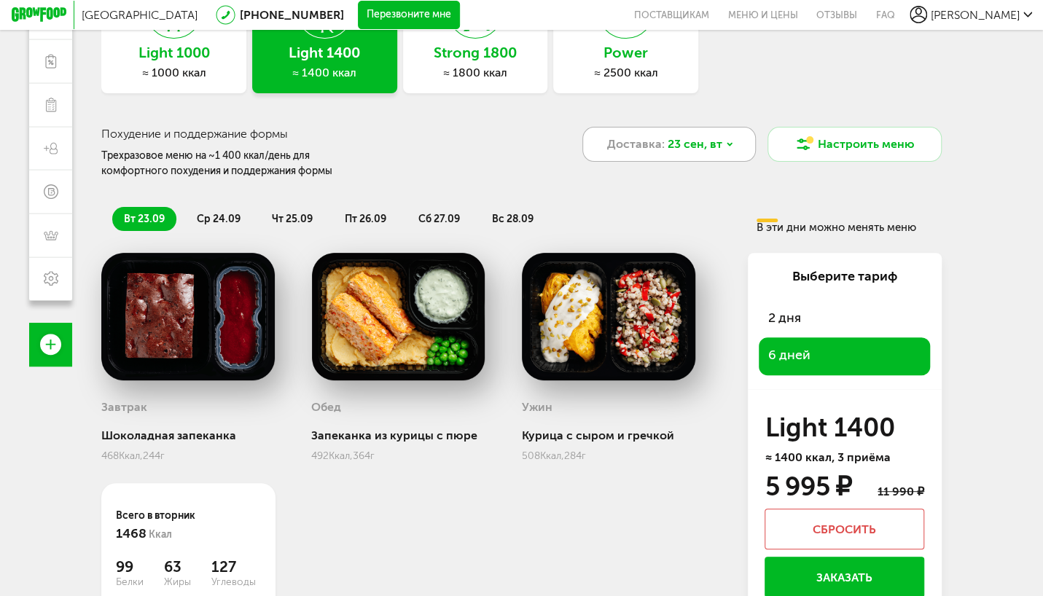
click at [728, 144] on icon at bounding box center [729, 144] width 9 height 9
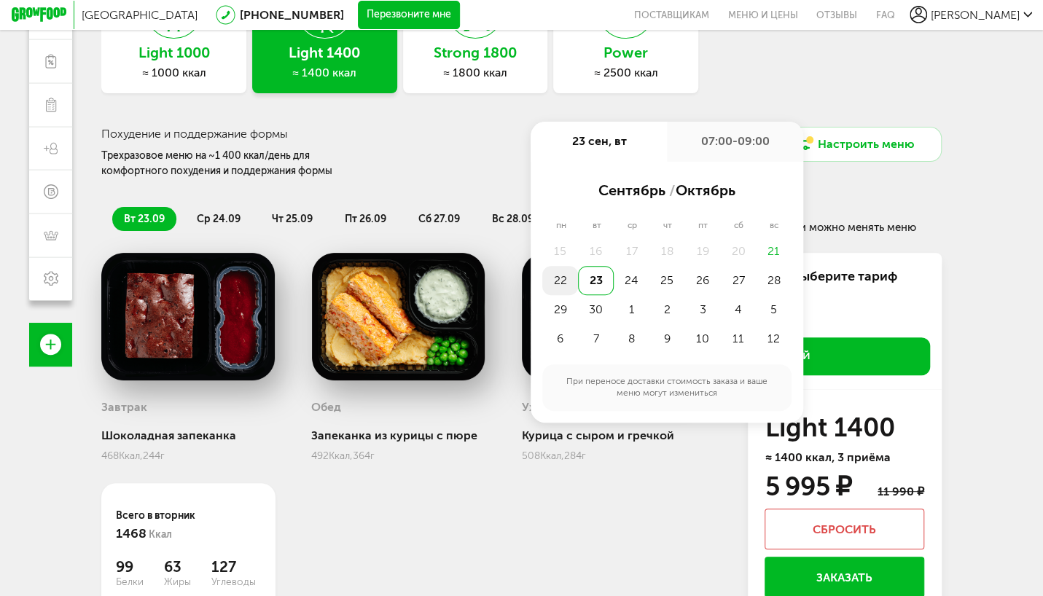
click at [560, 281] on div "22" at bounding box center [560, 280] width 36 height 29
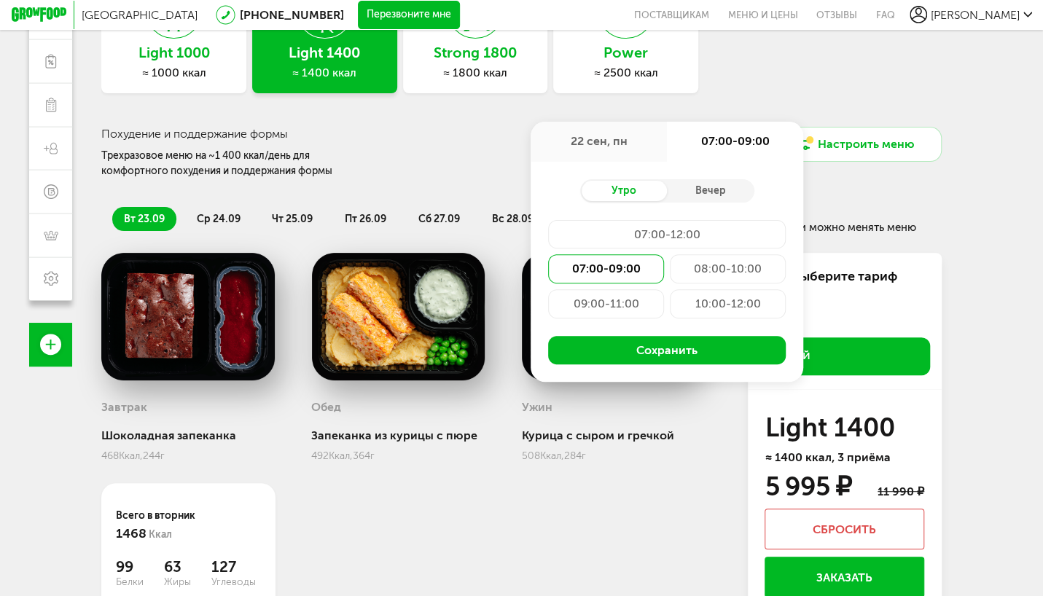
click at [443, 175] on div "Похудение и поддержание формы Трехразовое меню на ~1 400 ккал/день для комфортн…" at bounding box center [322, 153] width 442 height 52
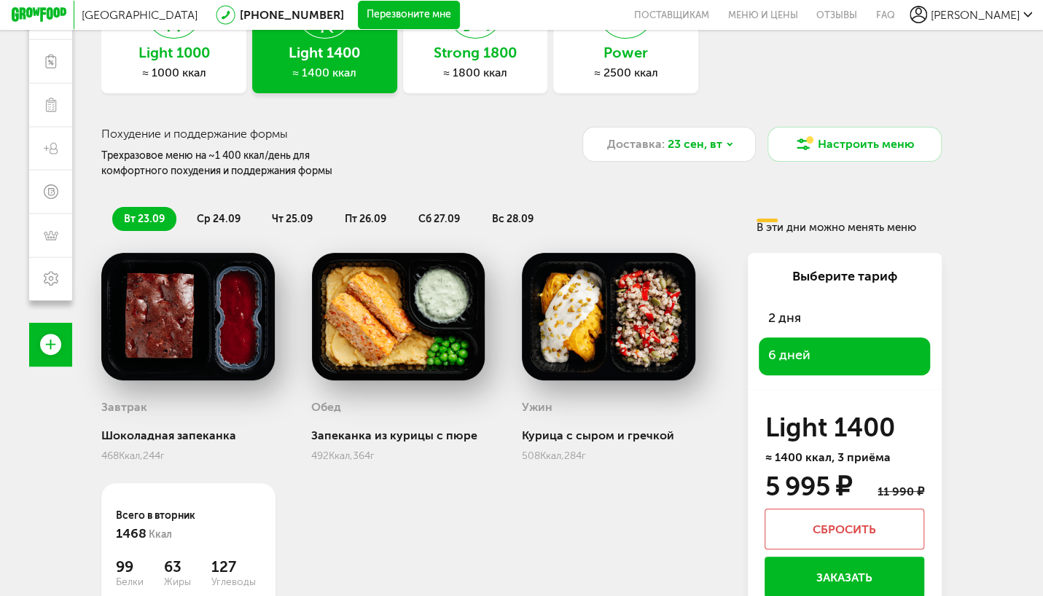
click at [221, 216] on span "ср 24.09" at bounding box center [219, 219] width 44 height 12
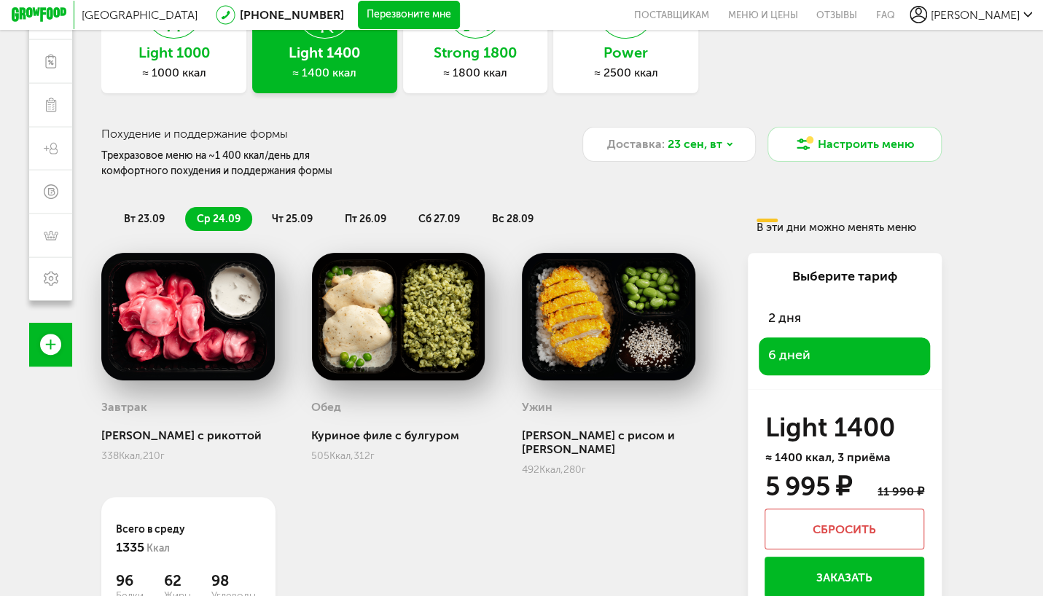
click at [301, 220] on span "чт 25.09" at bounding box center [292, 219] width 41 height 12
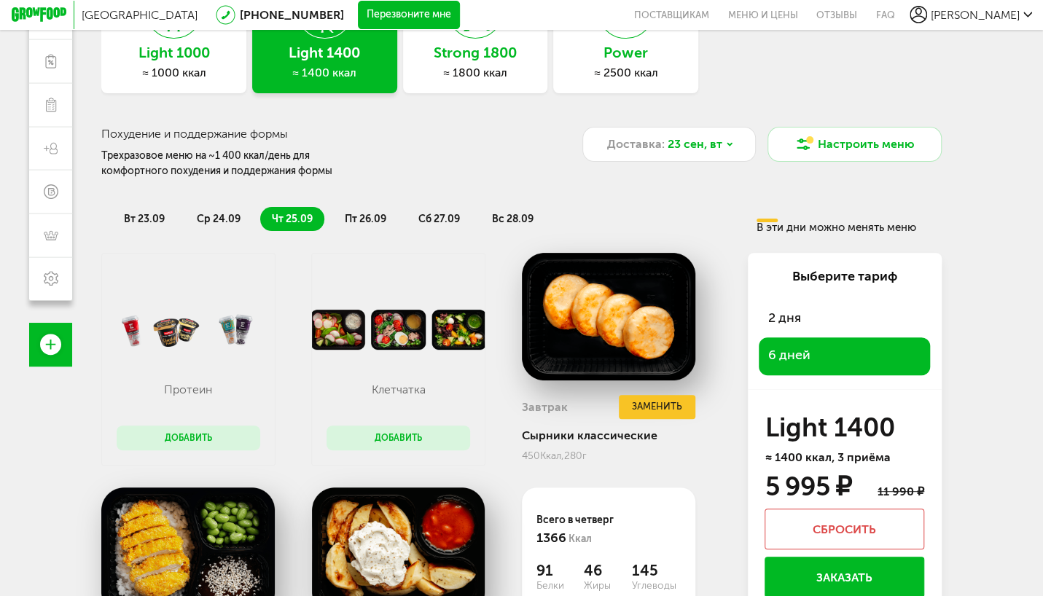
click at [139, 219] on span "вт 23.09" at bounding box center [144, 219] width 41 height 12
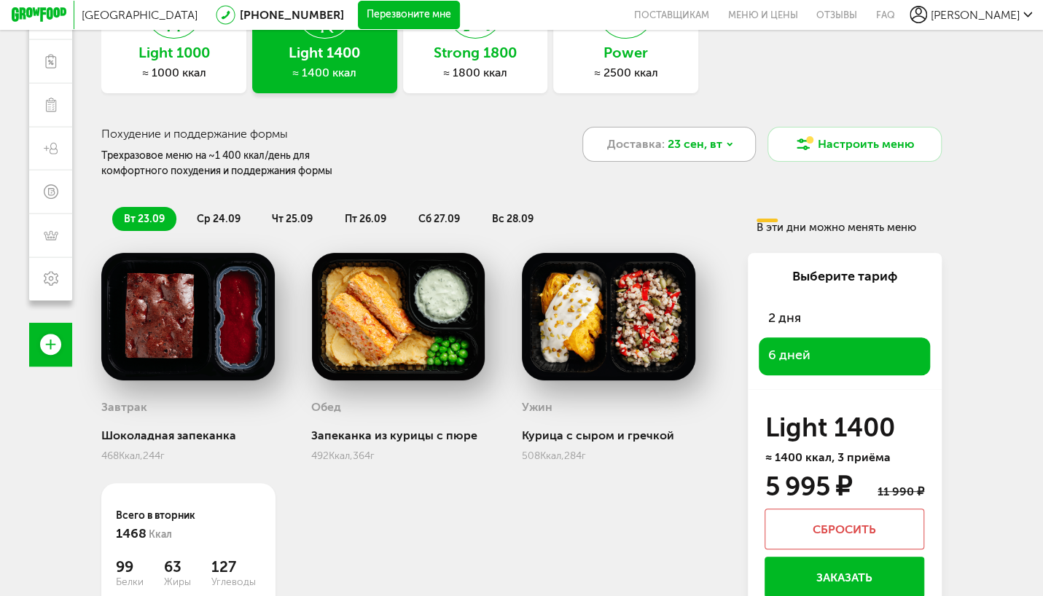
click at [728, 145] on icon at bounding box center [729, 144] width 9 height 9
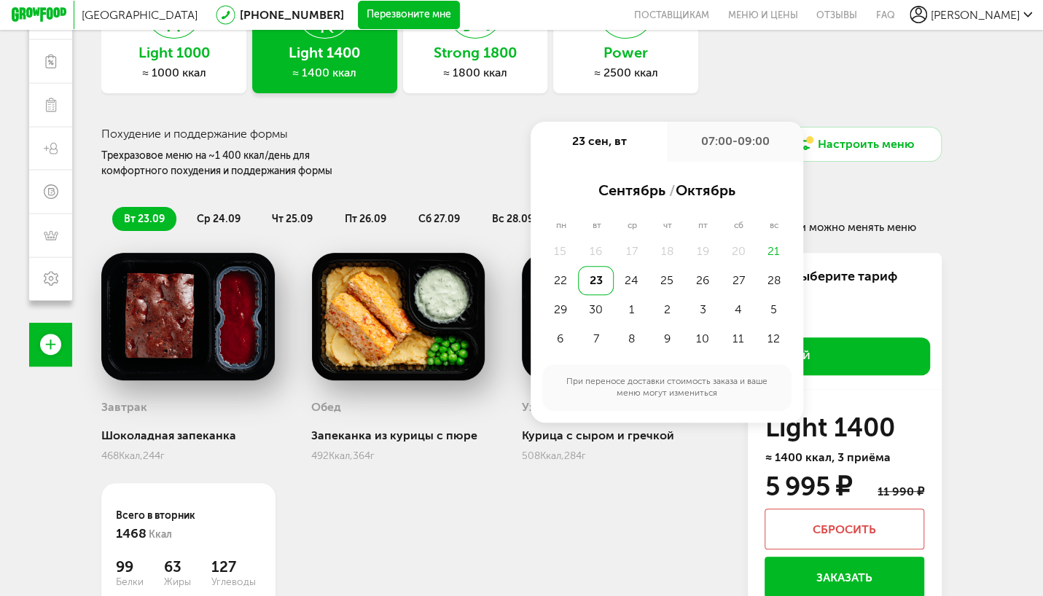
click at [478, 182] on div "Light 1000 ≈ 1000 ккал -50 % Light 1400 ≈ 1400 ккал -50 % Strong 1800 ≈ 1800 кк…" at bounding box center [521, 316] width 841 height 682
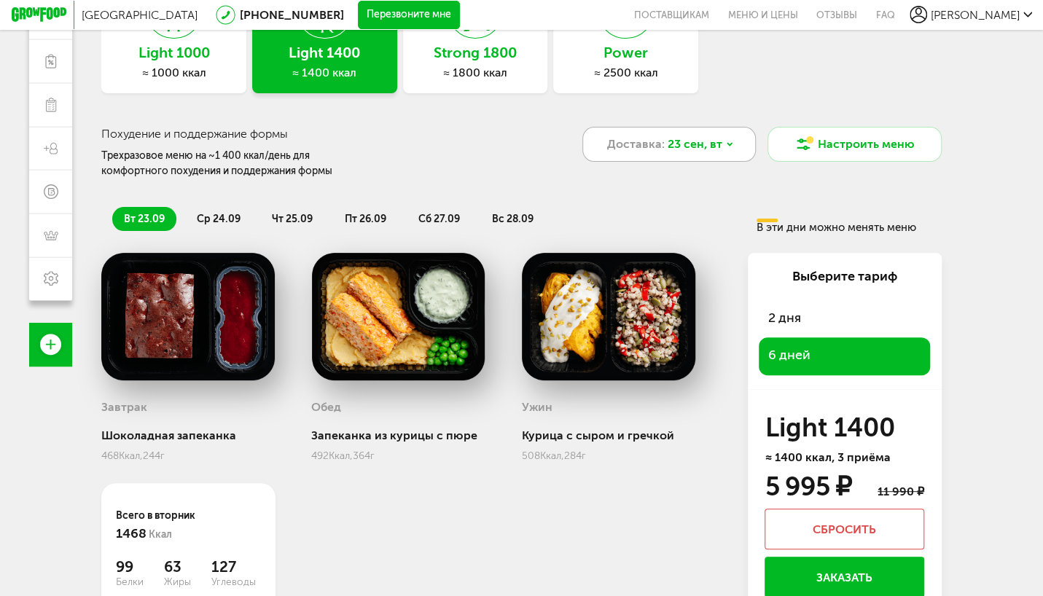
click at [732, 149] on icon at bounding box center [729, 144] width 9 height 9
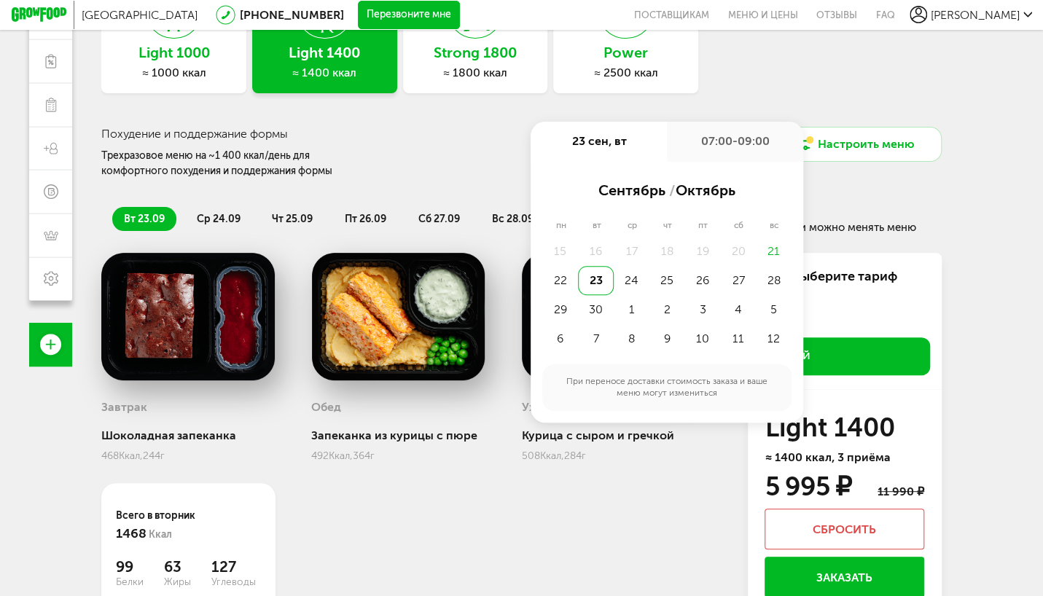
click at [720, 147] on div "07:00-09:00" at bounding box center [735, 142] width 136 height 41
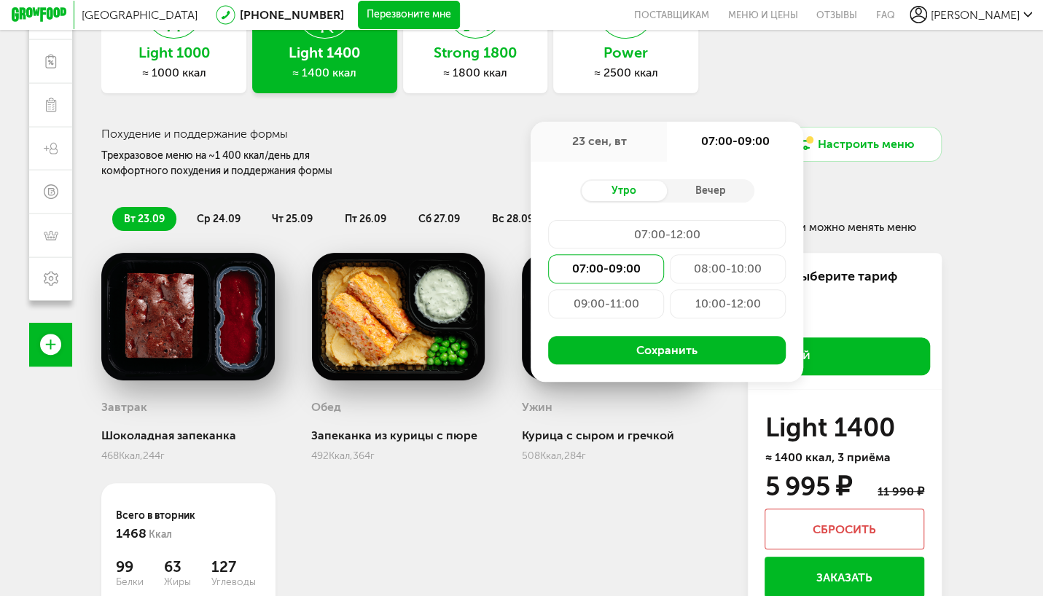
click at [973, 174] on div "[GEOGRAPHIC_DATA] [PHONE_NUMBER] Перезвоните мне поставщикам Меню и цены Отзывы…" at bounding box center [521, 216] width 1043 height 724
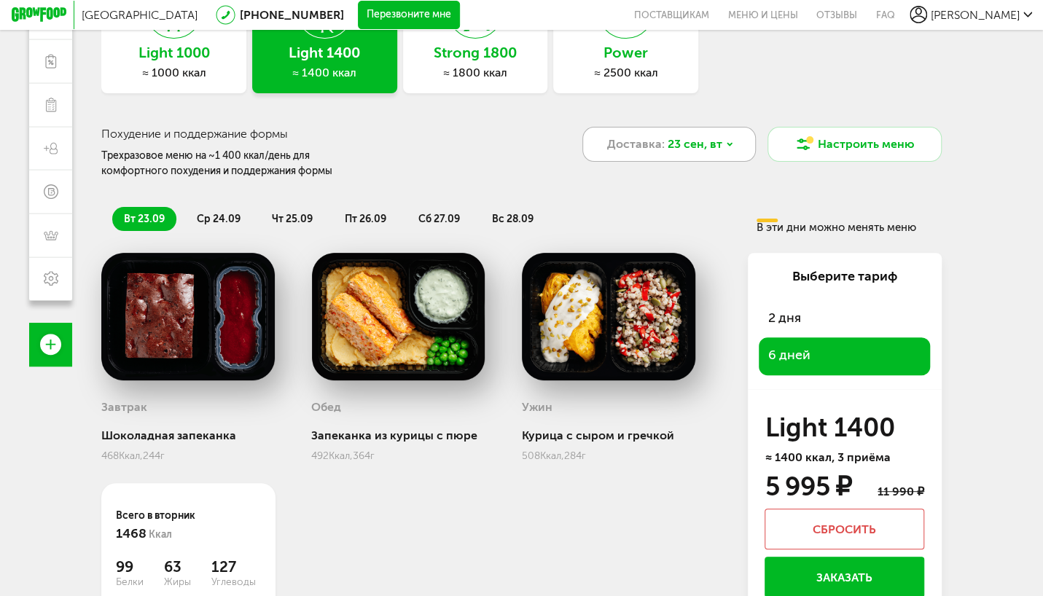
click at [730, 145] on icon at bounding box center [730, 145] width 4 height 2
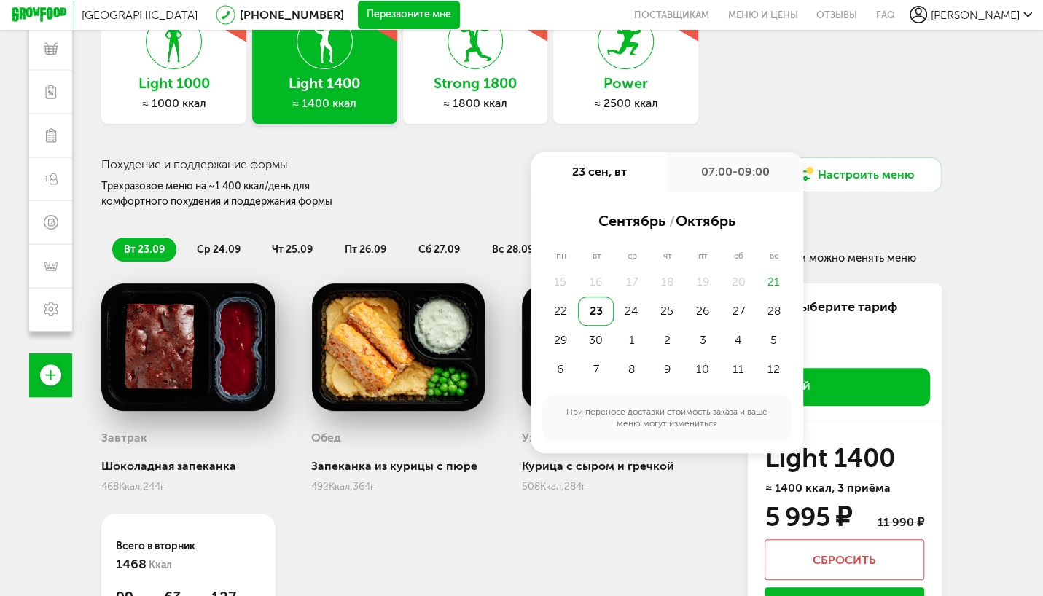
scroll to position [211, 0]
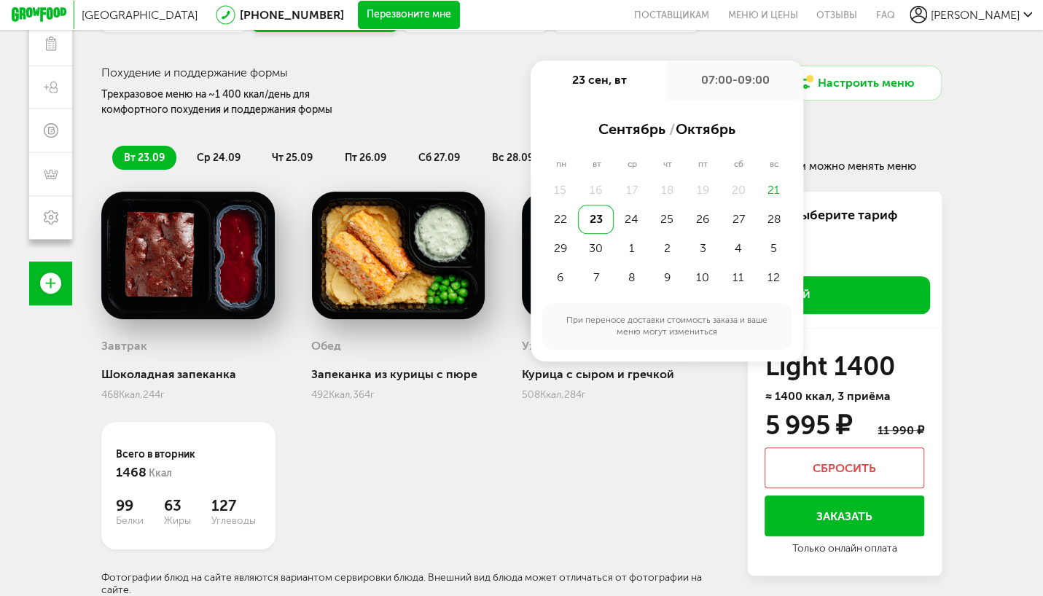
click at [591, 219] on div "23" at bounding box center [596, 219] width 36 height 29
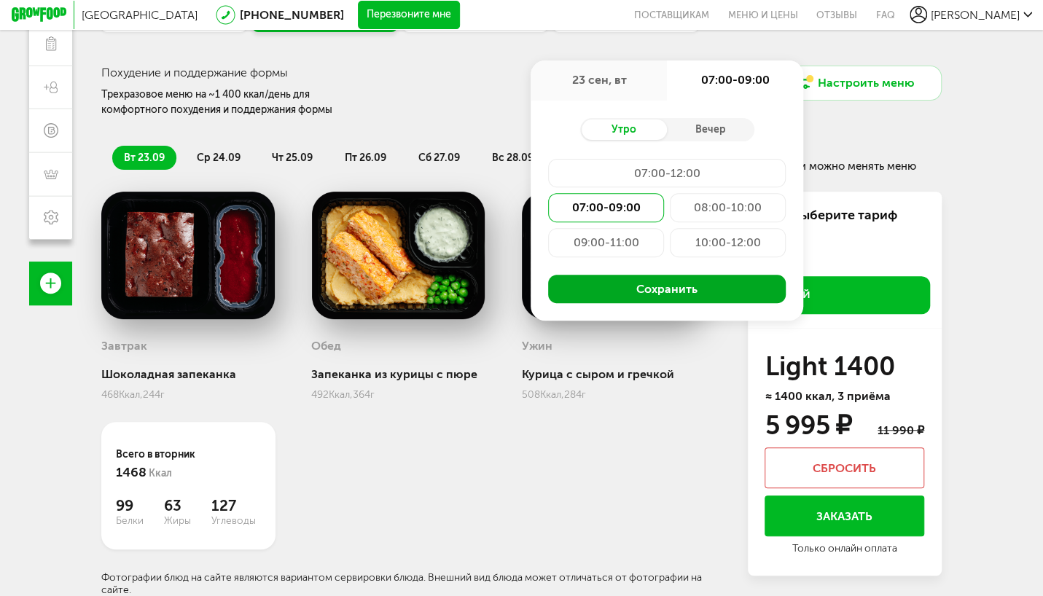
click at [668, 287] on button "Сохранить" at bounding box center [667, 289] width 238 height 29
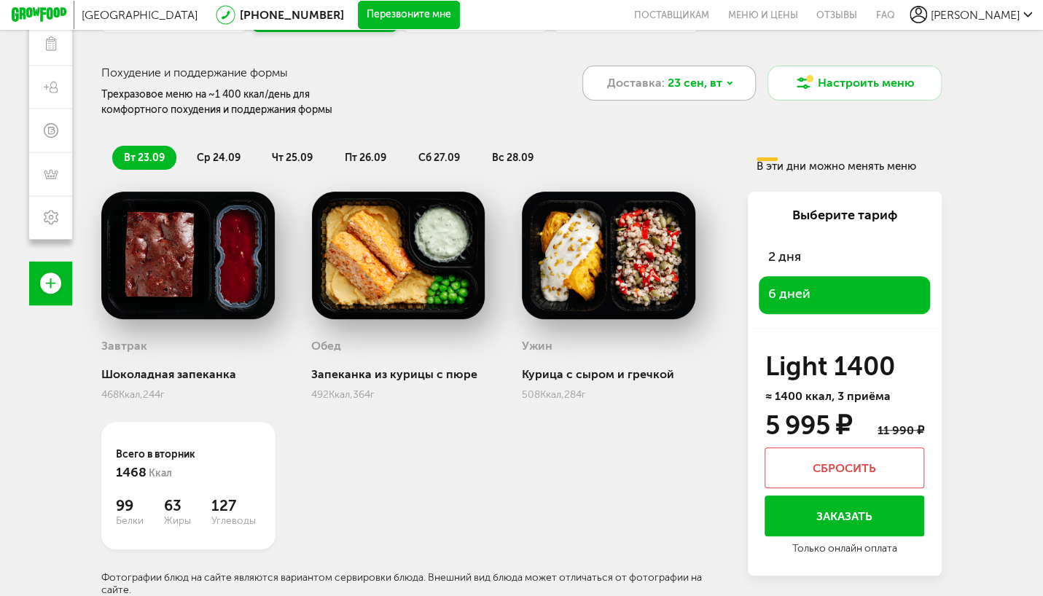
click at [725, 80] on icon at bounding box center [729, 83] width 9 height 9
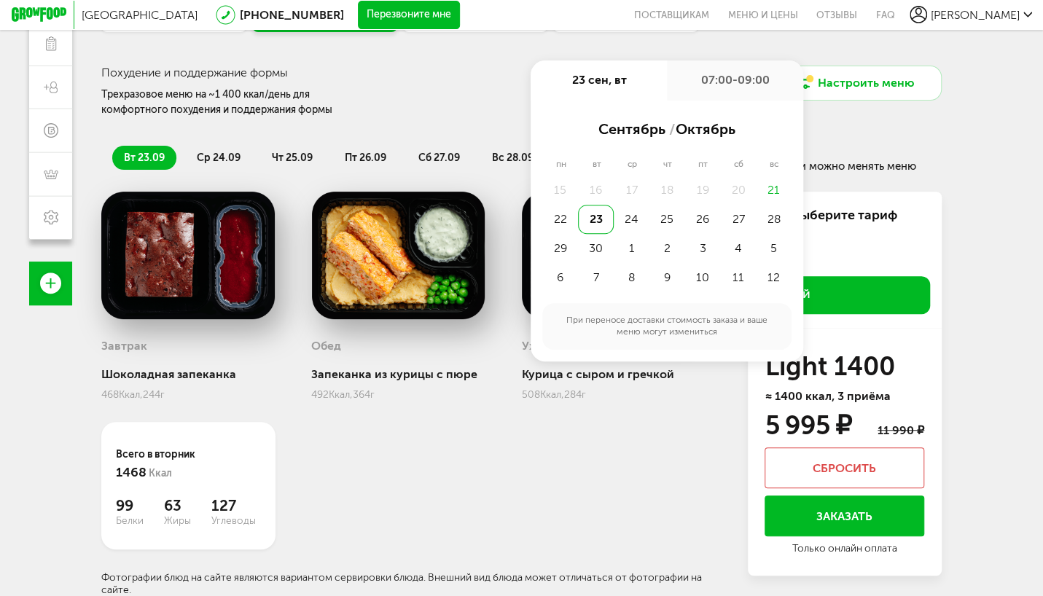
click at [945, 137] on div "Выберите меню с ближайшей доставкой [DATE] Light 1000 ≈ 1000 ккал -50 % Light 1…" at bounding box center [522, 160] width 870 height 596
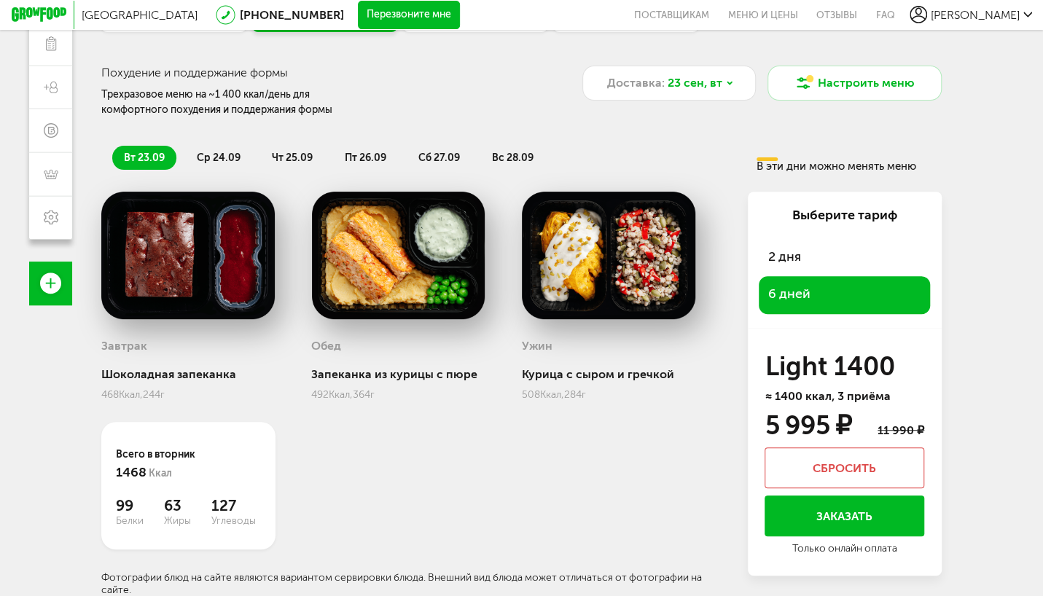
click at [832, 517] on button "Заказать" at bounding box center [845, 516] width 160 height 41
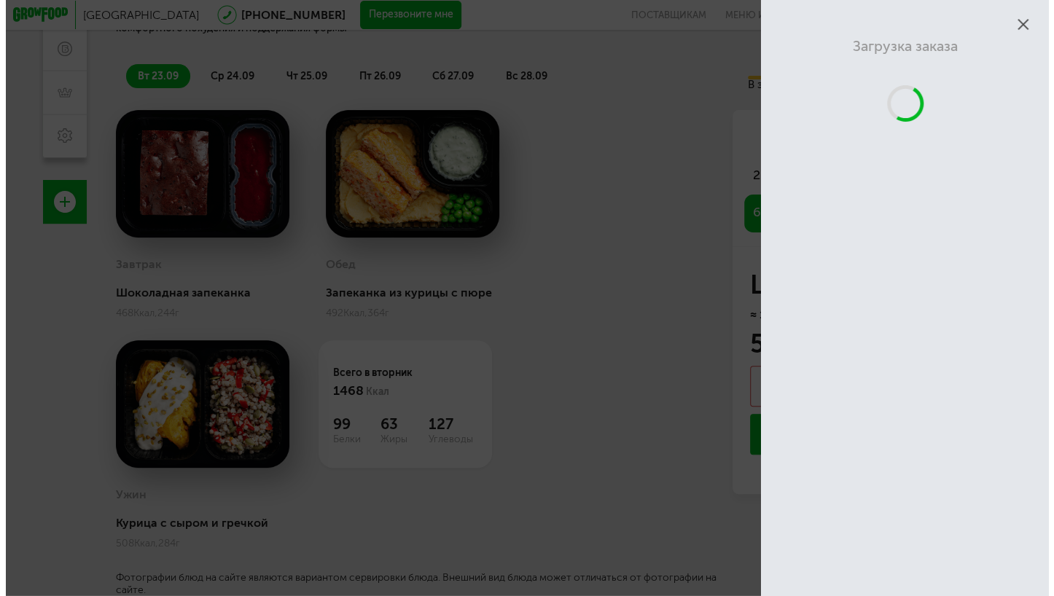
scroll to position [128, 0]
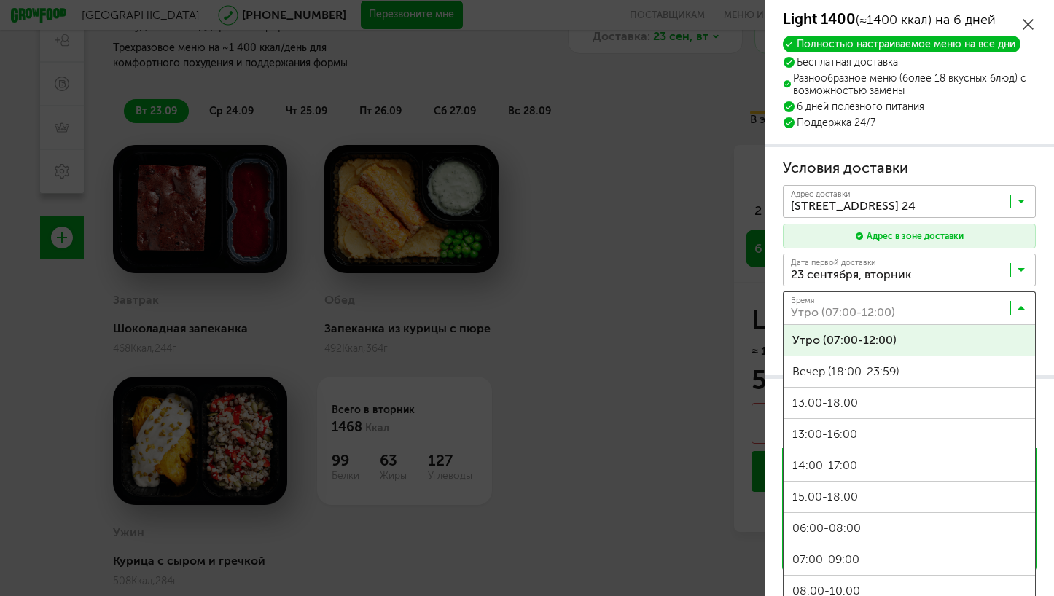
click at [1018, 305] on icon at bounding box center [1021, 311] width 7 height 15
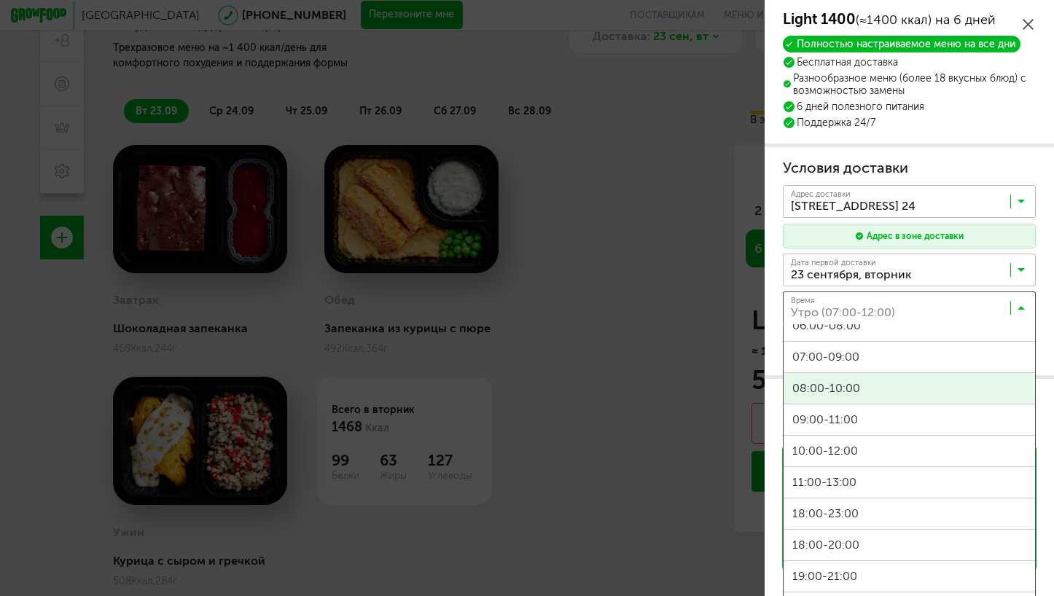
scroll to position [219, 0]
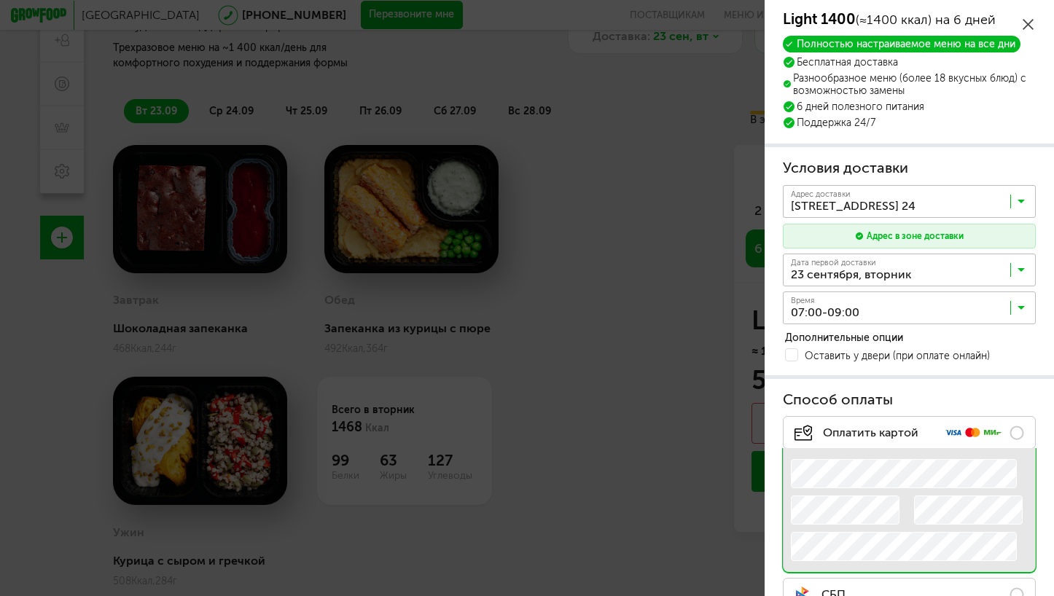
click at [844, 336] on span "07:00-09:00" at bounding box center [910, 341] width 252 height 31
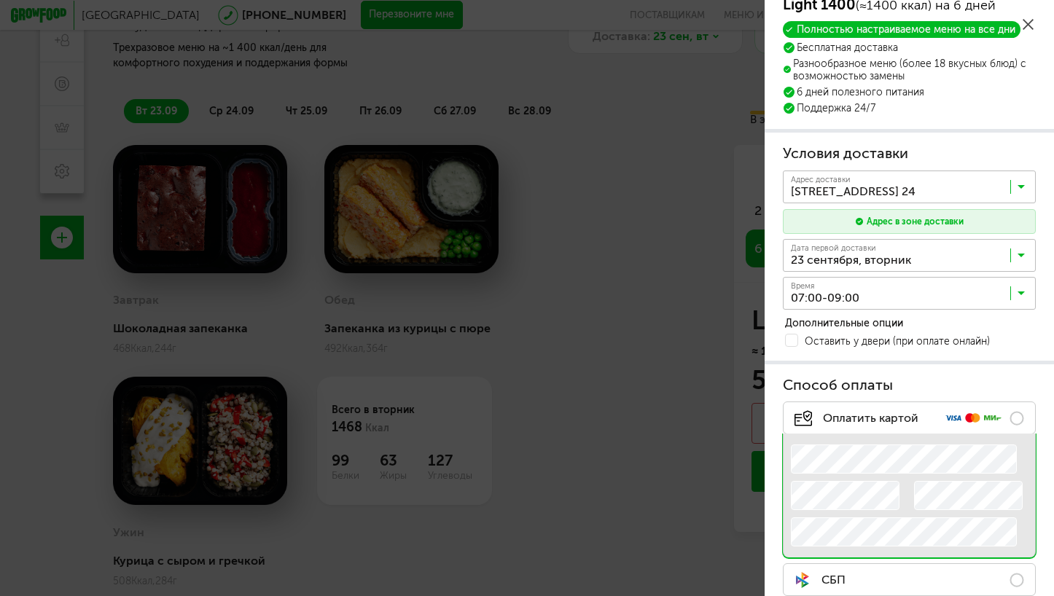
scroll to position [0, 0]
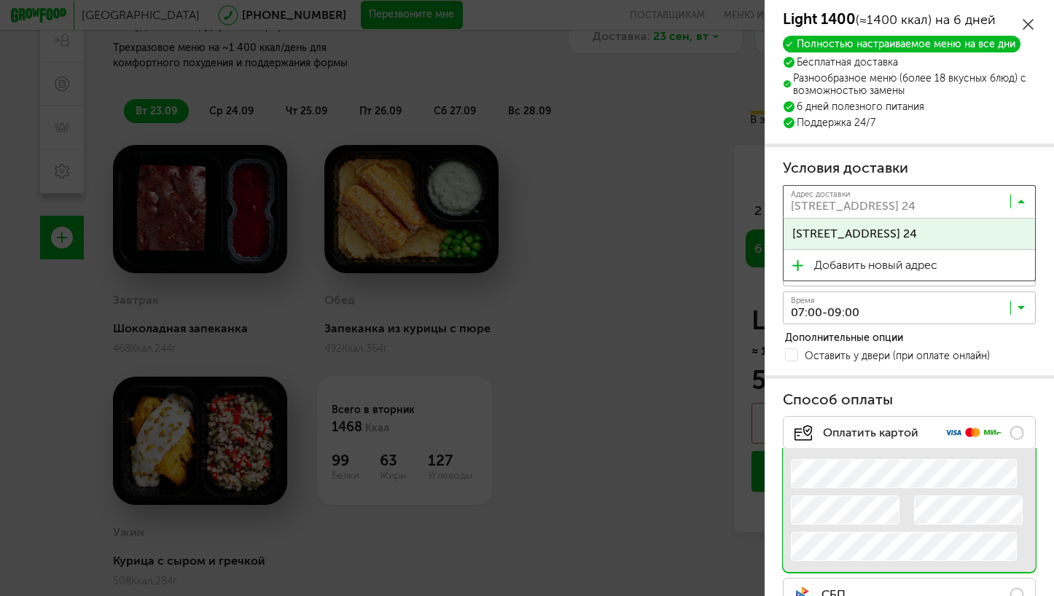
click at [1018, 203] on icon at bounding box center [1021, 205] width 7 height 15
click at [1018, 201] on icon at bounding box center [1021, 205] width 7 height 15
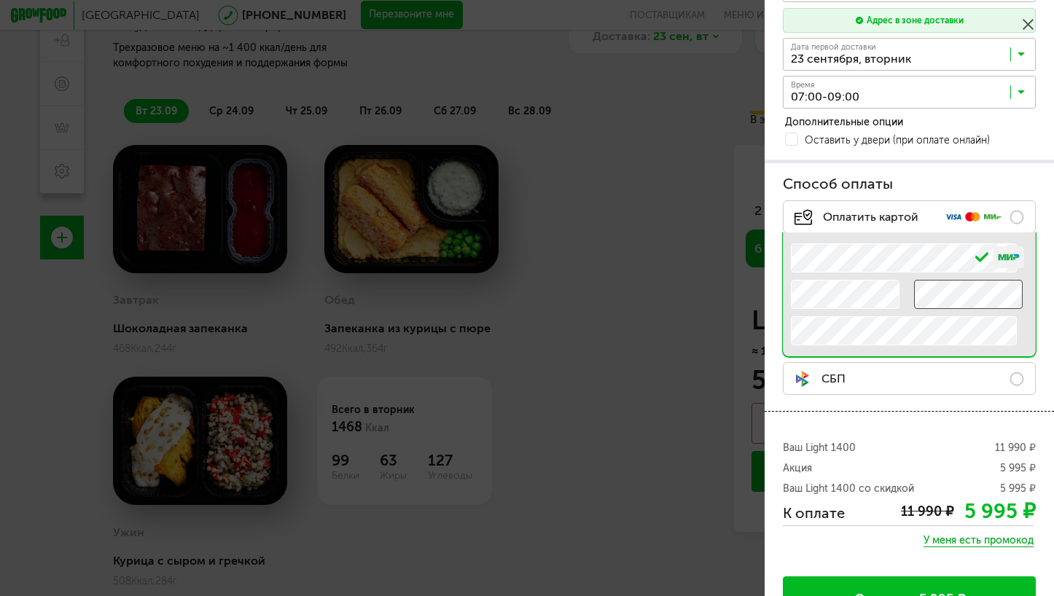
scroll to position [251, 0]
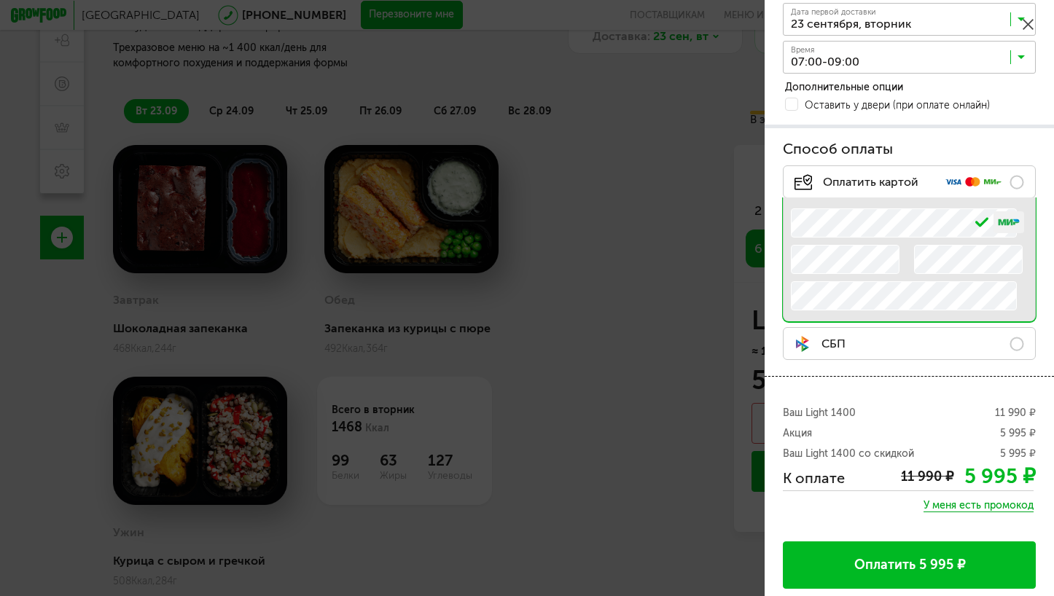
click at [933, 563] on button "Оплатить 5 995 ₽" at bounding box center [909, 565] width 253 height 47
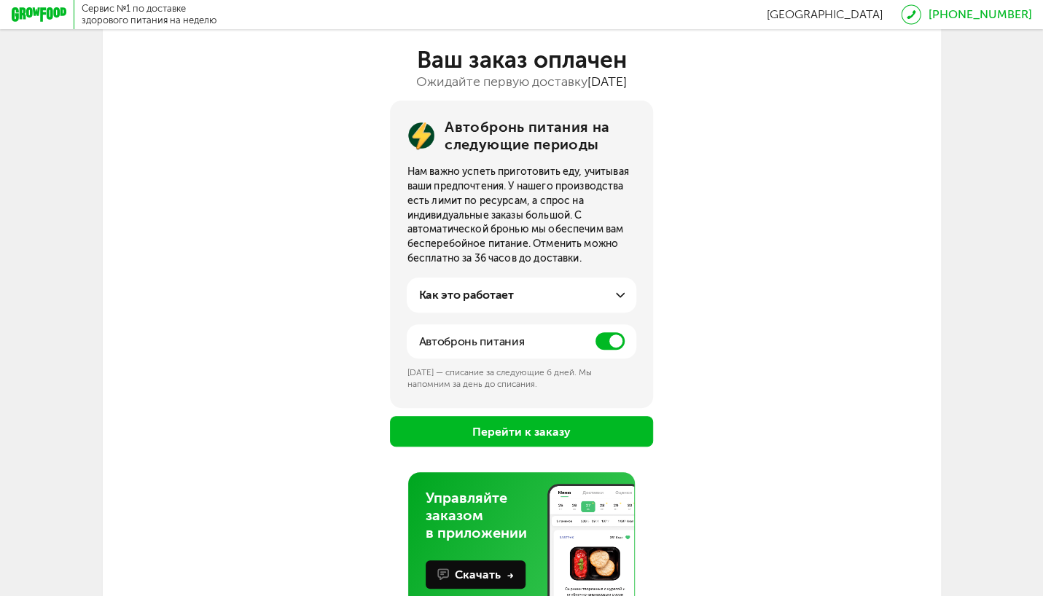
scroll to position [146, 0]
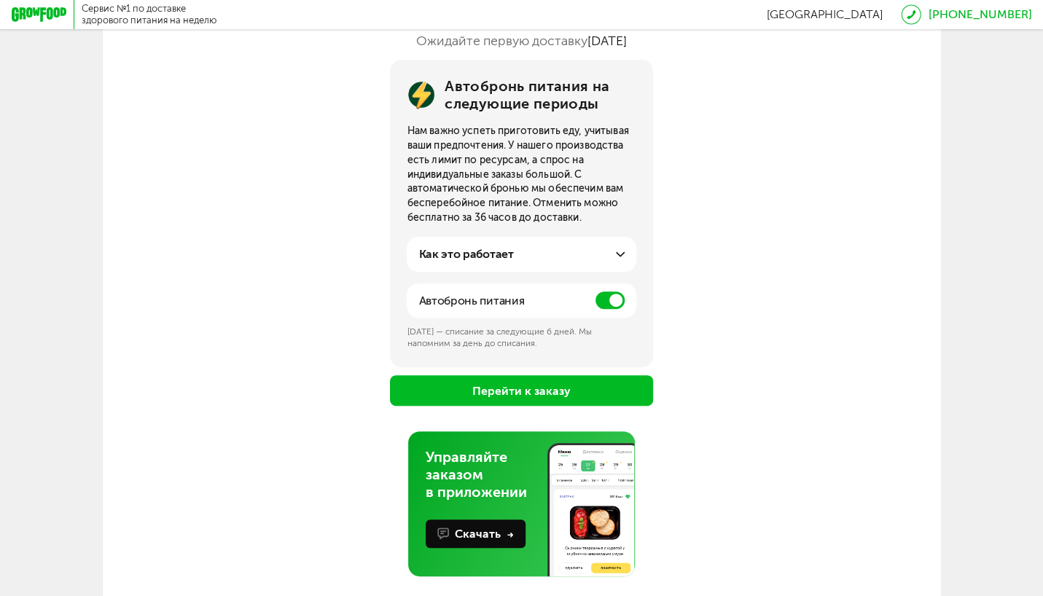
click at [621, 259] on icon at bounding box center [620, 254] width 9 height 9
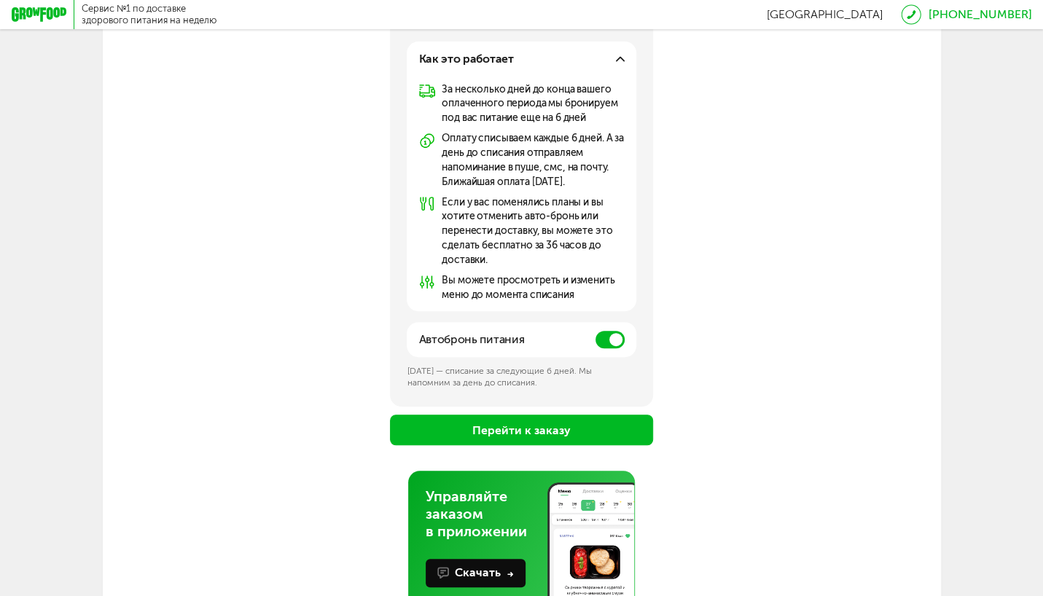
scroll to position [365, 0]
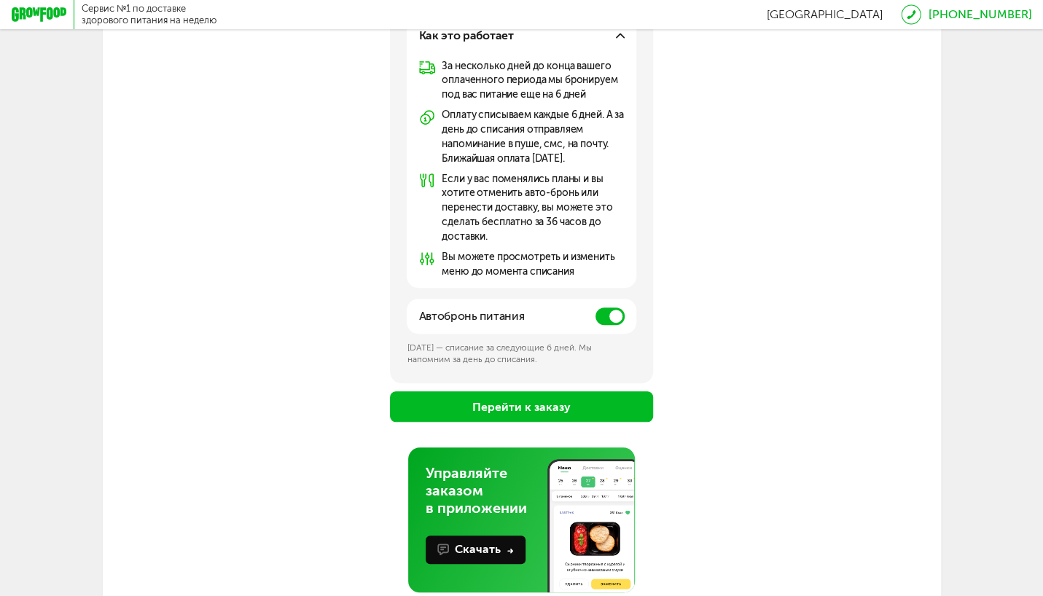
click at [611, 319] on span at bounding box center [610, 316] width 29 height 17
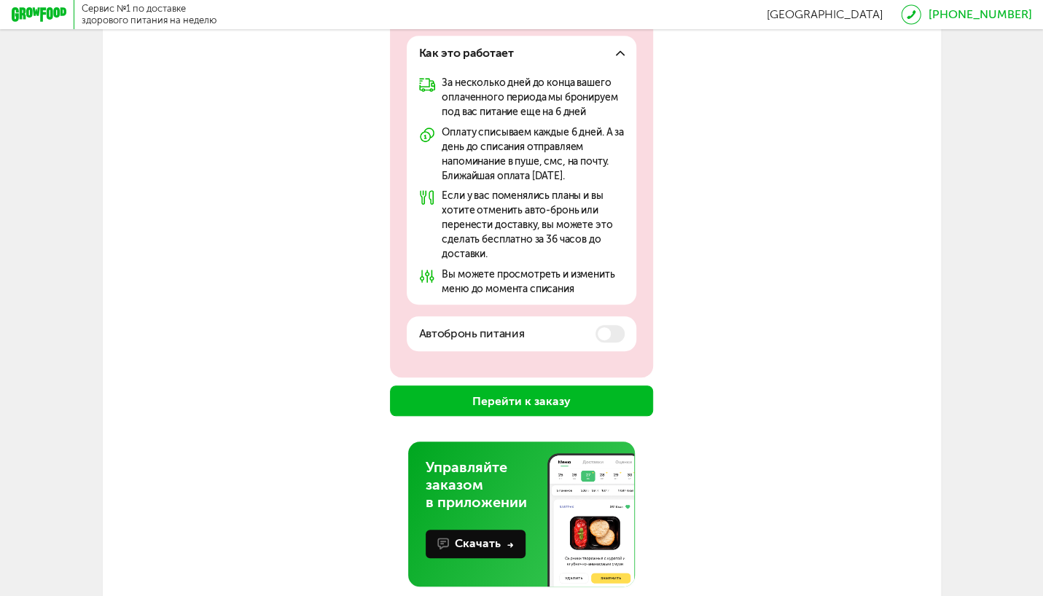
click at [610, 337] on span at bounding box center [610, 333] width 29 height 17
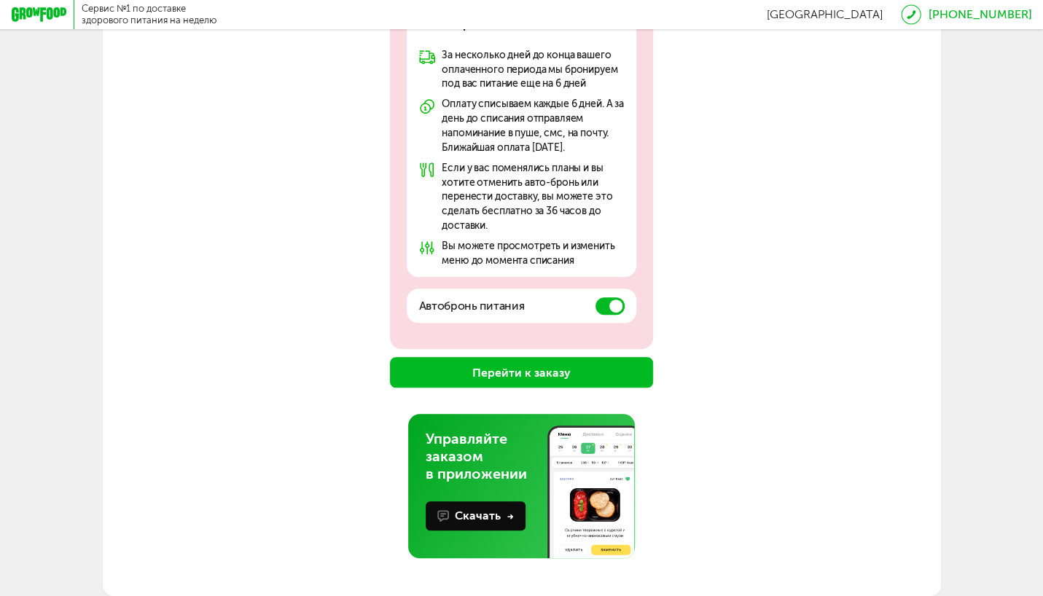
scroll to position [379, 0]
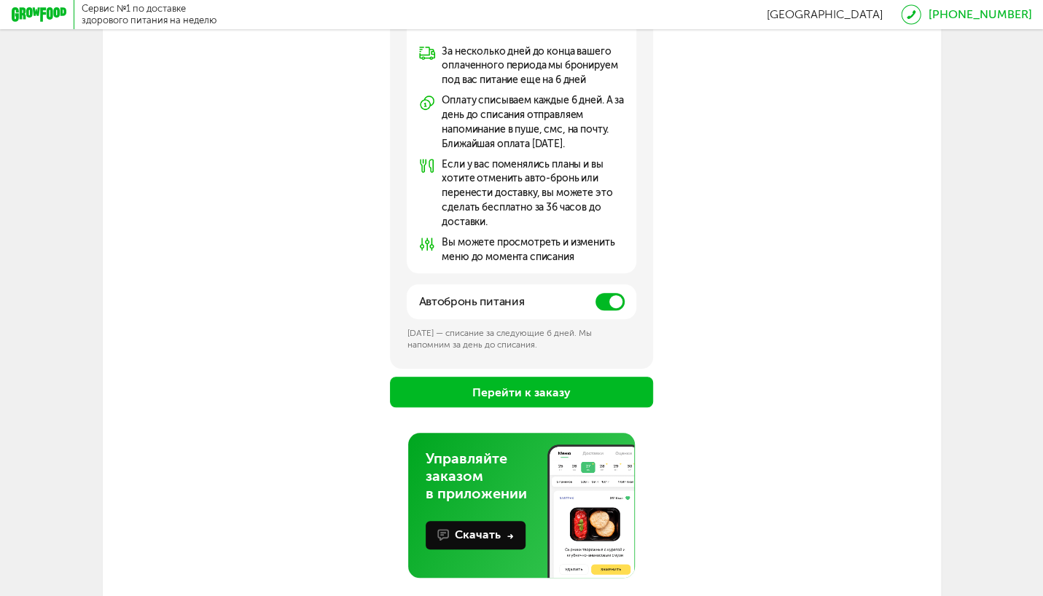
click at [562, 394] on button "Перейти к заказу" at bounding box center [522, 392] width 264 height 31
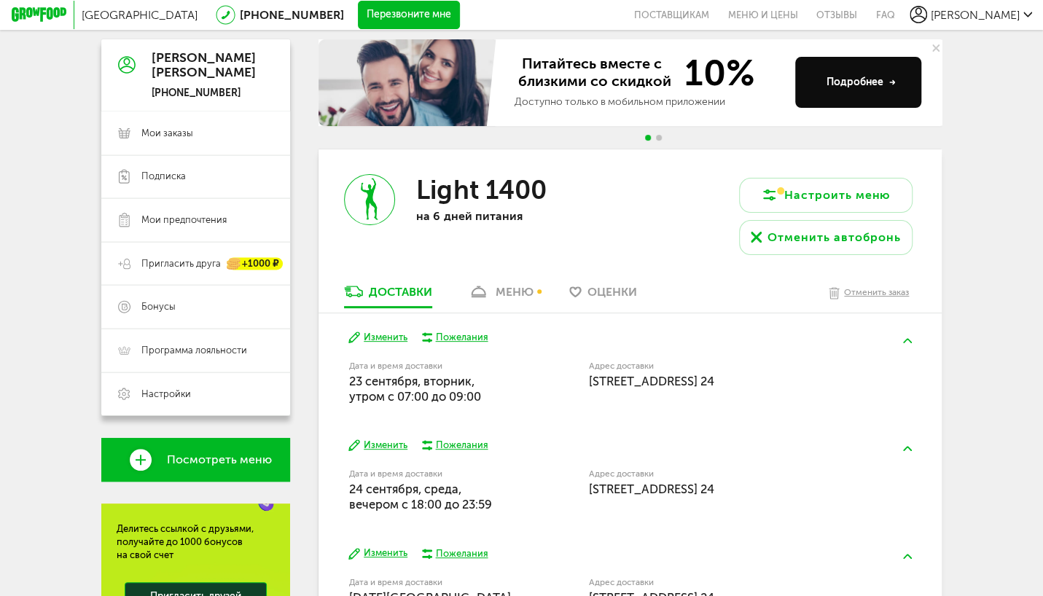
scroll to position [219, 0]
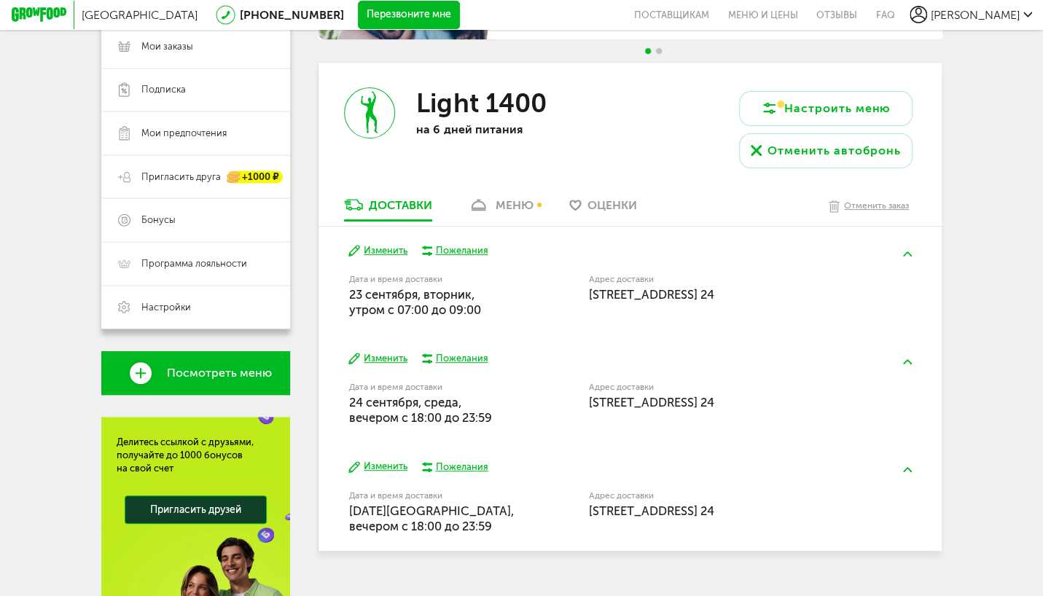
click at [984, 373] on div "[GEOGRAPHIC_DATA] [PHONE_NUMBER] Перезвоните мне поставщикам Меню и цены Отзывы…" at bounding box center [521, 252] width 1043 height 942
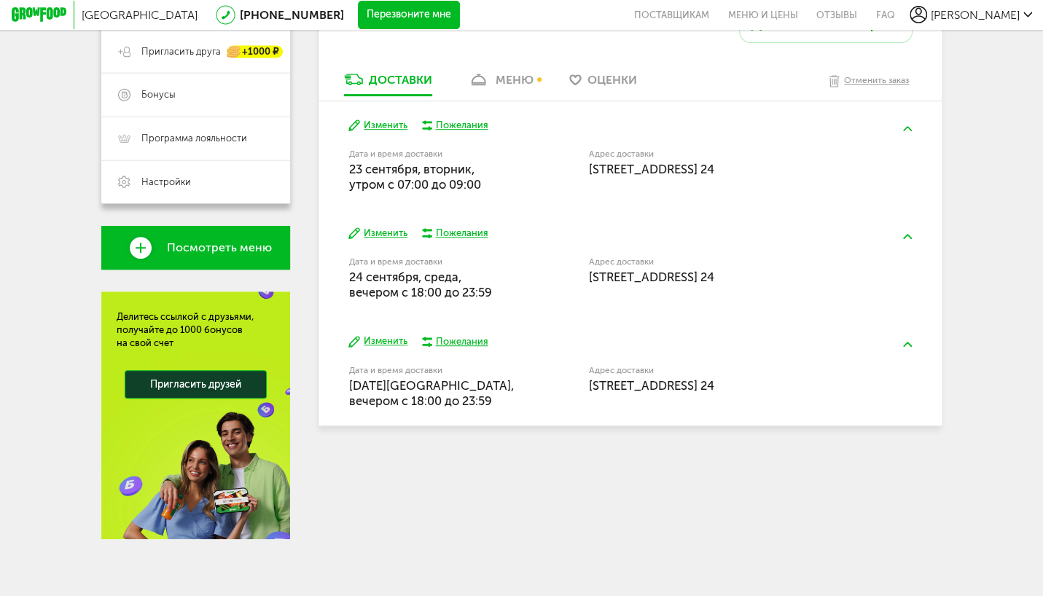
scroll to position [351, 0]
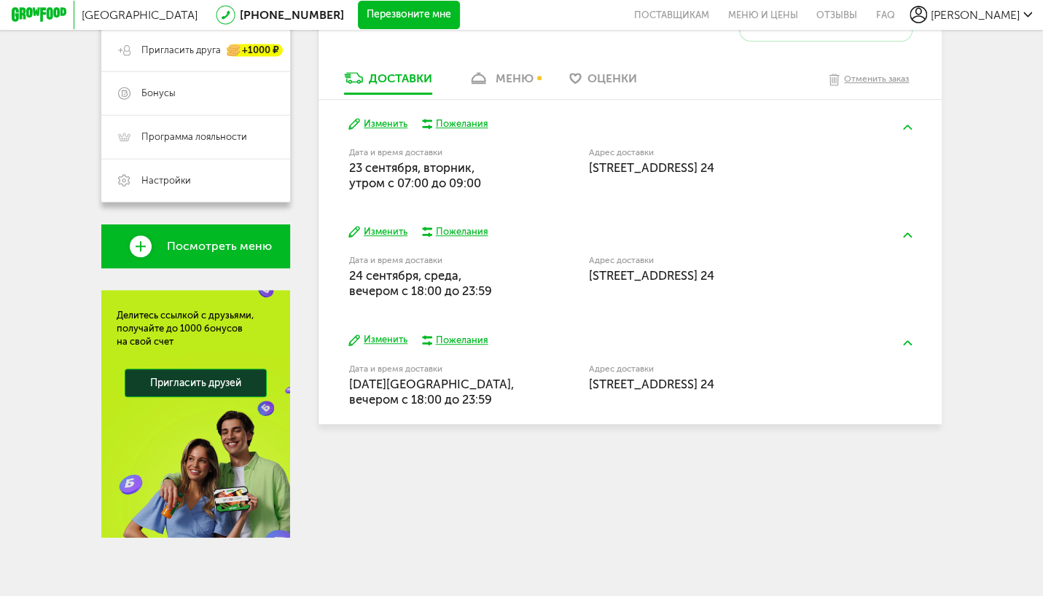
click at [381, 227] on button "Изменить" at bounding box center [378, 231] width 59 height 13
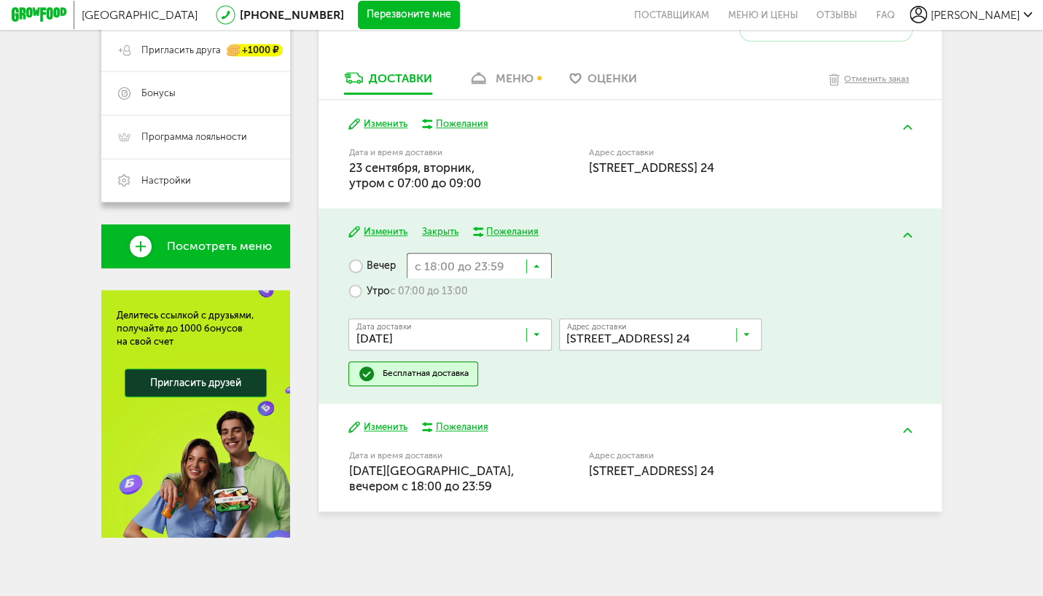
click at [540, 264] on icon at bounding box center [537, 269] width 7 height 15
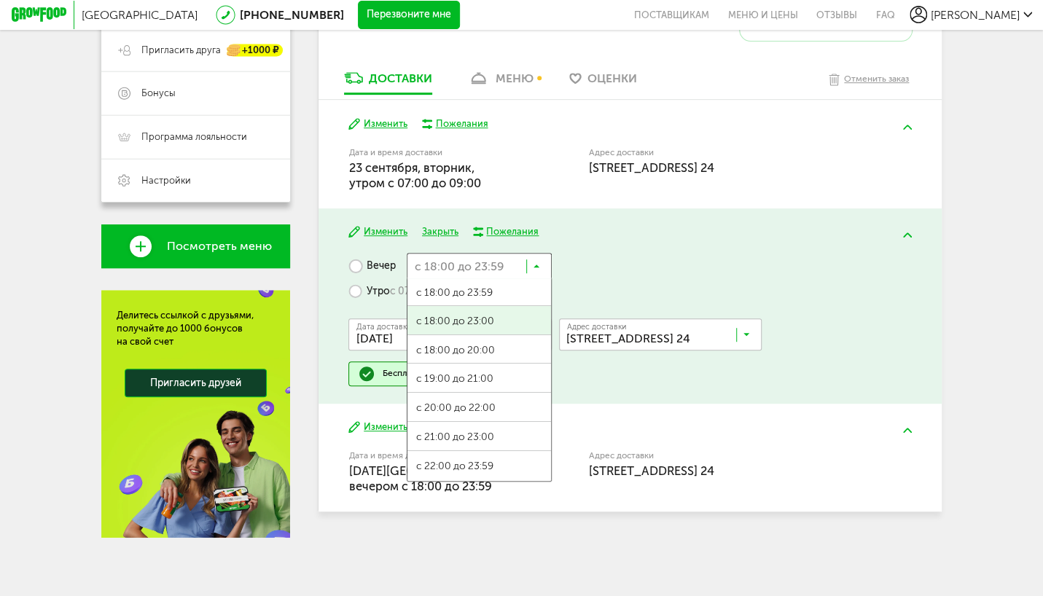
scroll to position [0, 0]
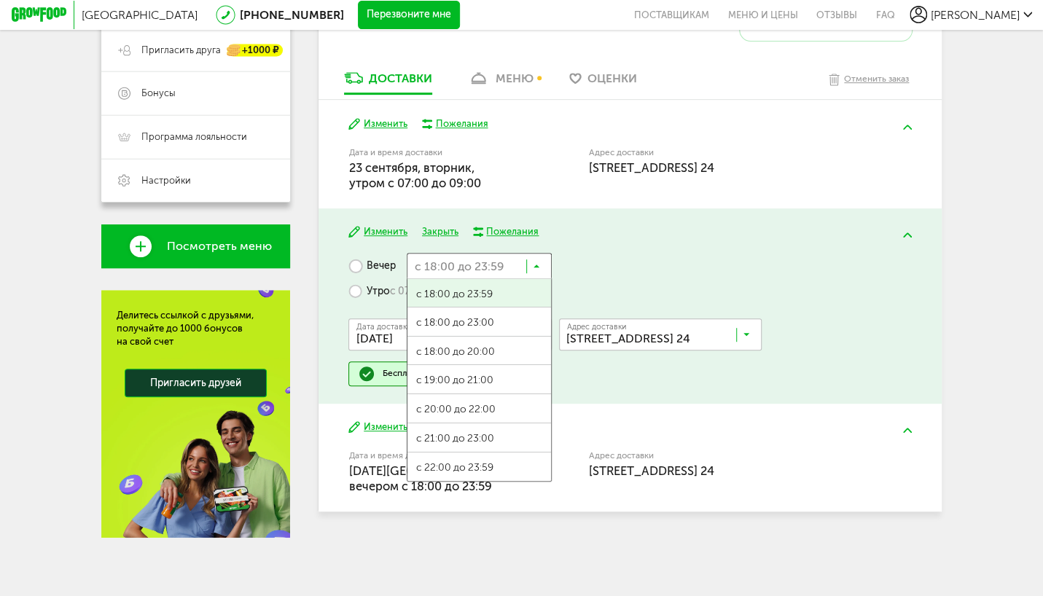
click at [354, 287] on label "Утро с 07:00 до 13:00" at bounding box center [409, 292] width 120 height 26
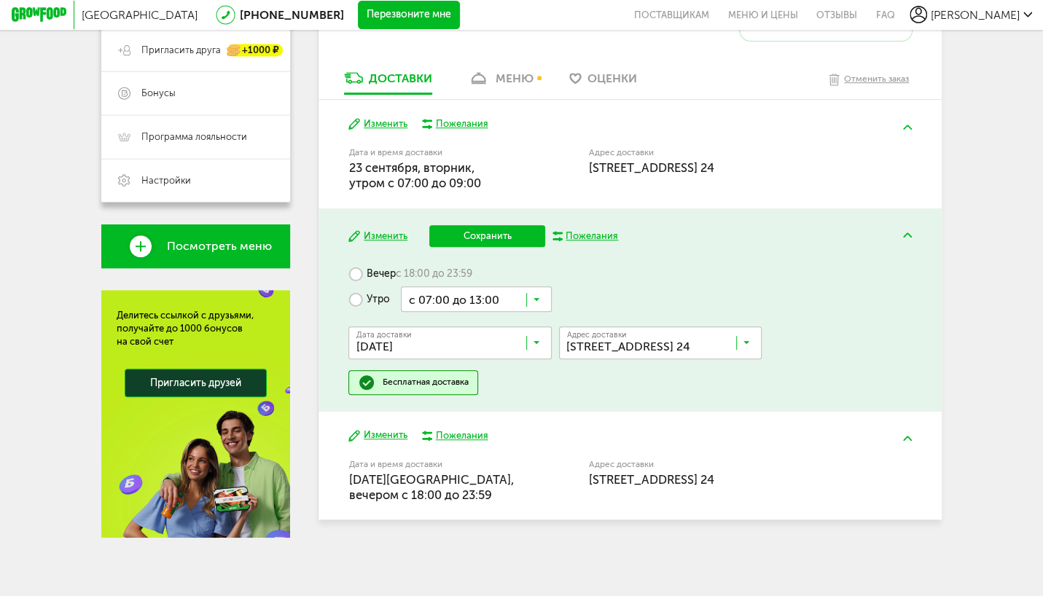
click at [540, 297] on icon at bounding box center [537, 303] width 7 height 15
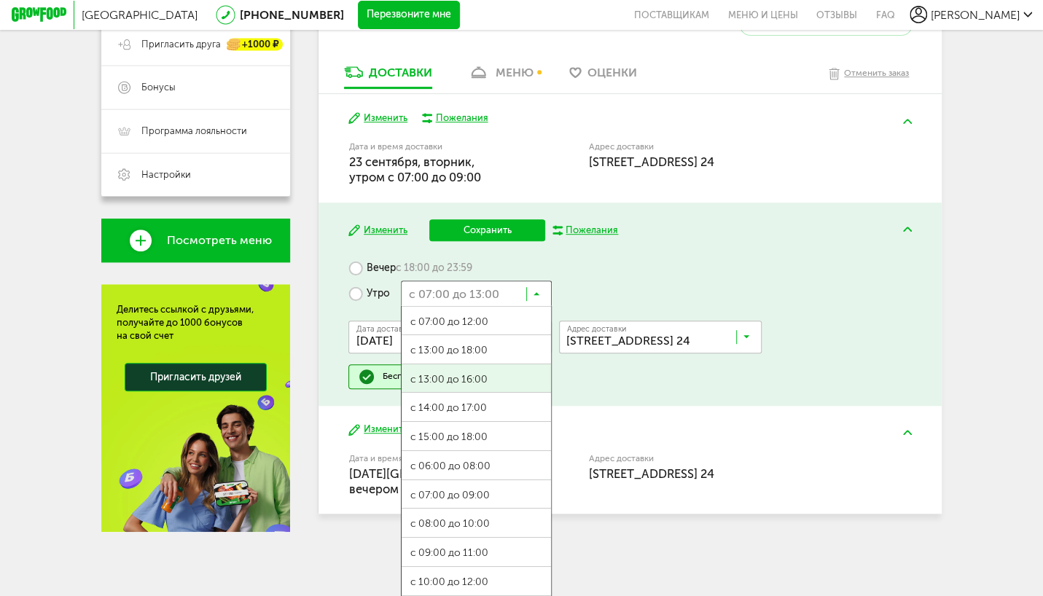
scroll to position [31, 0]
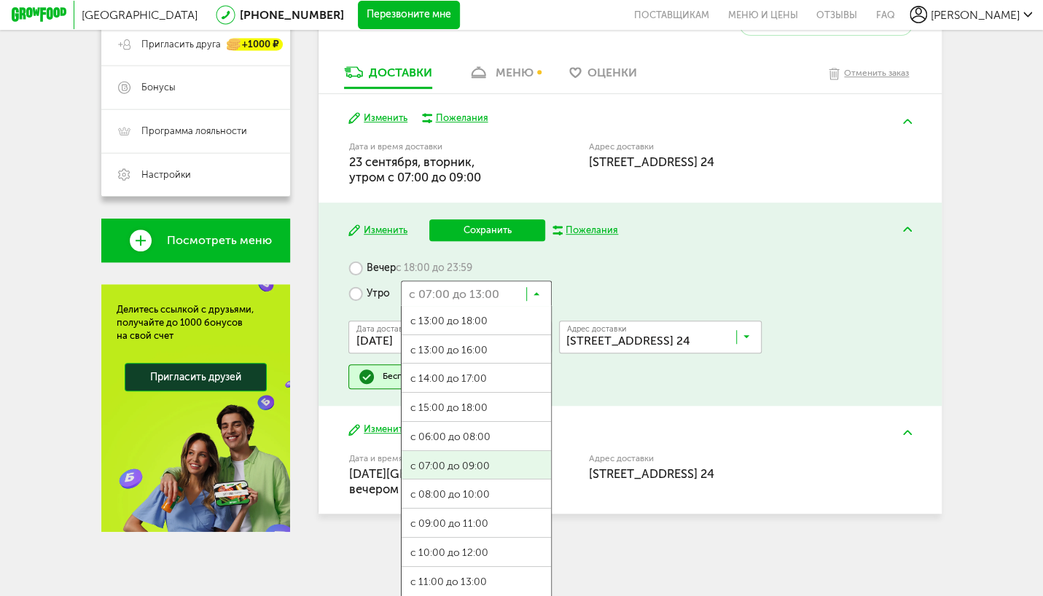
click at [451, 471] on ul "с 07:00 до 12:00 с 13:00 до 18:00 с 13:00 до 16:00 с 14:00 до 17:00 с 15:00 до …" at bounding box center [476, 452] width 151 height 292
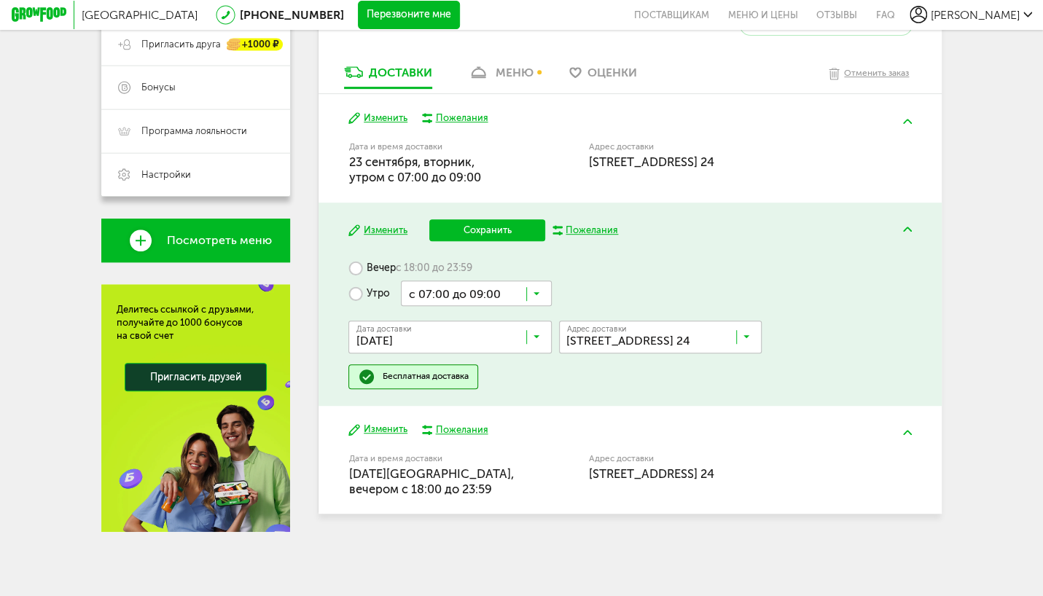
scroll to position [0, 0]
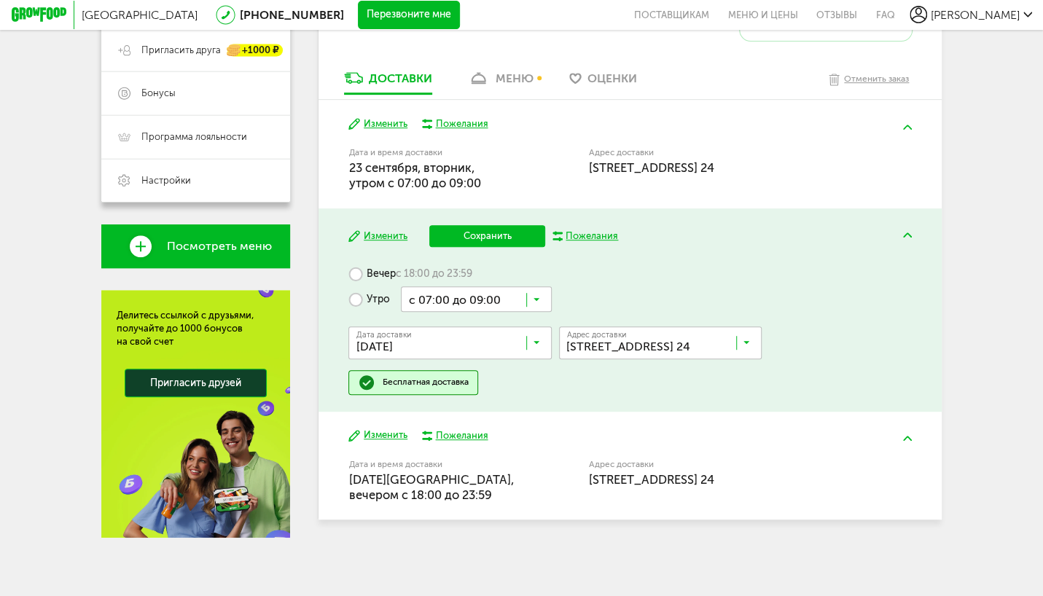
click at [546, 382] on div "Вечер с 18:00 до 23:59 Утро с 07:00 до 09:00 Загрузка... Дата доставки 25 сентя…" at bounding box center [630, 328] width 563 height 133
click at [555, 384] on div "Вечер с 18:00 до 23:59 Утро с 07:00 до 09:00 Загрузка... Дата доставки 25 сентя…" at bounding box center [630, 328] width 563 height 133
click at [482, 237] on button "Сохранить" at bounding box center [487, 236] width 116 height 22
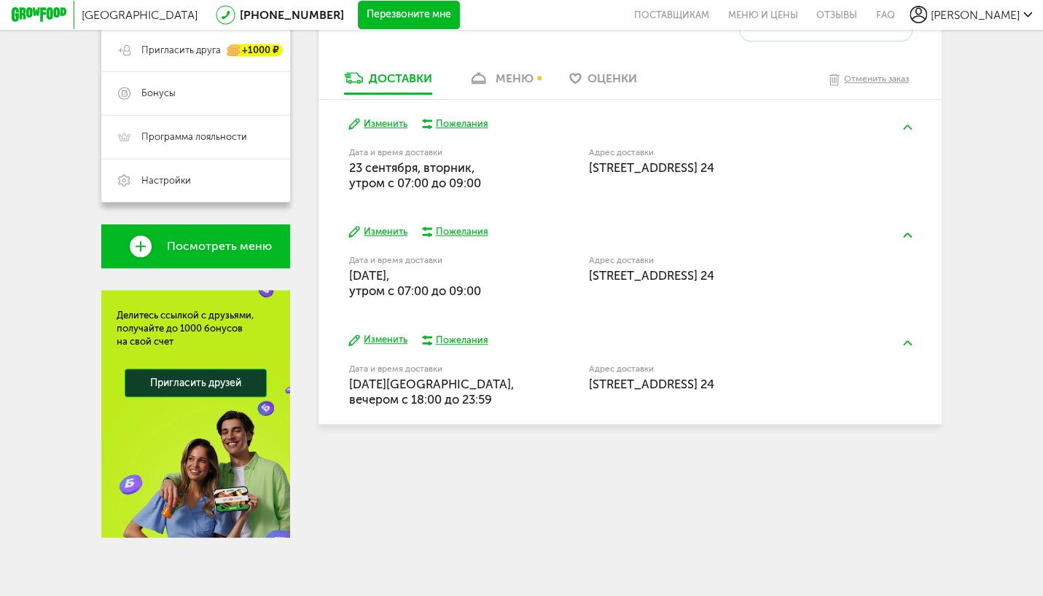
click at [401, 340] on button "Изменить" at bounding box center [378, 339] width 59 height 13
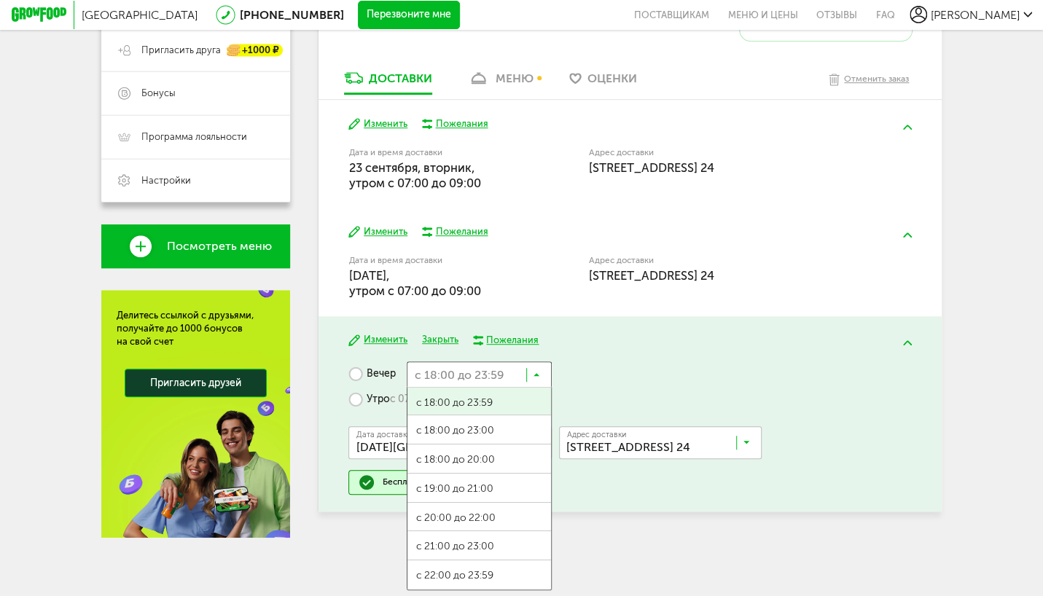
click at [538, 373] on icon at bounding box center [537, 378] width 7 height 15
click at [359, 398] on label "Утро с 07:00 до 13:00" at bounding box center [409, 400] width 120 height 26
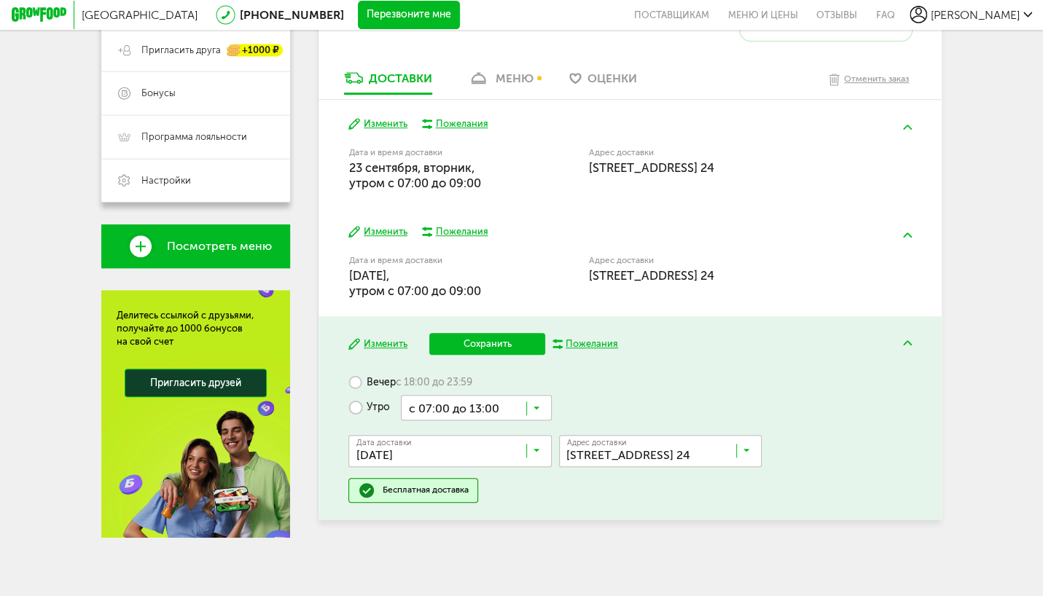
click at [537, 407] on icon at bounding box center [537, 412] width 7 height 15
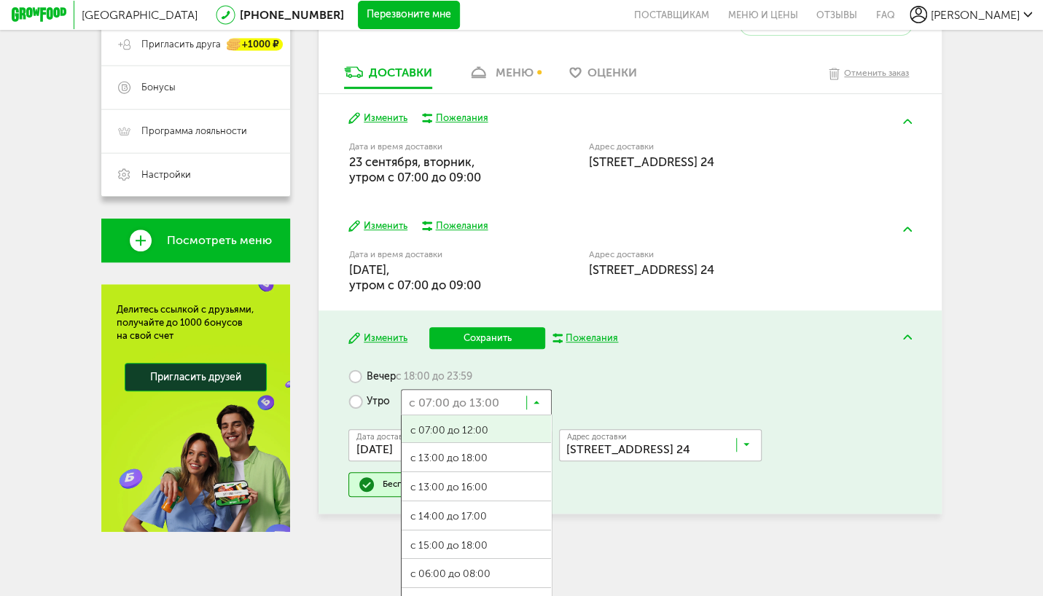
scroll to position [31, 0]
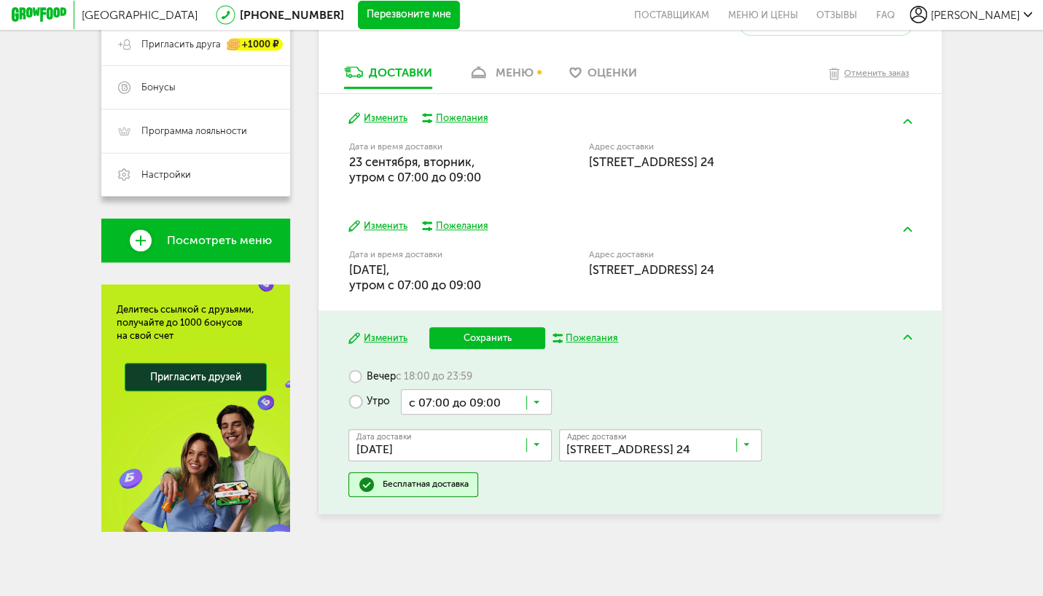
click at [470, 577] on ul "с 07:00 до 12:00 с 13:00 до 18:00 с 13:00 до 16:00 с 14:00 до 17:00 с 15:00 до …" at bounding box center [476, 561] width 151 height 292
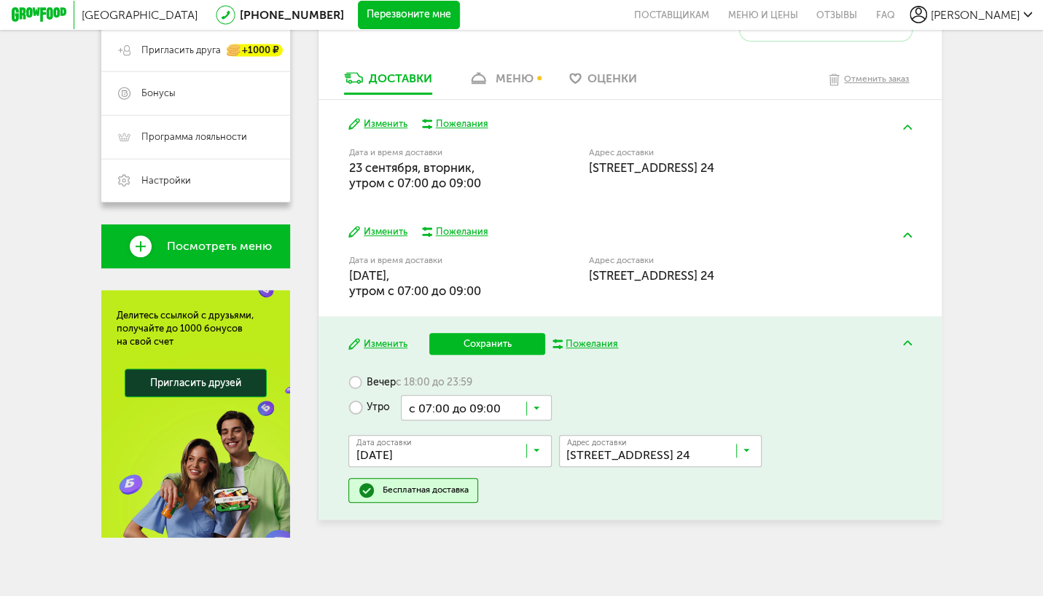
click at [493, 342] on button "Сохранить" at bounding box center [487, 344] width 116 height 22
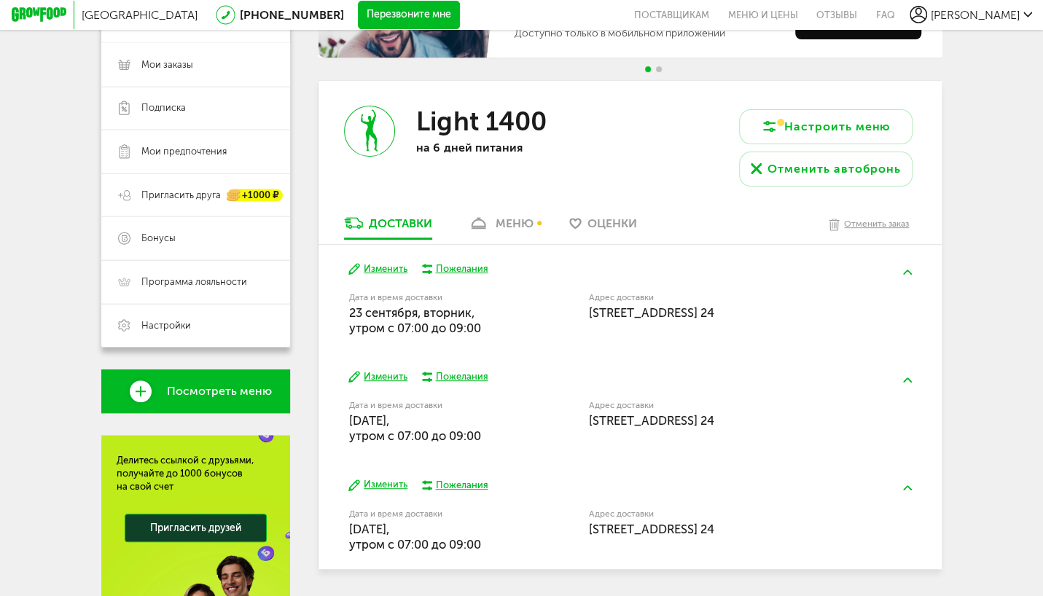
scroll to position [206, 0]
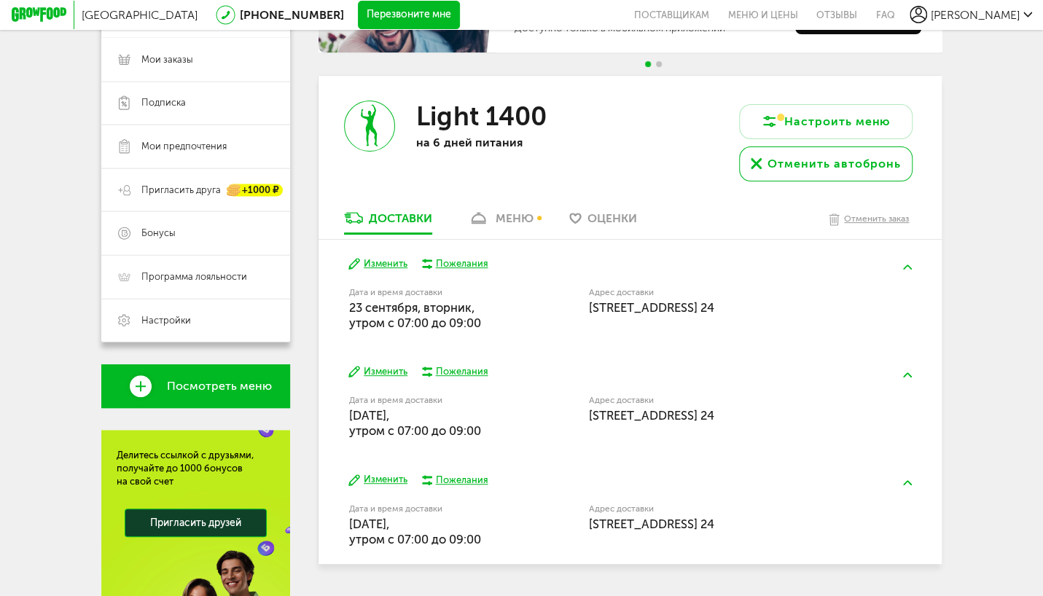
click at [796, 159] on div "Отменить автобронь" at bounding box center [834, 163] width 133 height 17
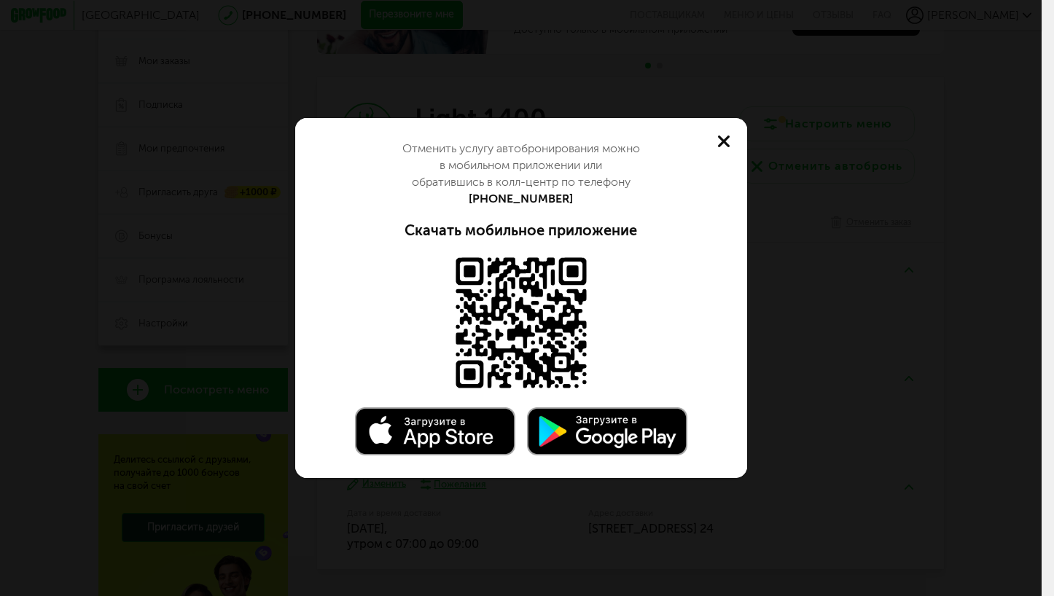
click at [723, 141] on use at bounding box center [724, 142] width 12 height 12
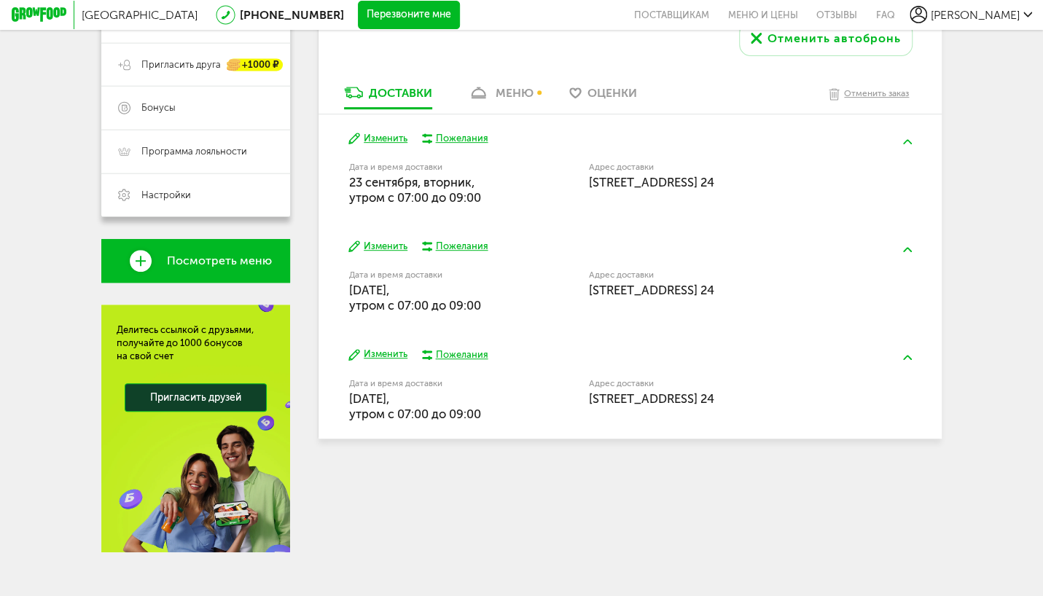
scroll to position [351, 0]
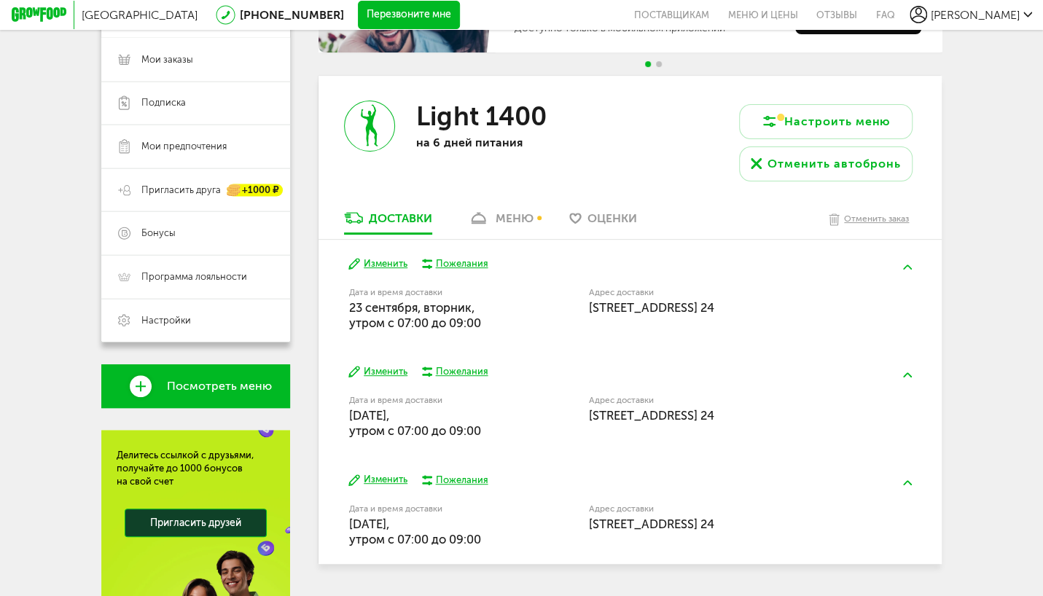
click at [505, 219] on div "меню" at bounding box center [514, 218] width 38 height 14
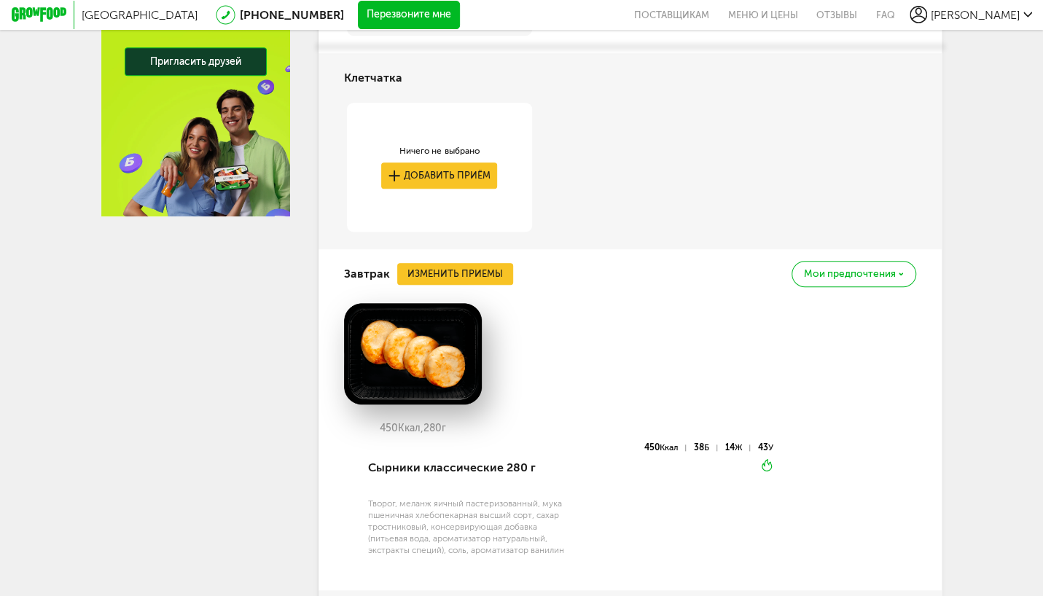
scroll to position [684, 0]
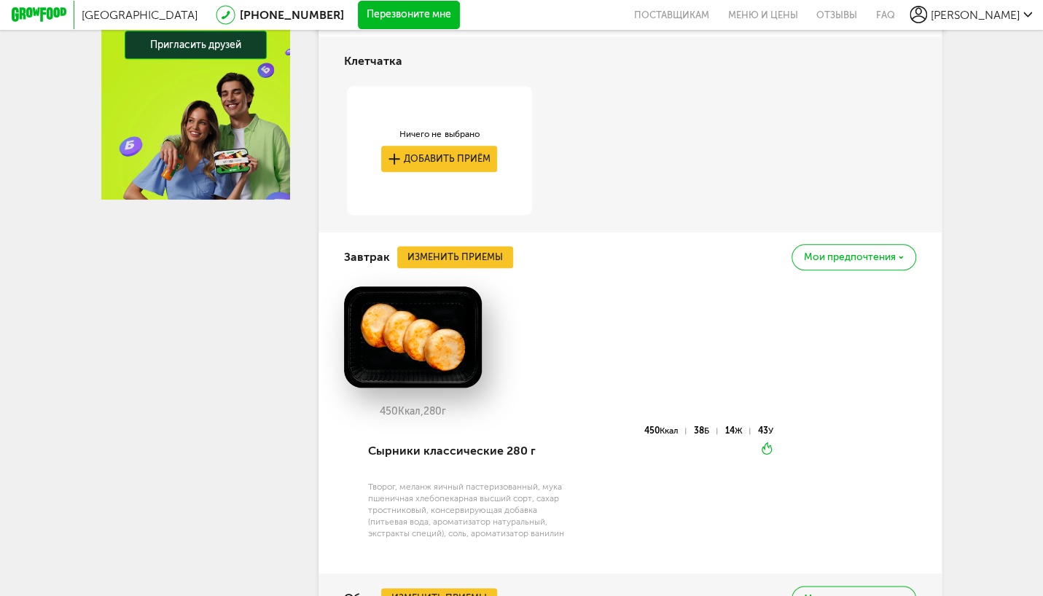
click at [899, 261] on div "Мои предпочтения" at bounding box center [854, 257] width 125 height 26
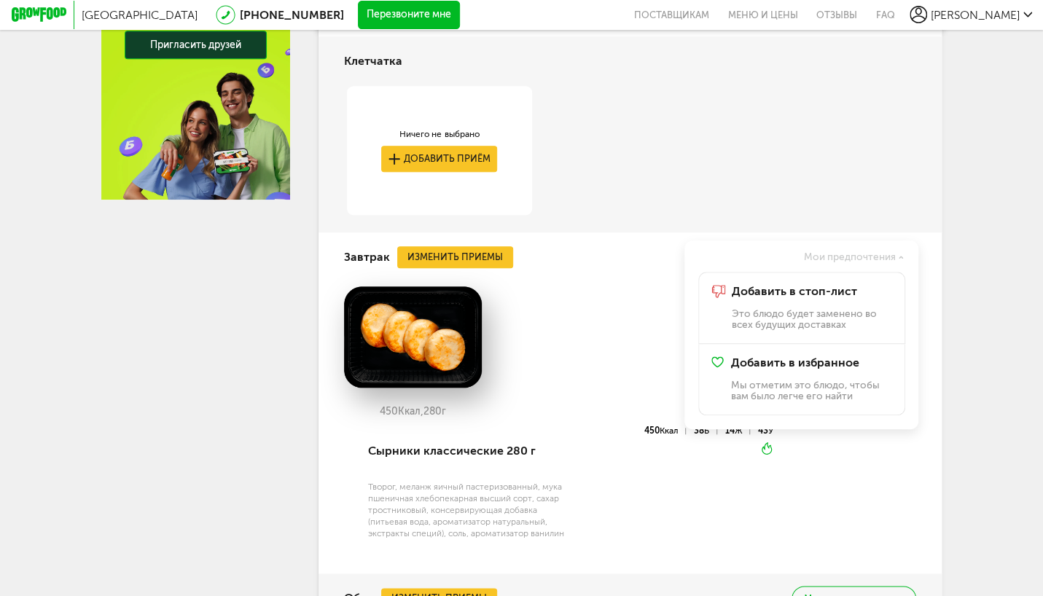
click at [650, 319] on div "450 Ккал, 280 г" at bounding box center [630, 357] width 572 height 140
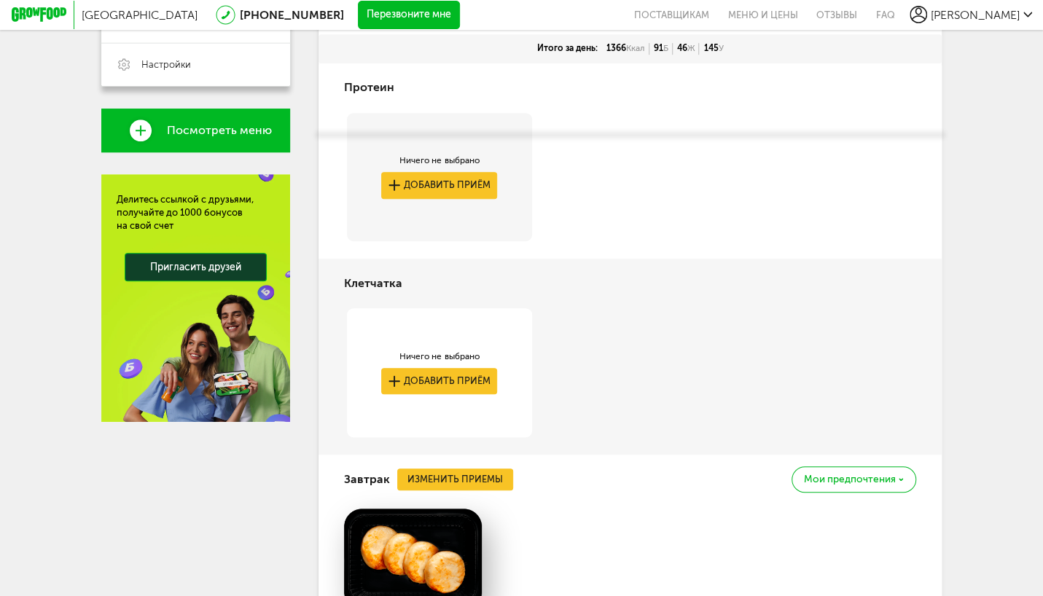
scroll to position [316, 0]
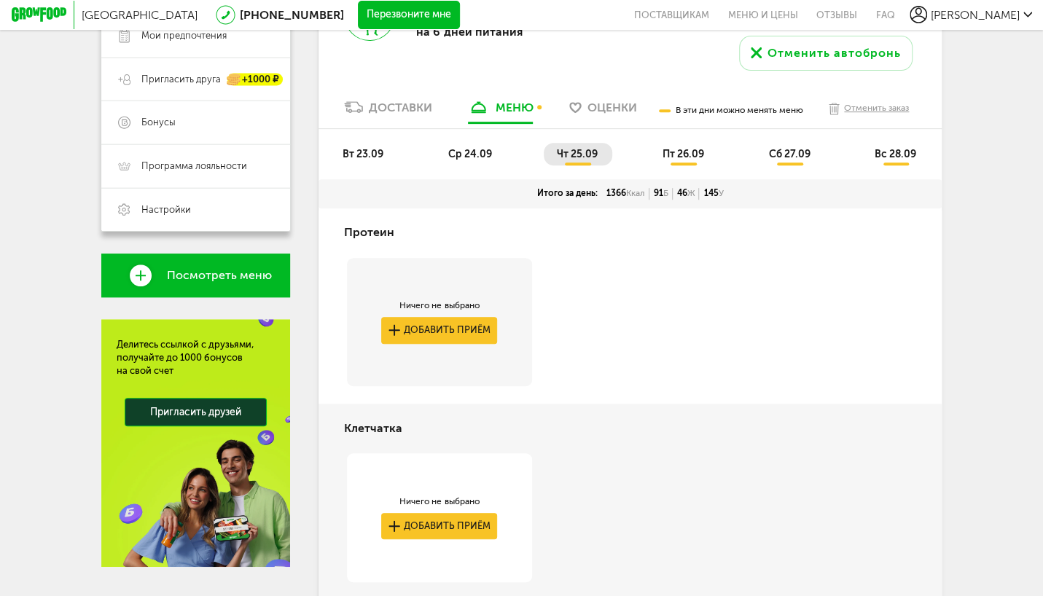
click at [471, 157] on span "ср 24.09" at bounding box center [470, 154] width 44 height 12
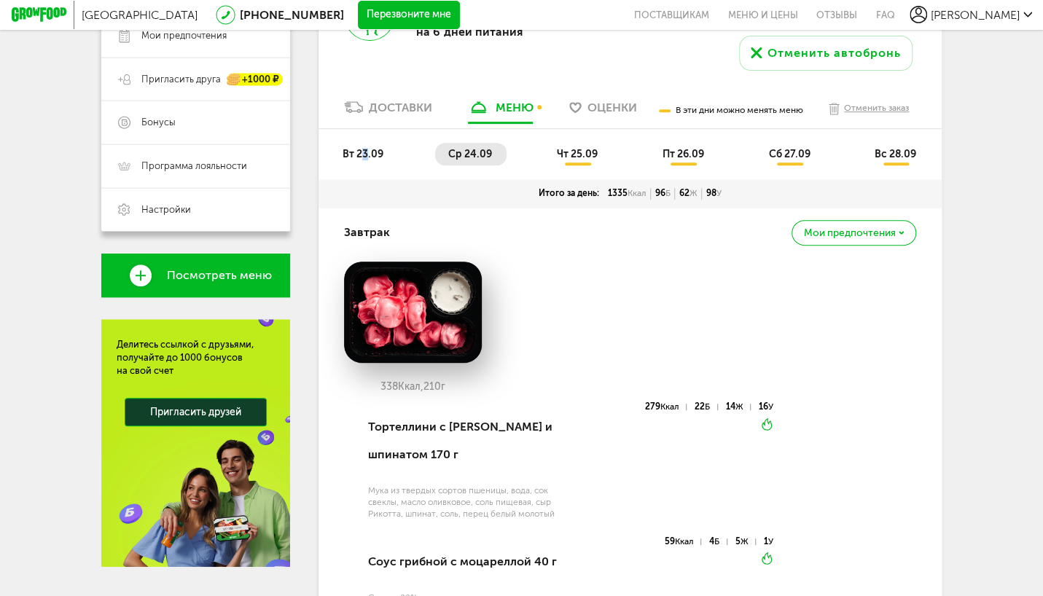
click at [365, 163] on li "вт 23.09" at bounding box center [364, 154] width 69 height 23
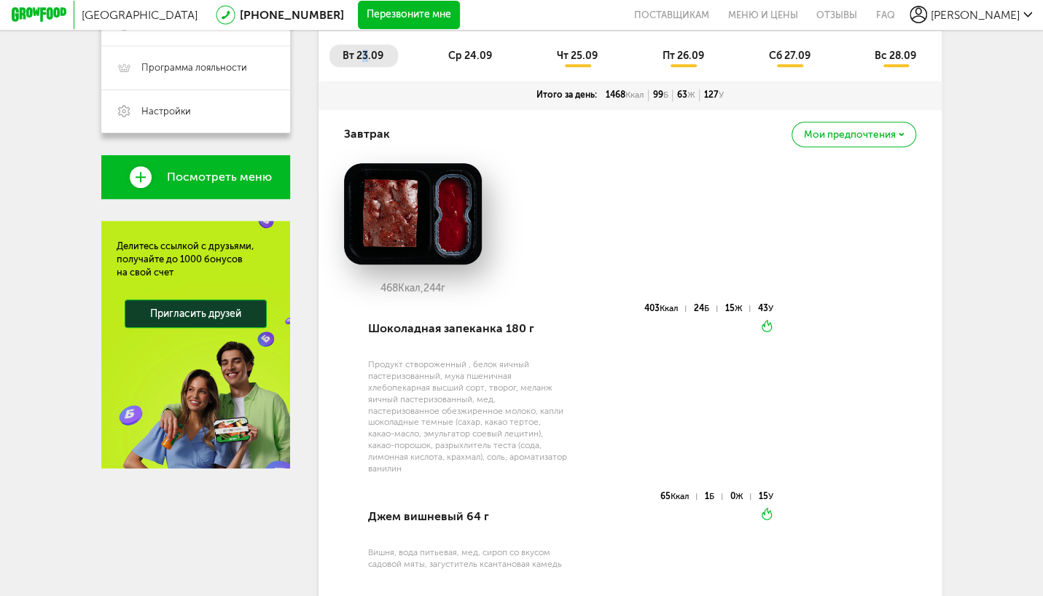
scroll to position [389, 0]
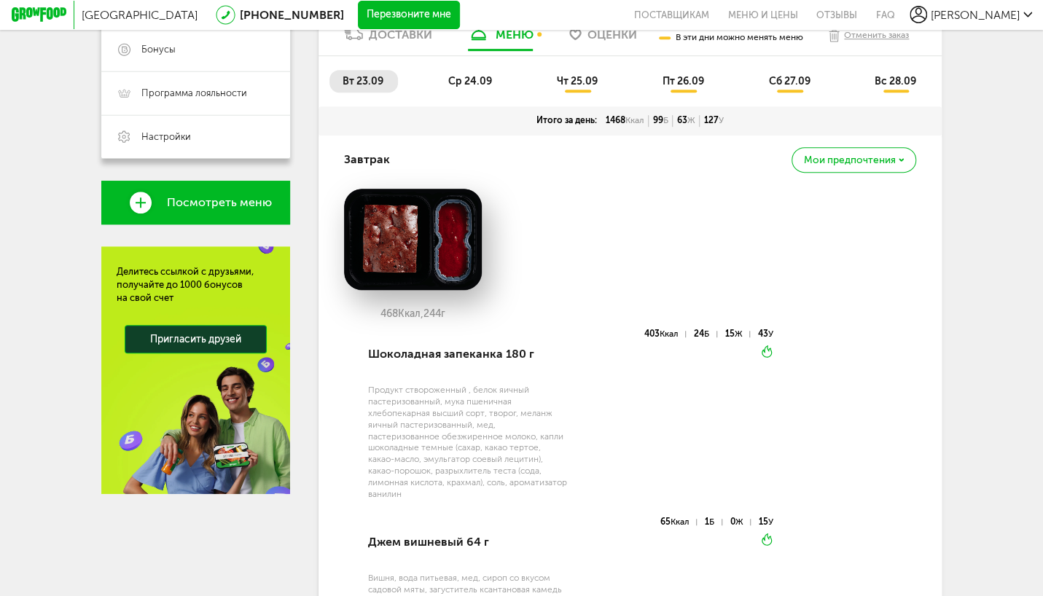
click at [867, 165] on span "Мои предпочтения" at bounding box center [850, 160] width 92 height 10
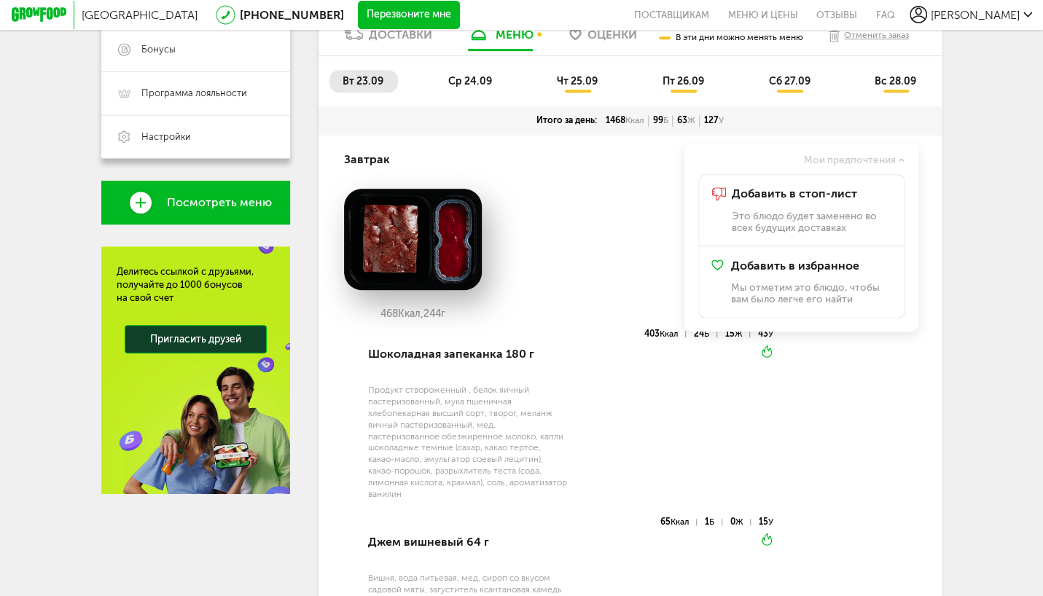
click at [639, 227] on div "468 Ккал, 244 г" at bounding box center [630, 259] width 572 height 140
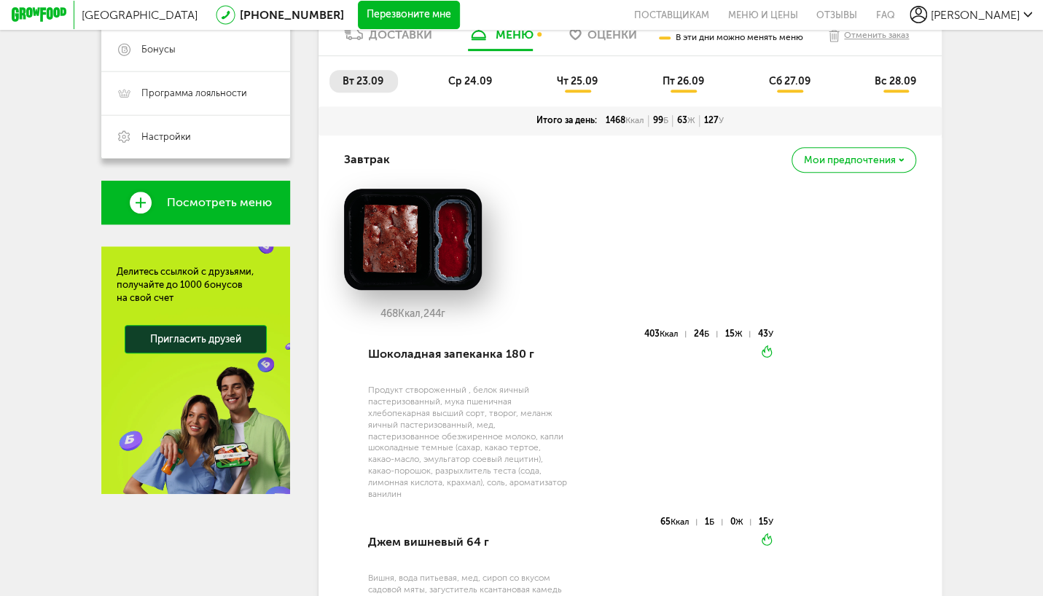
click at [470, 82] on span "ср 24.09" at bounding box center [470, 81] width 44 height 12
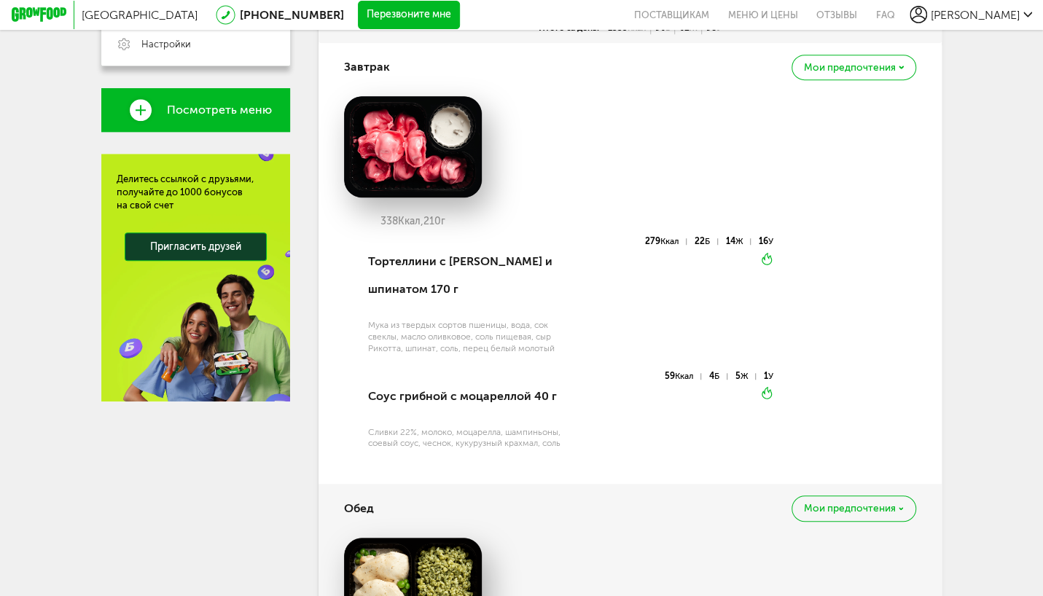
scroll to position [98, 0]
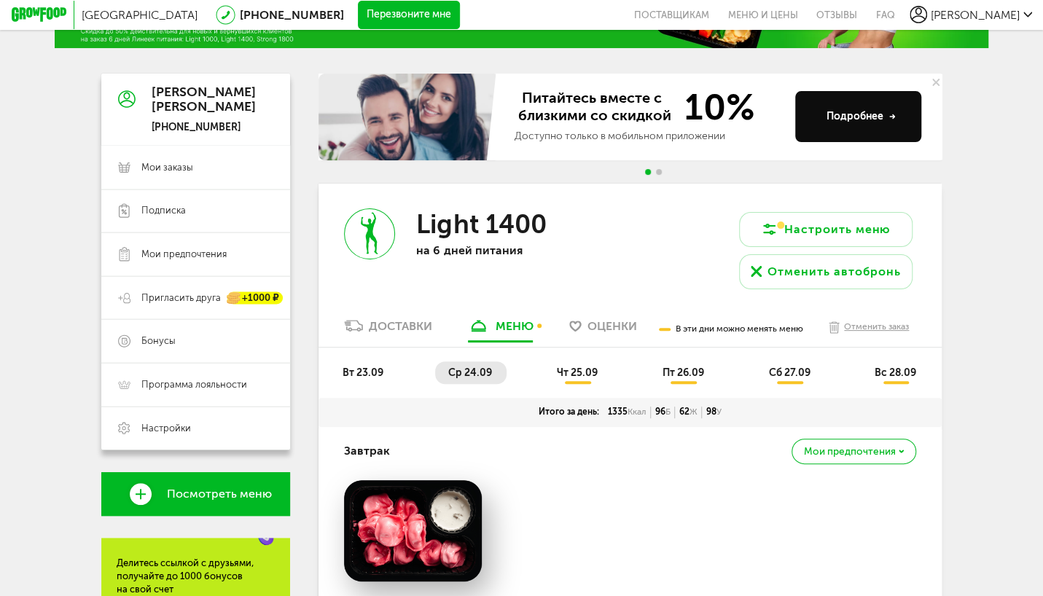
click at [576, 371] on span "чт 25.09" at bounding box center [577, 373] width 41 height 12
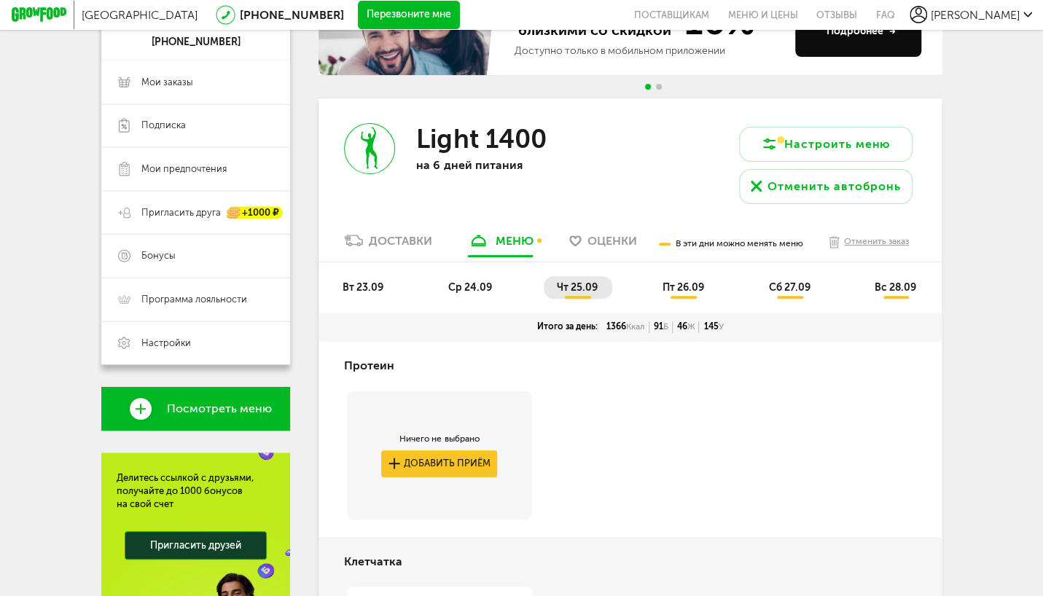
scroll to position [171, 0]
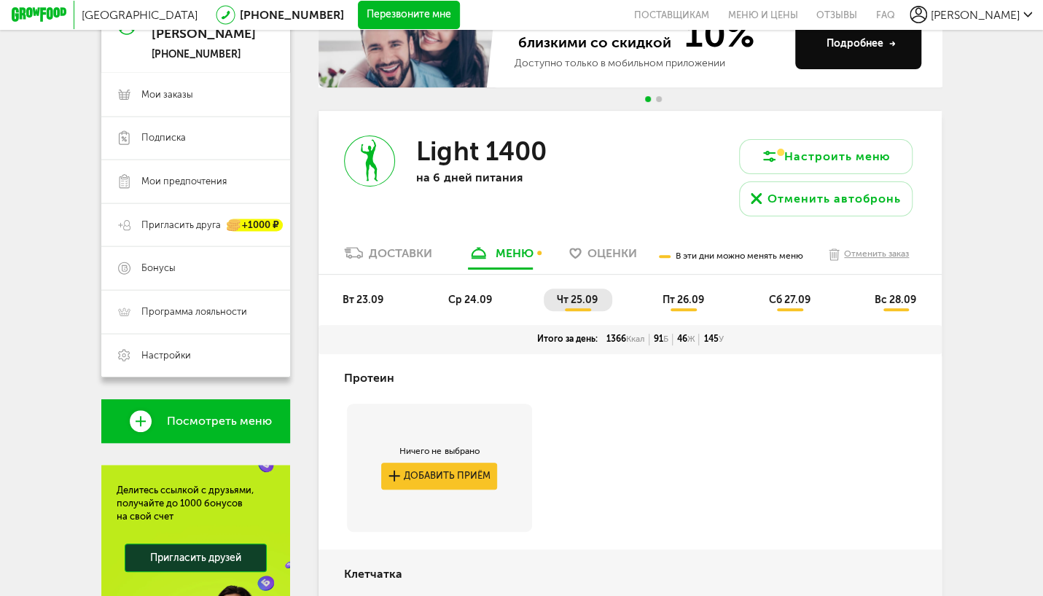
click at [467, 304] on span "ср 24.09" at bounding box center [470, 300] width 44 height 12
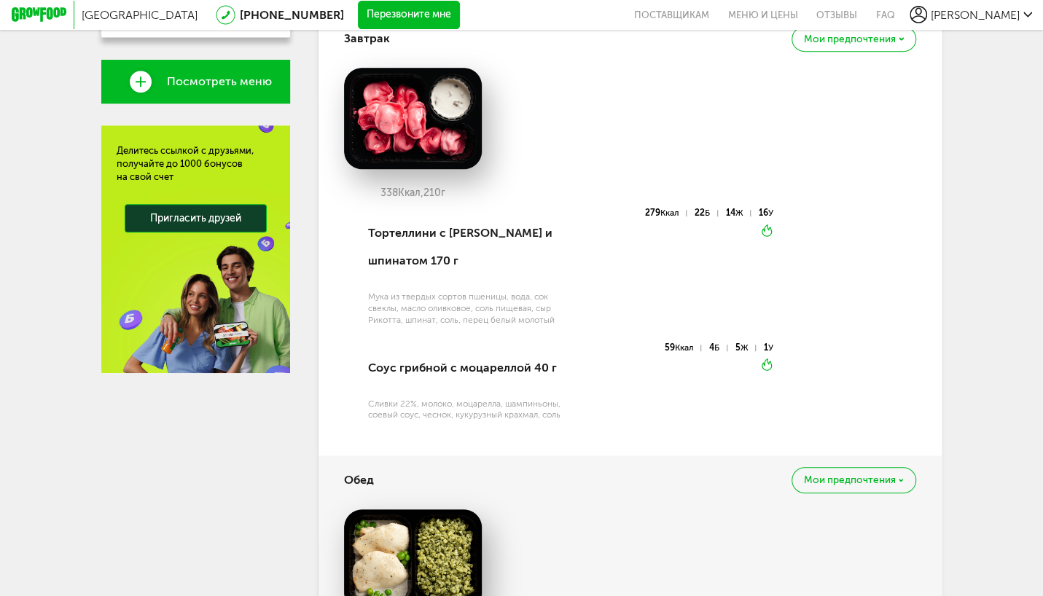
scroll to position [244, 0]
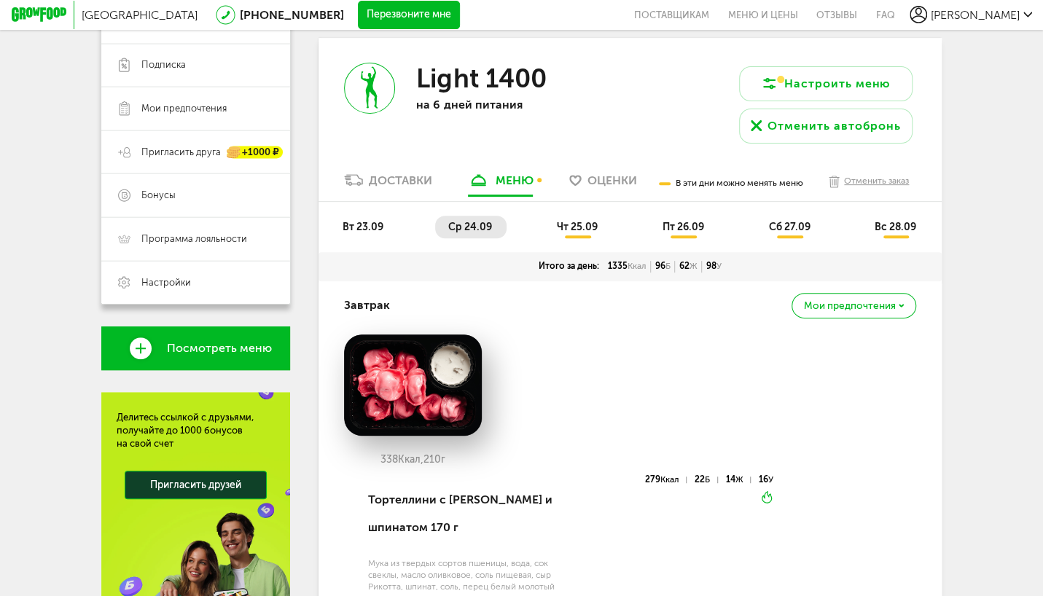
click at [360, 219] on li "вт 23.09" at bounding box center [364, 227] width 69 height 23
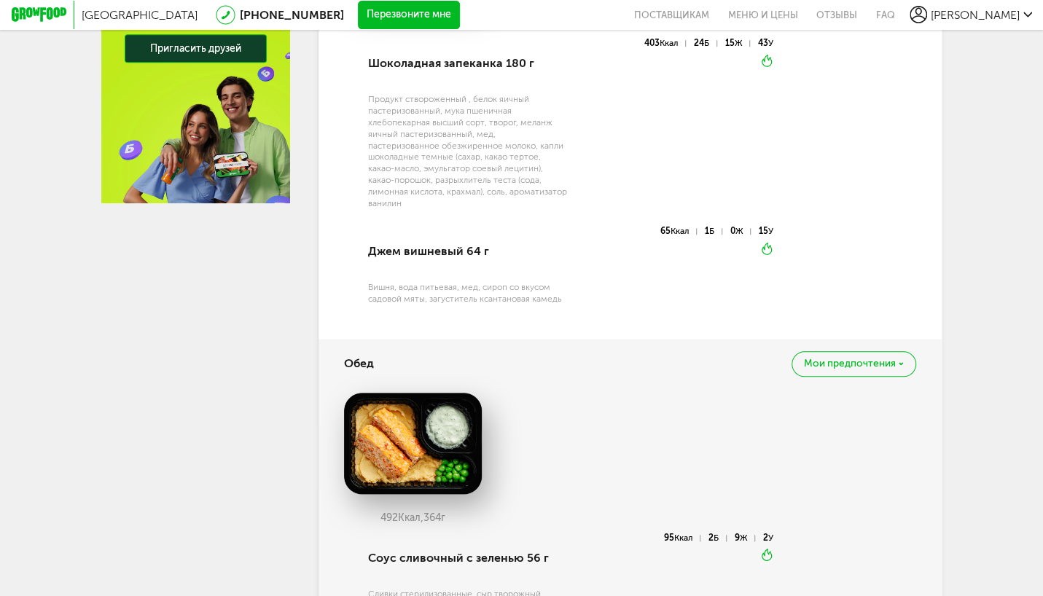
scroll to position [316, 0]
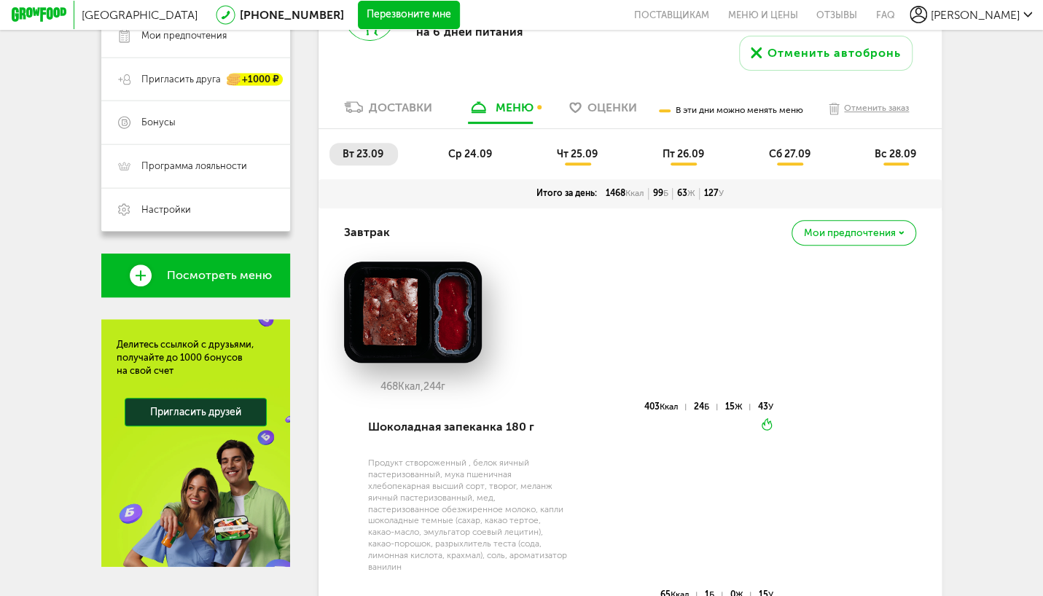
click at [571, 155] on span "чт 25.09" at bounding box center [577, 154] width 41 height 12
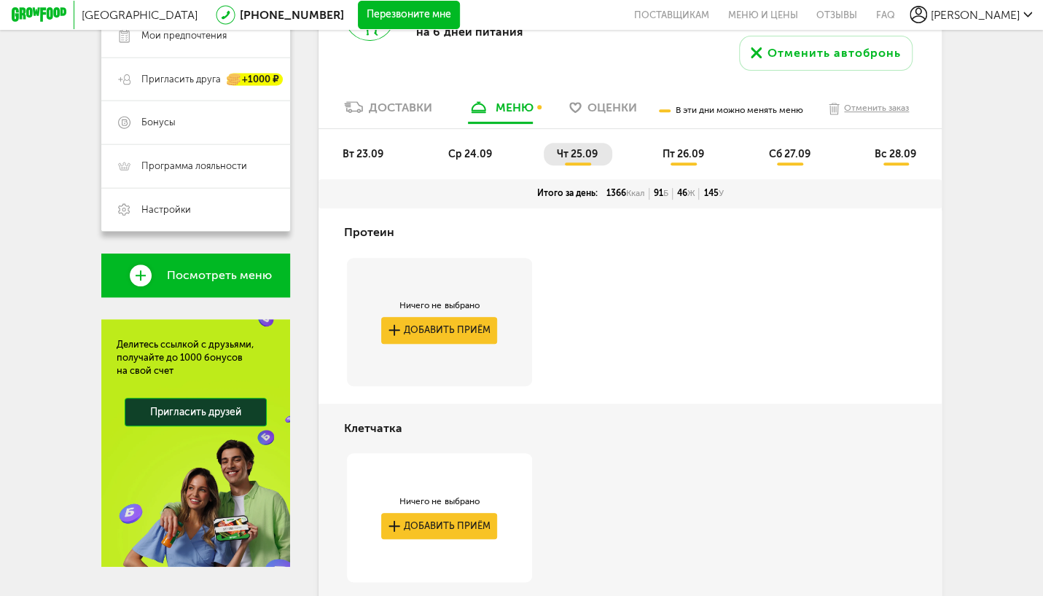
click at [678, 160] on span "пт 26.09" at bounding box center [683, 154] width 42 height 12
click at [795, 152] on span "сб 27.09" at bounding box center [790, 154] width 42 height 12
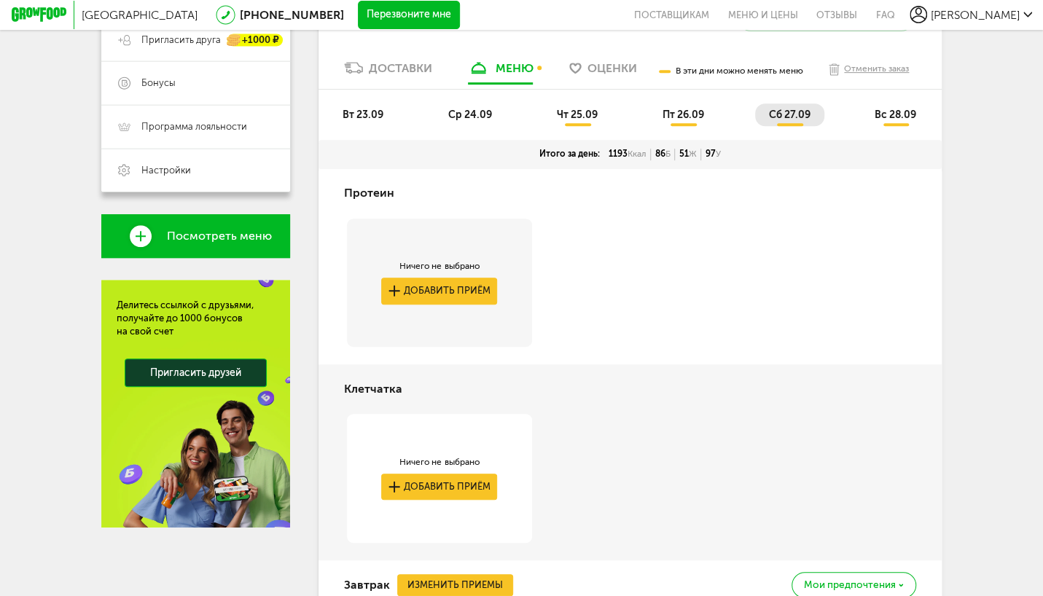
scroll to position [0, 0]
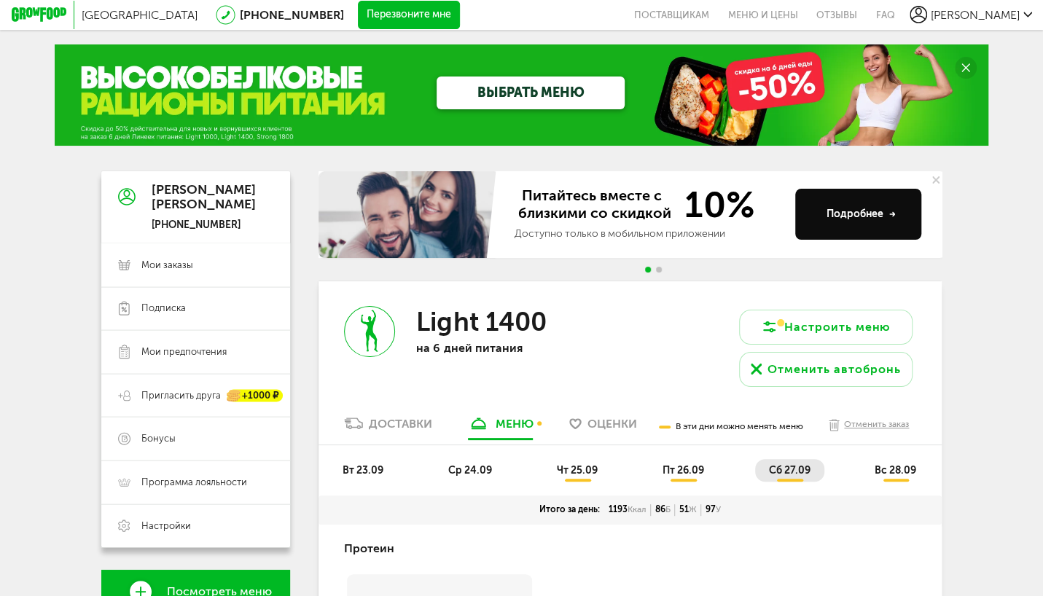
click at [887, 472] on span "вс 28.09" at bounding box center [896, 470] width 42 height 12
click at [771, 324] on icon at bounding box center [769, 327] width 17 height 17
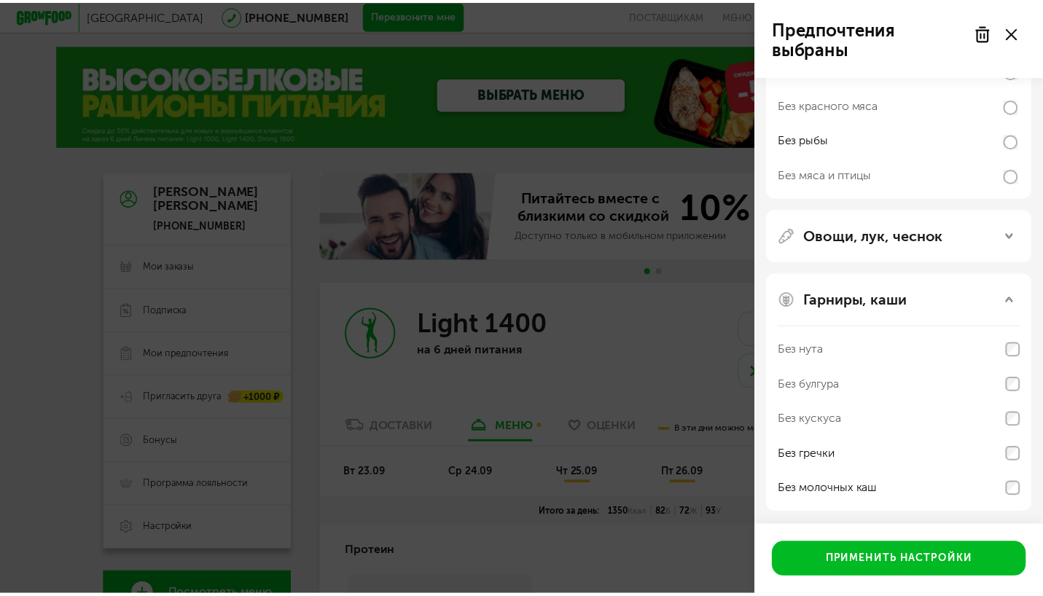
scroll to position [259, 0]
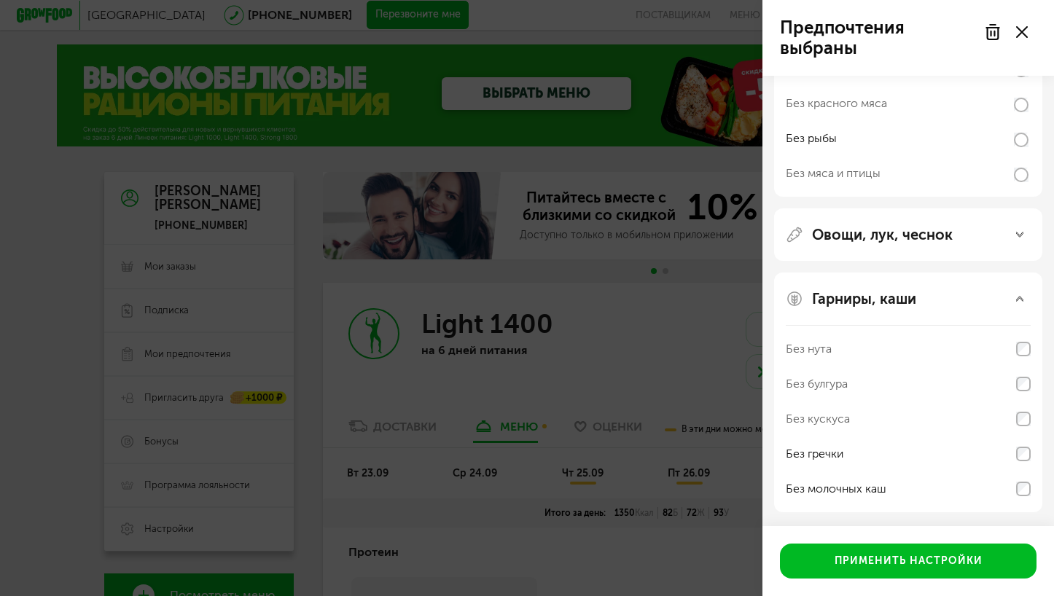
click at [1014, 36] on div at bounding box center [1006, 31] width 61 height 29
drag, startPoint x: 1027, startPoint y: 22, endPoint x: 1024, endPoint y: 29, distance: 7.9
click at [1027, 23] on div at bounding box center [1006, 31] width 61 height 29
click at [1024, 33] on icon at bounding box center [1022, 32] width 12 height 12
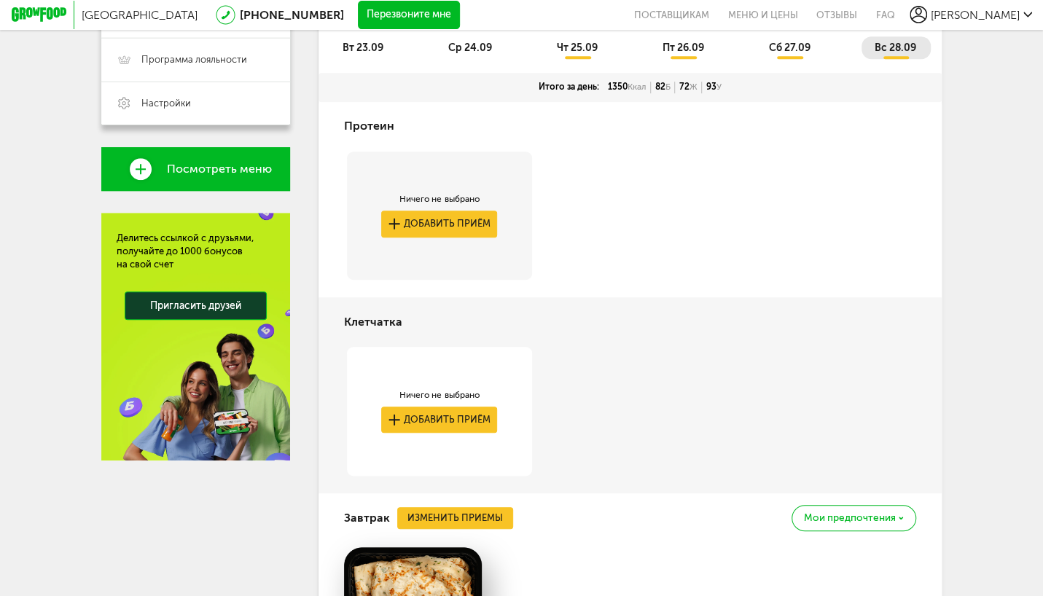
scroll to position [112, 0]
